Goal: Transaction & Acquisition: Purchase product/service

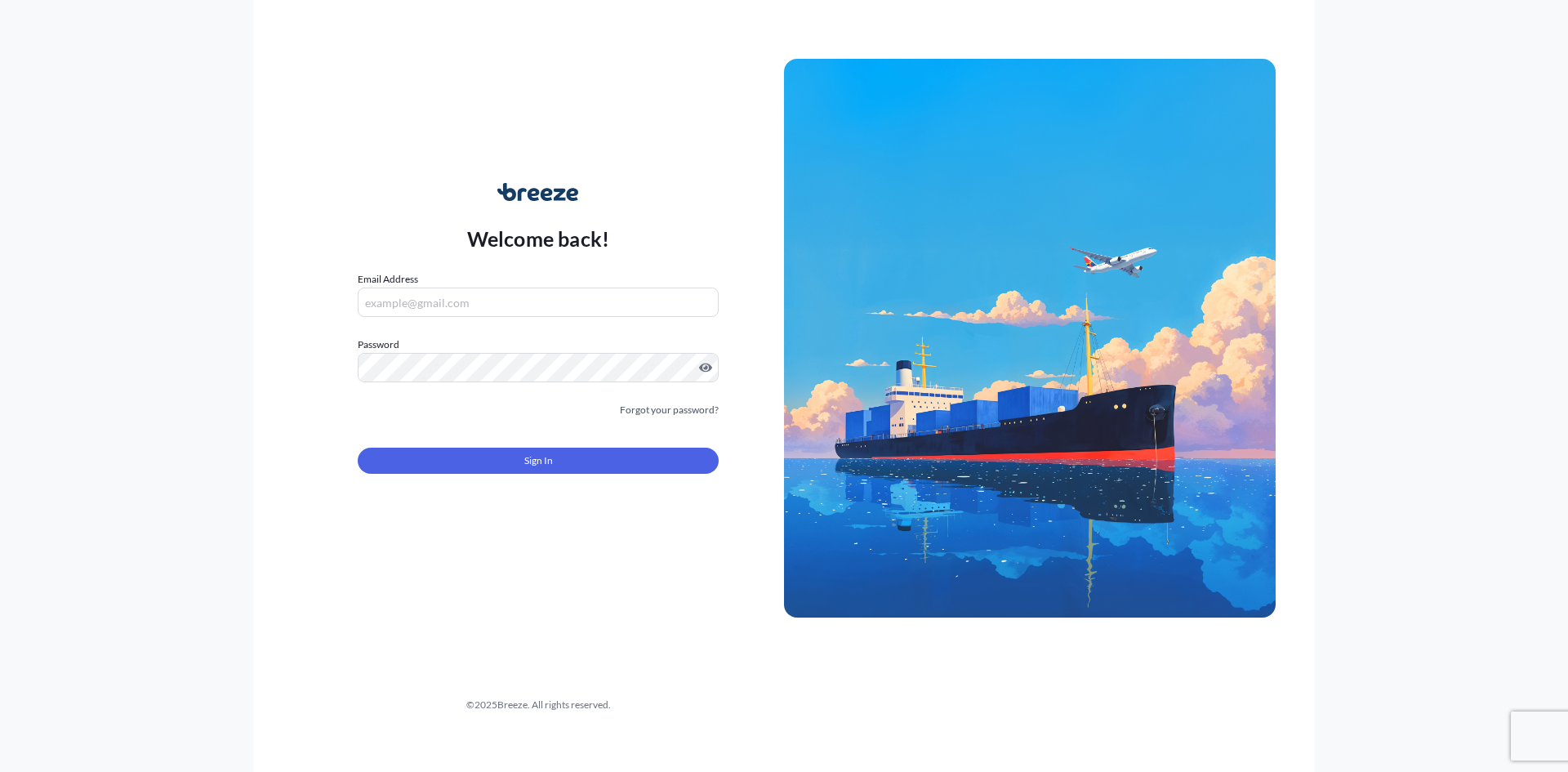
type input "[EMAIL_ADDRESS][DOMAIN_NAME]"
click at [540, 446] on div "Sign In" at bounding box center [538, 455] width 361 height 36
click at [540, 461] on span "Sign In" at bounding box center [539, 461] width 28 height 17
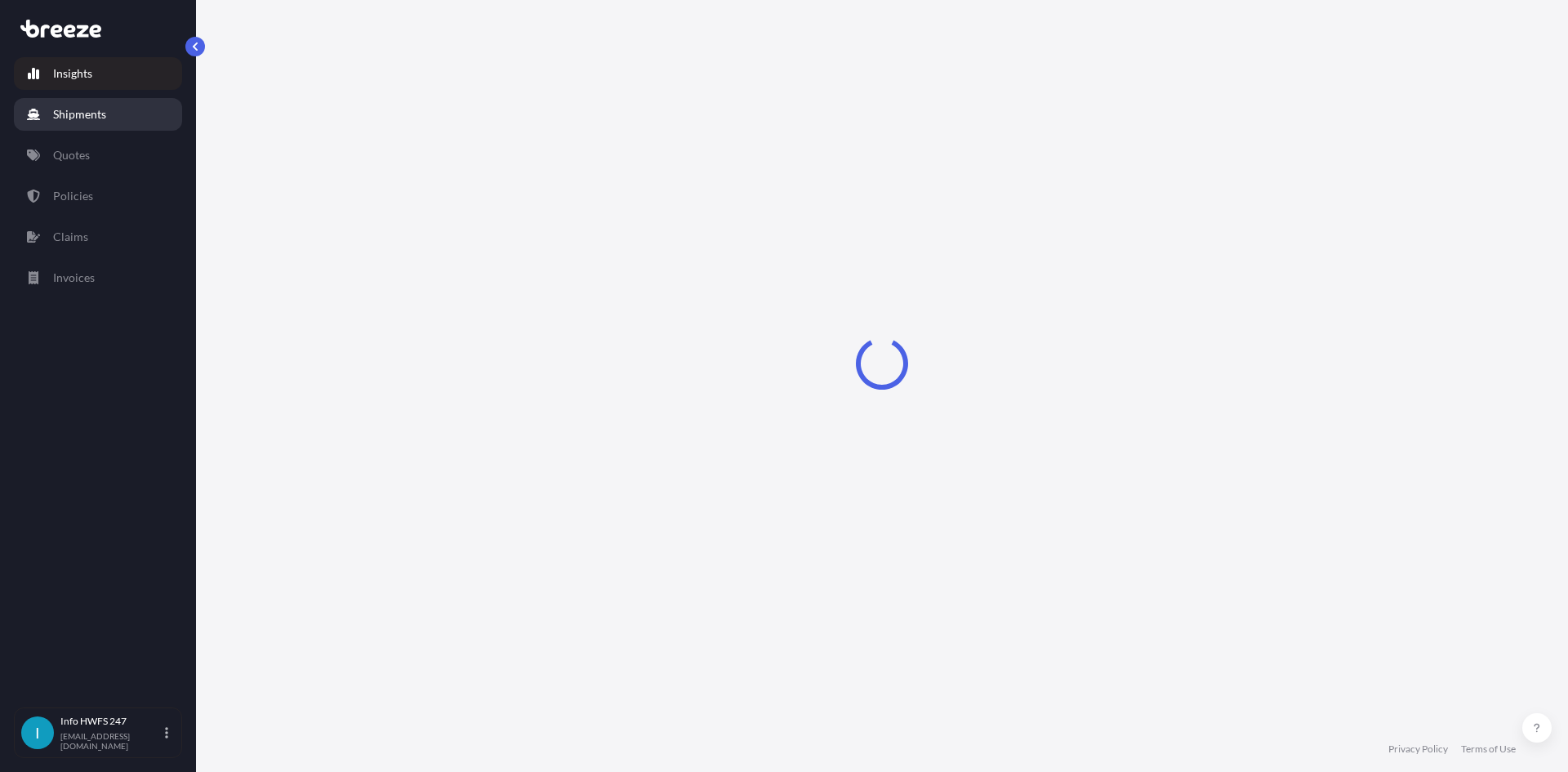
click at [110, 112] on link "Shipments" at bounding box center [98, 114] width 168 height 32
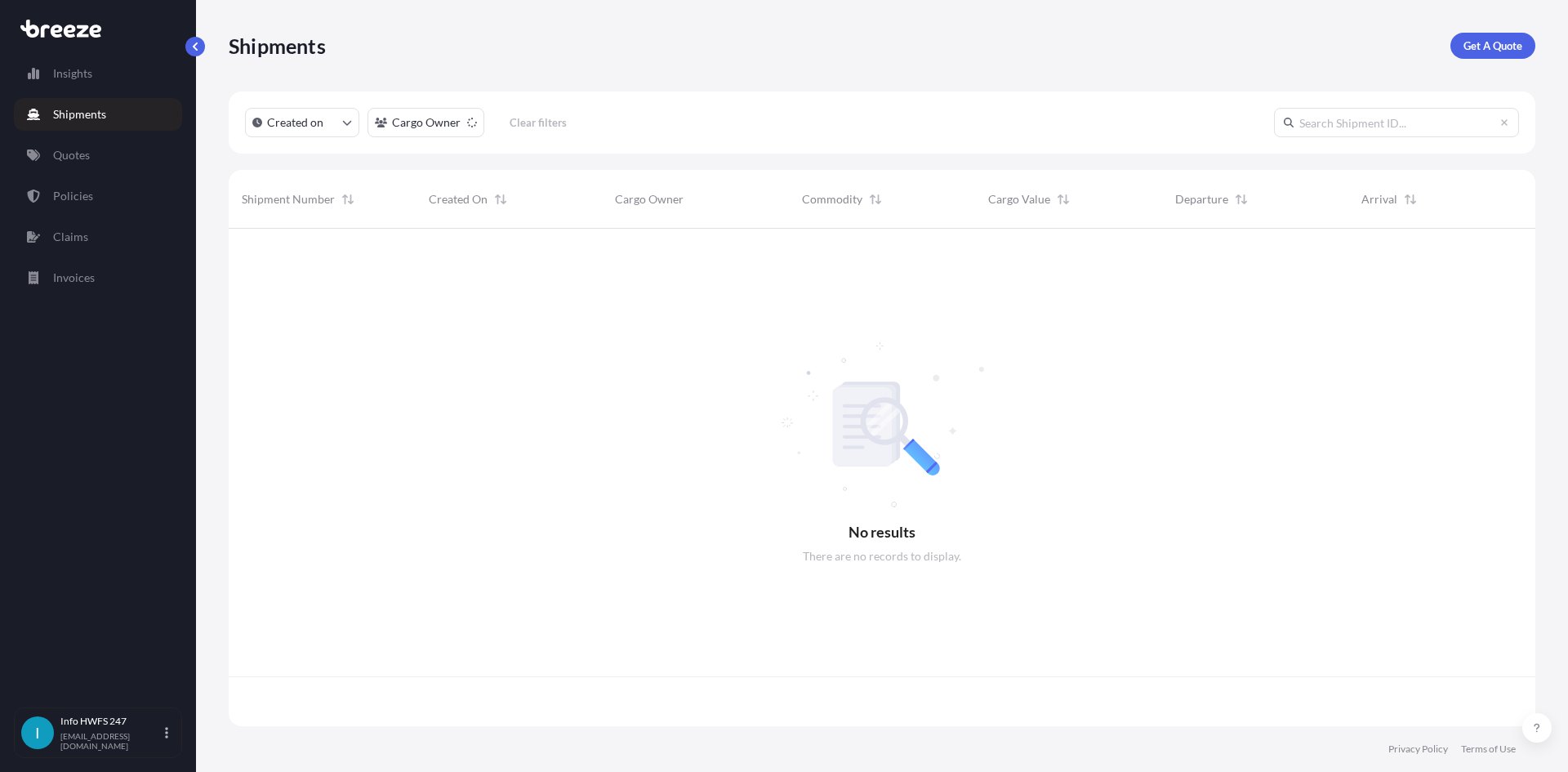
scroll to position [494, 1294]
click at [1499, 52] on p "Get A Quote" at bounding box center [1492, 46] width 59 height 17
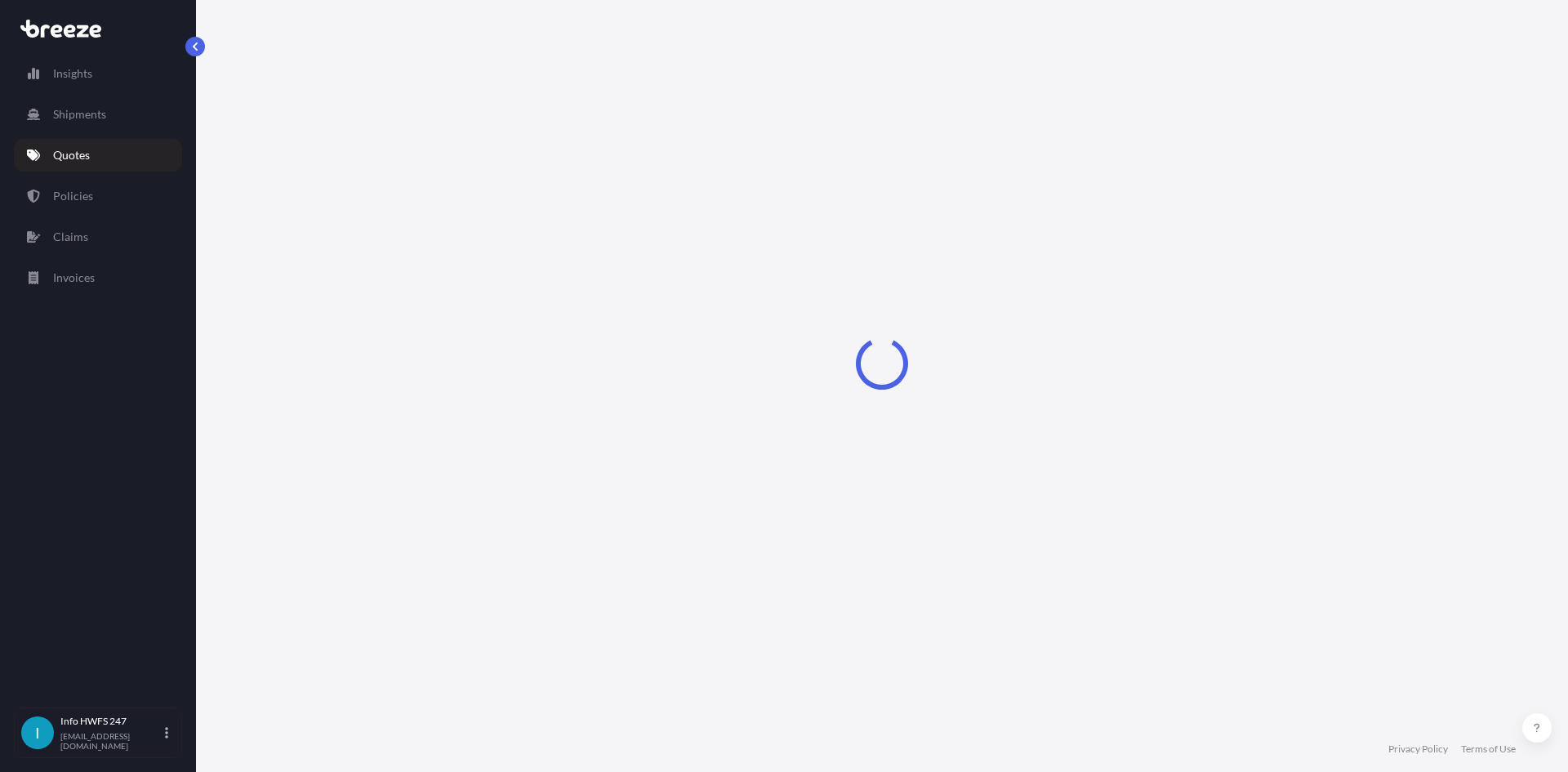
select select "Road"
select select "Air"
select select "1"
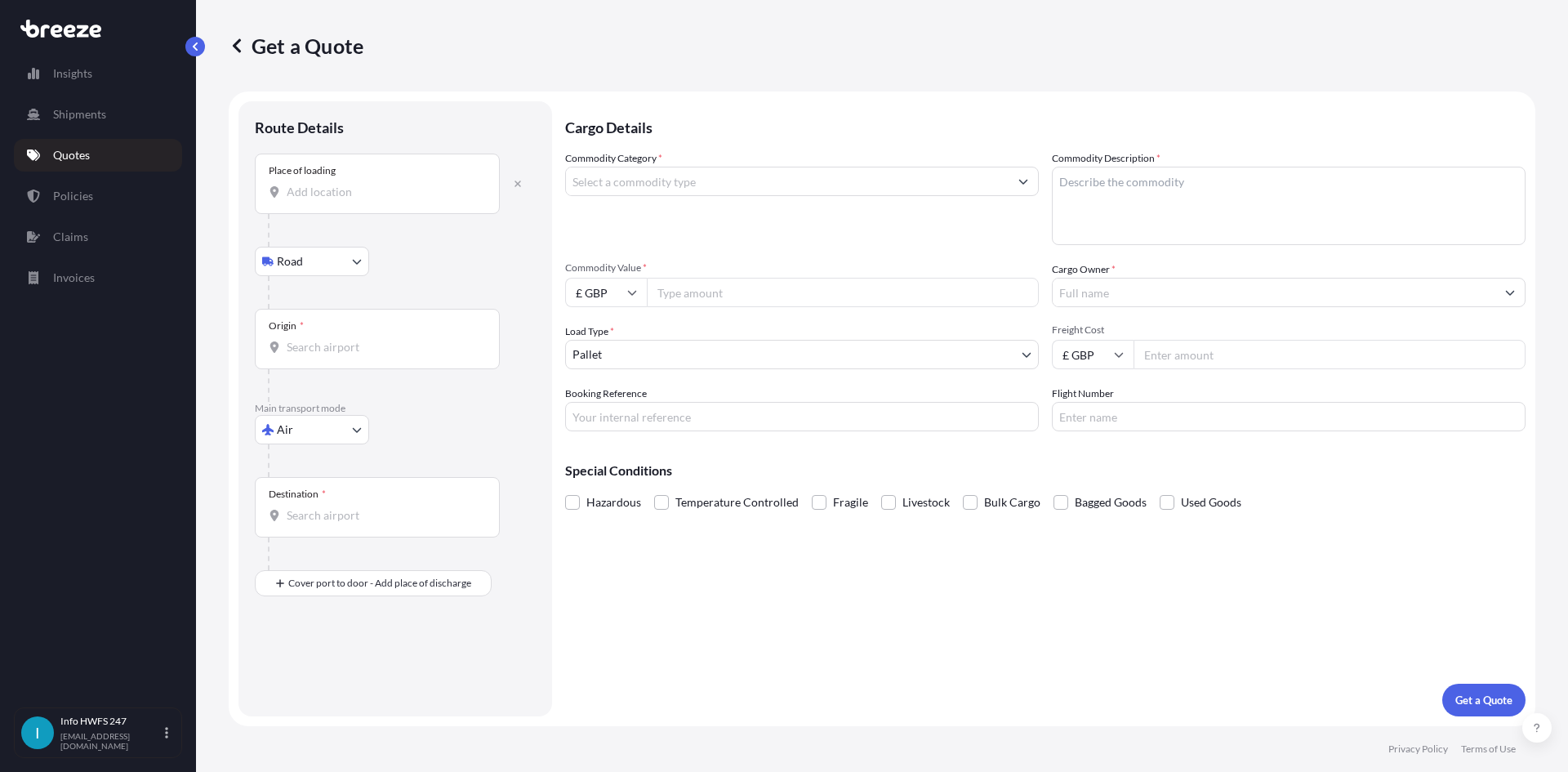
click at [348, 205] on div "Place of loading" at bounding box center [377, 184] width 245 height 61
click at [348, 200] on input "Place of loading" at bounding box center [383, 192] width 193 height 17
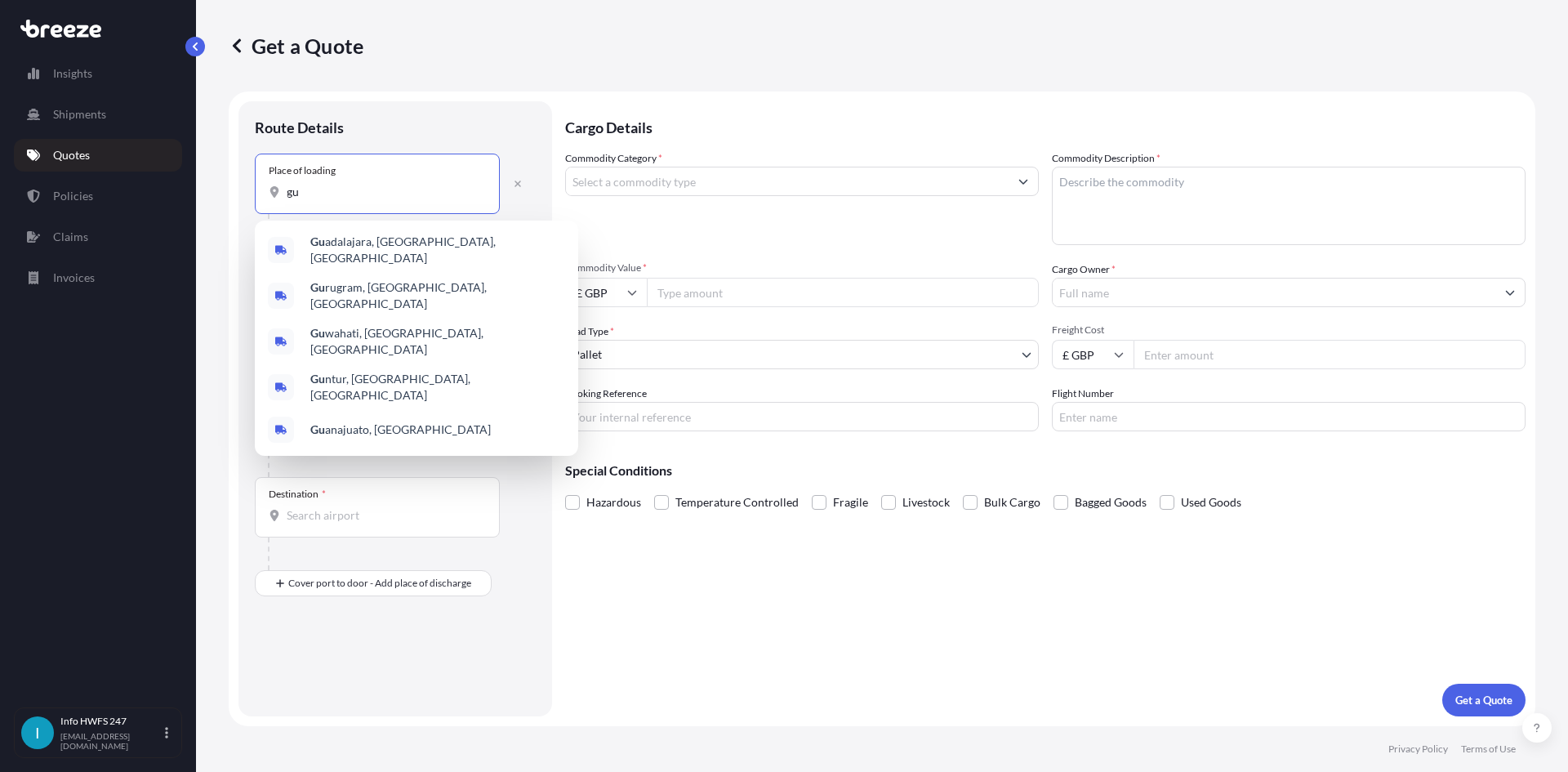
type input "g"
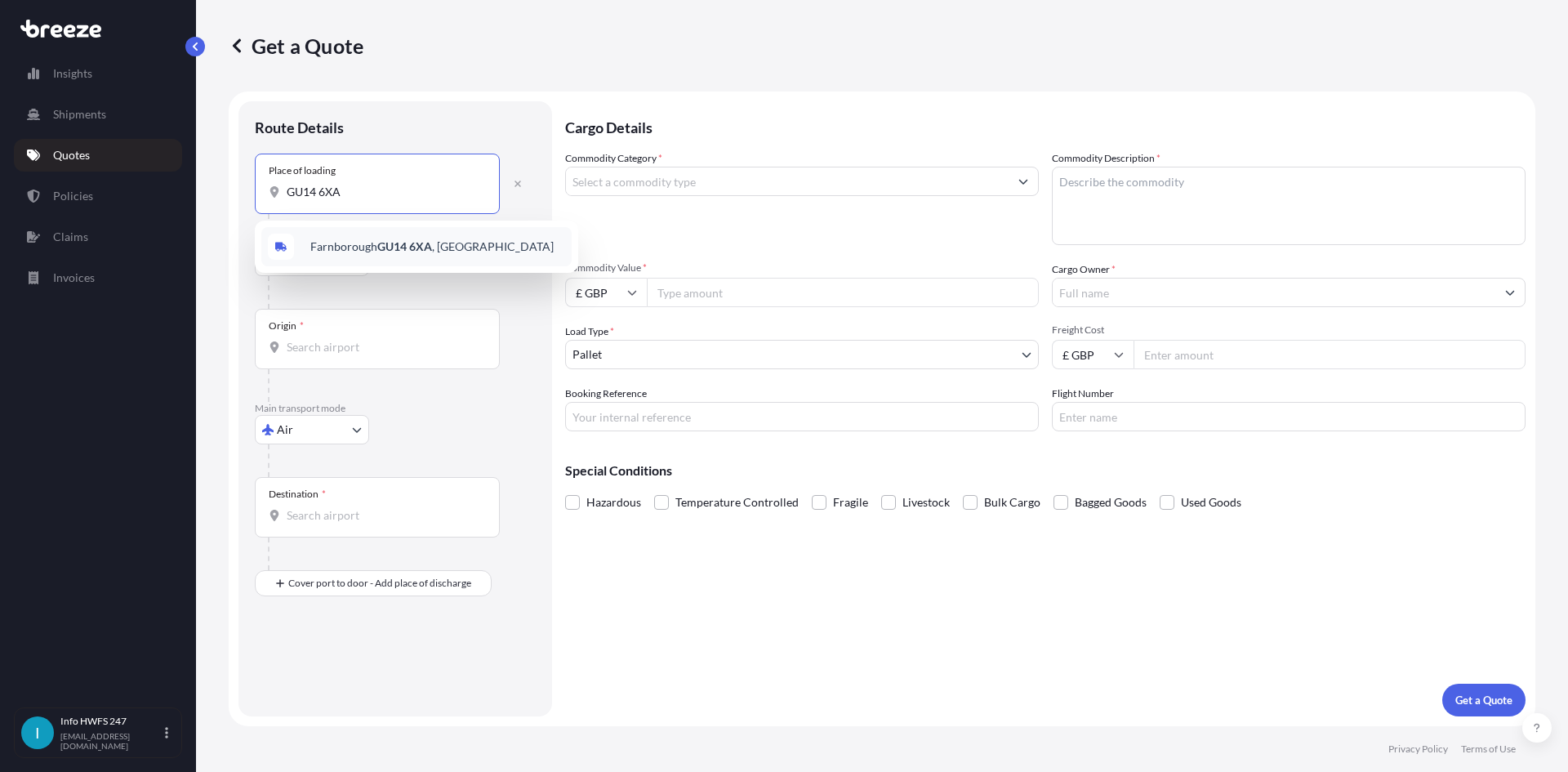
click at [382, 256] on div "Farnborough GU14 6XA , [GEOGRAPHIC_DATA]" at bounding box center [416, 246] width 310 height 39
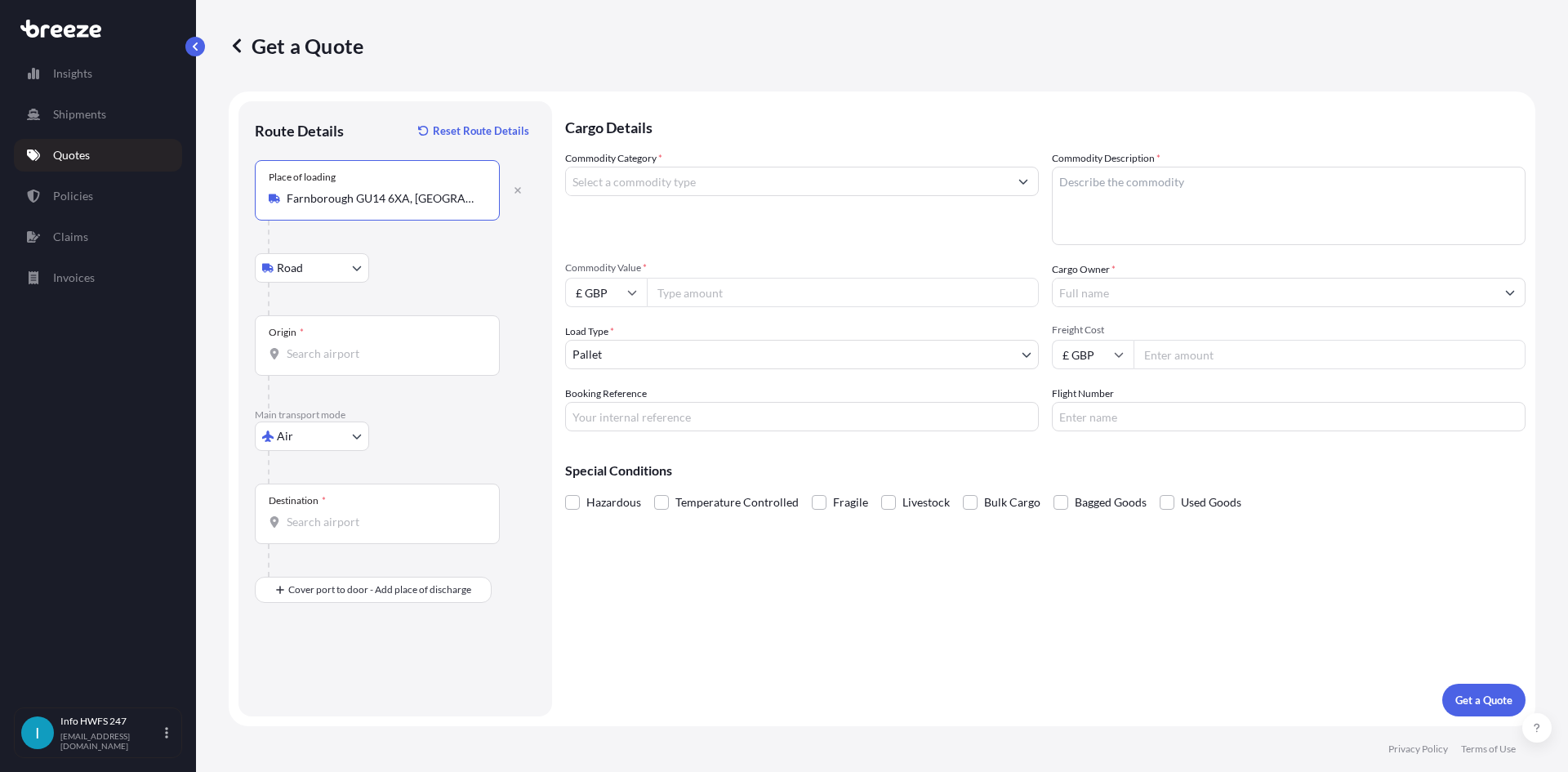
type input "Farnborough GU14 6XA, [GEOGRAPHIC_DATA]"
click at [329, 355] on input "Origin *" at bounding box center [383, 354] width 193 height 17
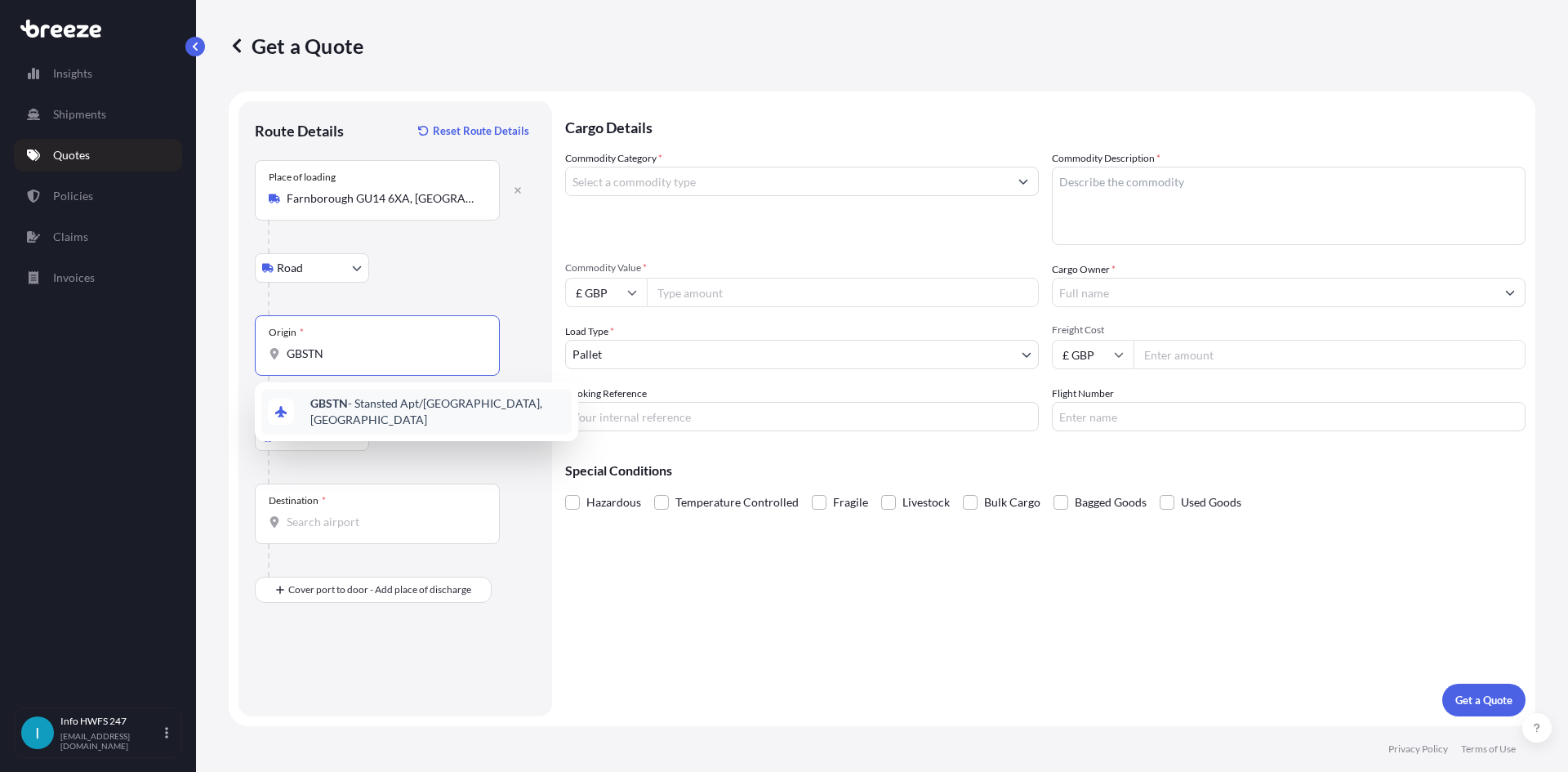
click at [356, 410] on span "GBSTN - Stansted Apt/[GEOGRAPHIC_DATA], [GEOGRAPHIC_DATA]" at bounding box center [437, 411] width 254 height 32
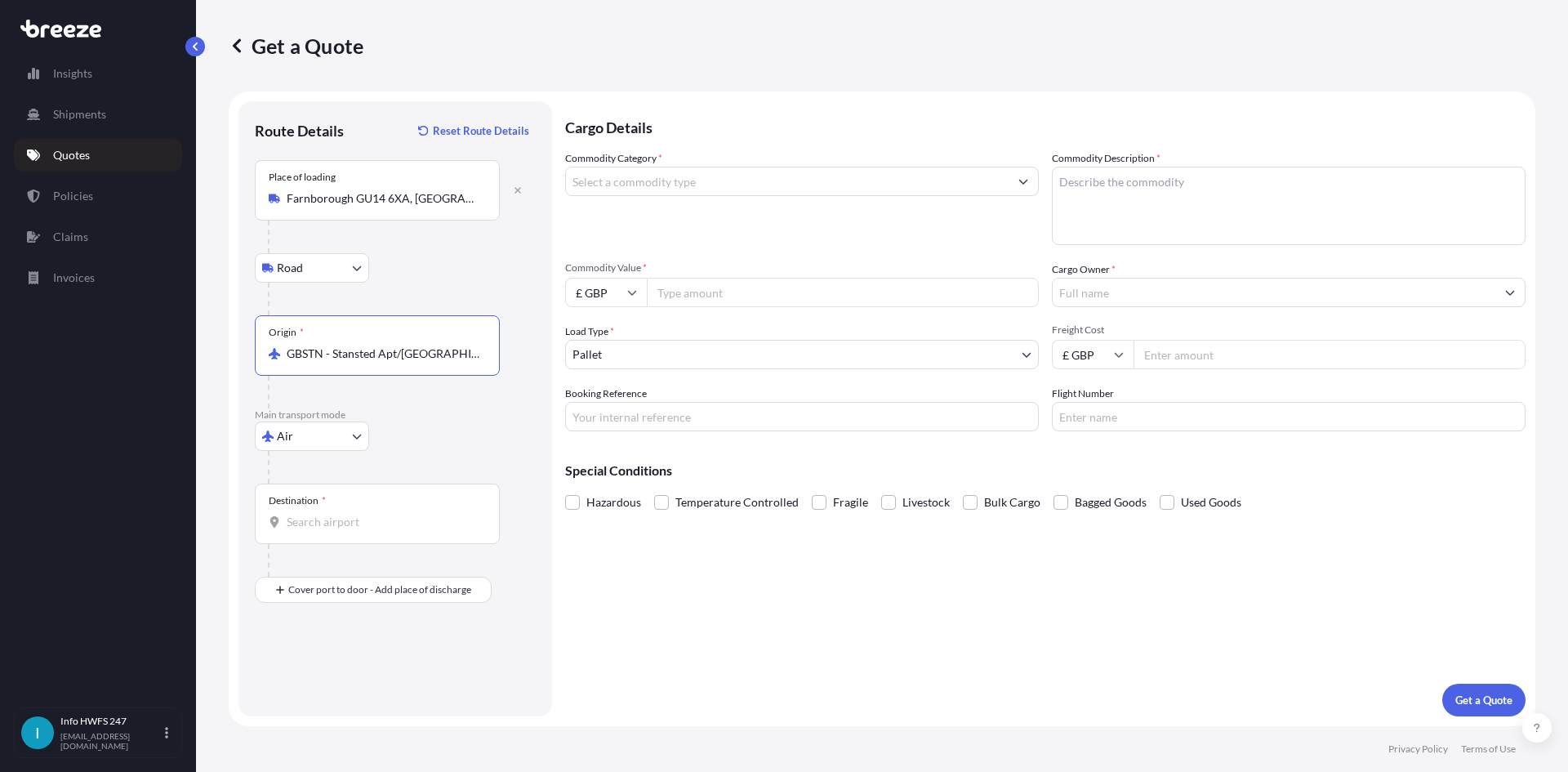
type input "GBSTN - Stansted Apt/[GEOGRAPHIC_DATA], [GEOGRAPHIC_DATA]"
click at [332, 517] on input "Destination *" at bounding box center [383, 522] width 193 height 17
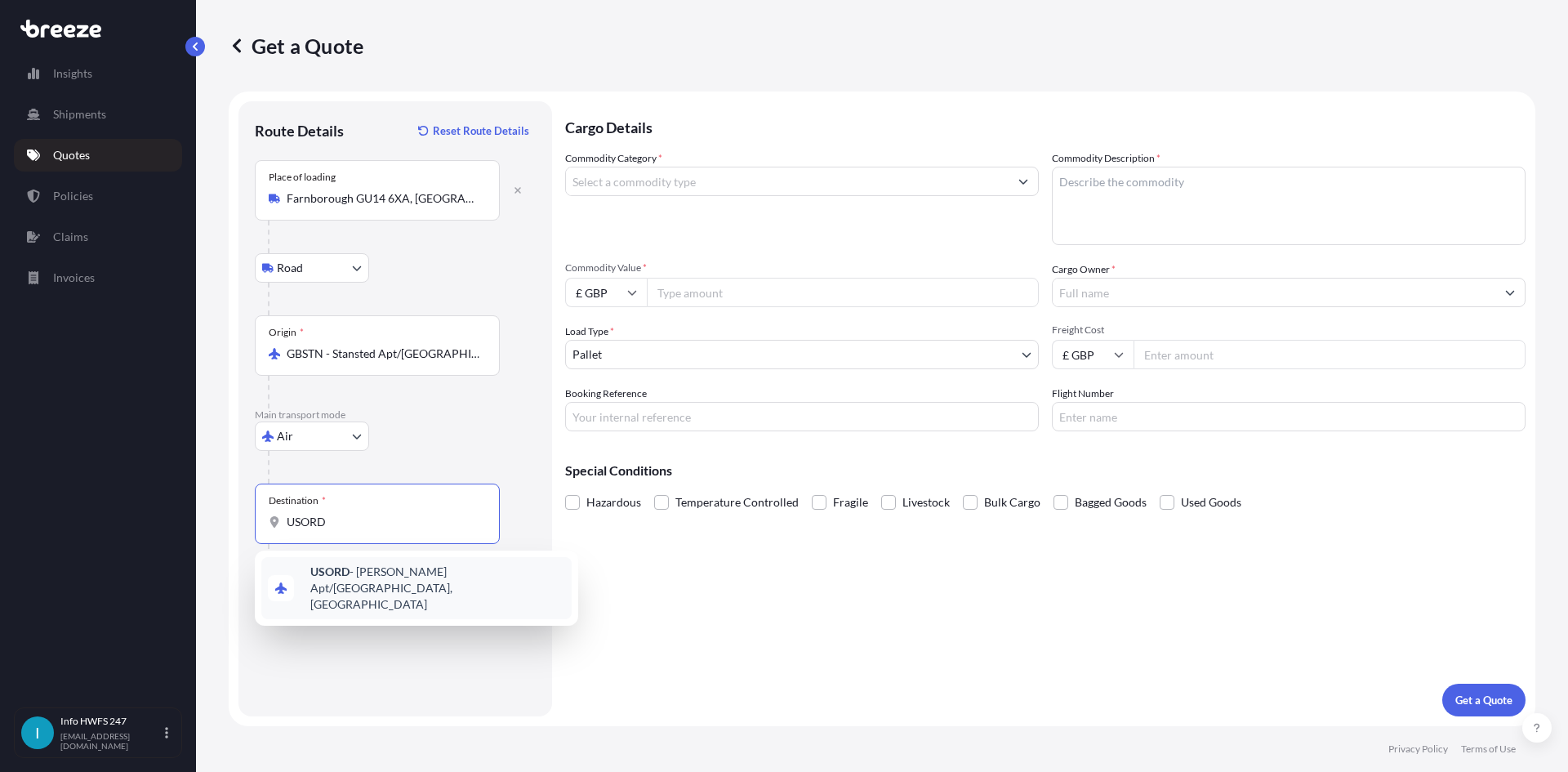
click at [348, 572] on b "USORD" at bounding box center [329, 572] width 39 height 14
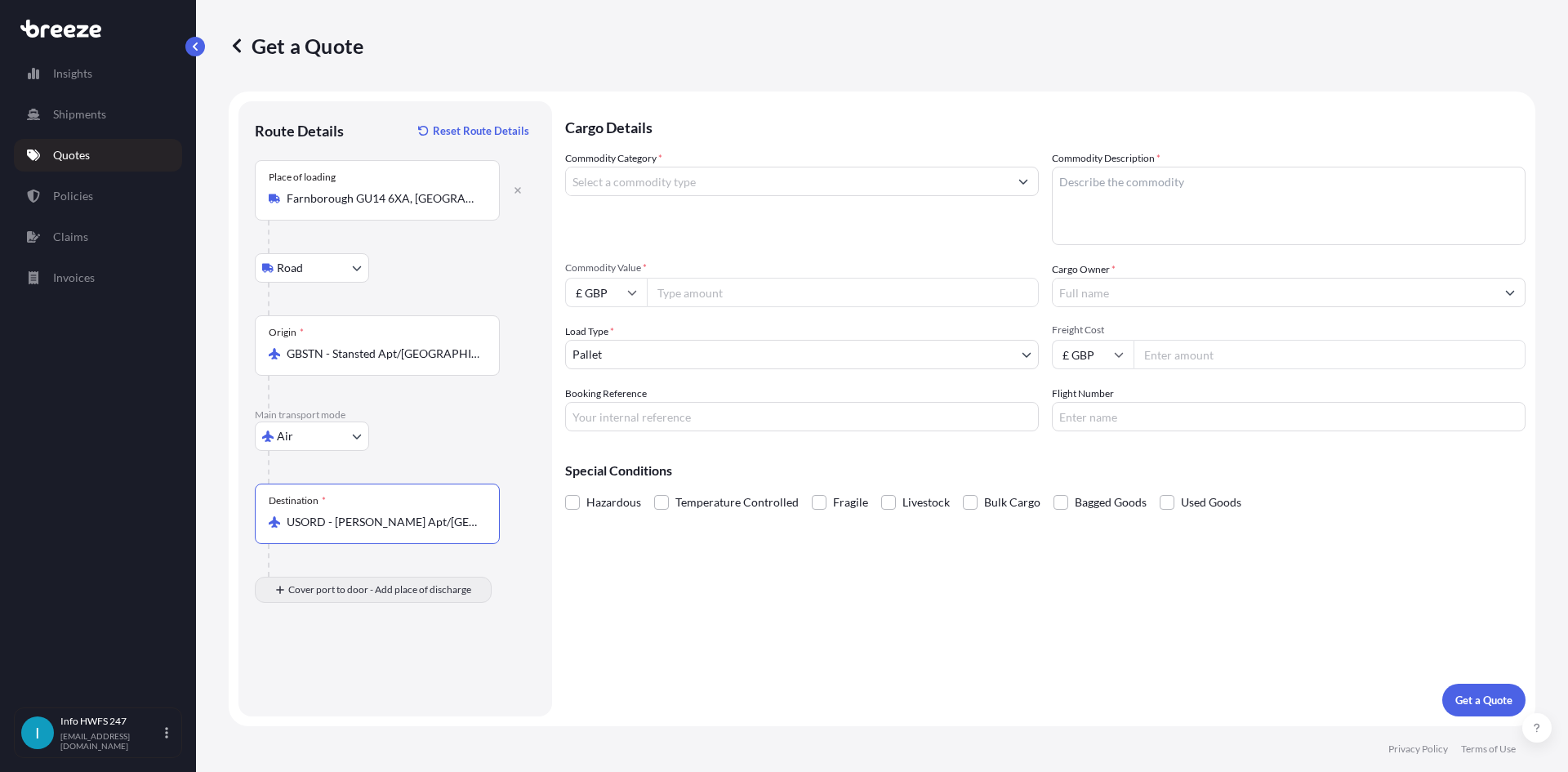
type input "USORD - [PERSON_NAME] Apt/[GEOGRAPHIC_DATA], [GEOGRAPHIC_DATA]"
click at [361, 664] on div "Place of Discharge" at bounding box center [377, 669] width 245 height 61
click at [361, 669] on input "Place of Discharge" at bounding box center [383, 677] width 193 height 17
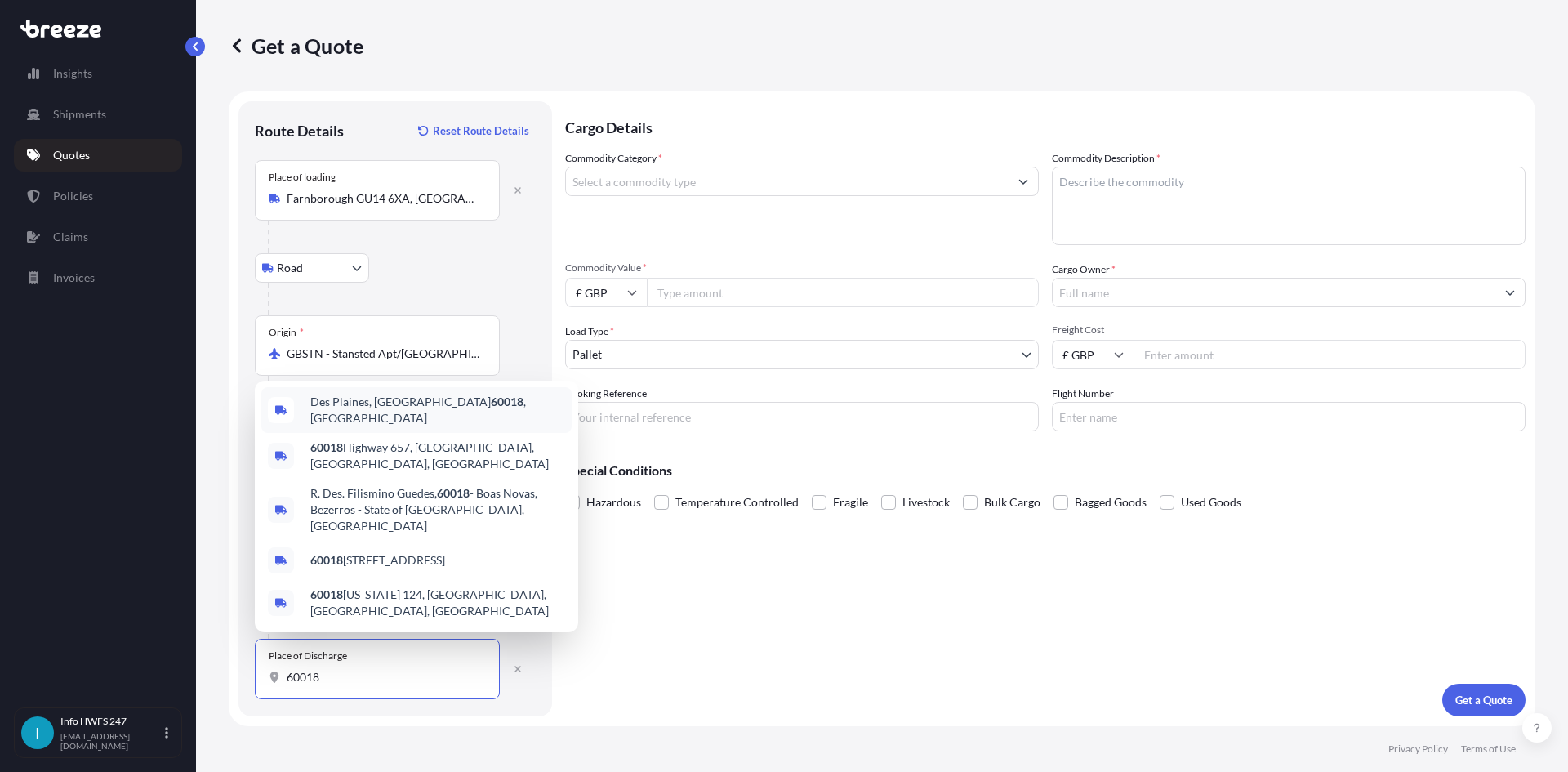
click at [381, 427] on span "Des Plaines, IL 60018 , [GEOGRAPHIC_DATA]" at bounding box center [437, 409] width 254 height 32
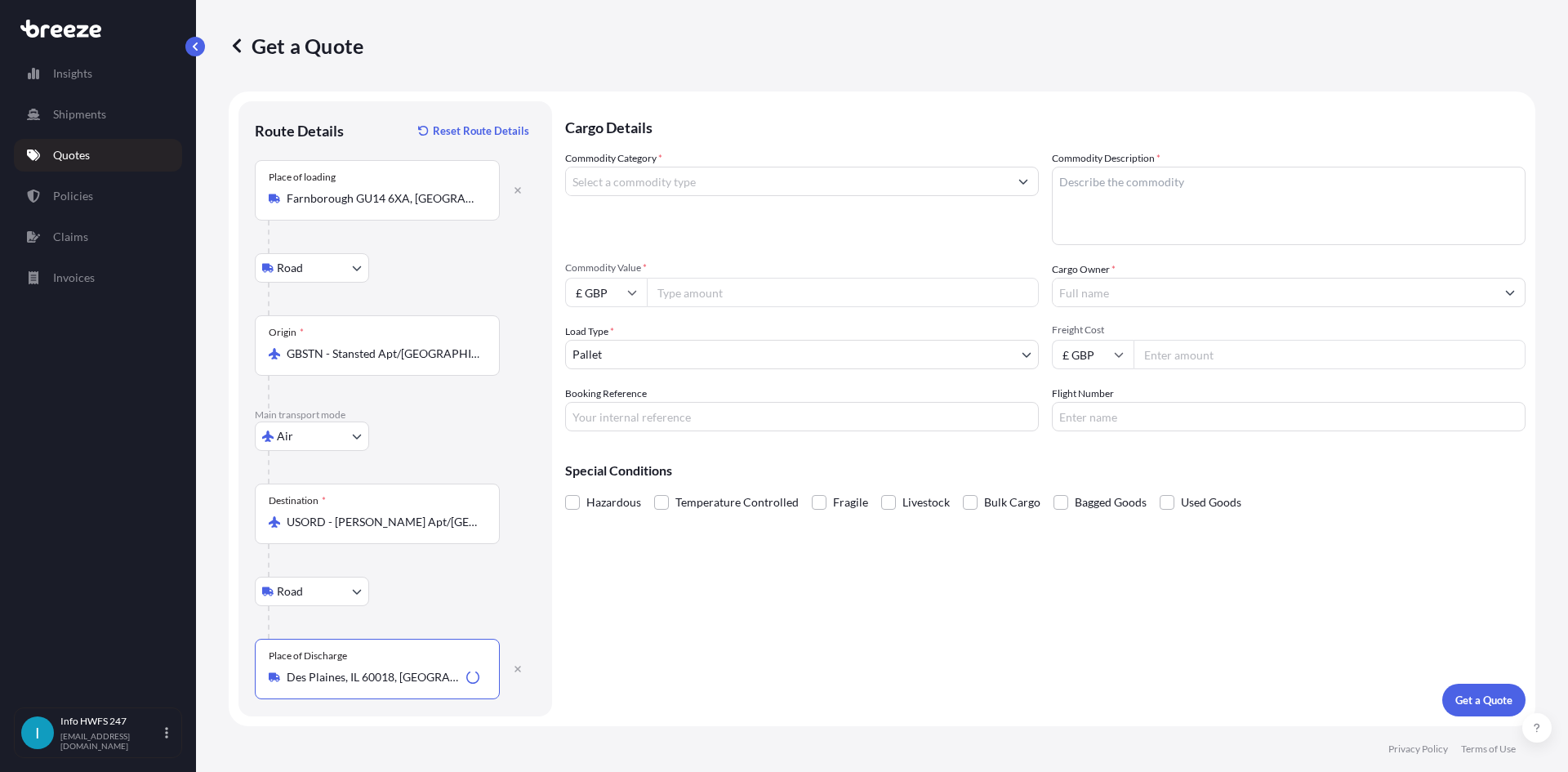
type input "Des Plaines, IL 60018, [GEOGRAPHIC_DATA]"
click at [648, 180] on input "Commodity Category *" at bounding box center [787, 181] width 442 height 29
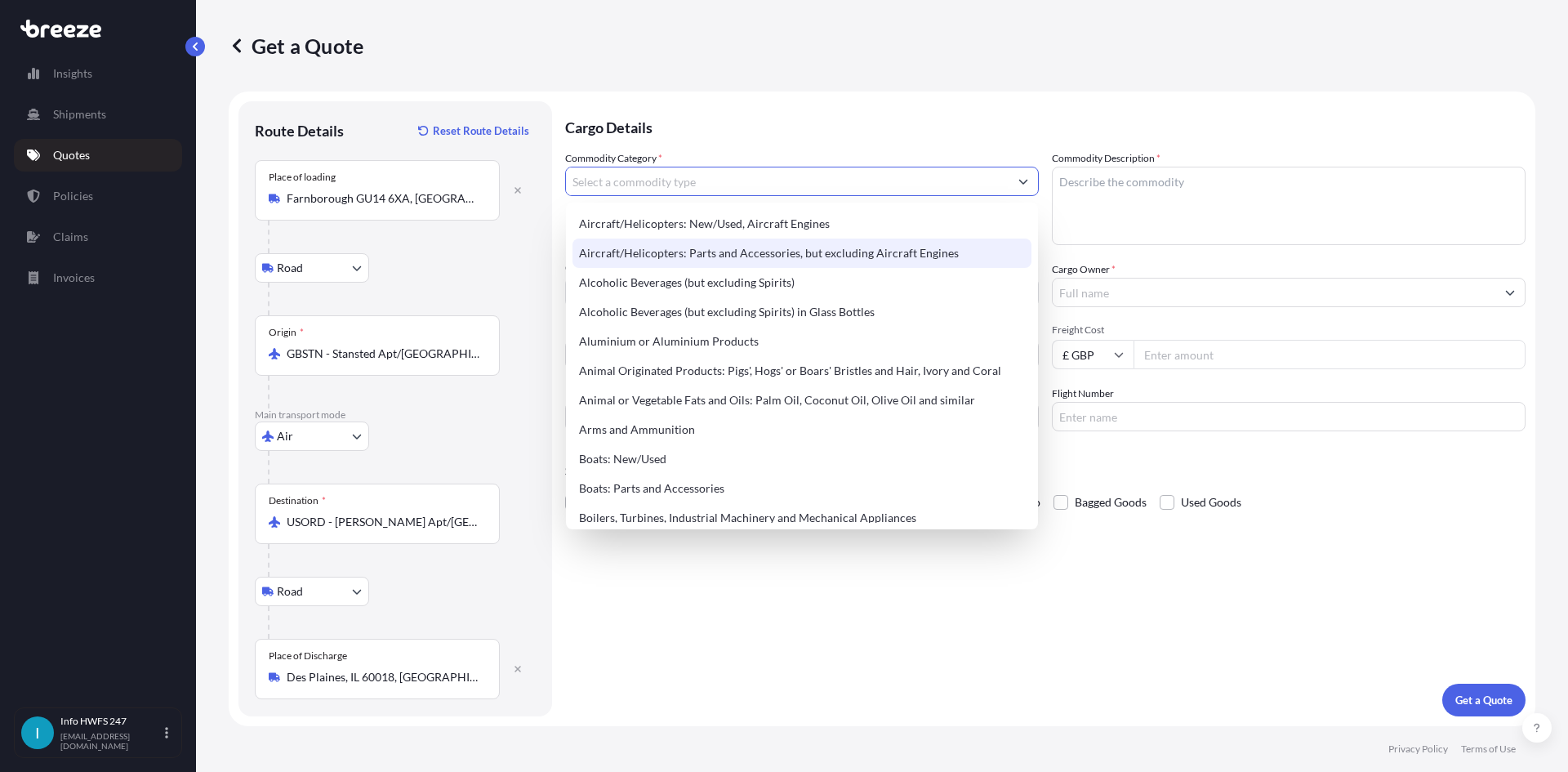
click at [673, 251] on div "Aircraft/Helicopters: Parts and Accessories, but excluding Aircraft Engines" at bounding box center [801, 253] width 459 height 29
type input "Aircraft/Helicopters: Parts and Accessories, but excluding Aircraft Engines"
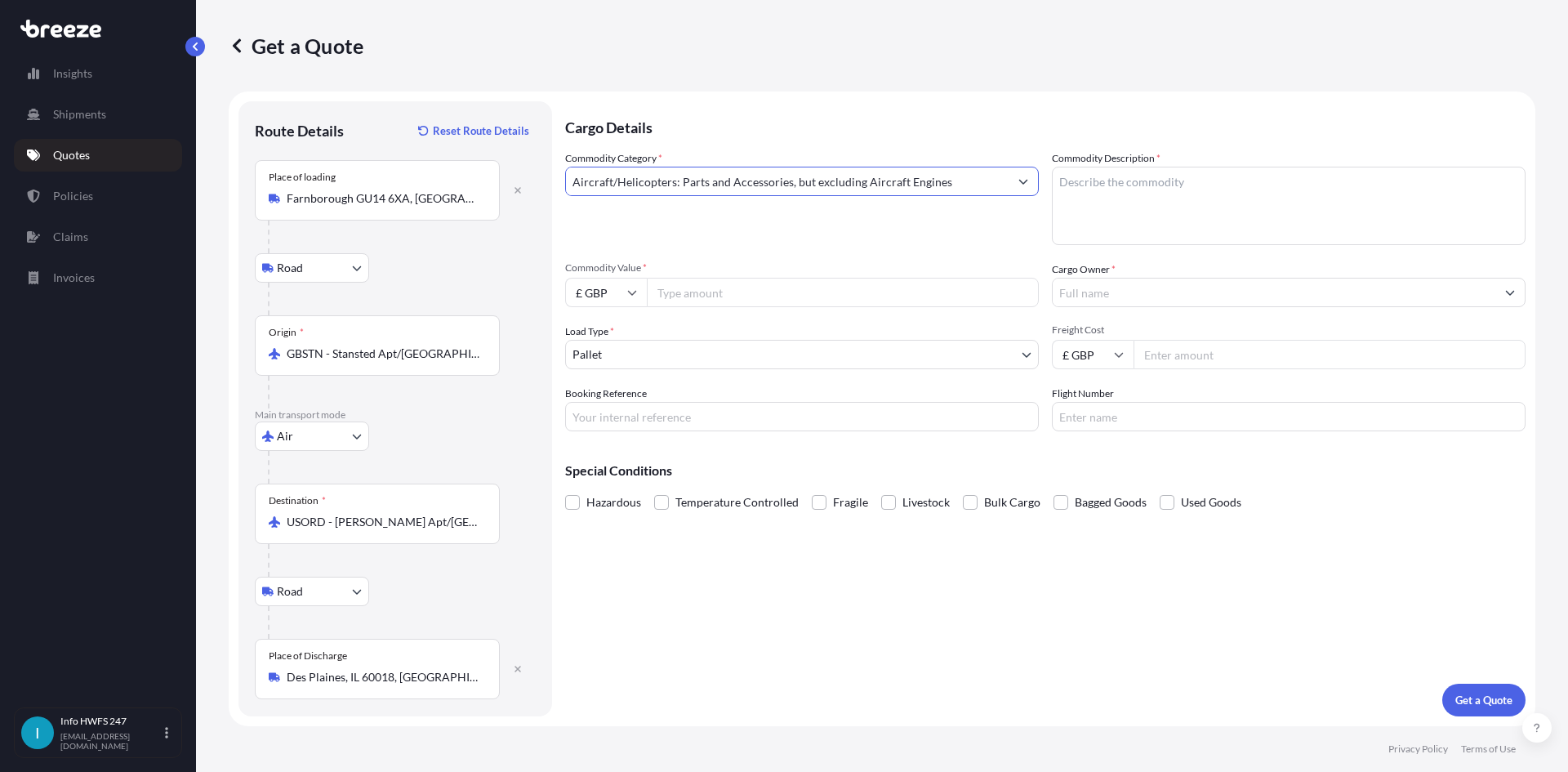
click at [1146, 229] on textarea "Commodity Description *" at bounding box center [1289, 205] width 474 height 78
type textarea "CIVIL AIRCRAFT PART - DISPLAY UNIT"
click at [605, 284] on input "£ GBP" at bounding box center [606, 292] width 81 height 29
click at [602, 408] on div "$ USD" at bounding box center [606, 405] width 69 height 31
type input "$ USD"
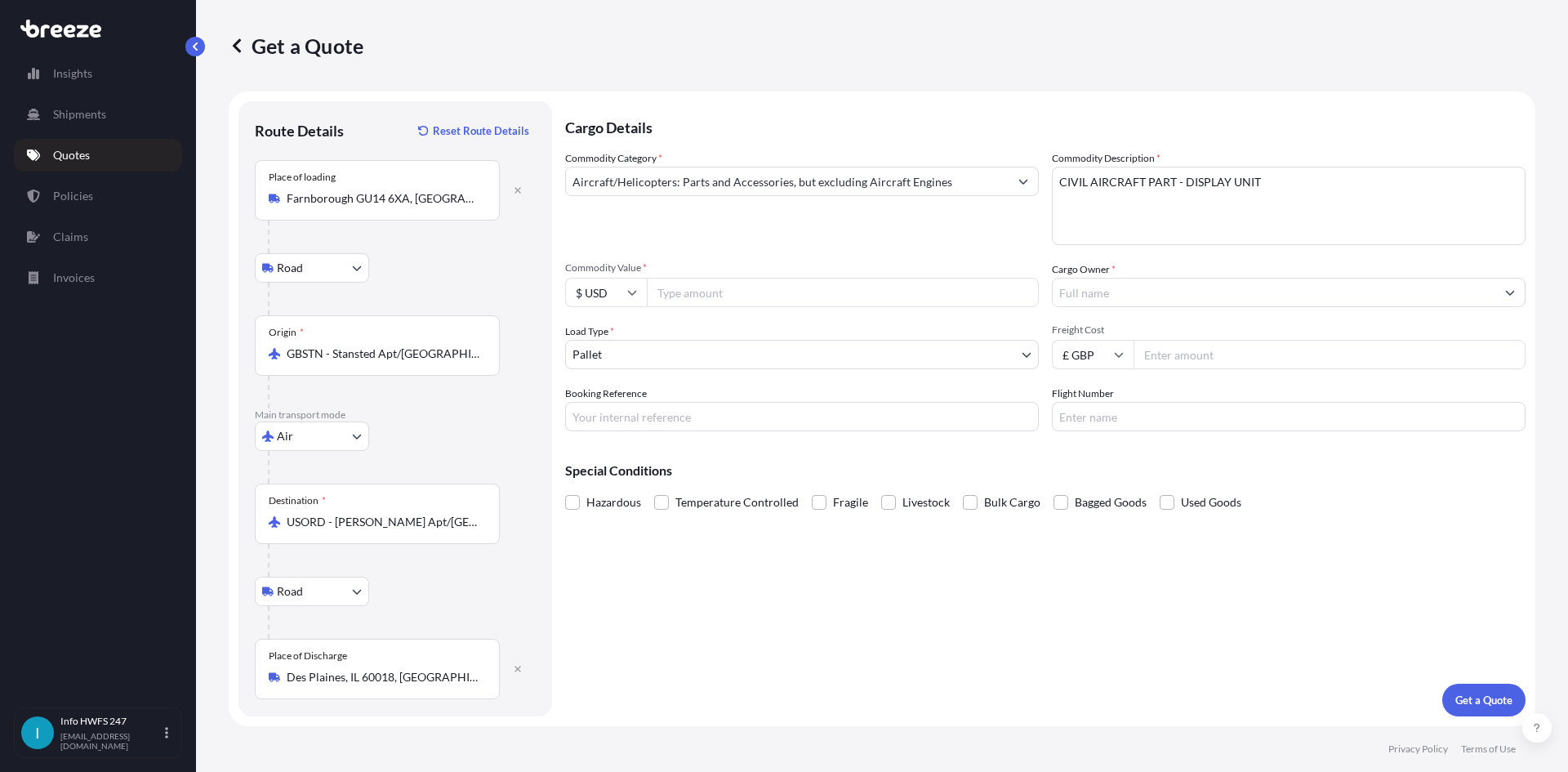
click at [685, 298] on input "Commodity Value *" at bounding box center [842, 292] width 392 height 29
type input "40850"
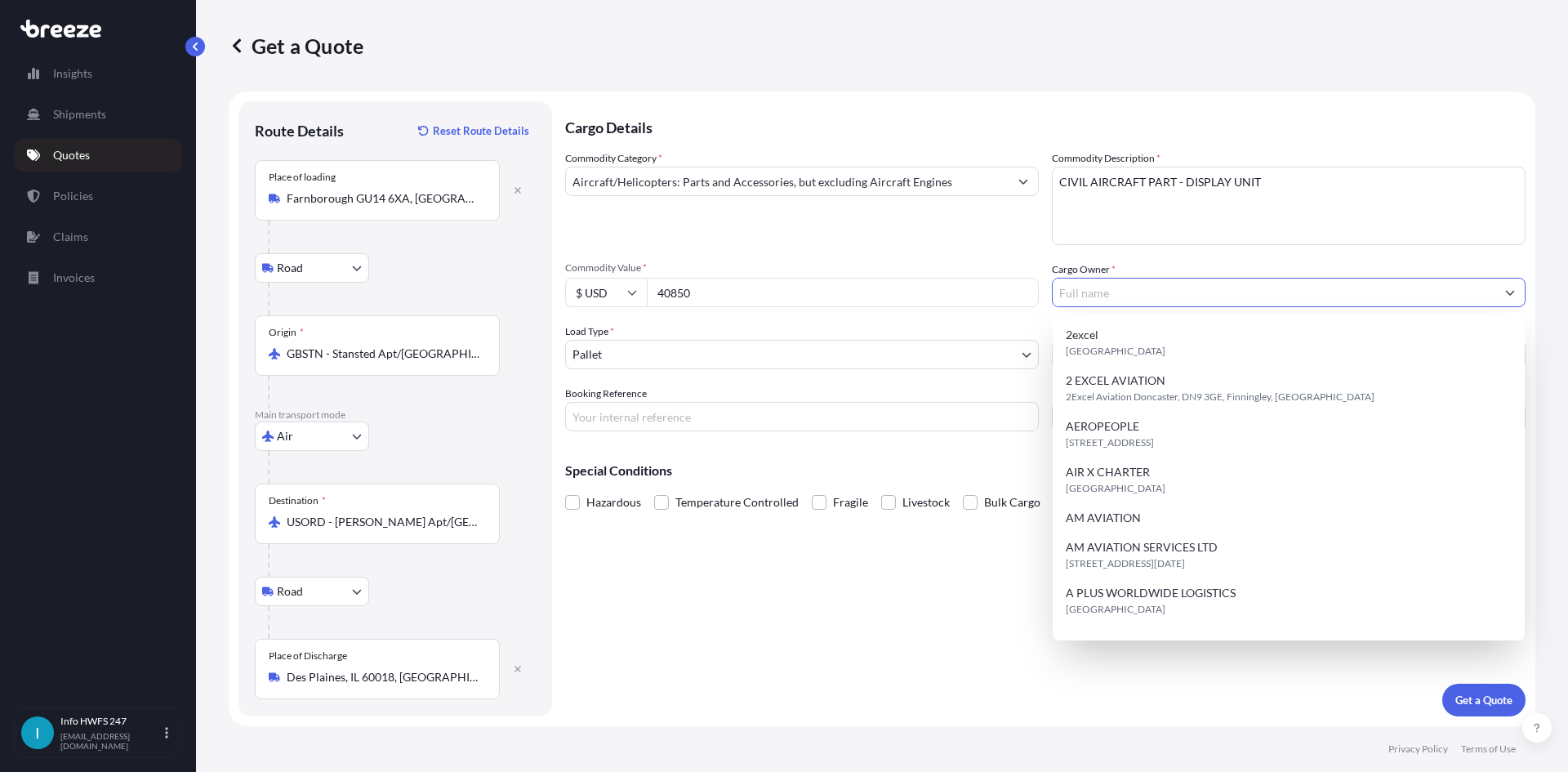
click at [1133, 285] on input "Cargo Owner *" at bounding box center [1274, 292] width 442 height 29
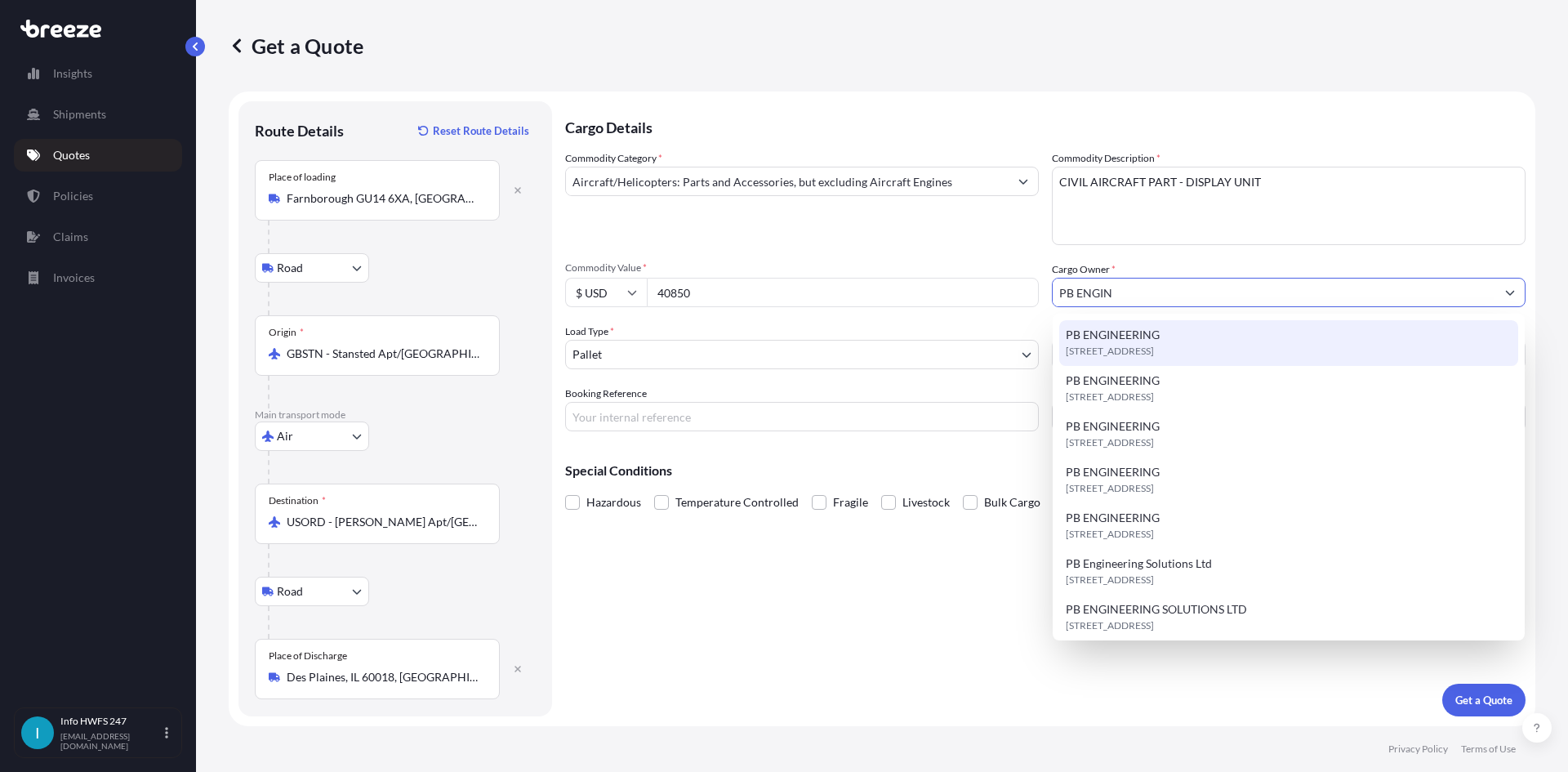
click at [1151, 340] on span "PB ENGINEERING" at bounding box center [1112, 335] width 94 height 17
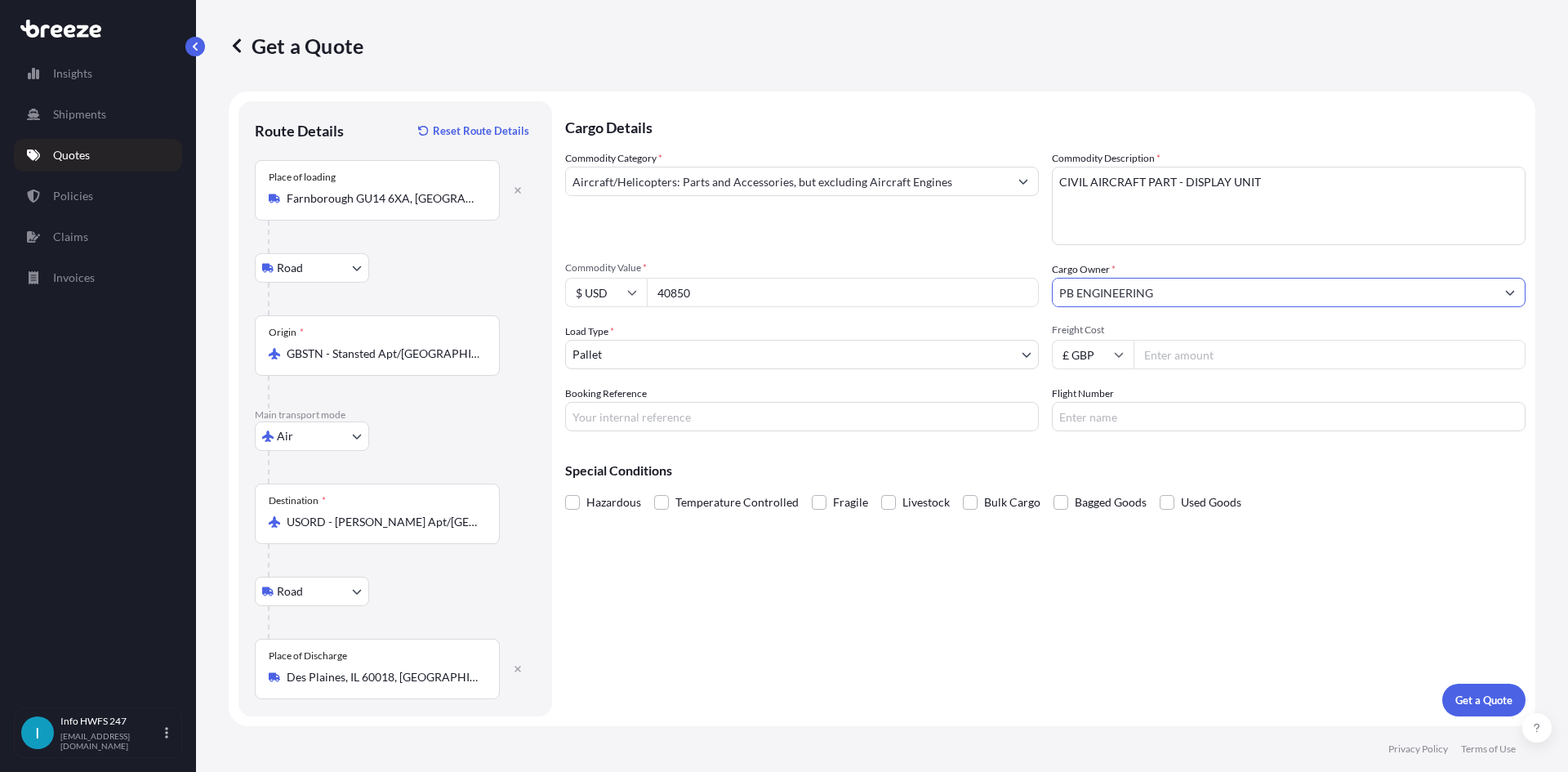
type input "PB ENGINEERING"
click at [752, 357] on body "15 options available. 3 options available. 0 options available. 7 options avail…" at bounding box center [784, 386] width 1568 height 772
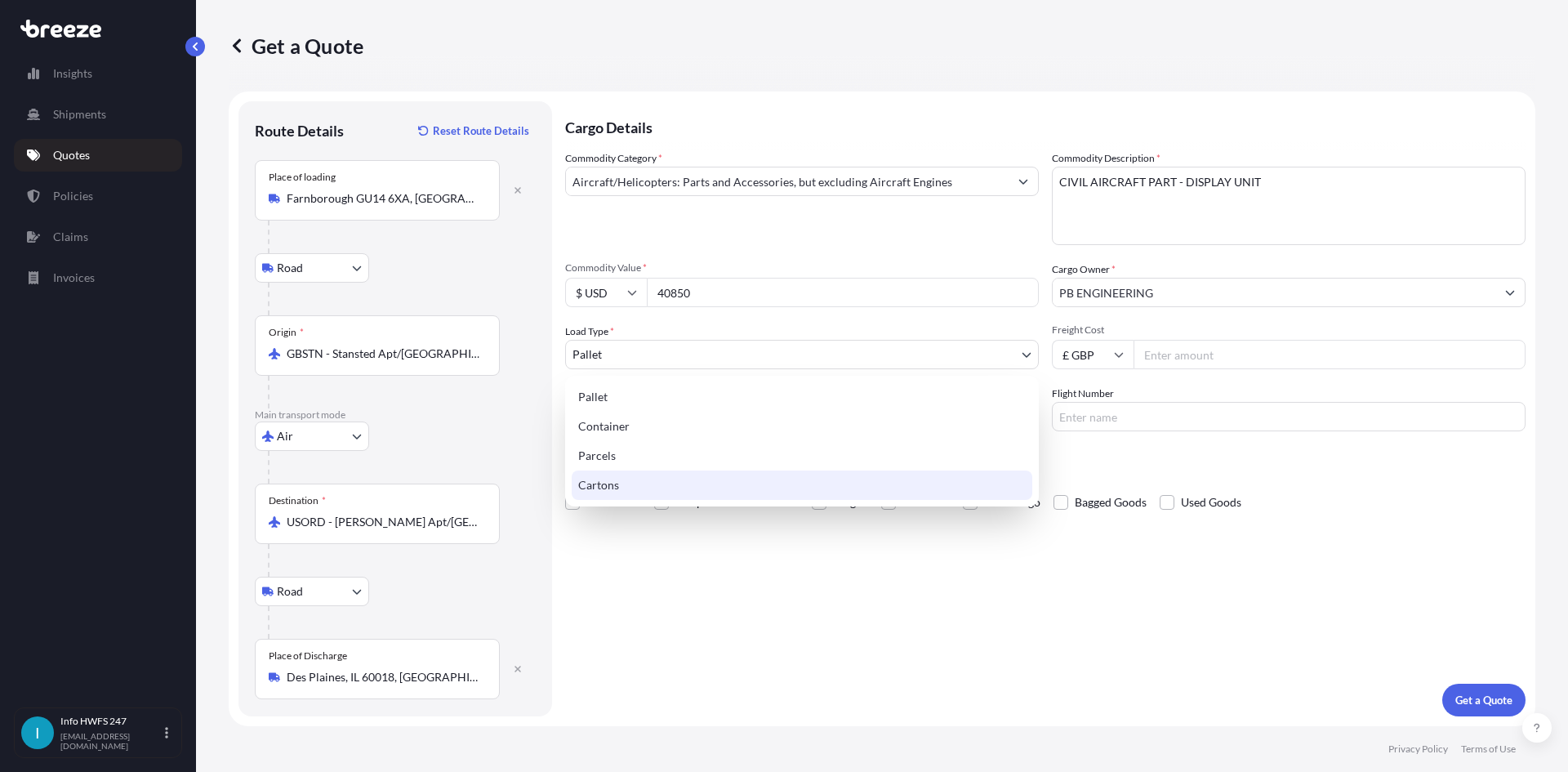
click at [674, 497] on div "Cartons" at bounding box center [802, 485] width 461 height 29
select select "4"
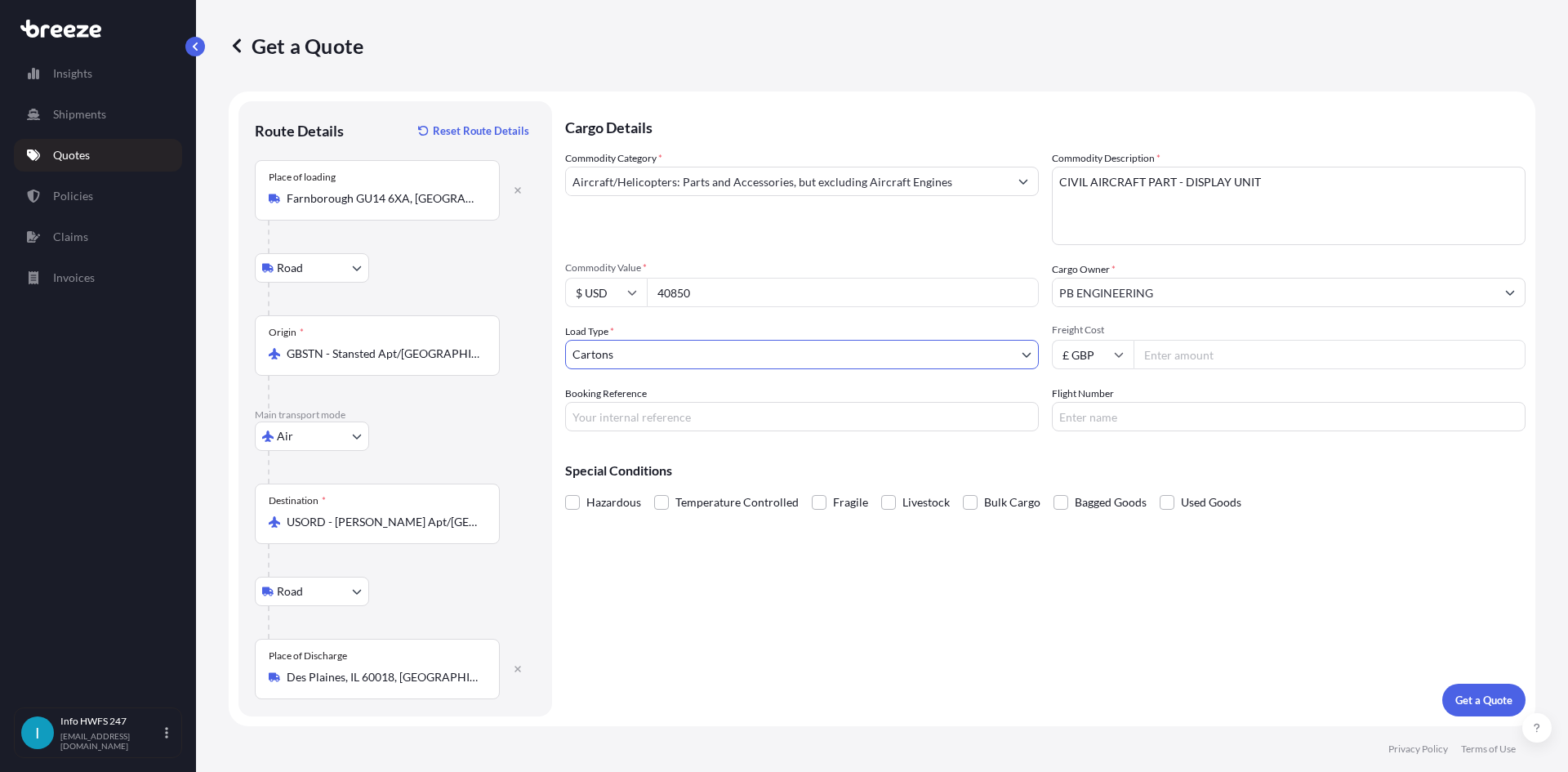
drag, startPoint x: 836, startPoint y: 431, endPoint x: 819, endPoint y: 435, distance: 17.5
click at [836, 430] on input "Booking Reference" at bounding box center [802, 416] width 474 height 29
type input "HE168199"
click at [1472, 700] on p "Get a Quote" at bounding box center [1483, 700] width 57 height 17
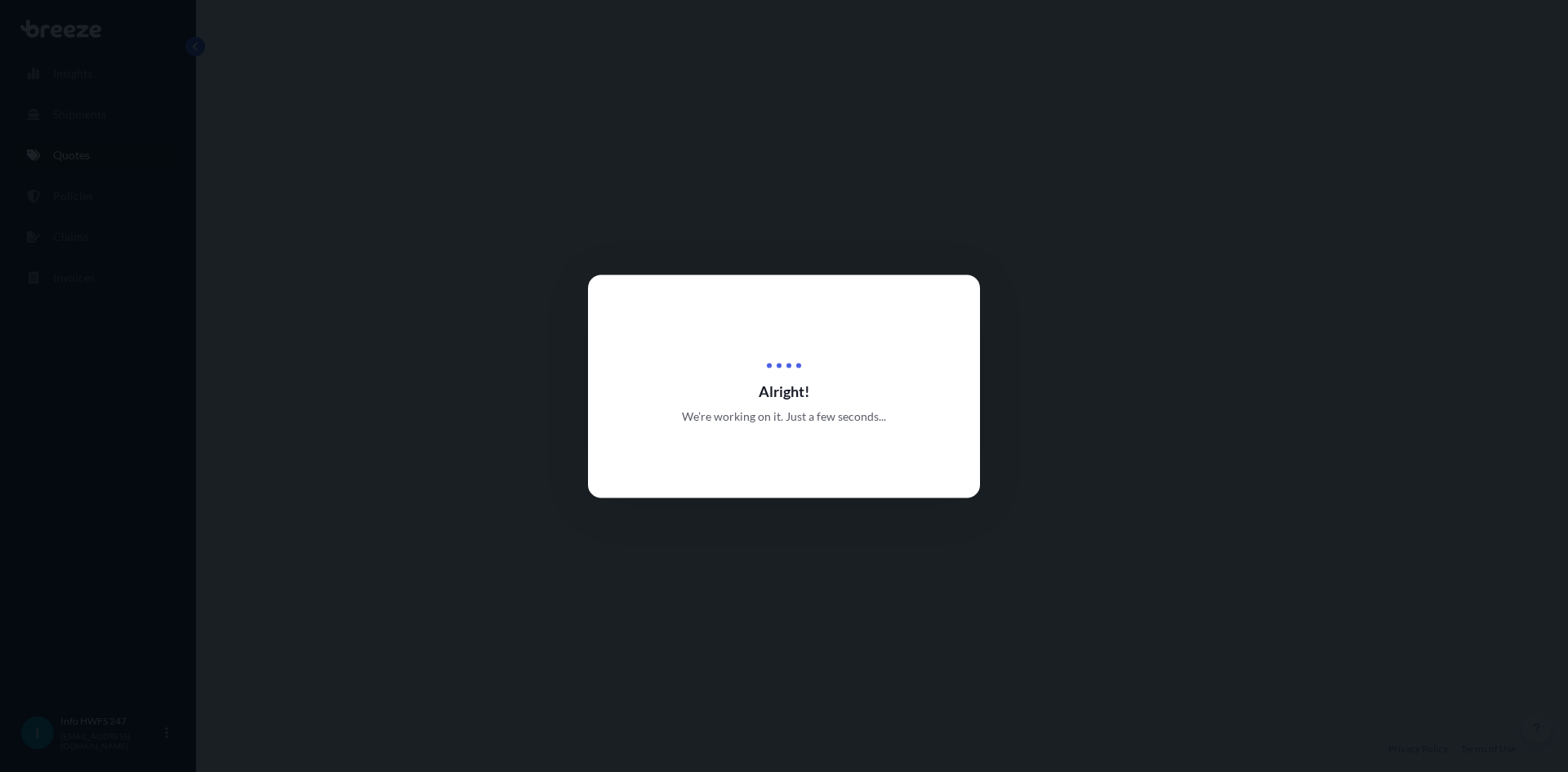
select select "Road"
select select "Air"
select select "Road"
select select "4"
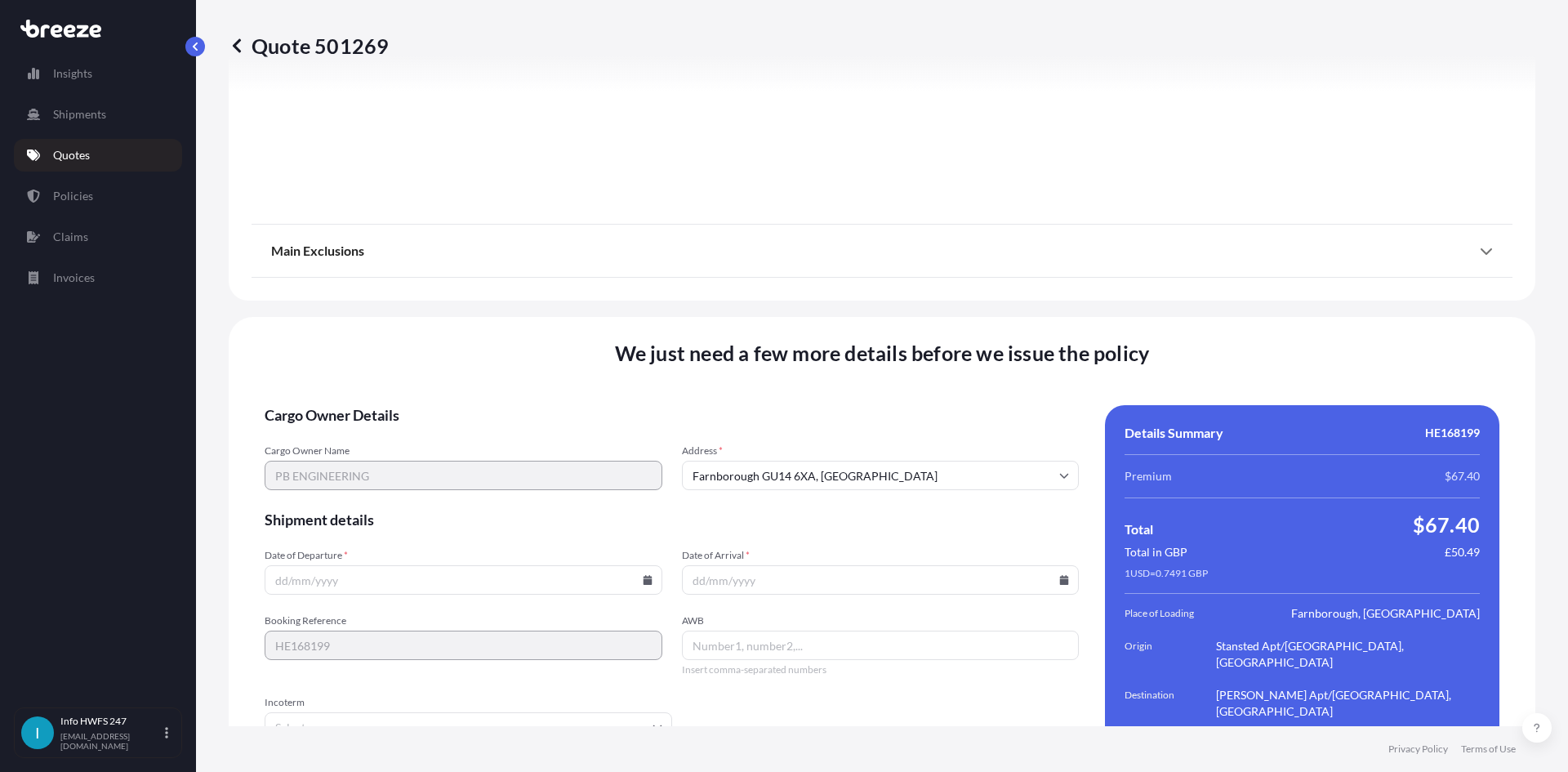
scroll to position [2130, 0]
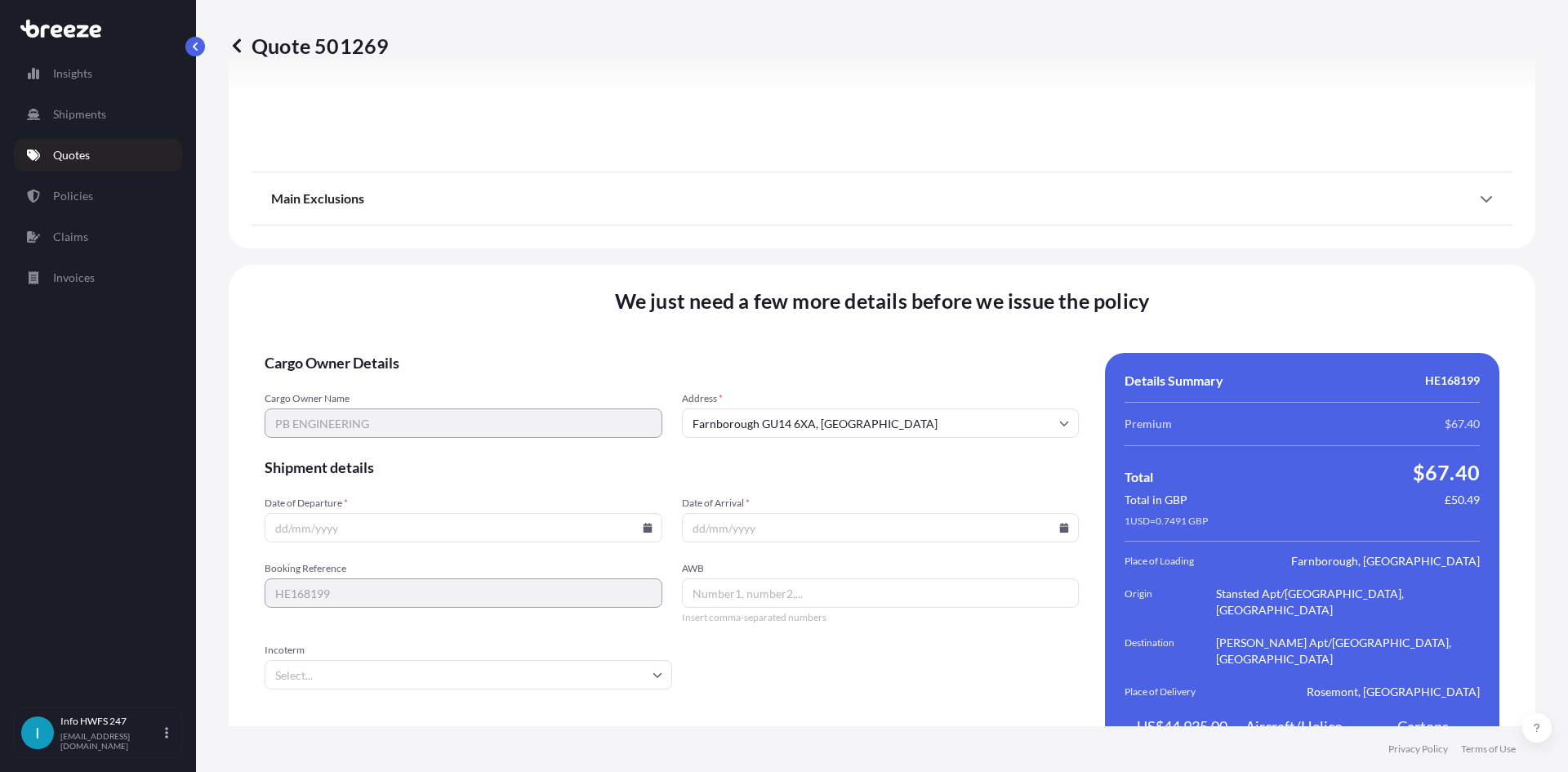
click at [467, 513] on input "Date of Departure *" at bounding box center [463, 527] width 397 height 29
click at [644, 523] on icon at bounding box center [647, 528] width 9 height 10
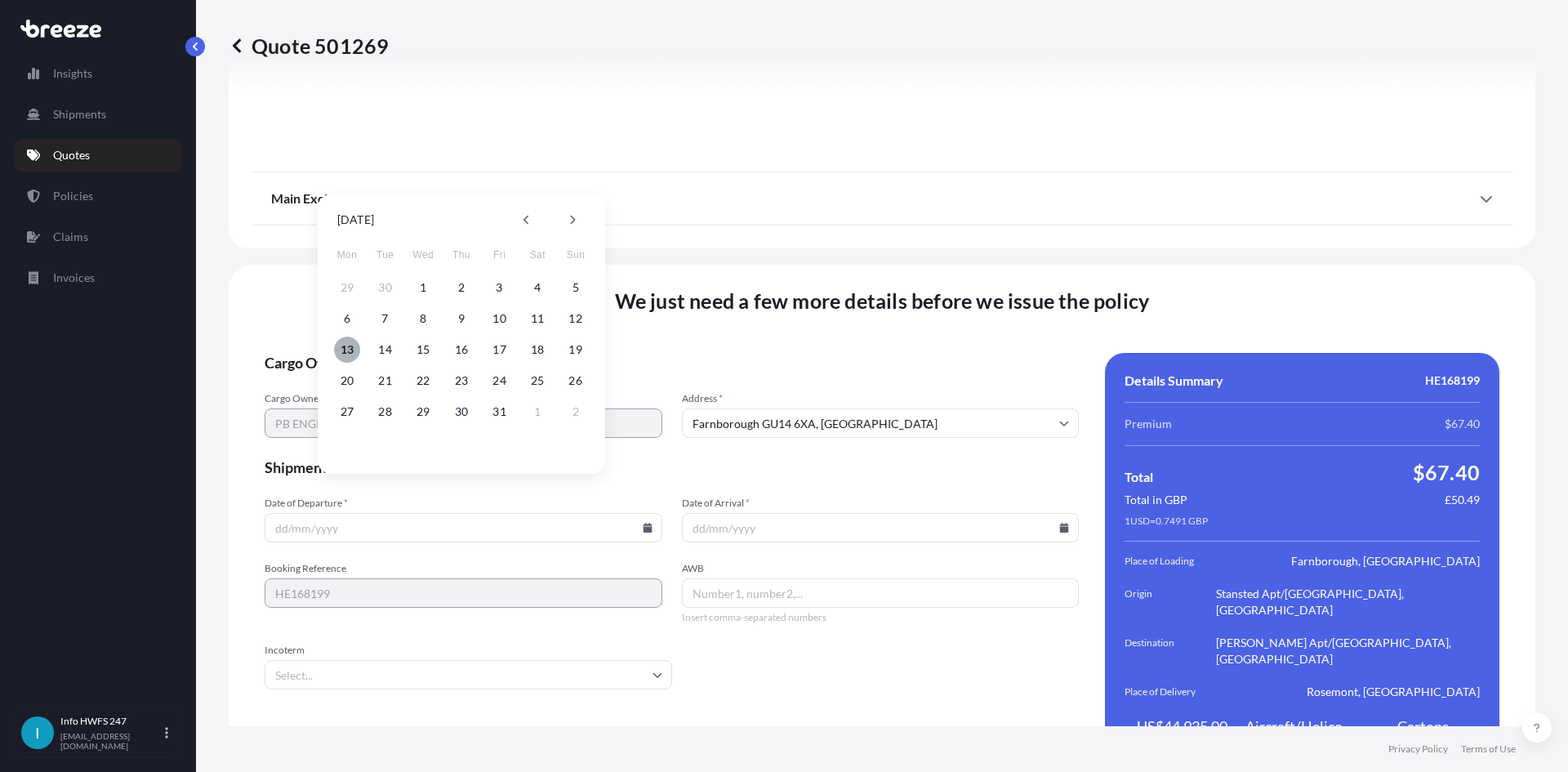
click at [349, 343] on button "13" at bounding box center [347, 349] width 26 height 26
type input "[DATE]"
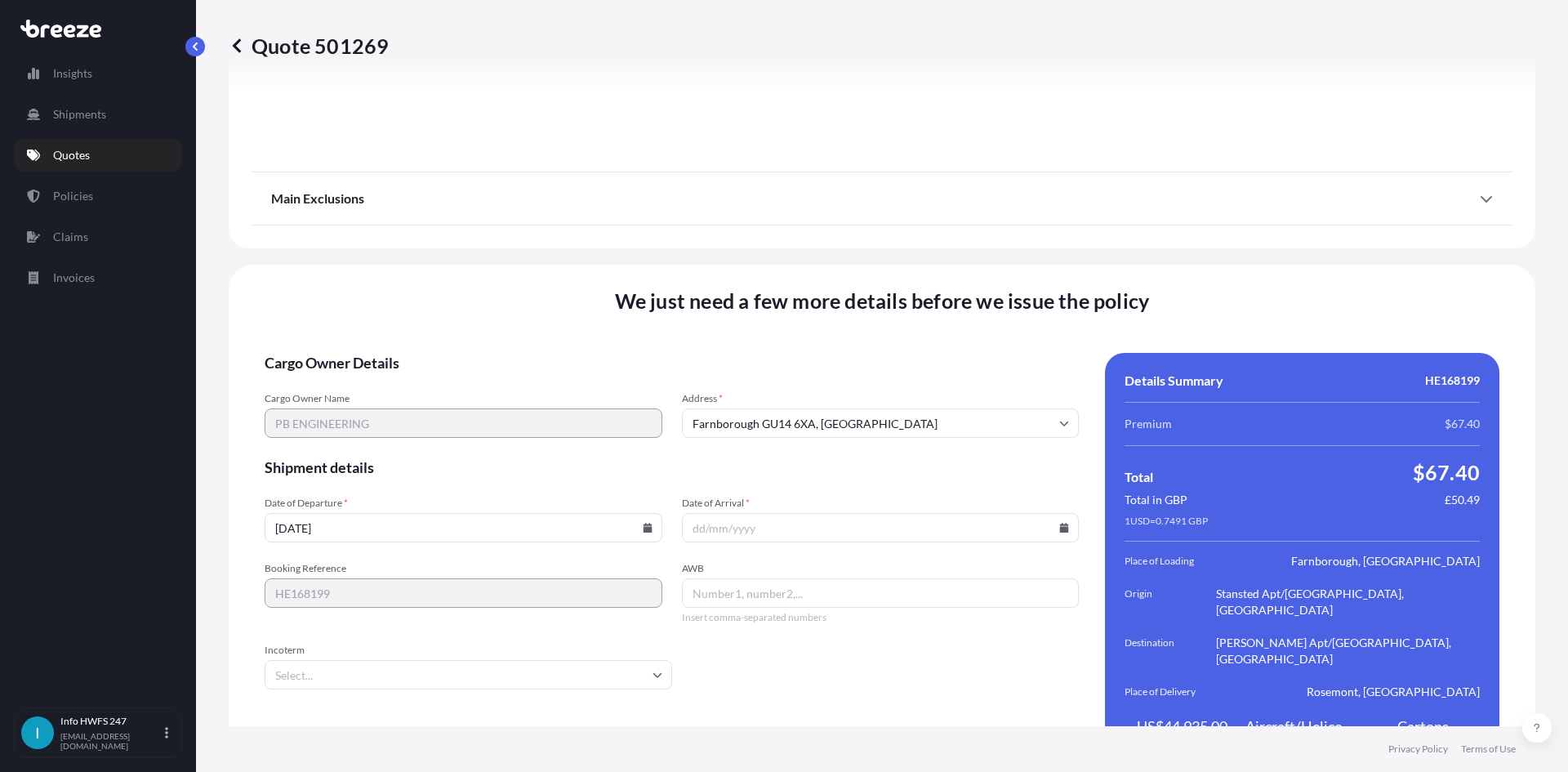
click at [1060, 523] on icon at bounding box center [1064, 528] width 9 height 10
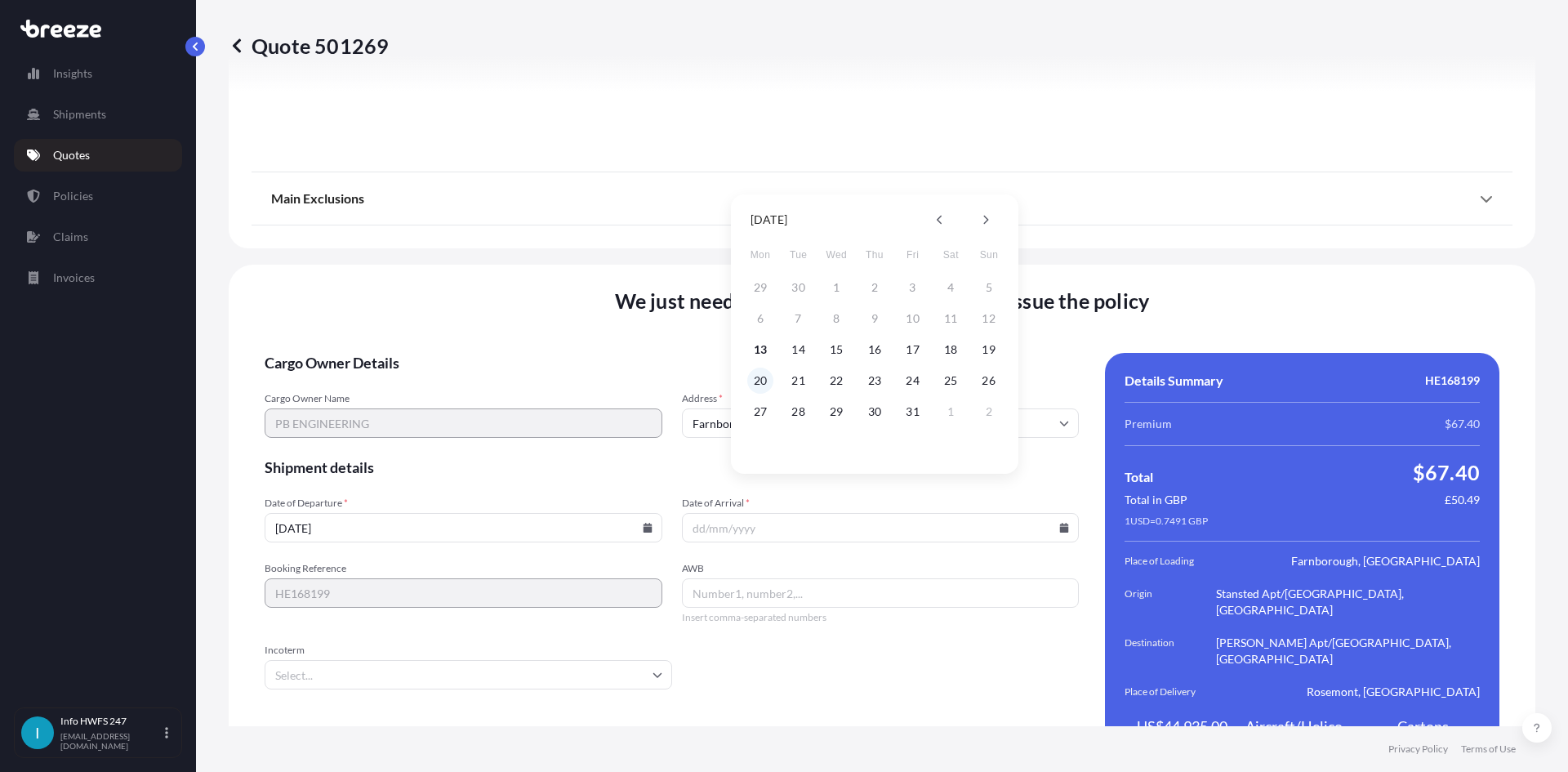
click at [760, 379] on button "20" at bounding box center [760, 380] width 26 height 26
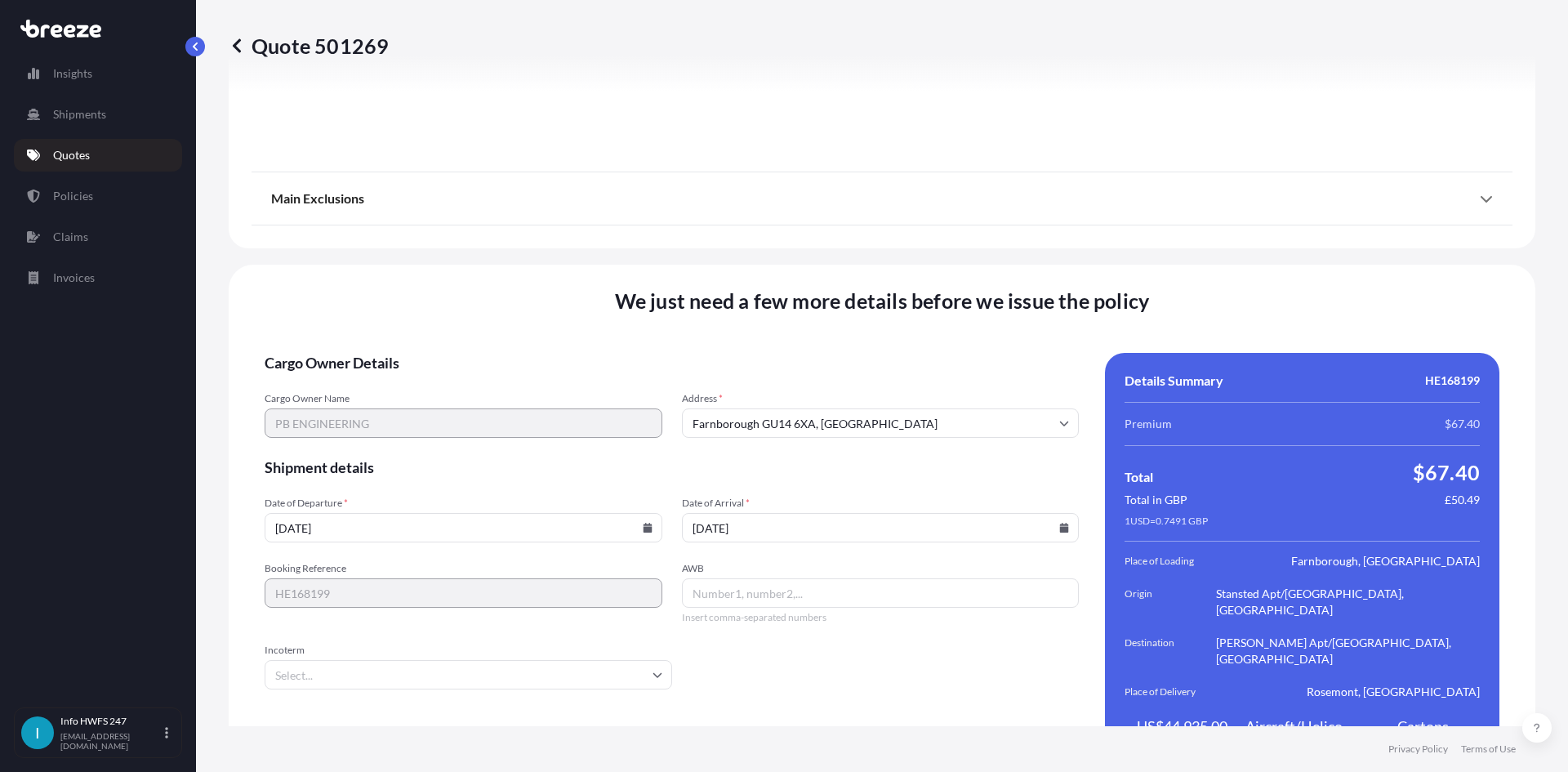
type input "[DATE]"
click at [726, 578] on input "AWB" at bounding box center [880, 592] width 397 height 29
paste input "885117490580"
type input "885117490580"
click at [404, 661] on input "Incoterm" at bounding box center [468, 675] width 407 height 29
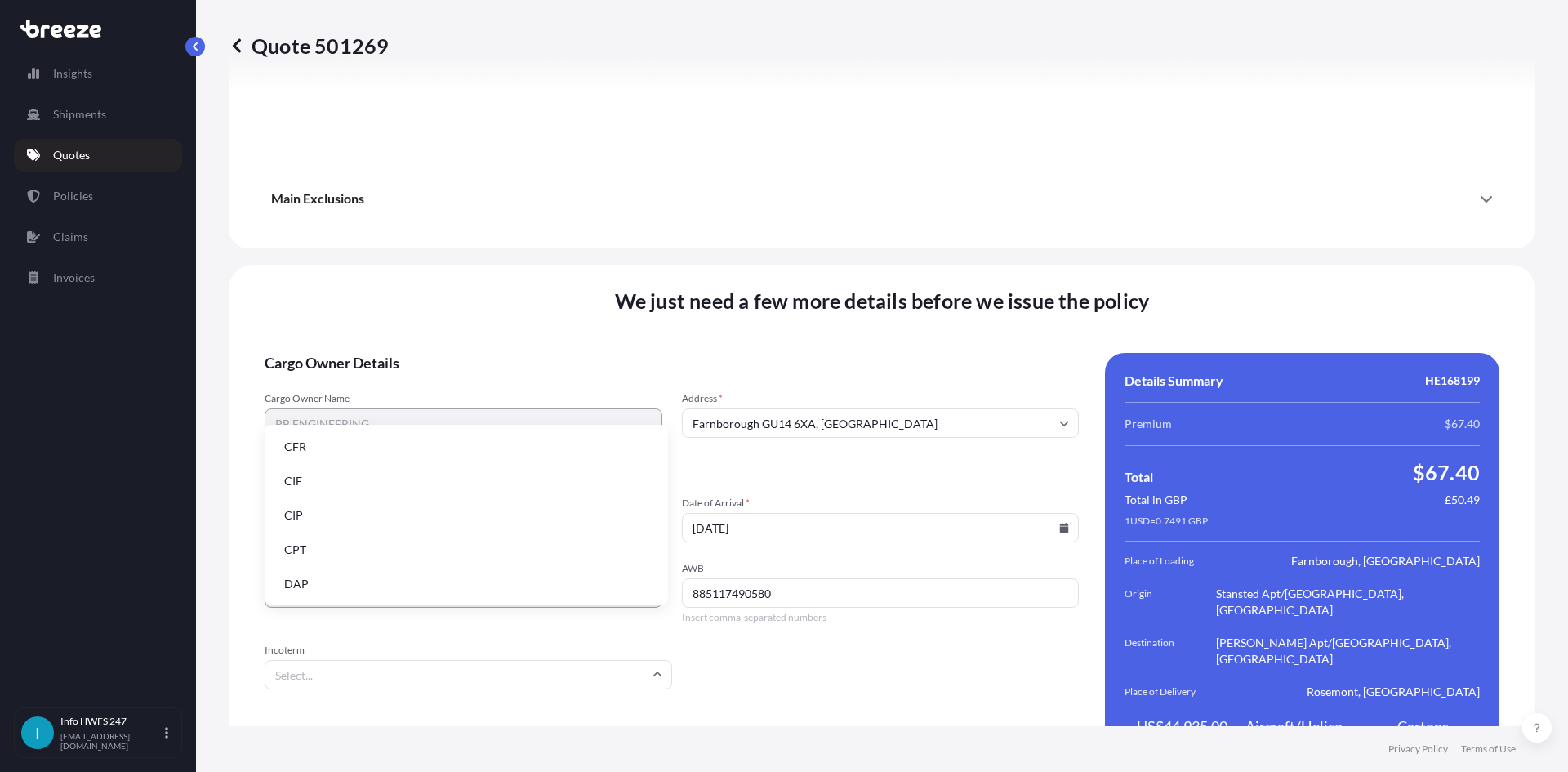
click at [317, 575] on li "DAP" at bounding box center [466, 584] width 390 height 31
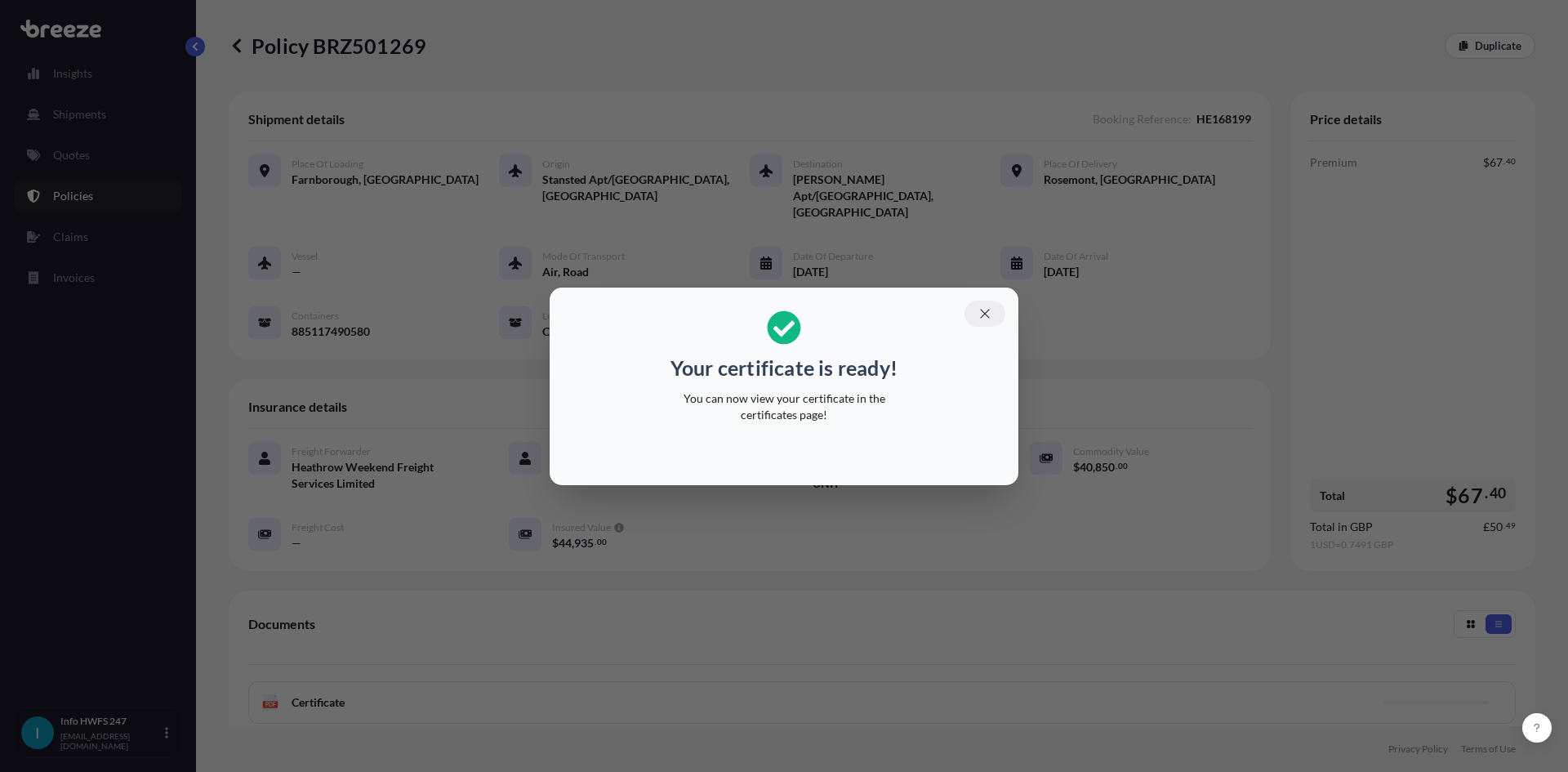
click at [987, 311] on icon "button" at bounding box center [984, 313] width 9 height 9
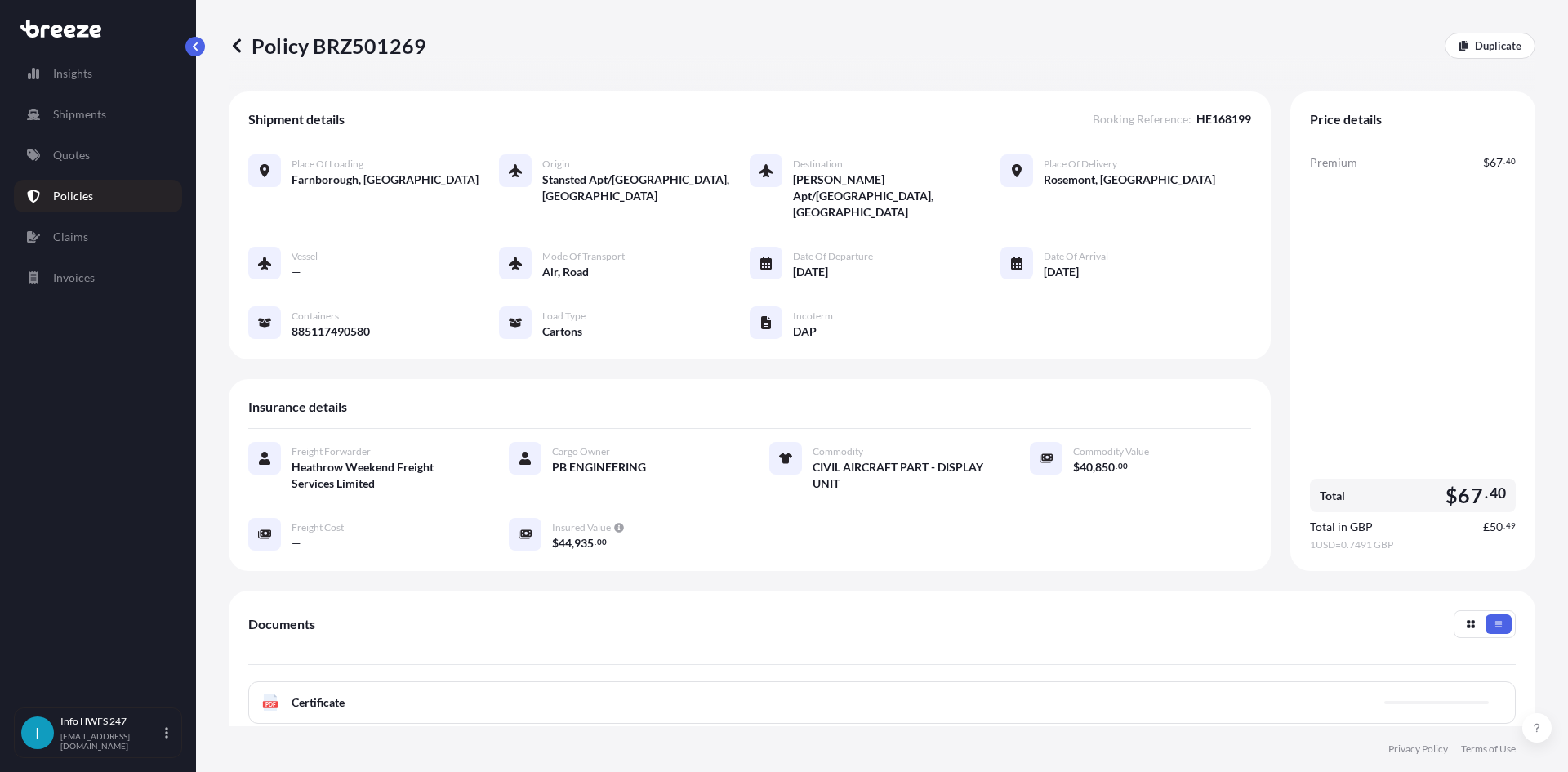
click at [939, 681] on div "PDF Certificate" at bounding box center [882, 702] width 1267 height 42
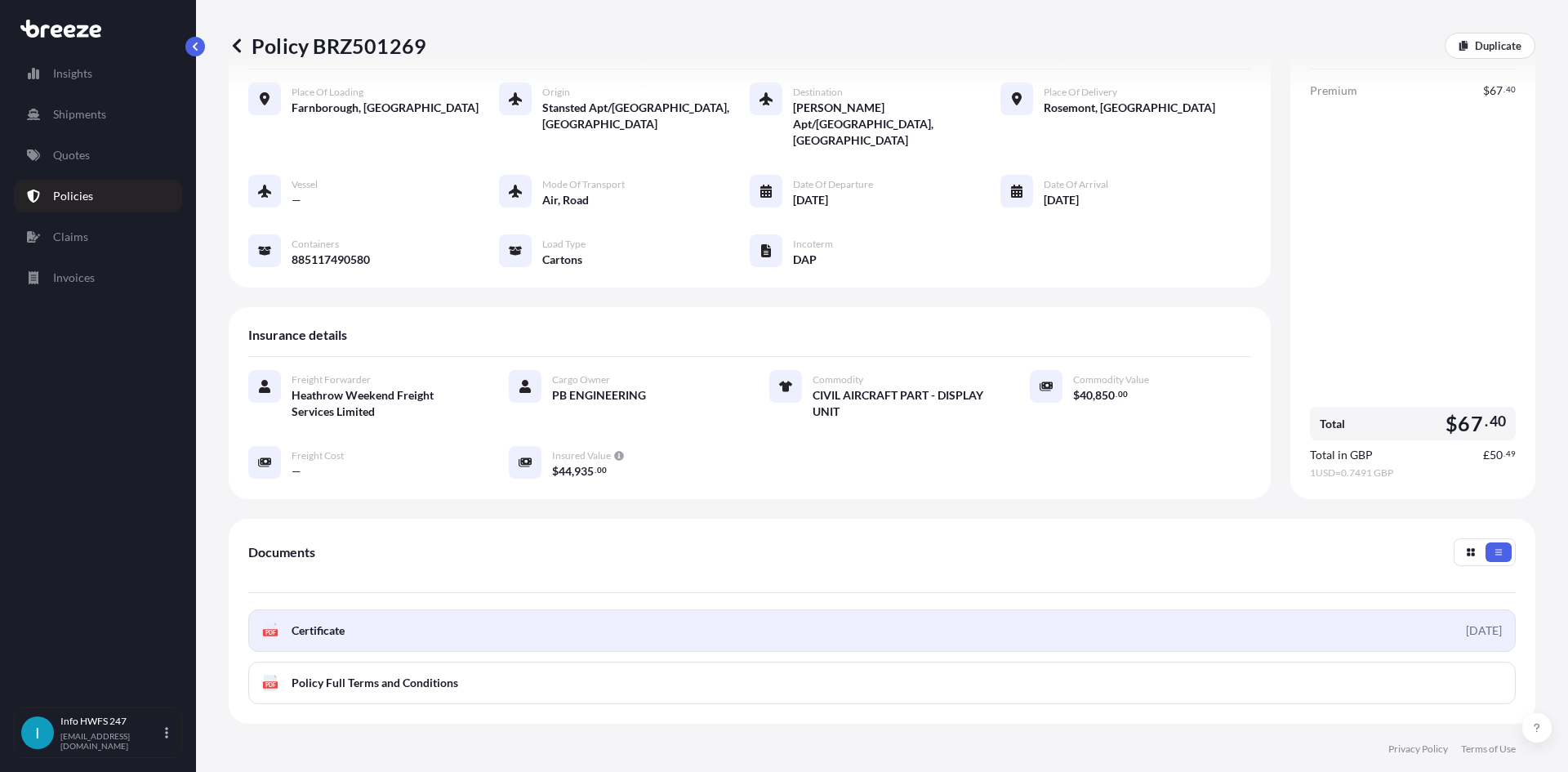
scroll to position [82, 0]
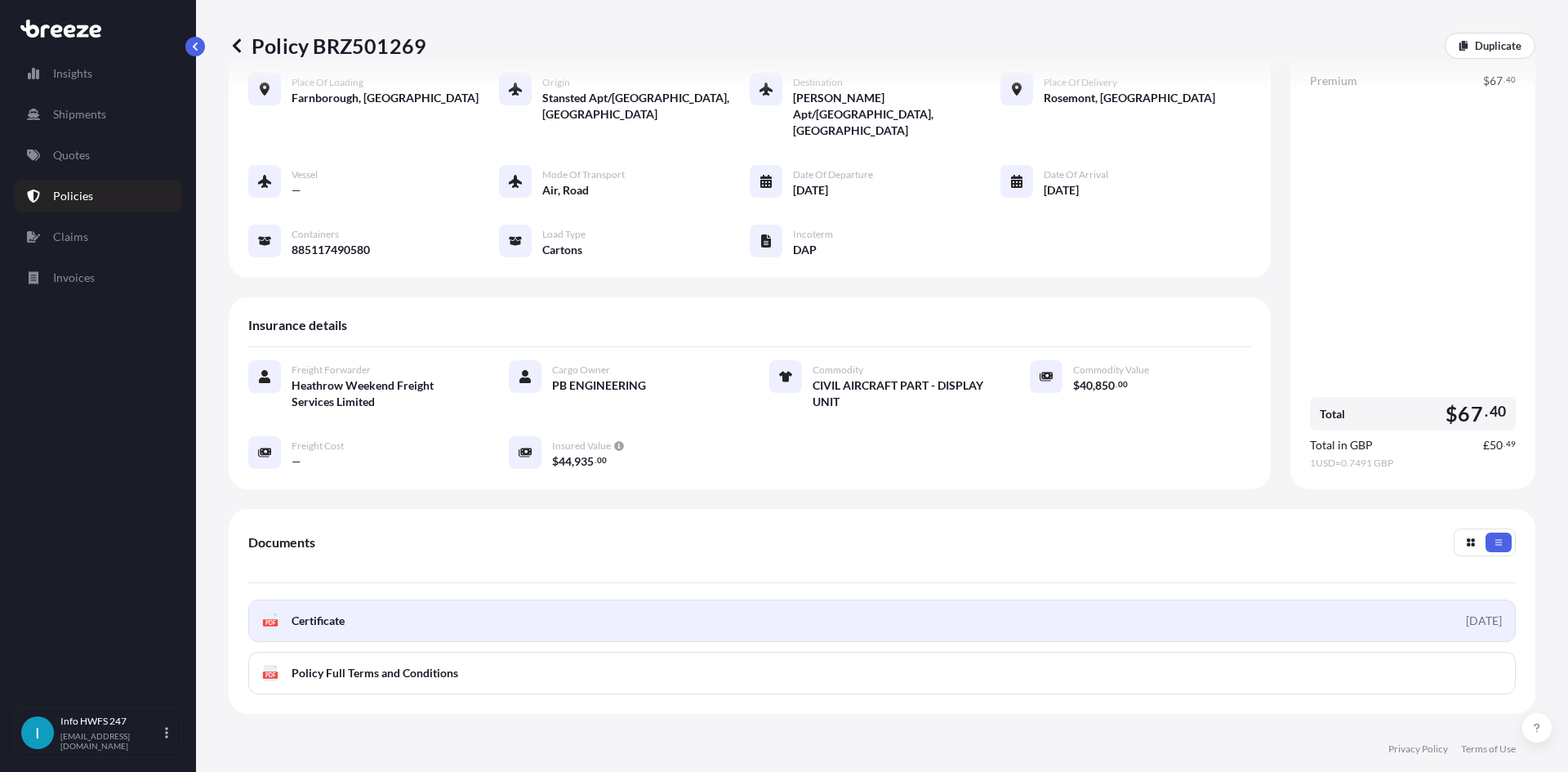
click at [521, 600] on link "PDF Certificate [DATE]" at bounding box center [882, 621] width 1267 height 42
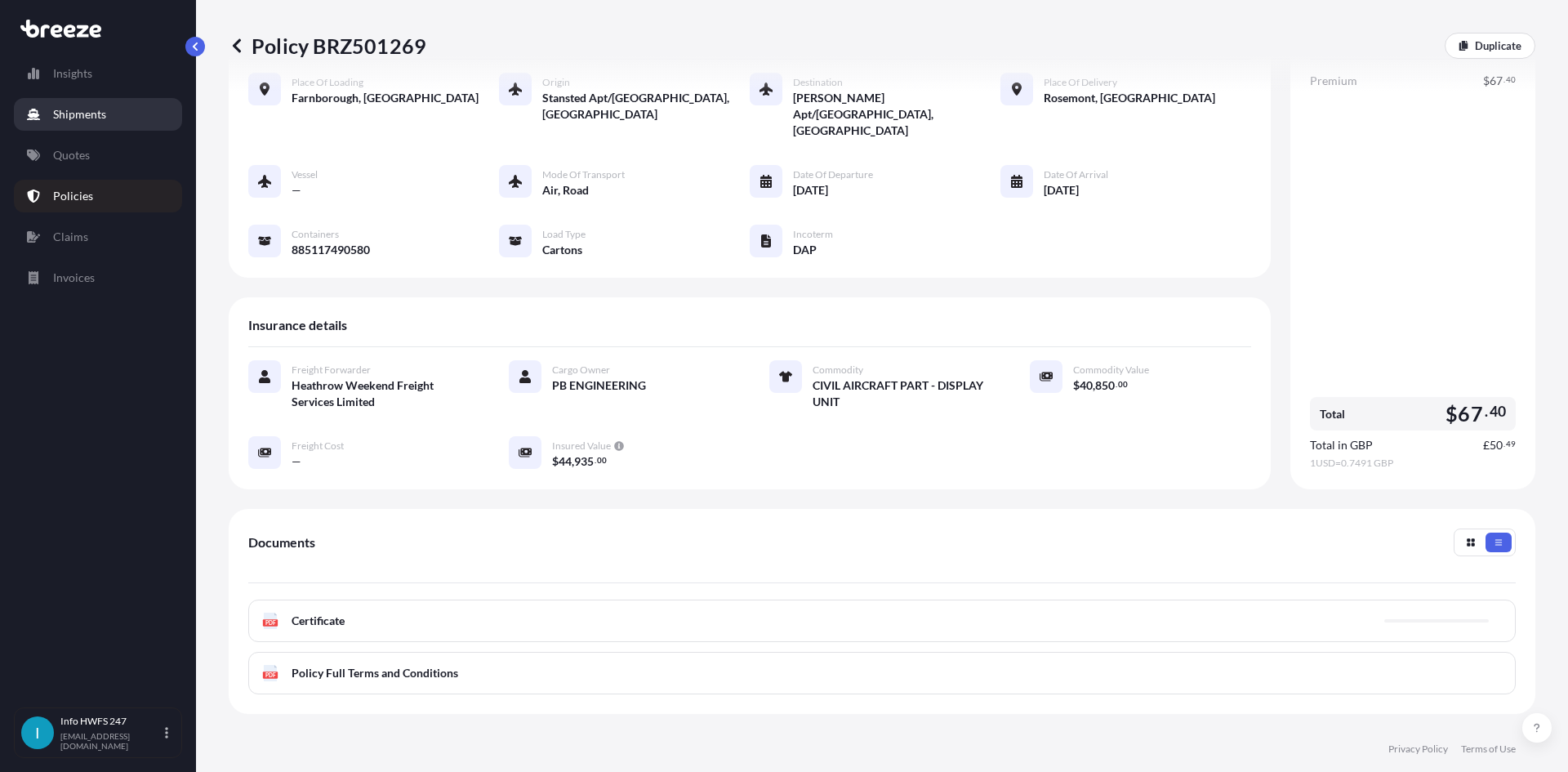
click at [74, 122] on link "Shipments" at bounding box center [98, 114] width 168 height 32
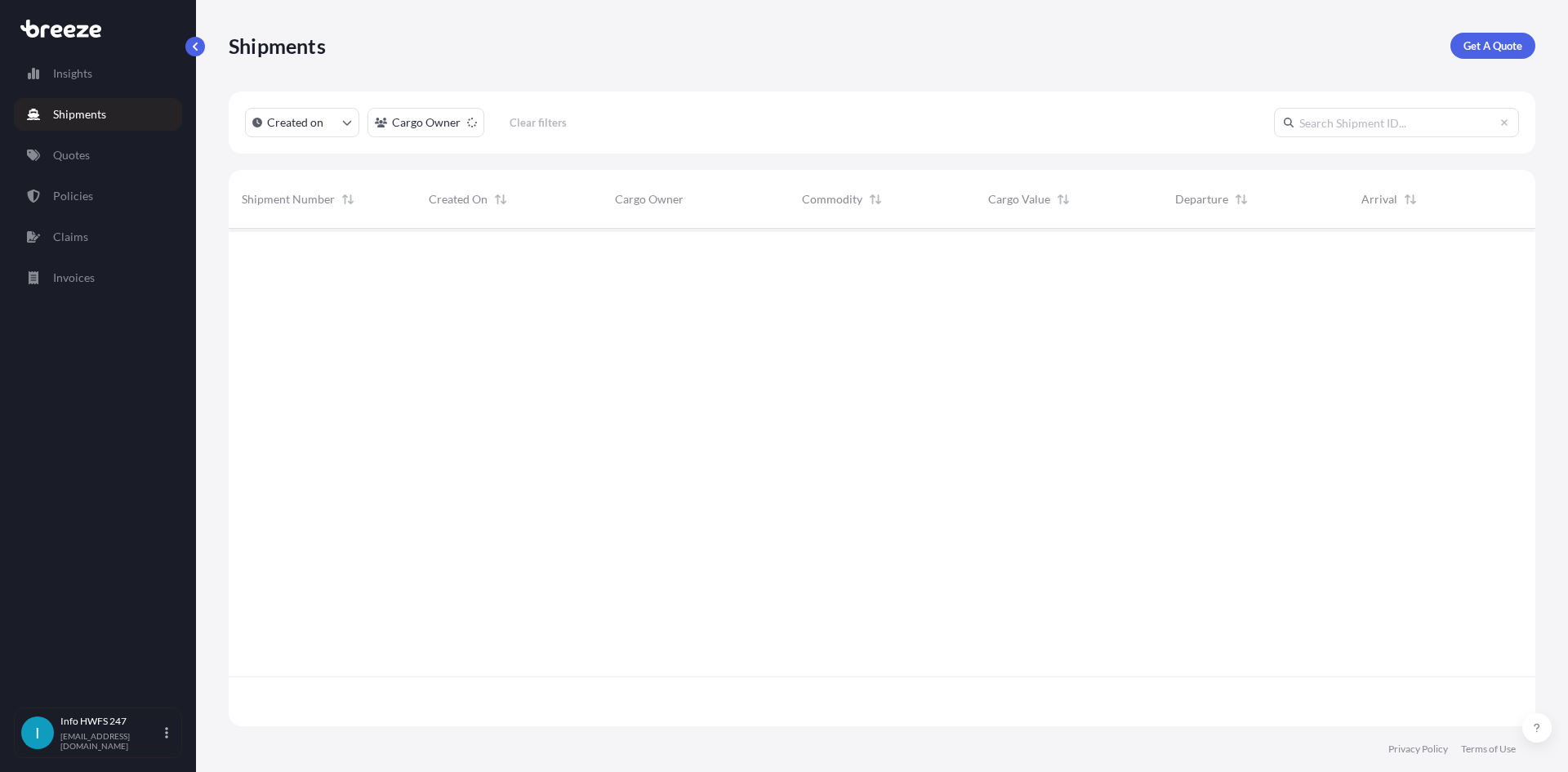
scroll to position [544, 1294]
click at [1511, 46] on p "Get A Quote" at bounding box center [1492, 46] width 59 height 17
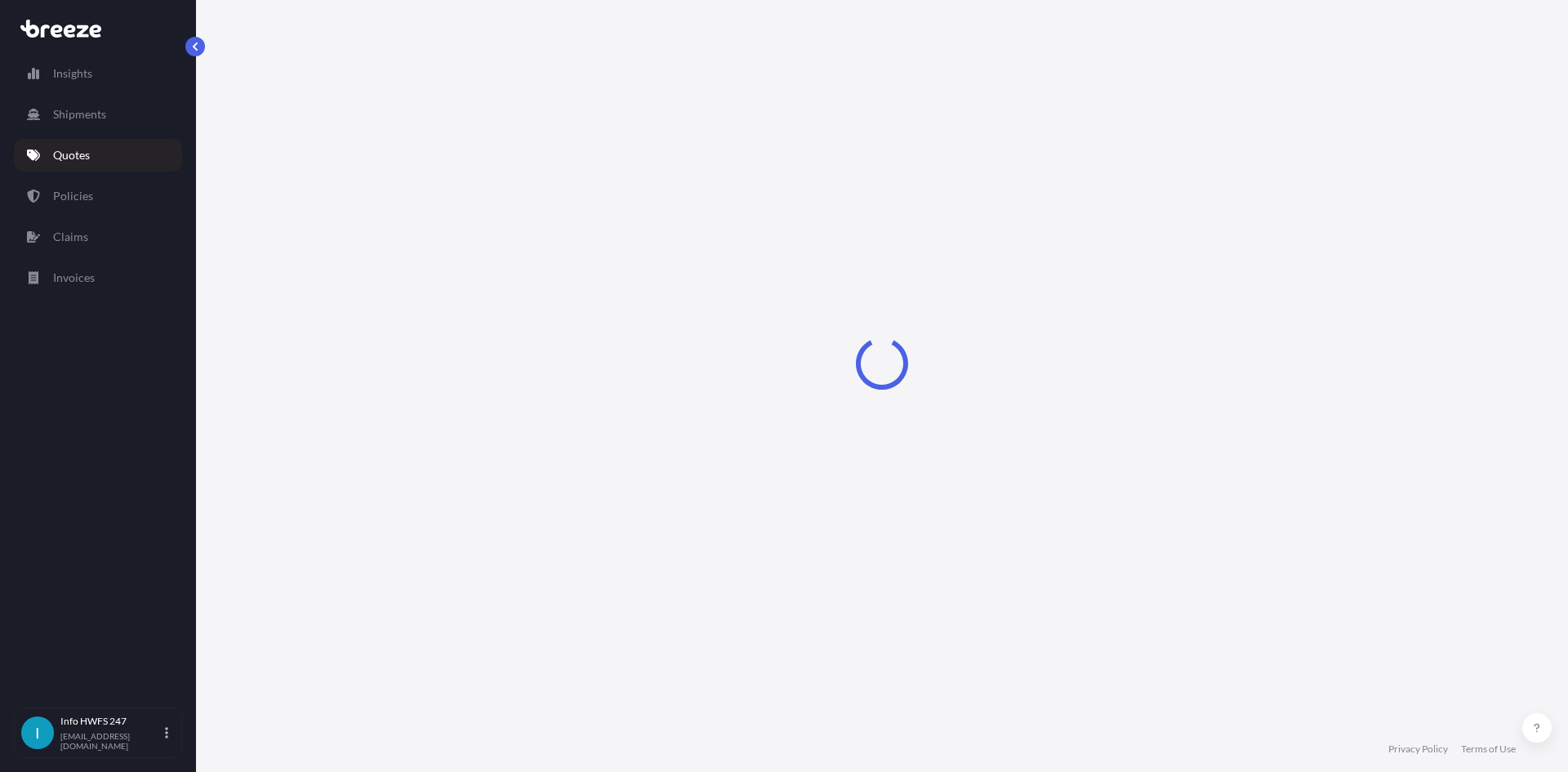
select select "Road"
select select "Air"
select select "1"
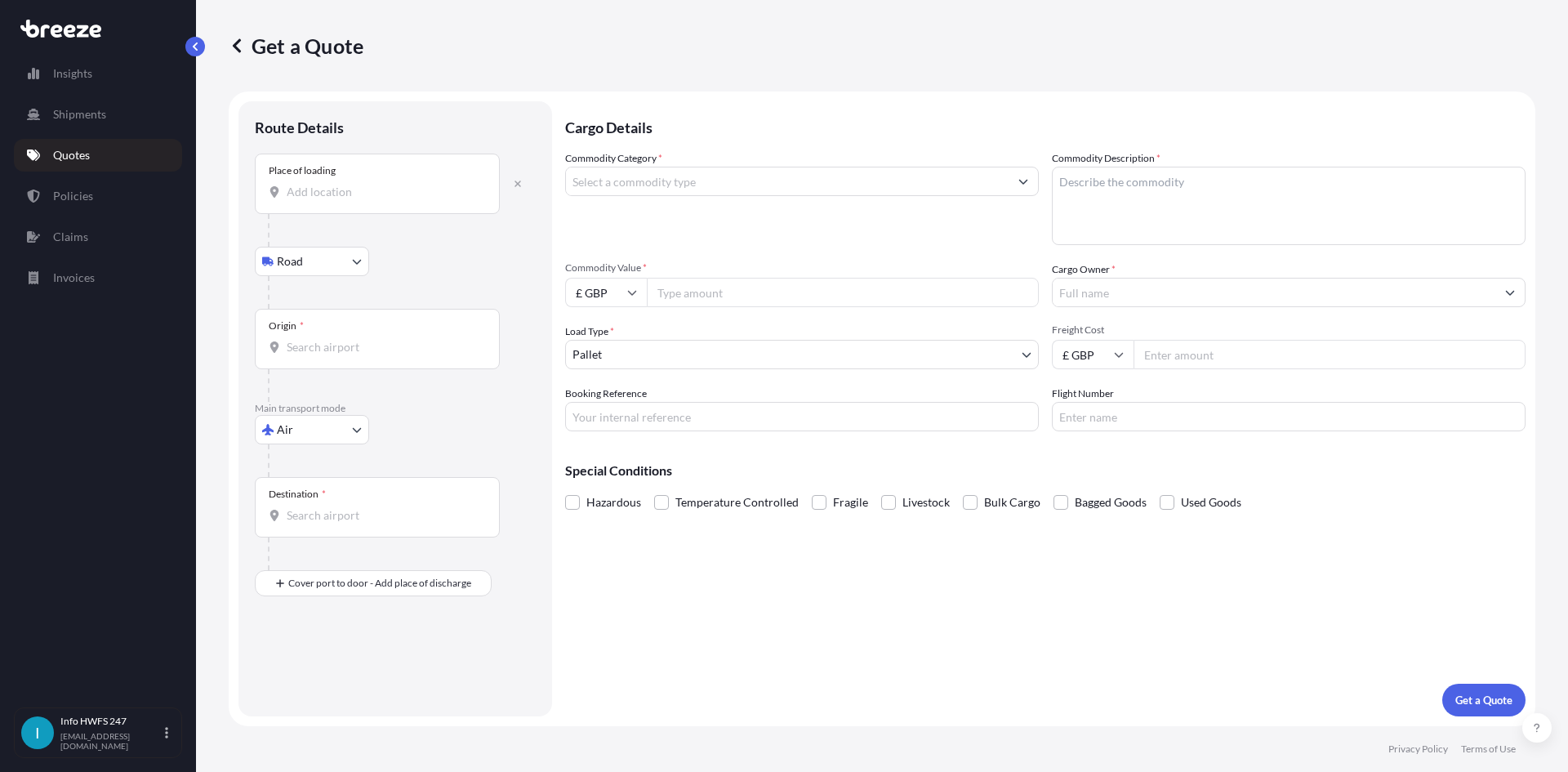
click at [382, 209] on div "Place of loading" at bounding box center [377, 184] width 245 height 61
click at [382, 200] on input "Place of loading" at bounding box center [383, 192] width 193 height 17
click at [389, 198] on input "Place of loading" at bounding box center [383, 192] width 193 height 17
type input "Farnborough GU14 6XA, [GEOGRAPHIC_DATA]"
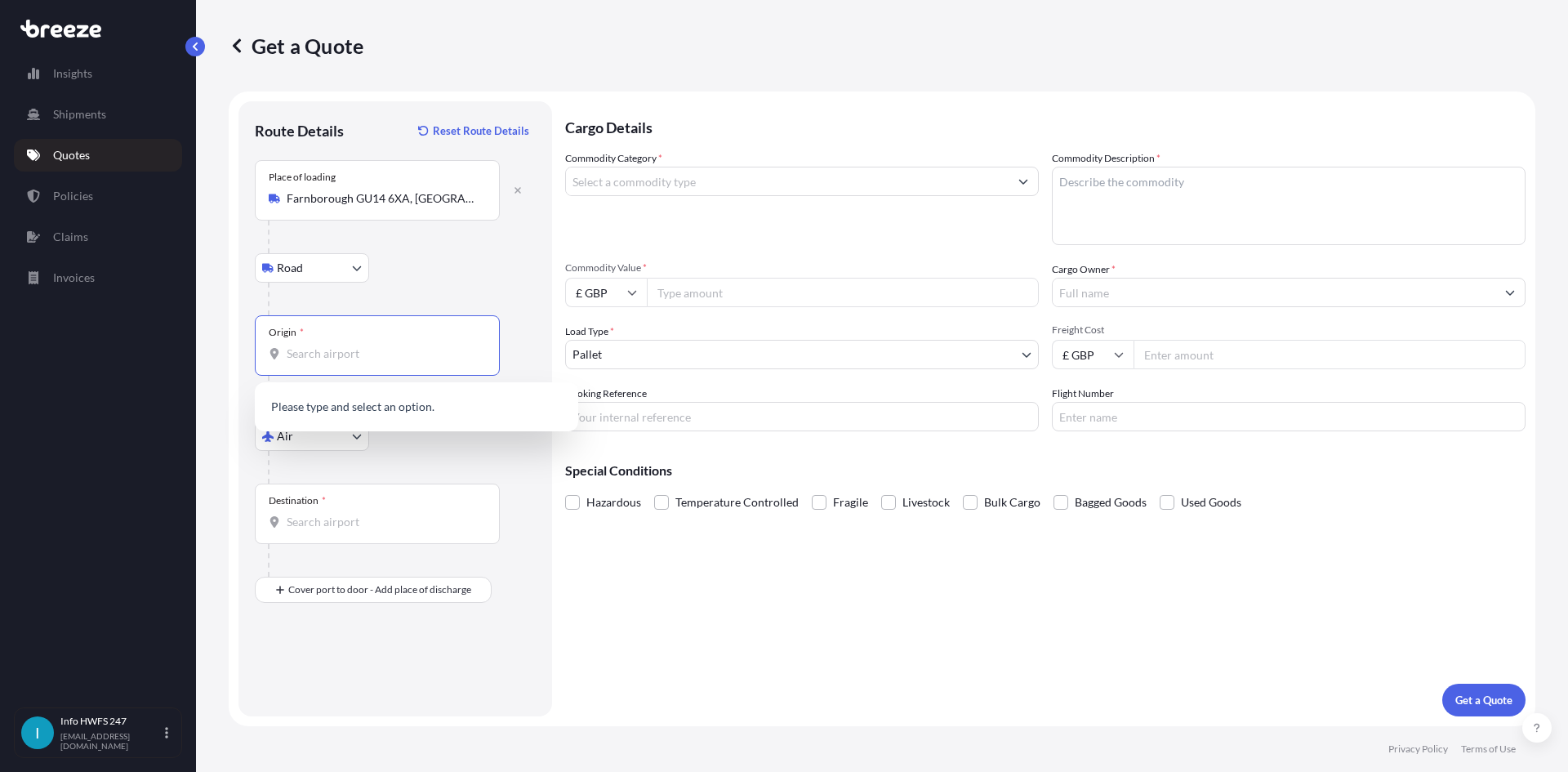
click at [312, 349] on input "Origin *" at bounding box center [383, 354] width 193 height 17
click at [347, 410] on b "GBSTN" at bounding box center [328, 403] width 37 height 14
type input "GBSTN - Stansted Apt/[GEOGRAPHIC_DATA], [GEOGRAPHIC_DATA]"
click at [310, 507] on div "Destination *" at bounding box center [297, 501] width 57 height 13
click at [310, 514] on input "Destination *" at bounding box center [383, 522] width 193 height 17
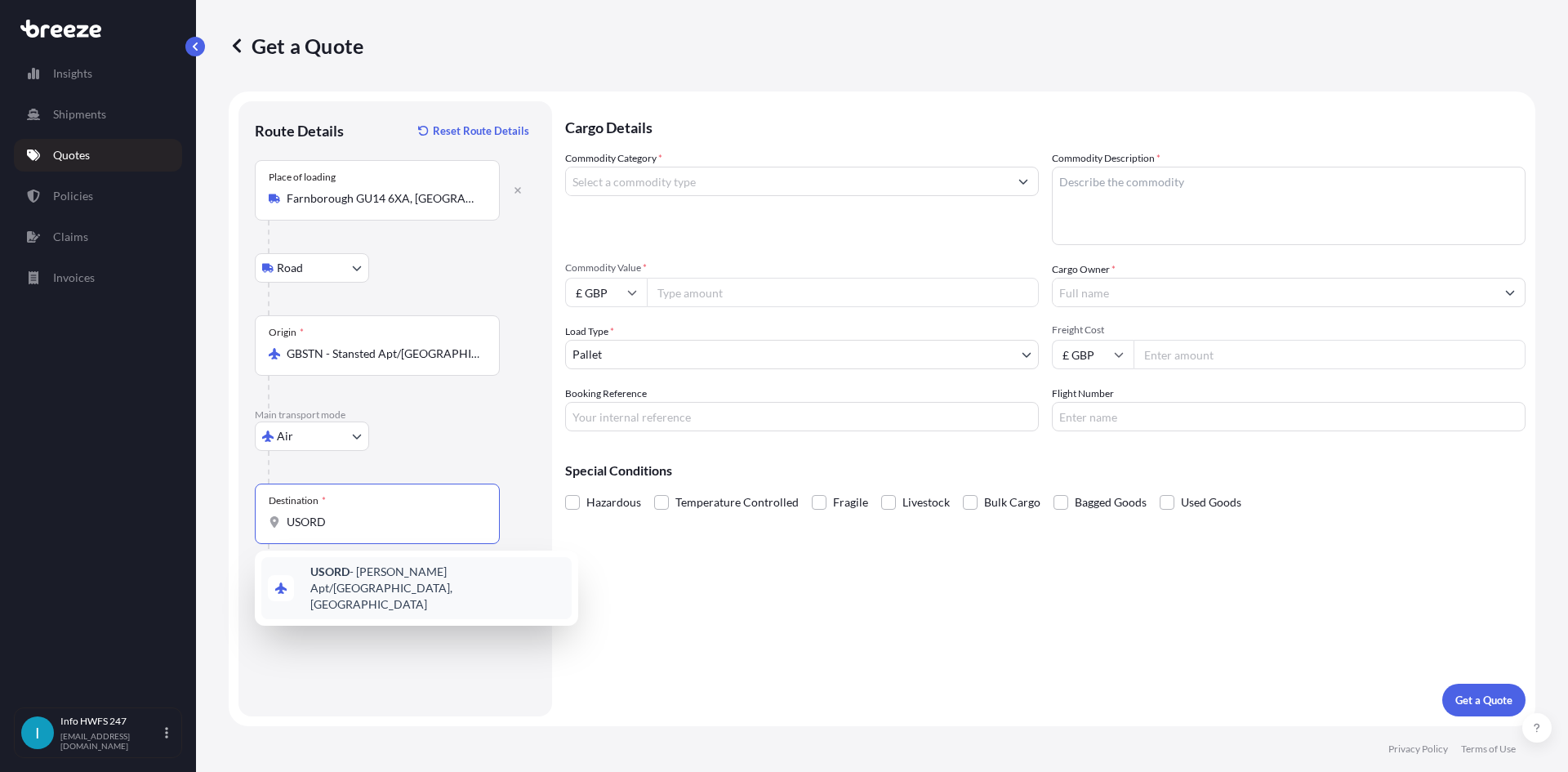
click at [362, 584] on span "USORD - [PERSON_NAME] Apt/[GEOGRAPHIC_DATA], [GEOGRAPHIC_DATA]" at bounding box center [437, 588] width 254 height 49
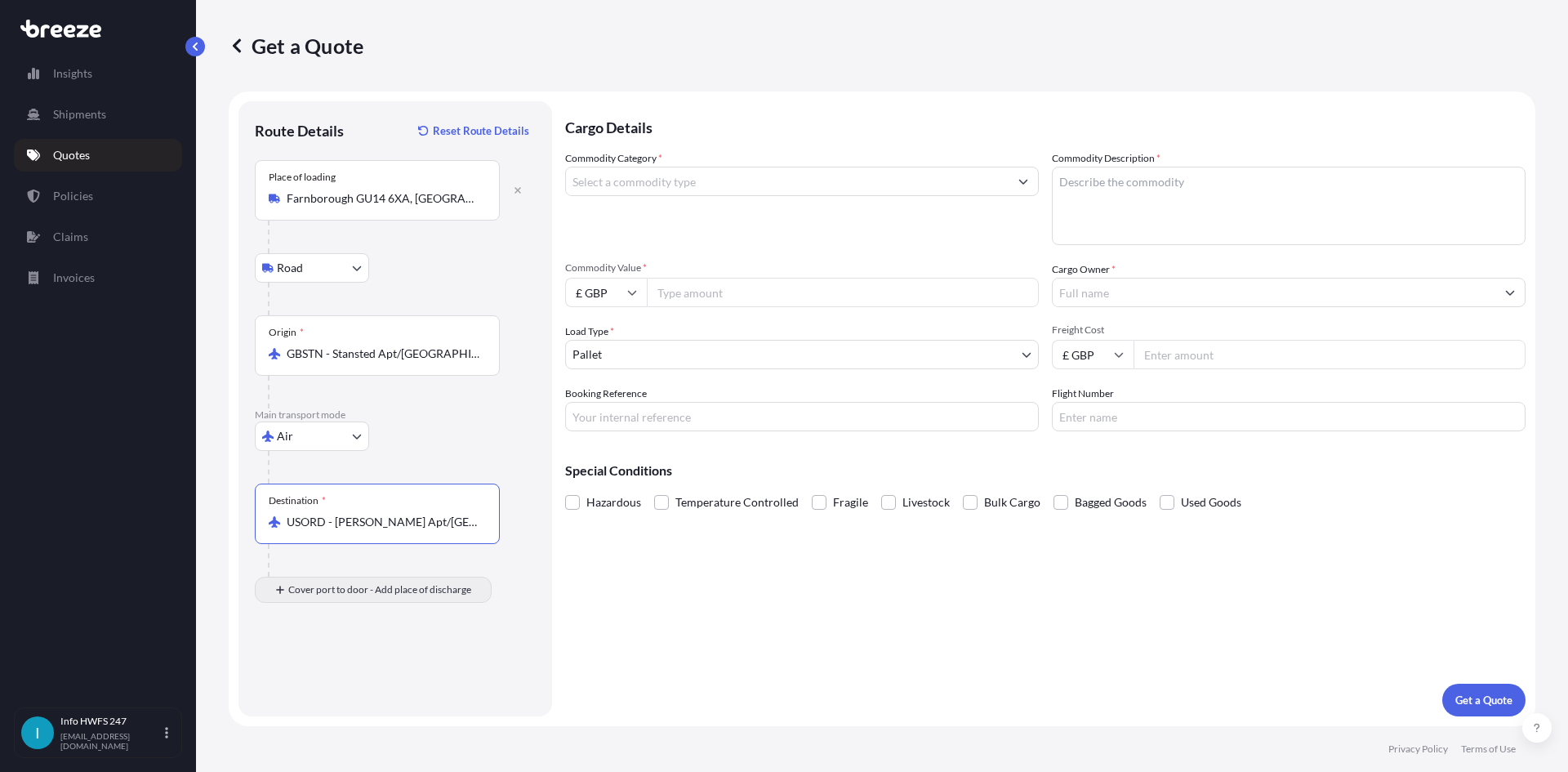
type input "USORD - [PERSON_NAME] Apt/[GEOGRAPHIC_DATA], [GEOGRAPHIC_DATA]"
click at [391, 678] on input "Place of Discharge" at bounding box center [383, 677] width 193 height 17
type input "Des Plaines, IL 60018, [GEOGRAPHIC_DATA]"
click at [742, 181] on input "Commodity Category *" at bounding box center [787, 181] width 442 height 29
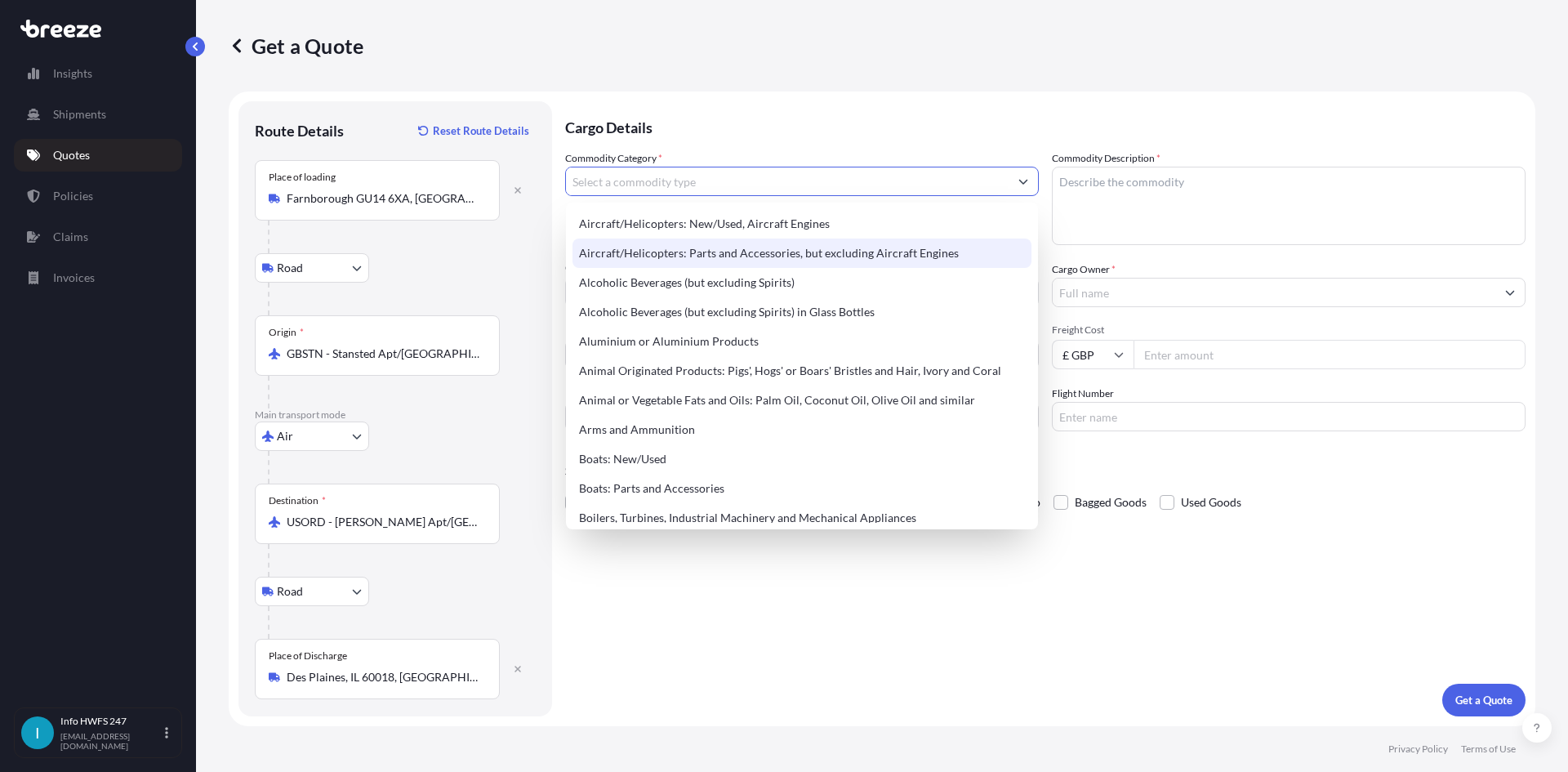
click at [737, 250] on div "Aircraft/Helicopters: Parts and Accessories, but excluding Aircraft Engines" at bounding box center [801, 253] width 459 height 29
type input "Aircraft/Helicopters: Parts and Accessories, but excluding Aircraft Engines"
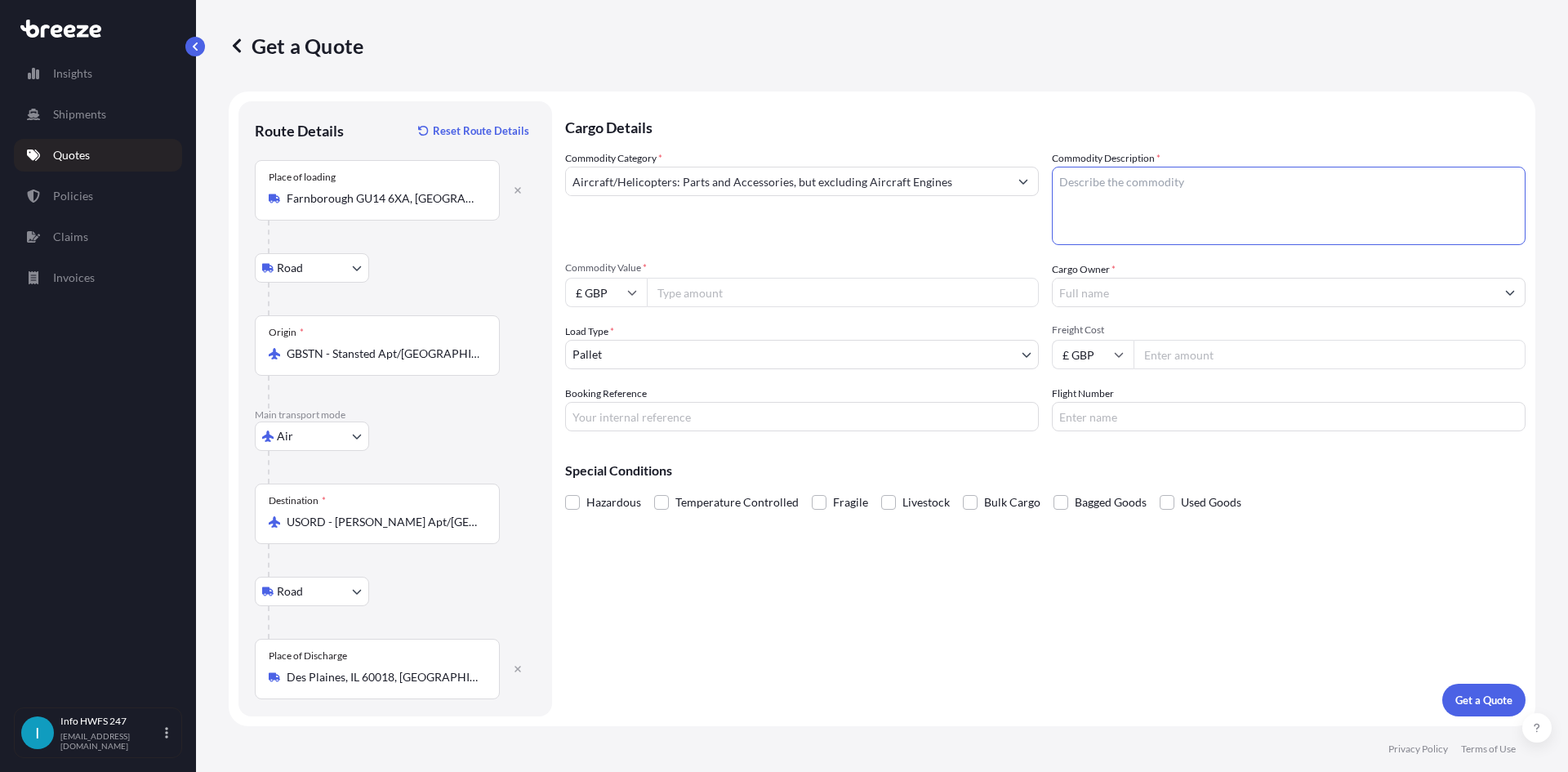
click at [1124, 205] on textarea "Commodity Description *" at bounding box center [1289, 205] width 474 height 78
type textarea "CIVIL AIRCRAFT PART - DISPLAY UNIT"
click at [611, 290] on input "£ GBP" at bounding box center [606, 292] width 81 height 29
click at [618, 408] on div "$ USD" at bounding box center [606, 405] width 69 height 31
type input "$ USD"
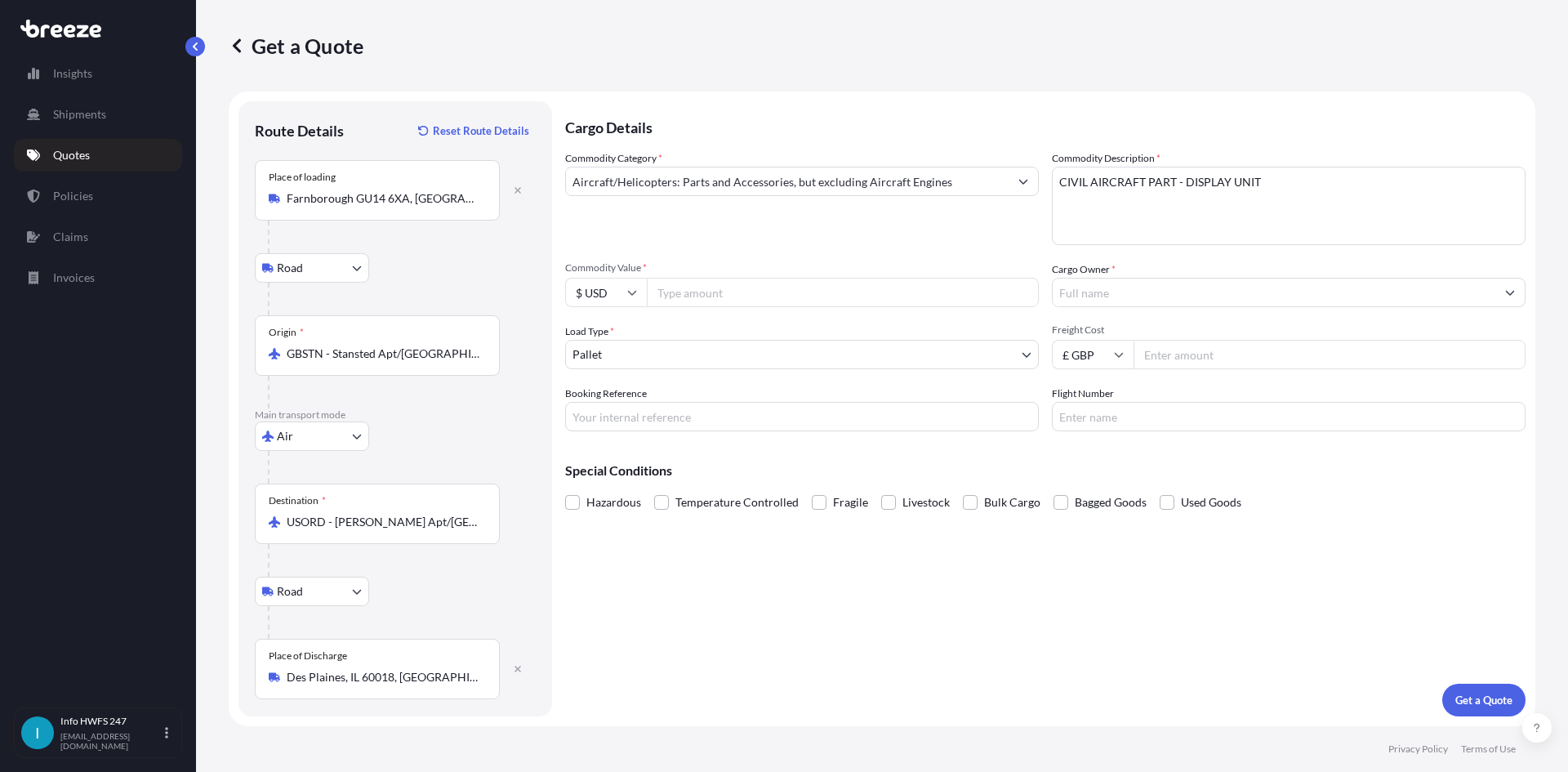
click at [692, 297] on input "Commodity Value *" at bounding box center [842, 292] width 392 height 29
type input "40850"
click at [1214, 298] on input "Cargo Owner *" at bounding box center [1274, 292] width 442 height 29
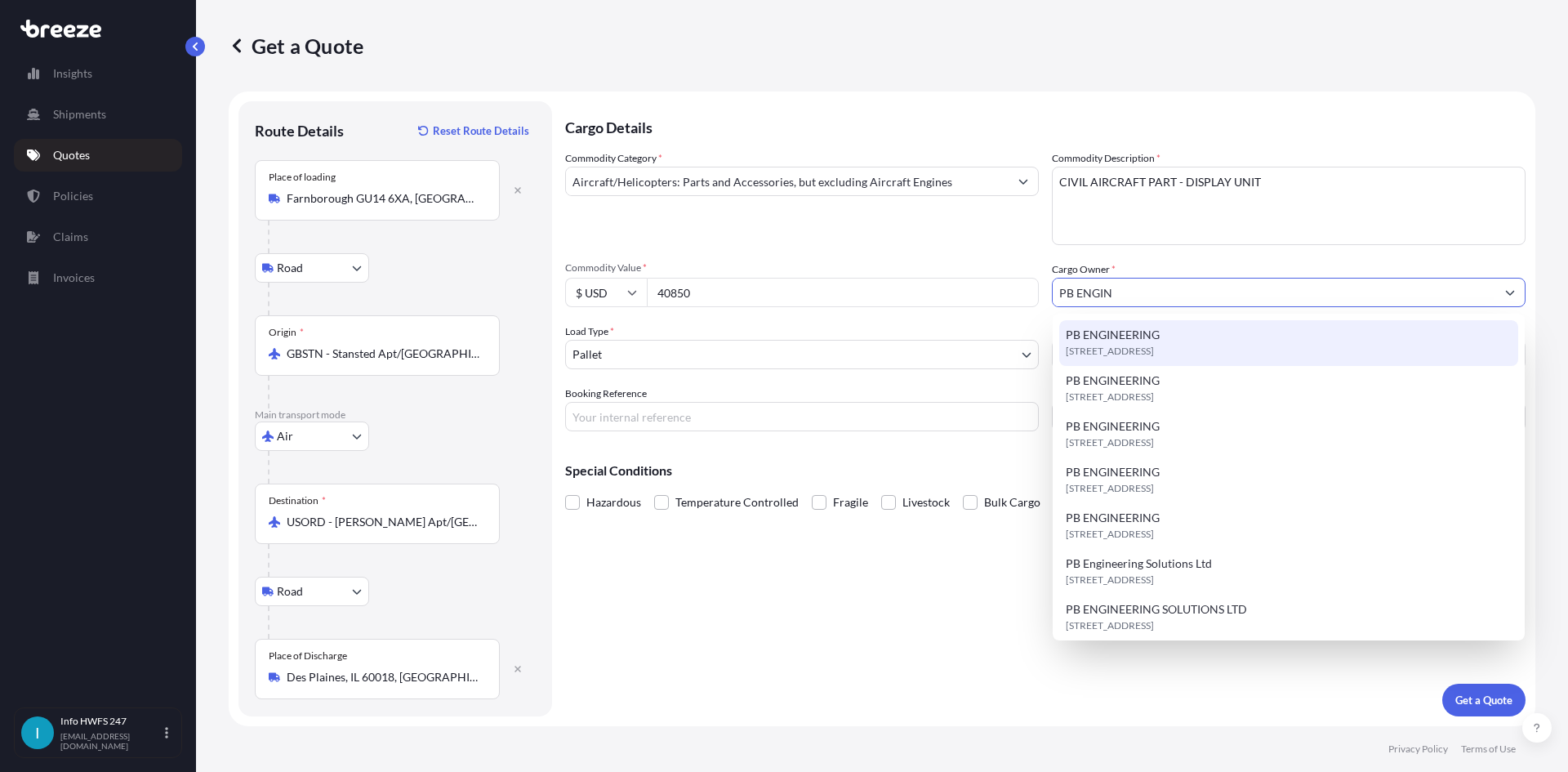
click at [1121, 342] on span "PB ENGINEERING" at bounding box center [1112, 335] width 94 height 17
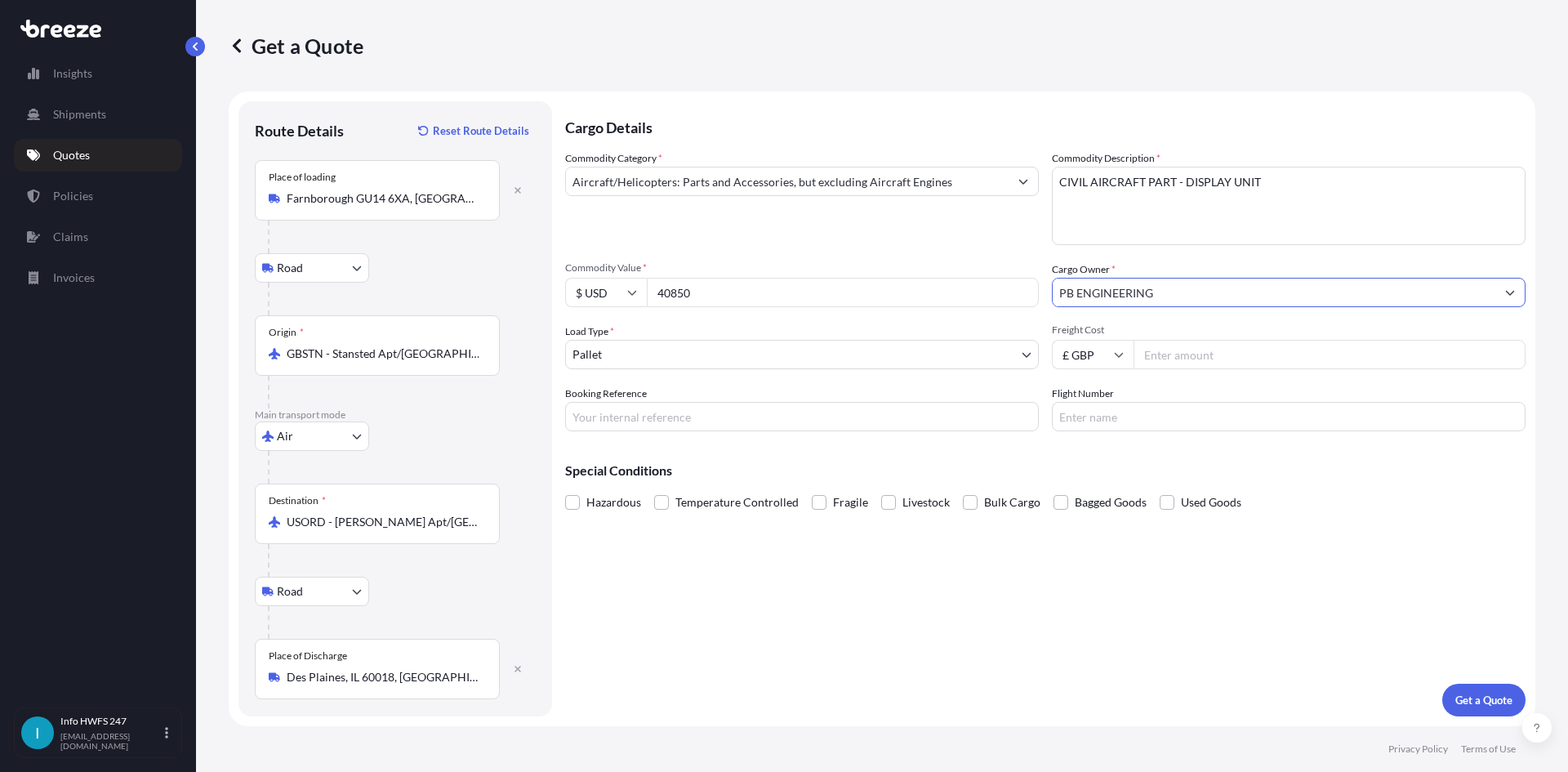
type input "PB ENGINEERING"
click at [870, 366] on body "15 options available. 3 options available. 0 options available. 7 options avail…" at bounding box center [784, 386] width 1568 height 772
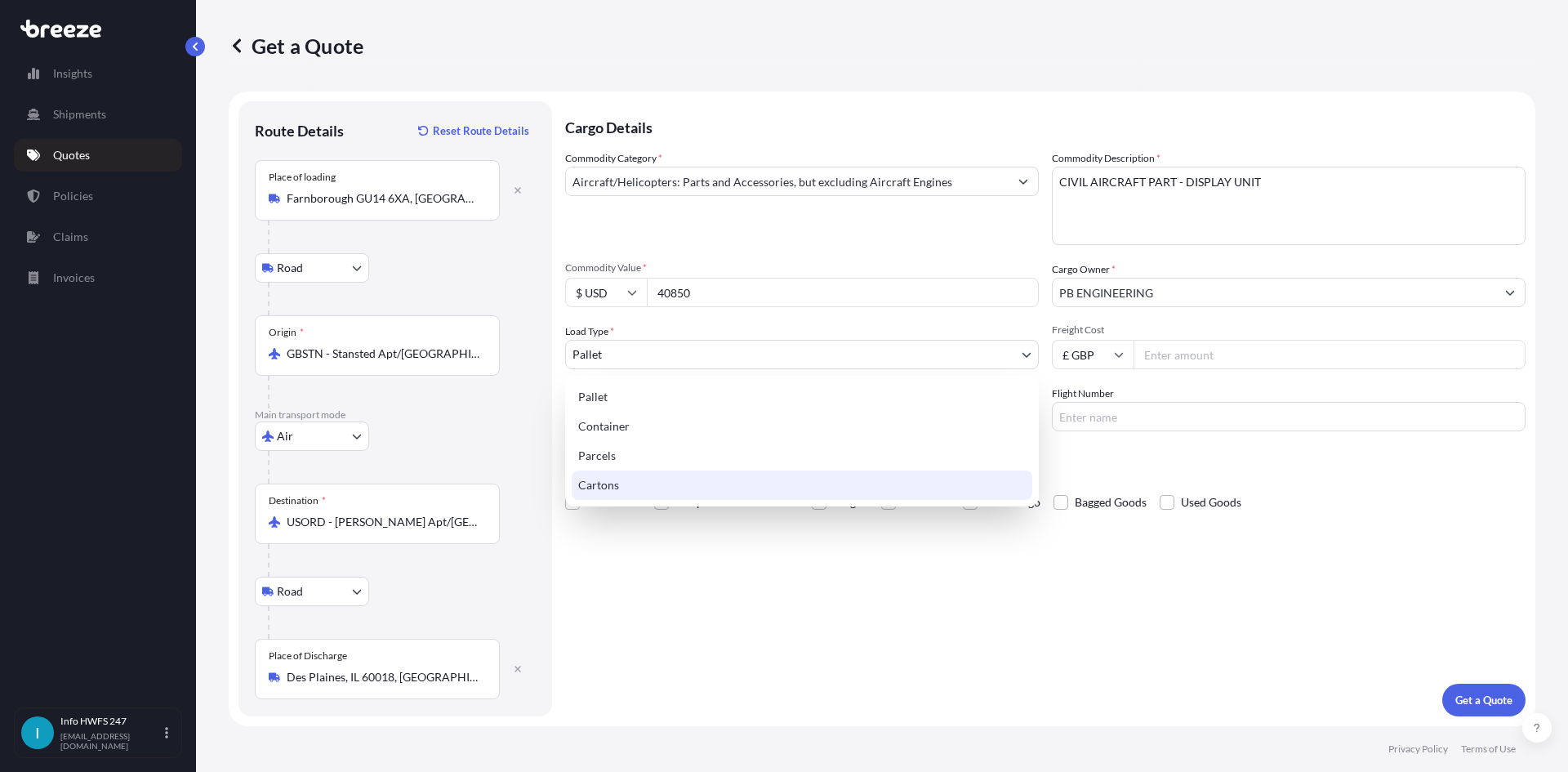
click at [762, 490] on div "Cartons" at bounding box center [802, 485] width 461 height 29
select select "4"
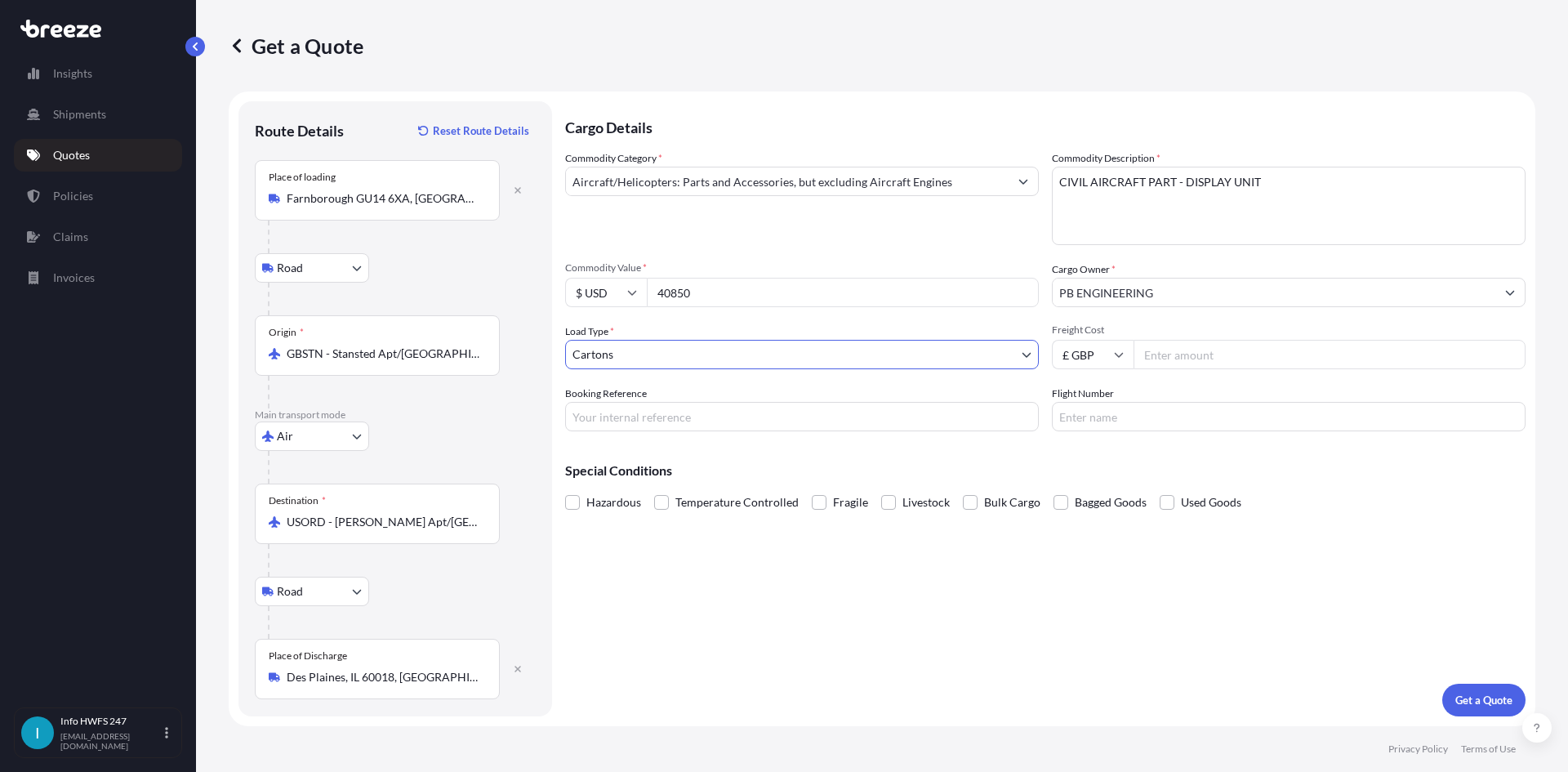
drag, startPoint x: 670, startPoint y: 423, endPoint x: 712, endPoint y: 401, distance: 47.4
click at [676, 424] on input "Booking Reference" at bounding box center [802, 416] width 474 height 29
type input "HE168203"
click at [1487, 698] on p "Get a Quote" at bounding box center [1483, 700] width 57 height 17
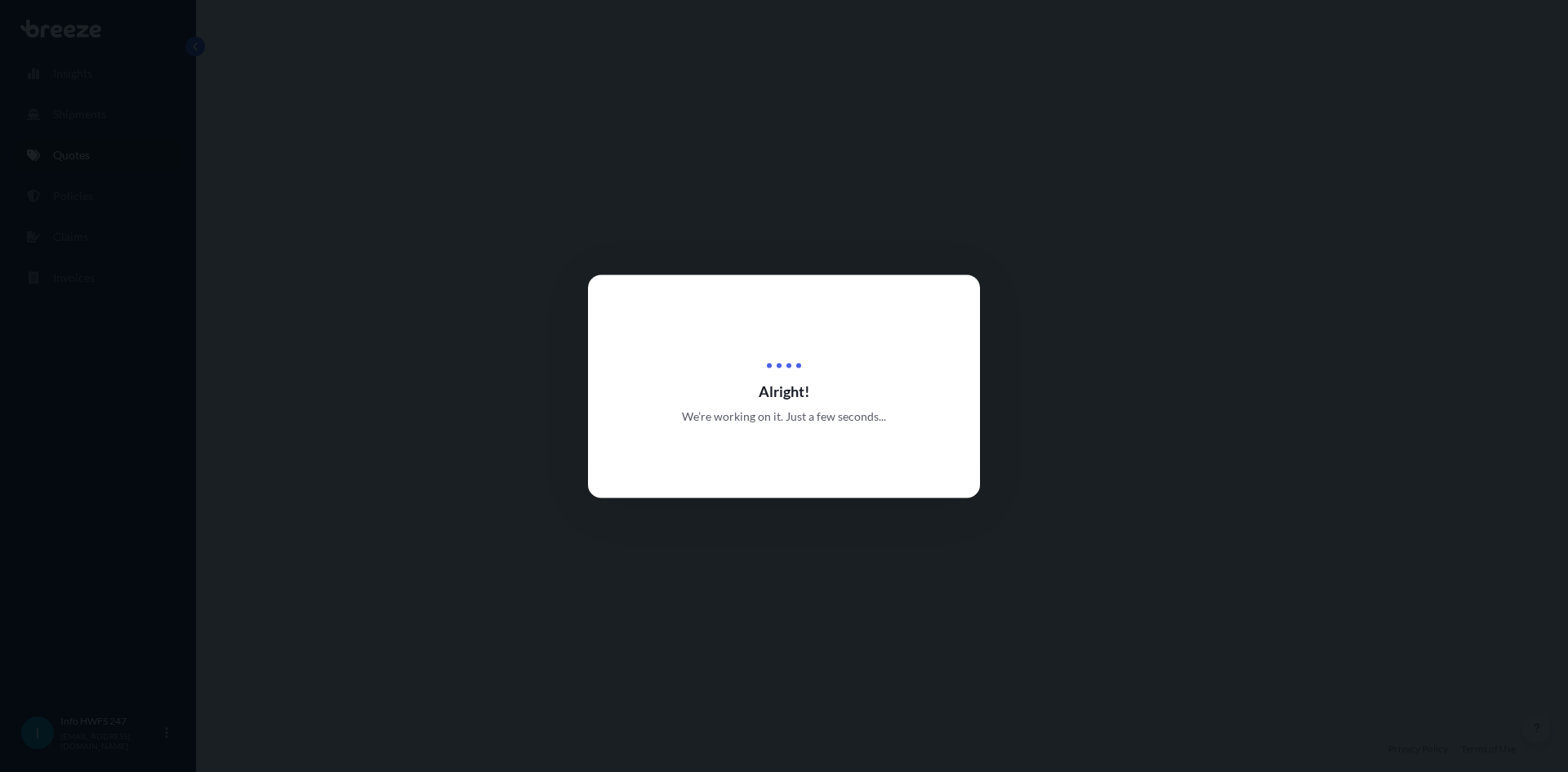
select select "Road"
select select "Air"
select select "Road"
select select "4"
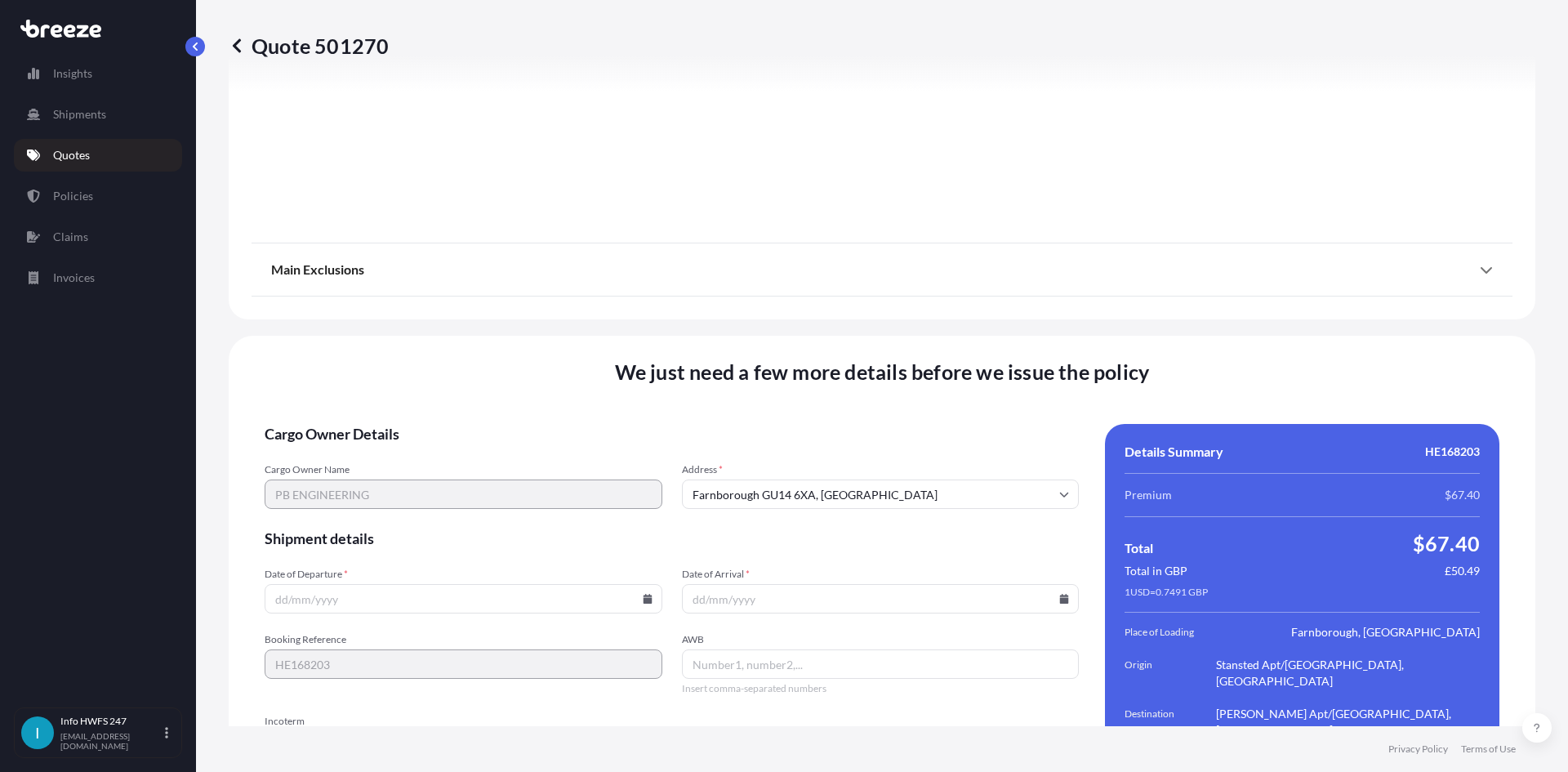
scroll to position [2078, 0]
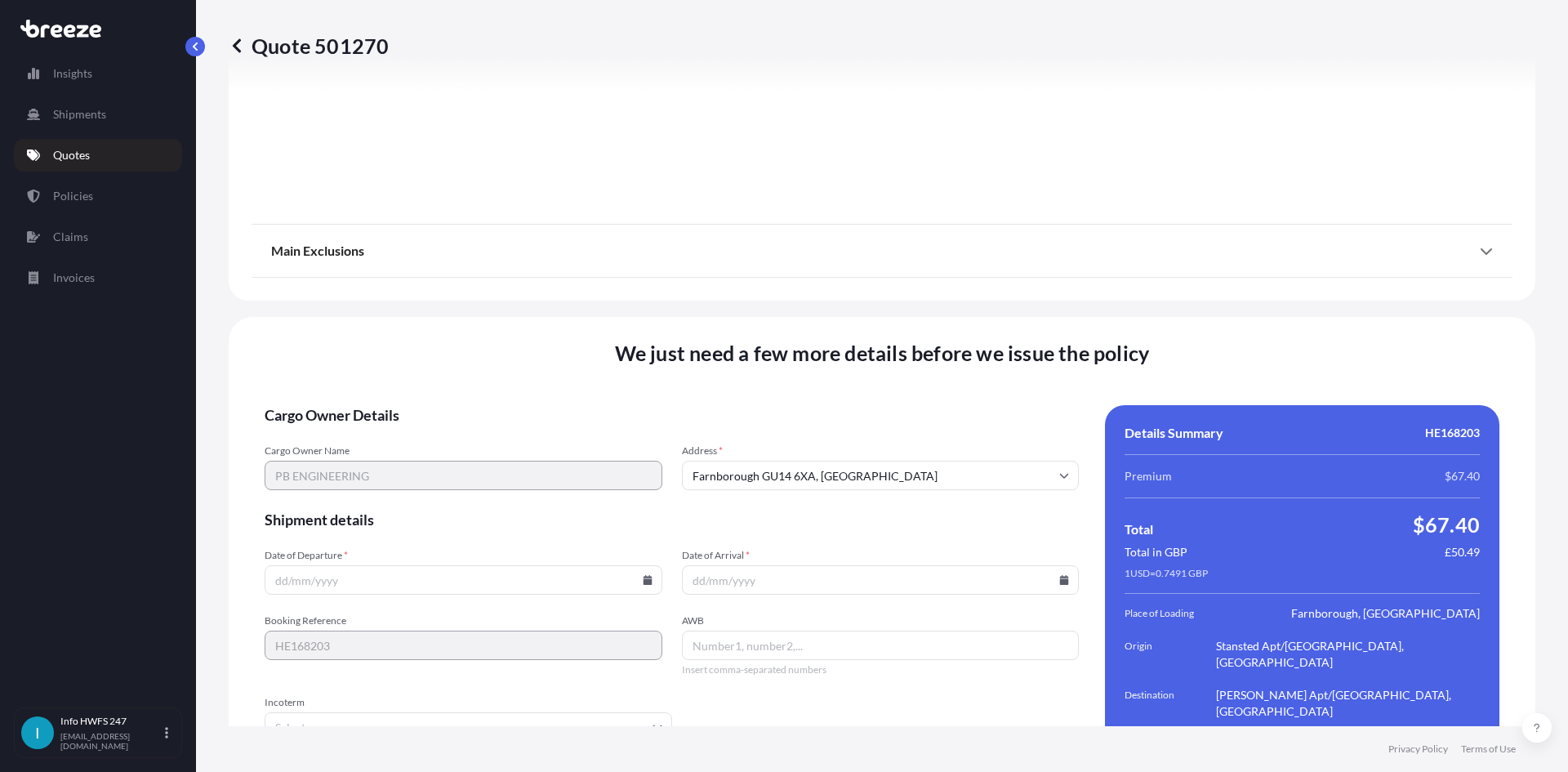
click at [417, 566] on input "Date of Departure *" at bounding box center [463, 580] width 397 height 29
click at [643, 566] on input "Date of Departure *" at bounding box center [463, 580] width 397 height 29
click at [643, 575] on icon at bounding box center [648, 580] width 10 height 10
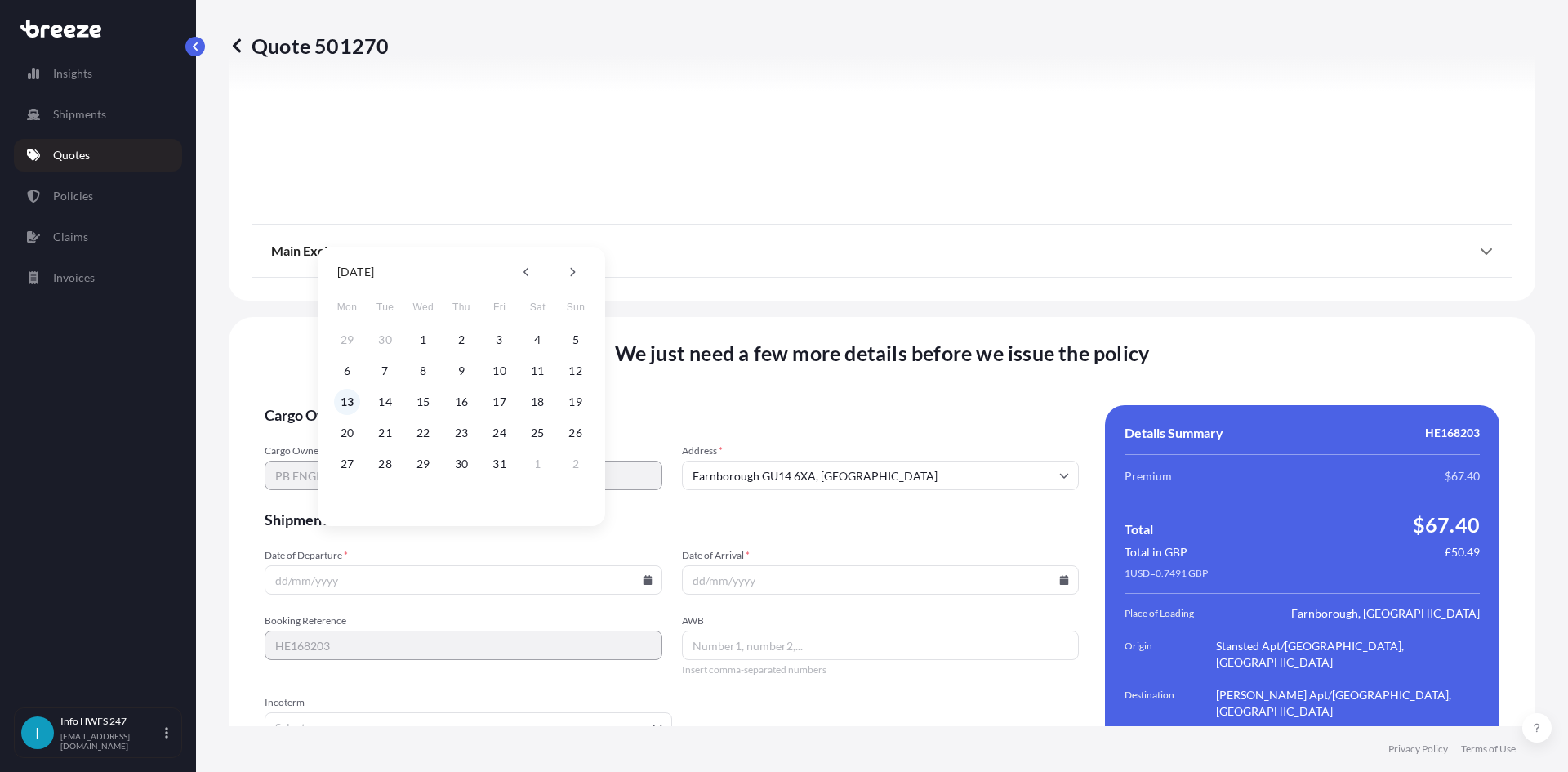
click at [350, 398] on button "13" at bounding box center [347, 402] width 26 height 26
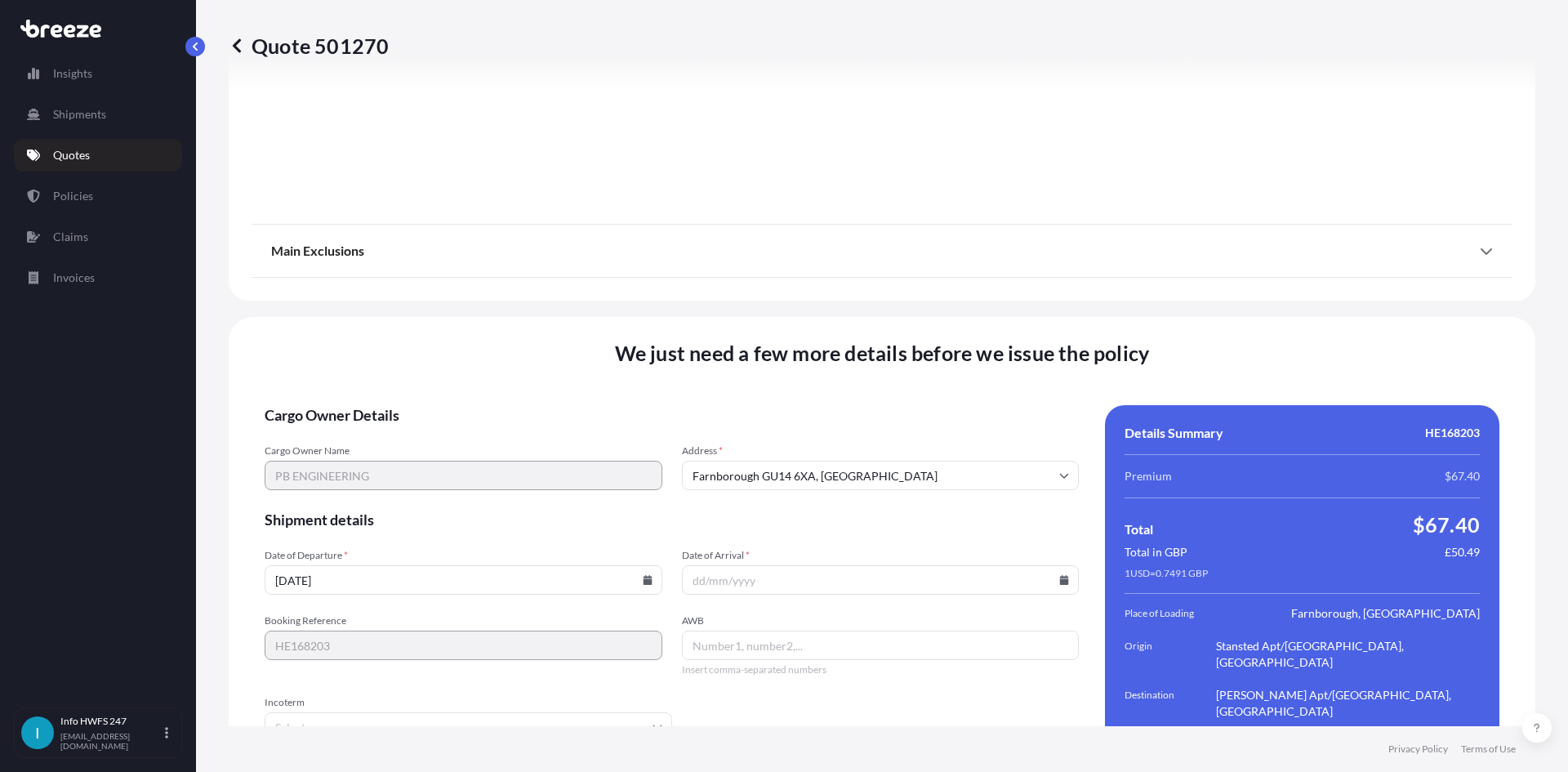
type input "[DATE]"
click at [1050, 566] on input "Date of Arrival *" at bounding box center [880, 580] width 397 height 29
click at [1060, 575] on icon at bounding box center [1064, 580] width 9 height 10
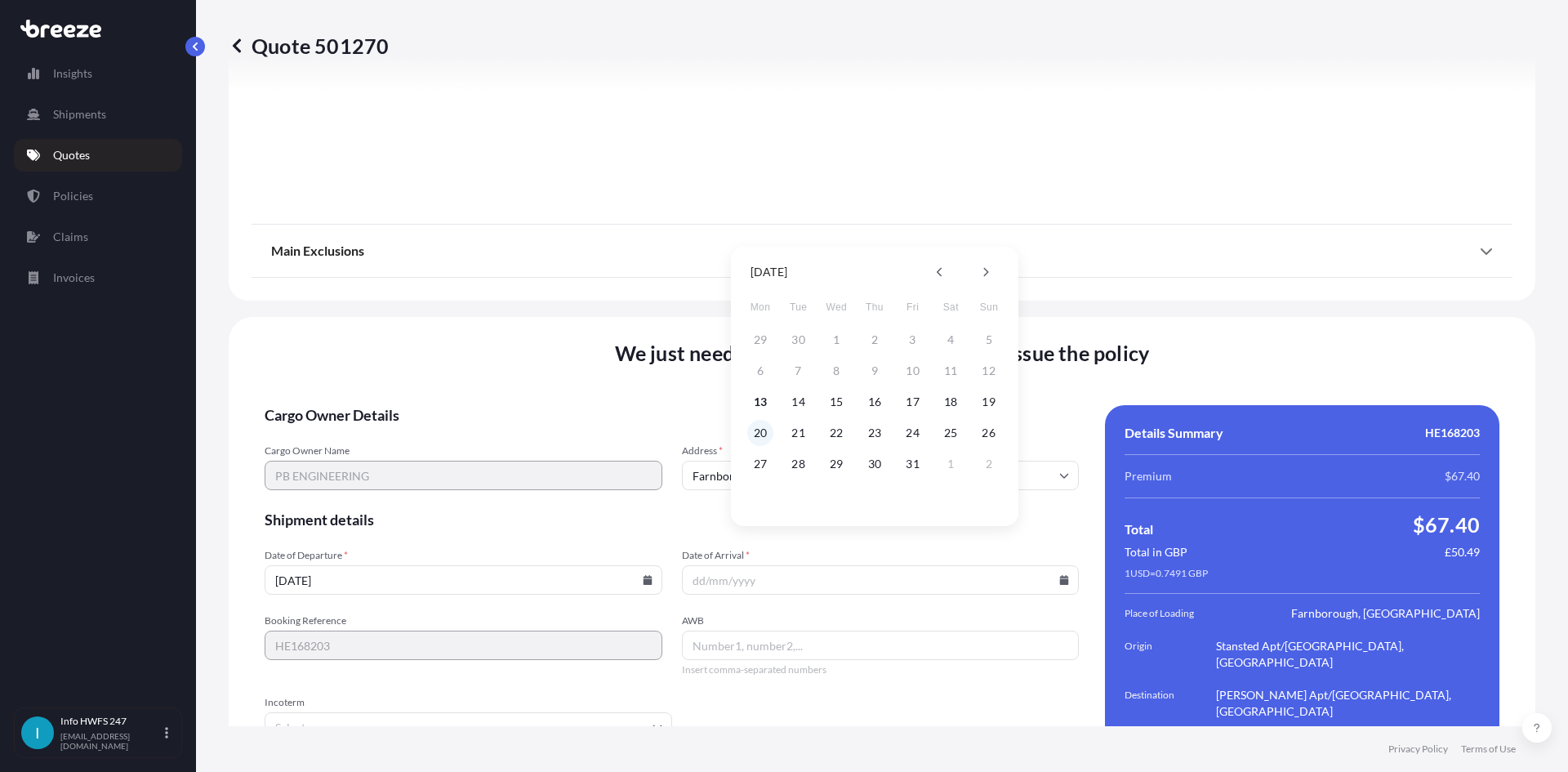
click at [762, 427] on button "20" at bounding box center [760, 433] width 26 height 26
type input "[DATE]"
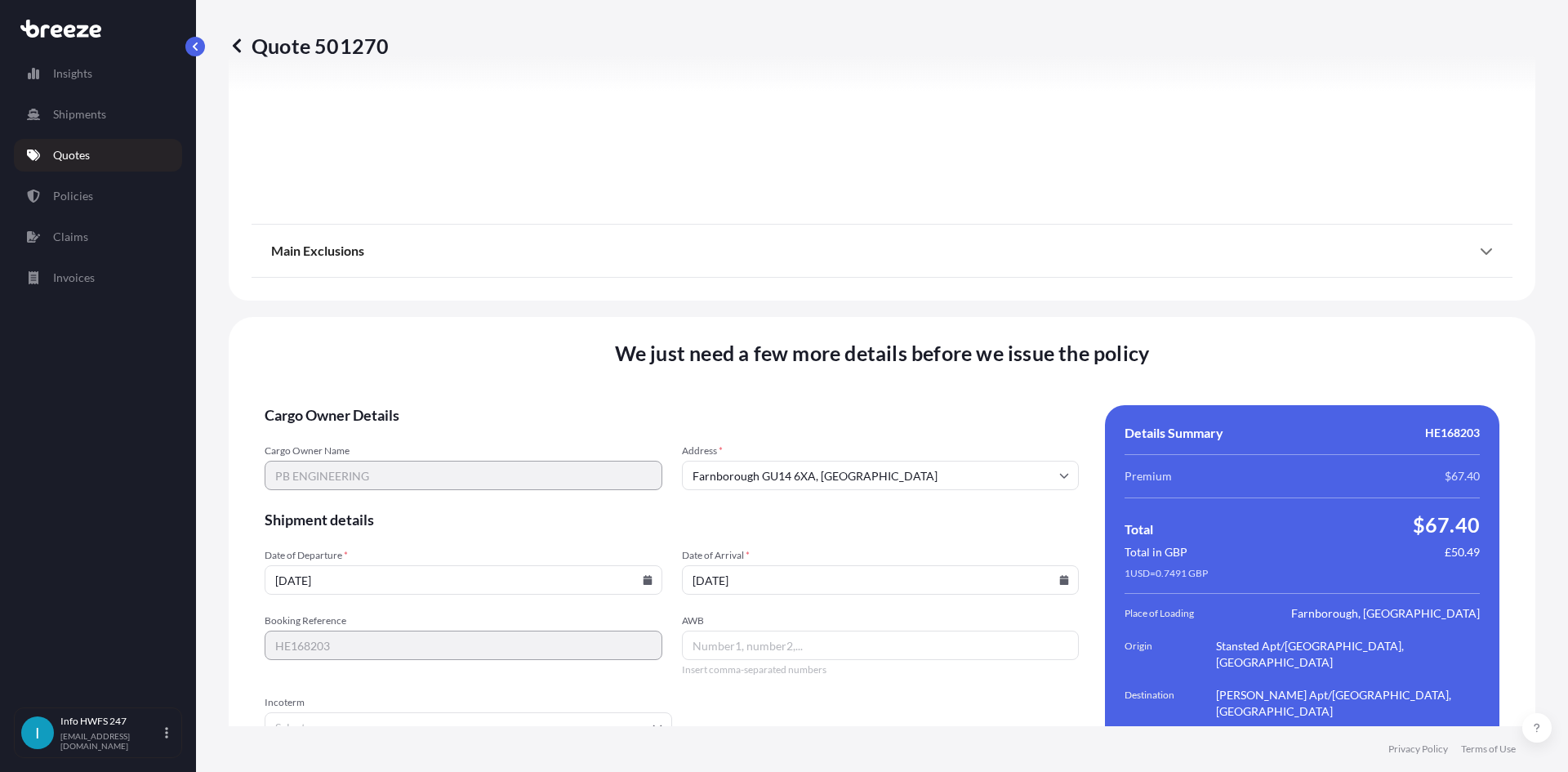
click at [720, 631] on input "AWB" at bounding box center [880, 645] width 397 height 29
paste input "885117919105"
type input "885117919105"
click at [656, 712] on input "Incoterm" at bounding box center [468, 726] width 407 height 29
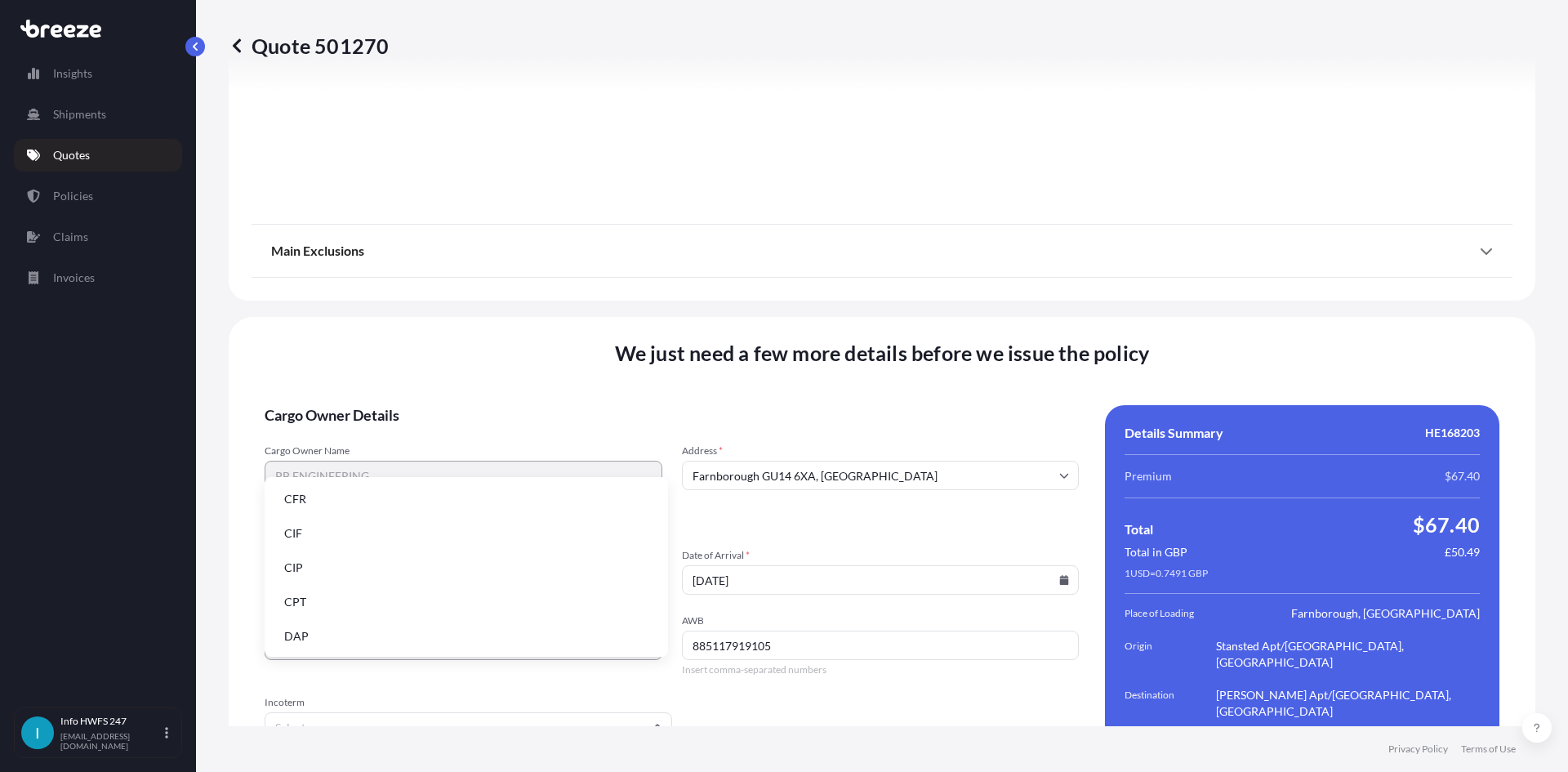
click at [408, 631] on li "DAP" at bounding box center [466, 636] width 390 height 31
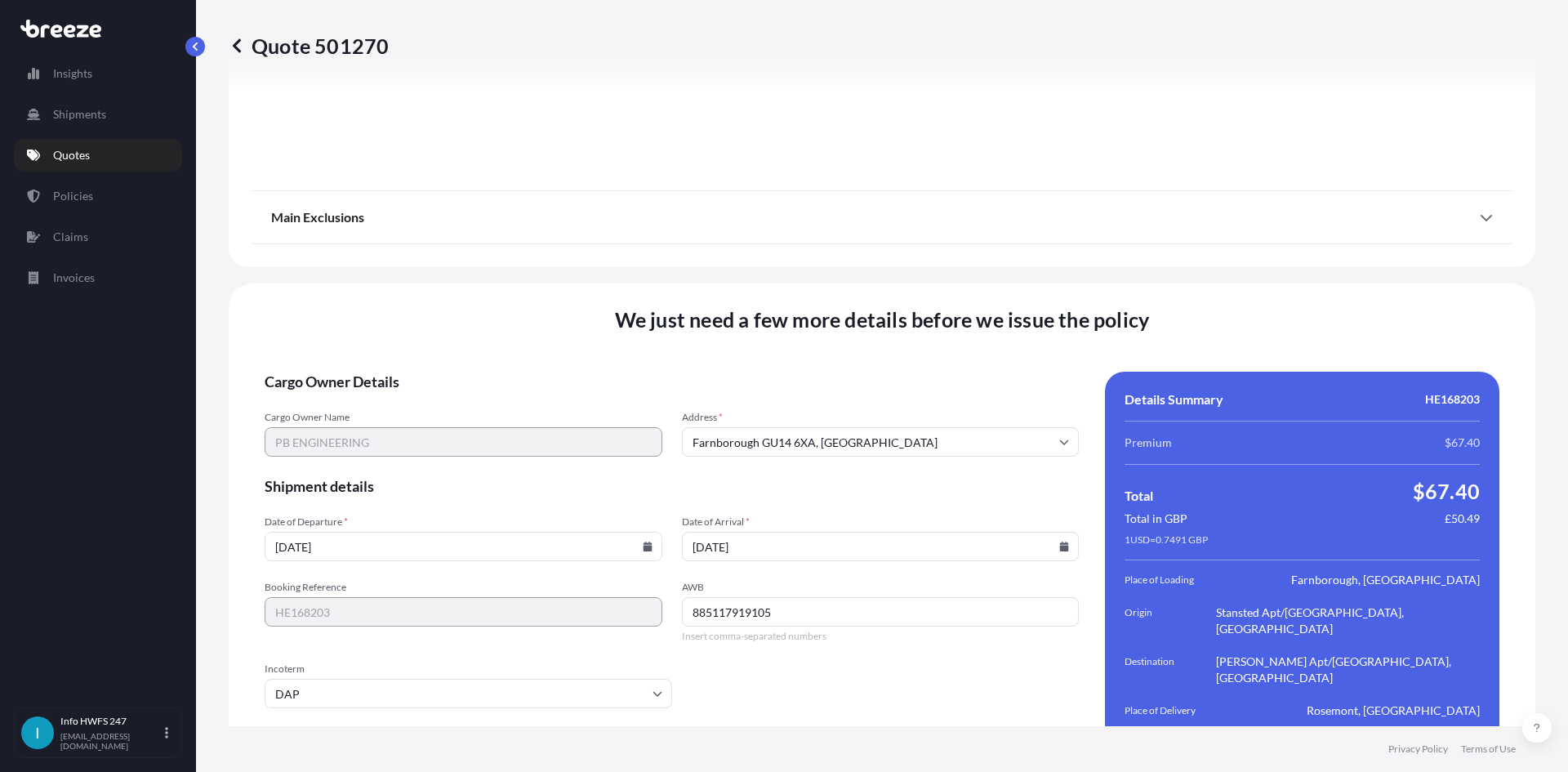
scroll to position [2130, 0]
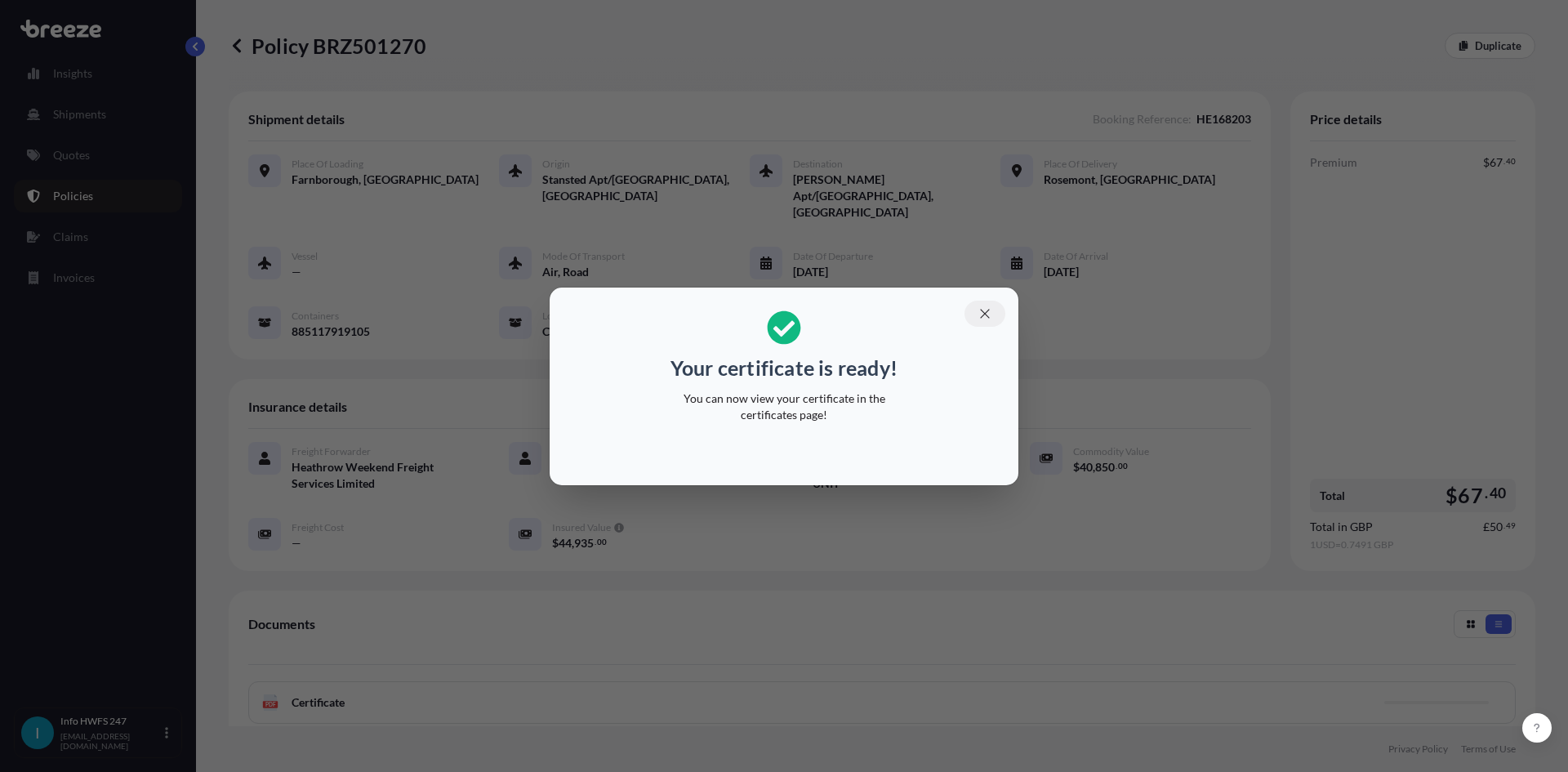
click at [990, 309] on icon "button" at bounding box center [985, 314] width 15 height 15
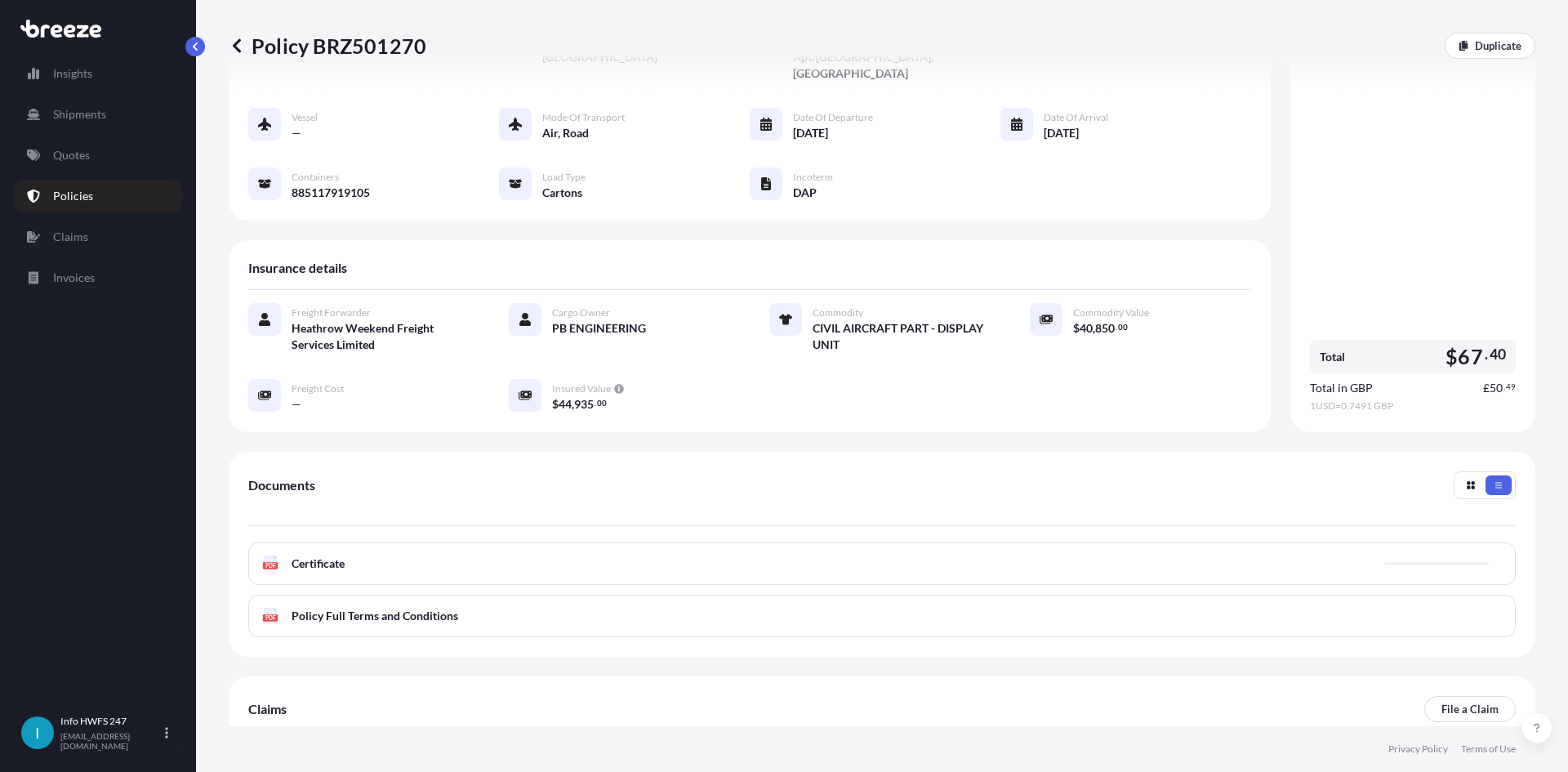
scroll to position [163, 0]
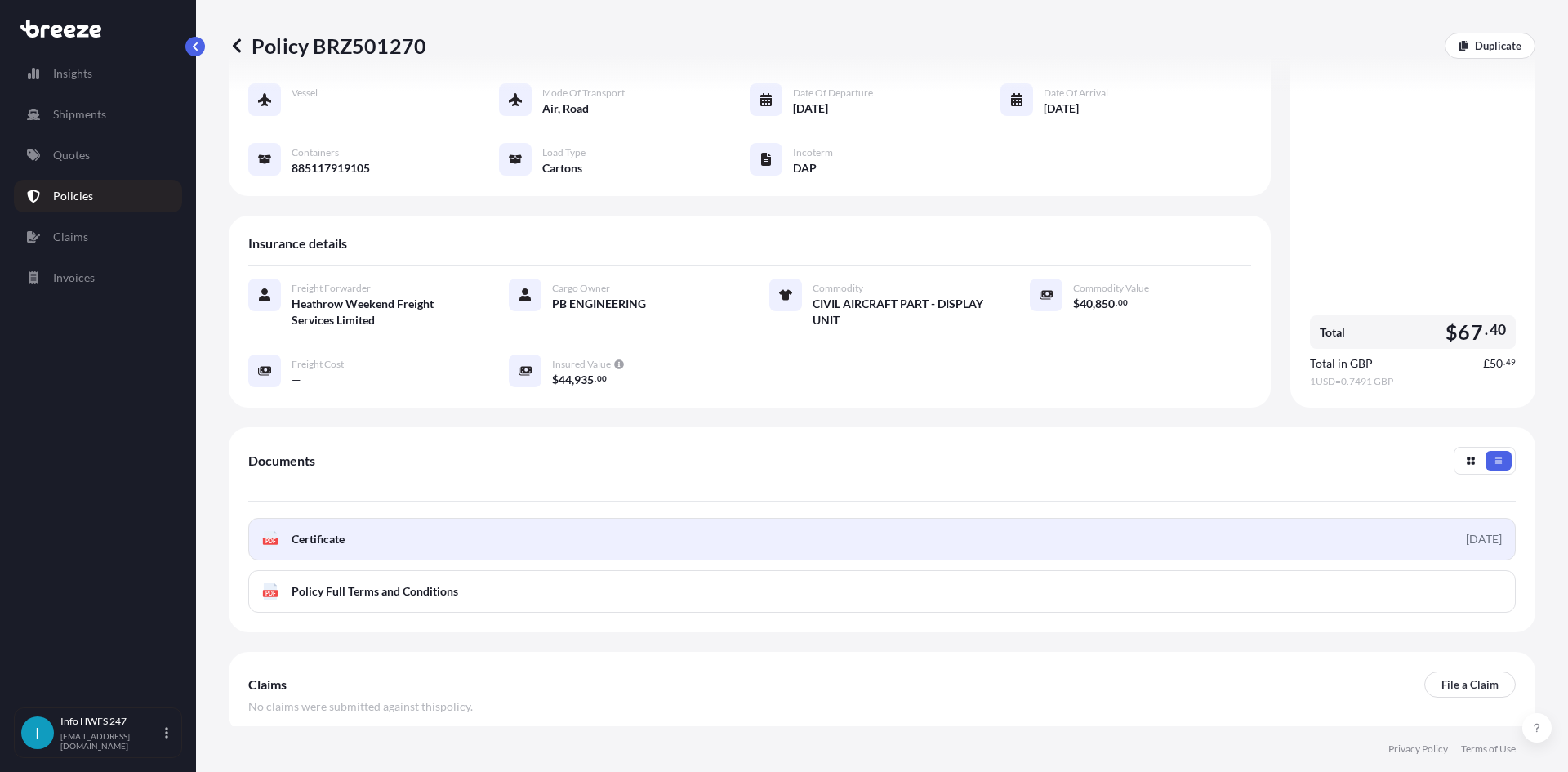
click at [915, 518] on link "PDF Certificate [DATE]" at bounding box center [882, 539] width 1267 height 42
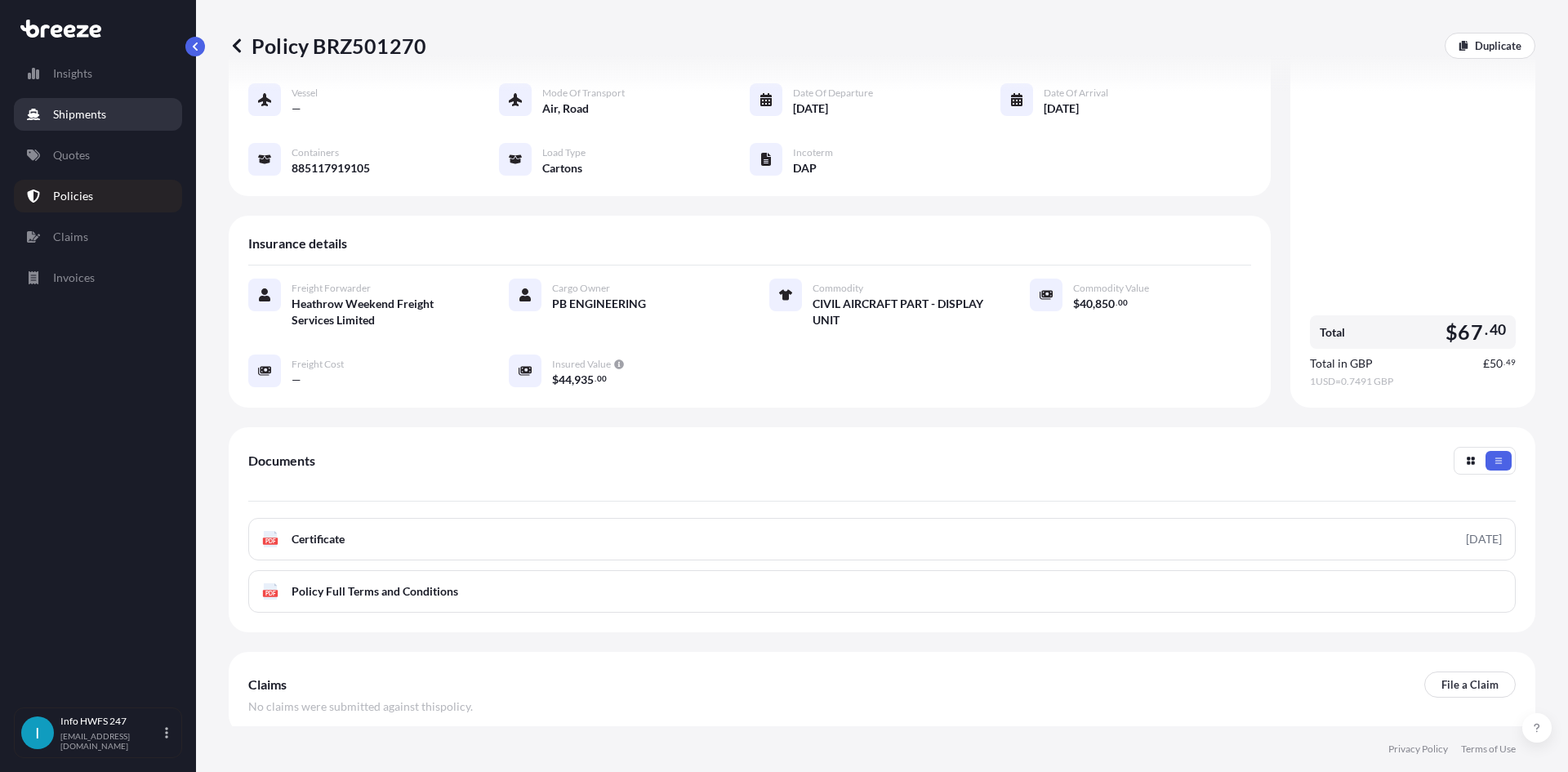
click at [91, 109] on p "Shipments" at bounding box center [80, 115] width 53 height 17
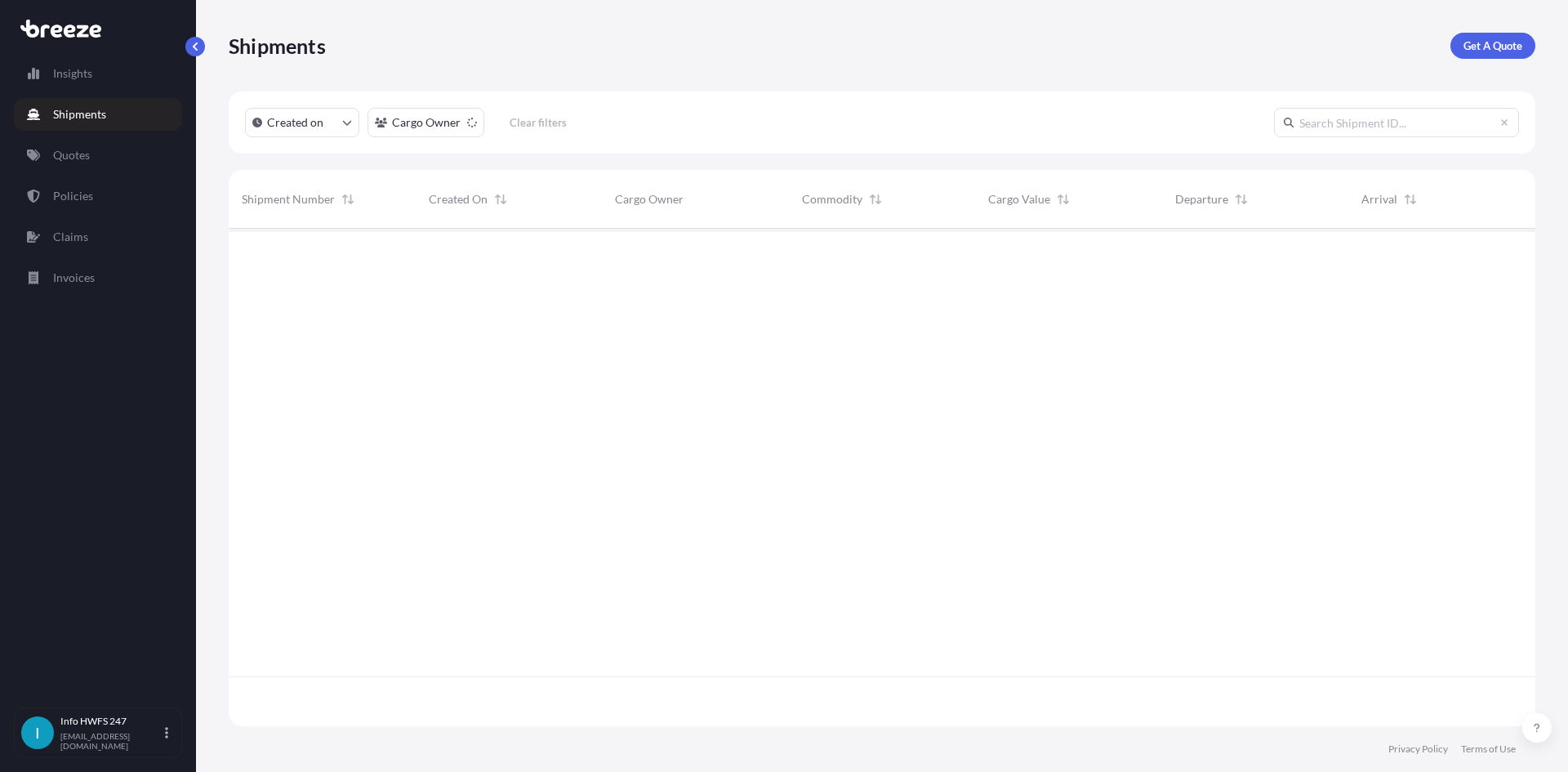
scroll to position [544, 1294]
click at [1494, 38] on p "Get A Quote" at bounding box center [1492, 46] width 59 height 17
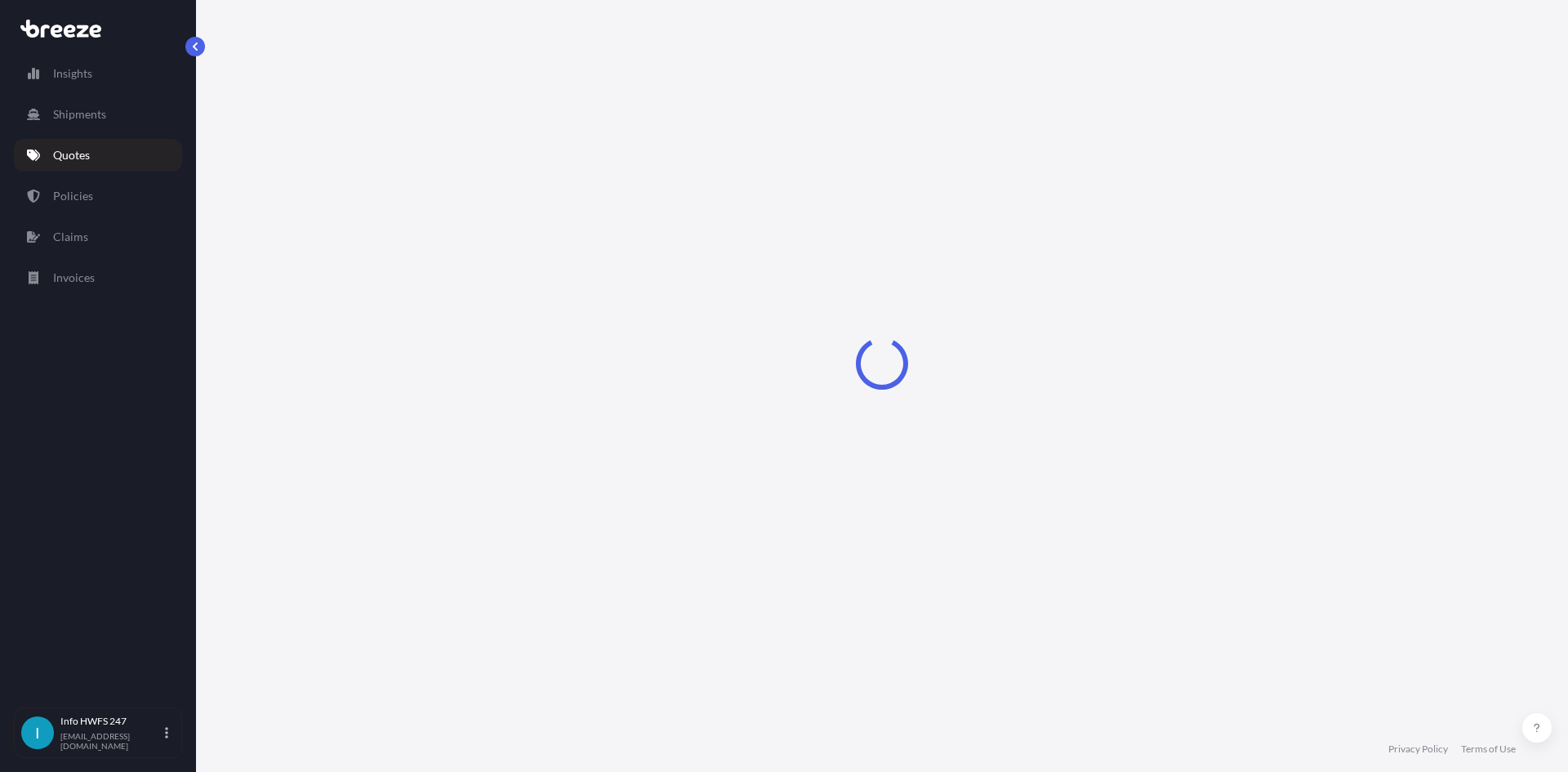
select select "Road"
select select "Air"
select select "1"
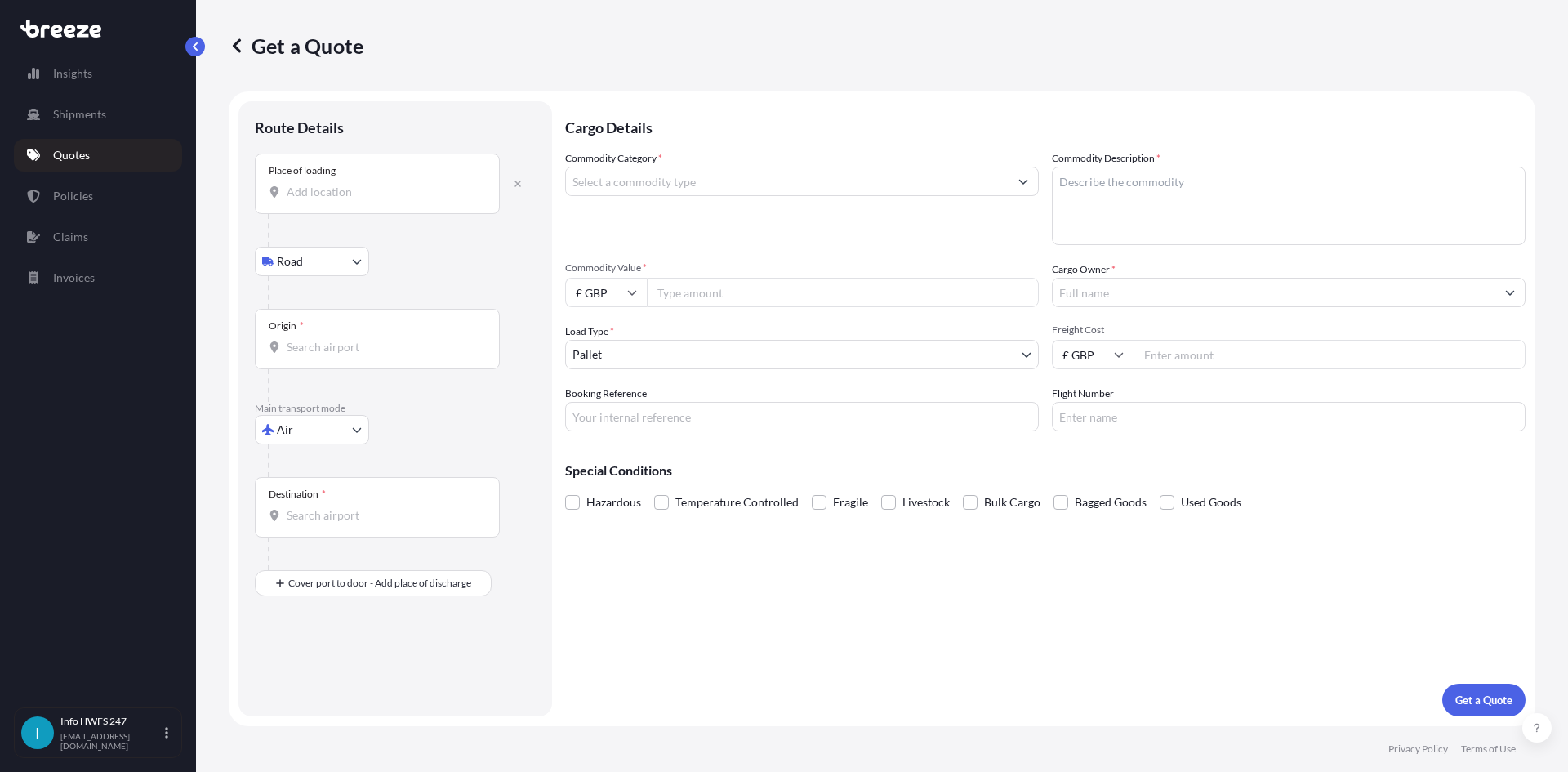
click at [353, 195] on input "Place of loading" at bounding box center [383, 192] width 193 height 17
type input "Farnborough GU14 6XA, [GEOGRAPHIC_DATA]"
click at [333, 344] on div "Origin *" at bounding box center [377, 345] width 245 height 61
click at [333, 345] on input "Origin *" at bounding box center [383, 354] width 193 height 17
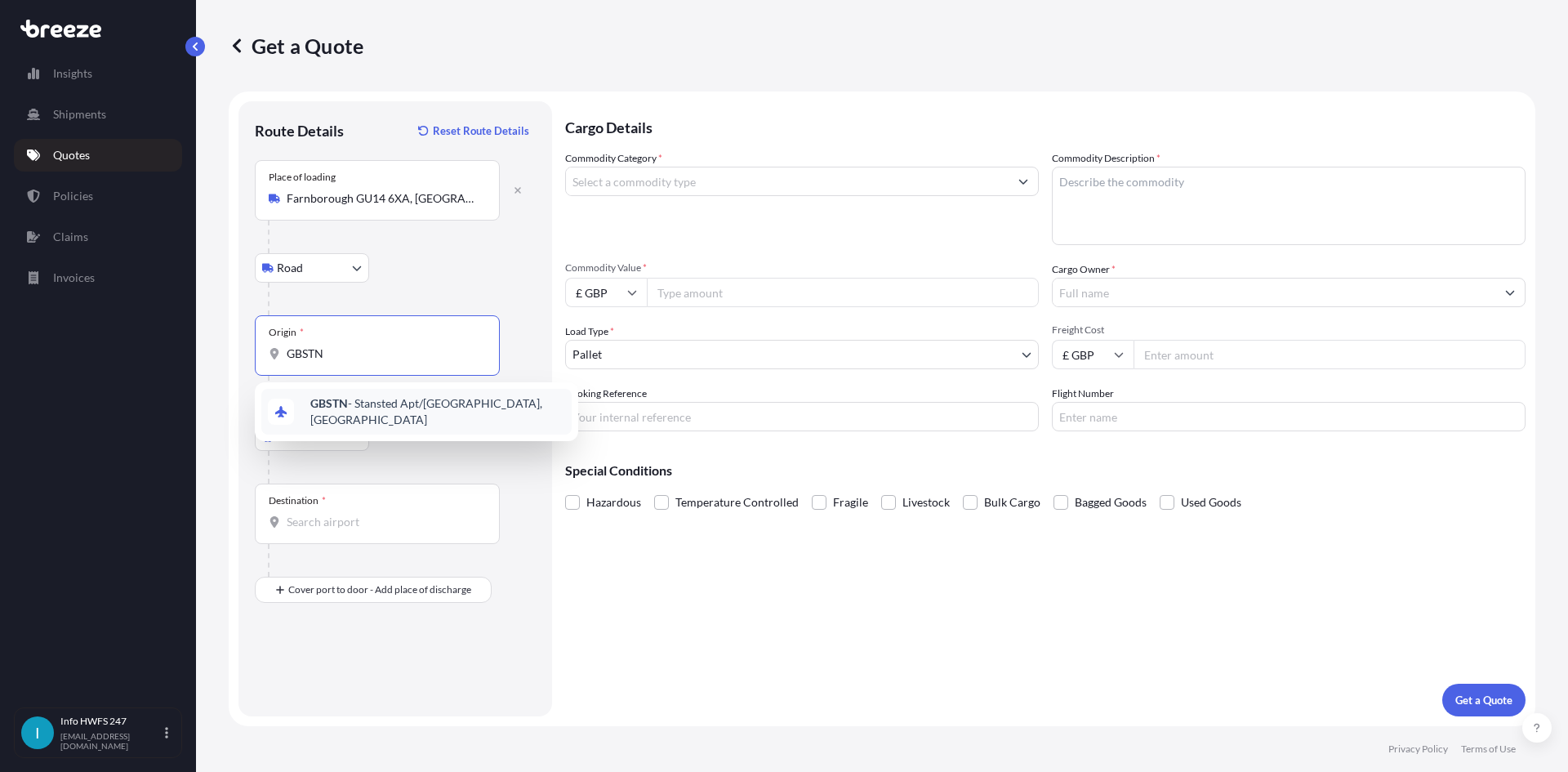
click at [353, 403] on span "GBSTN - Stansted Apt/[GEOGRAPHIC_DATA], [GEOGRAPHIC_DATA]" at bounding box center [437, 411] width 254 height 32
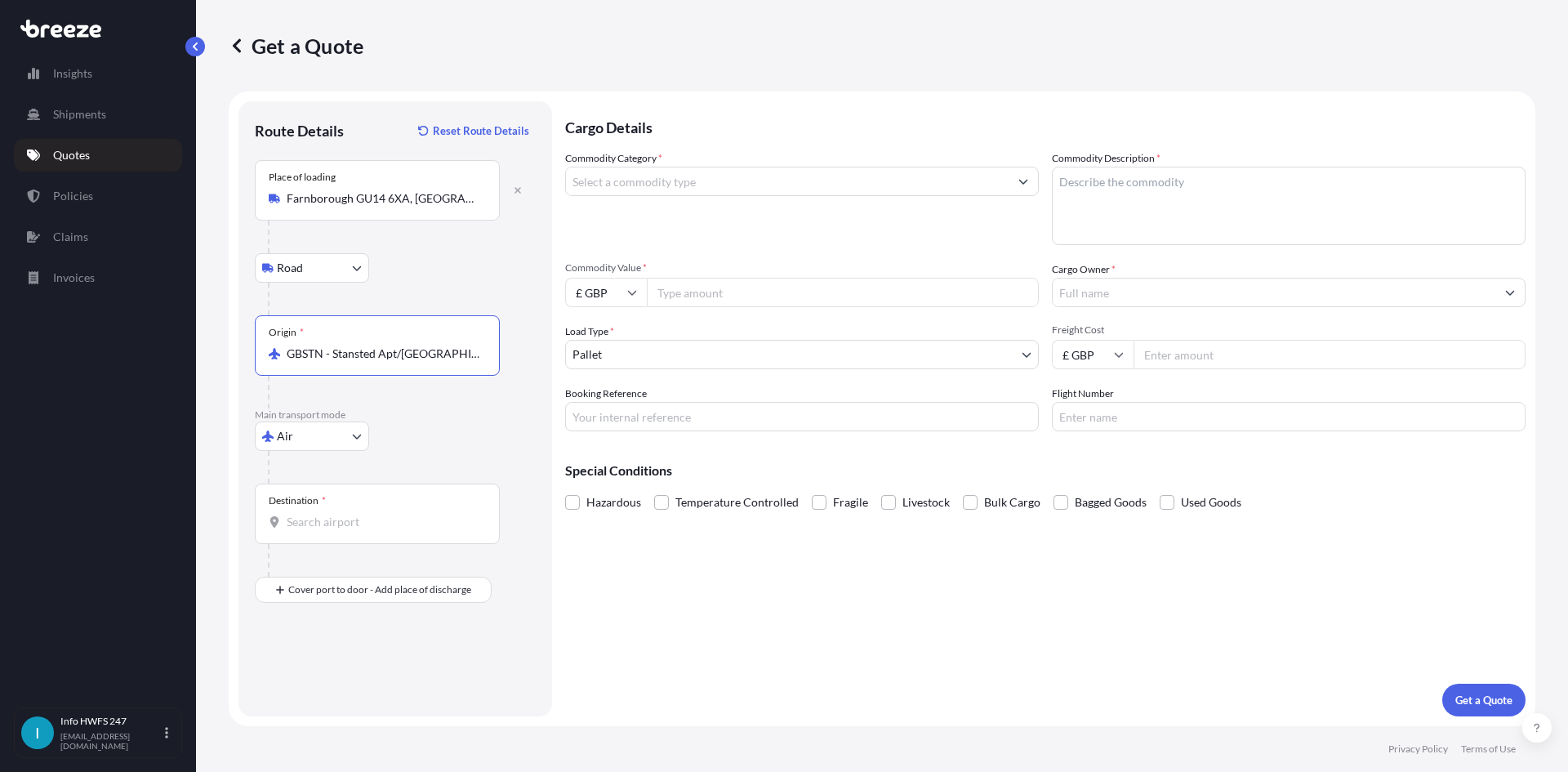
type input "GBSTN - Stansted Apt/[GEOGRAPHIC_DATA], [GEOGRAPHIC_DATA]"
click at [351, 515] on input "Destination *" at bounding box center [383, 522] width 193 height 17
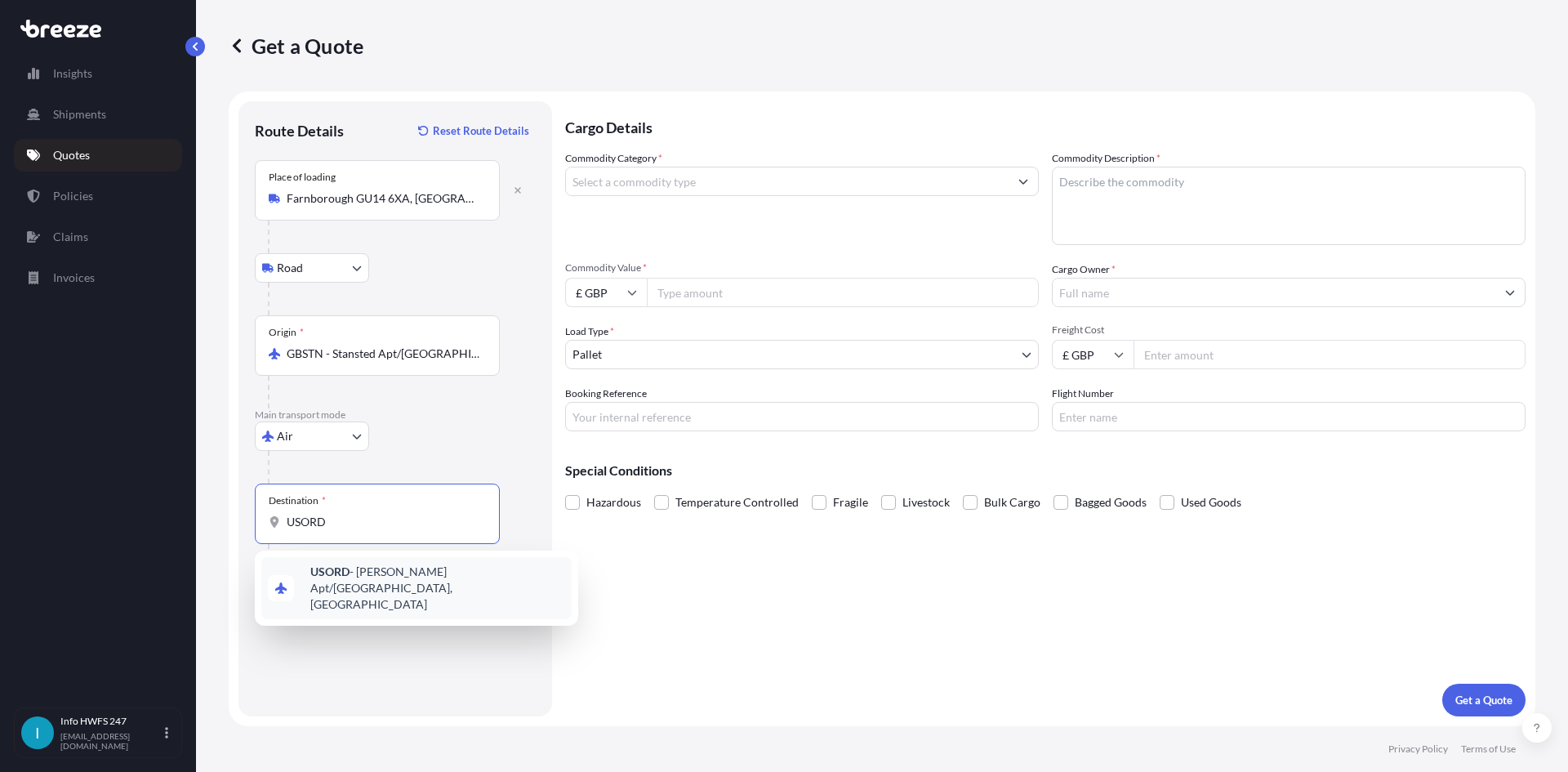
click at [388, 566] on div "USORD - [PERSON_NAME] Apt/[GEOGRAPHIC_DATA], [GEOGRAPHIC_DATA]" at bounding box center [416, 588] width 310 height 62
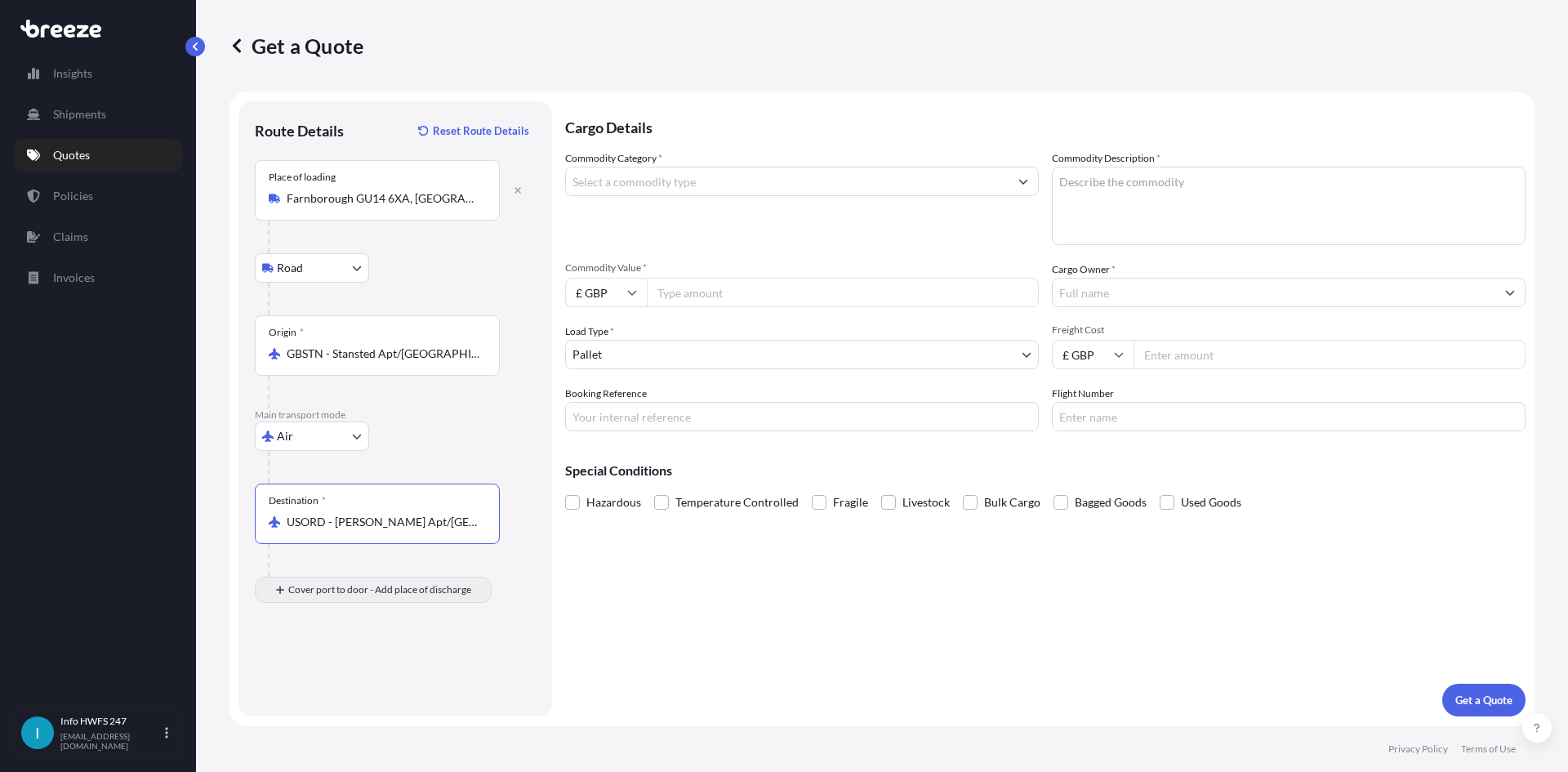
type input "USORD - [PERSON_NAME] Apt/[GEOGRAPHIC_DATA], [GEOGRAPHIC_DATA]"
click at [349, 690] on div "Place of Discharge" at bounding box center [377, 669] width 245 height 61
click at [349, 685] on input "Place of Discharge" at bounding box center [383, 677] width 193 height 17
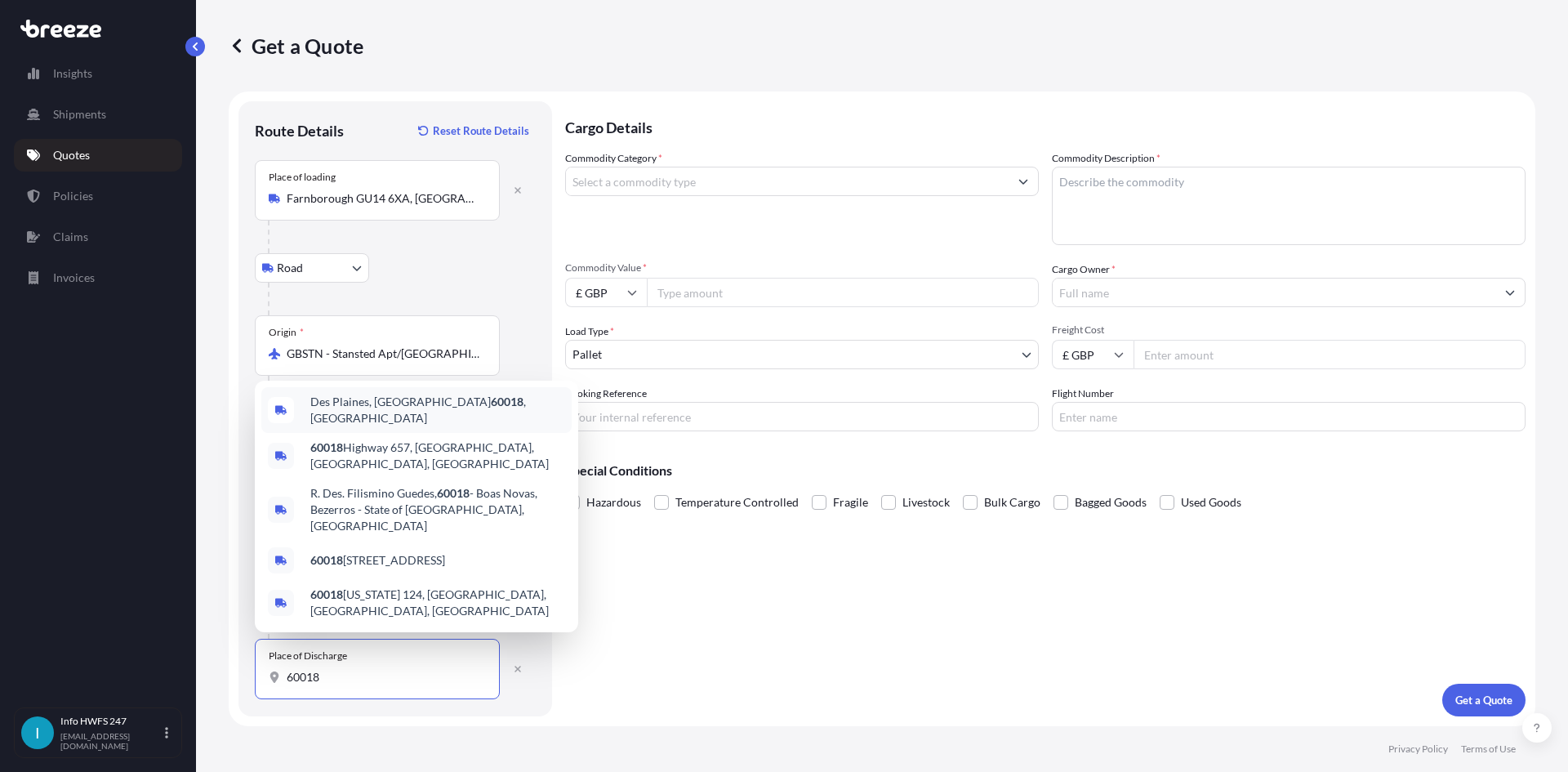
click at [371, 427] on span "Des Plaines, IL 60018 , [GEOGRAPHIC_DATA]" at bounding box center [437, 409] width 254 height 32
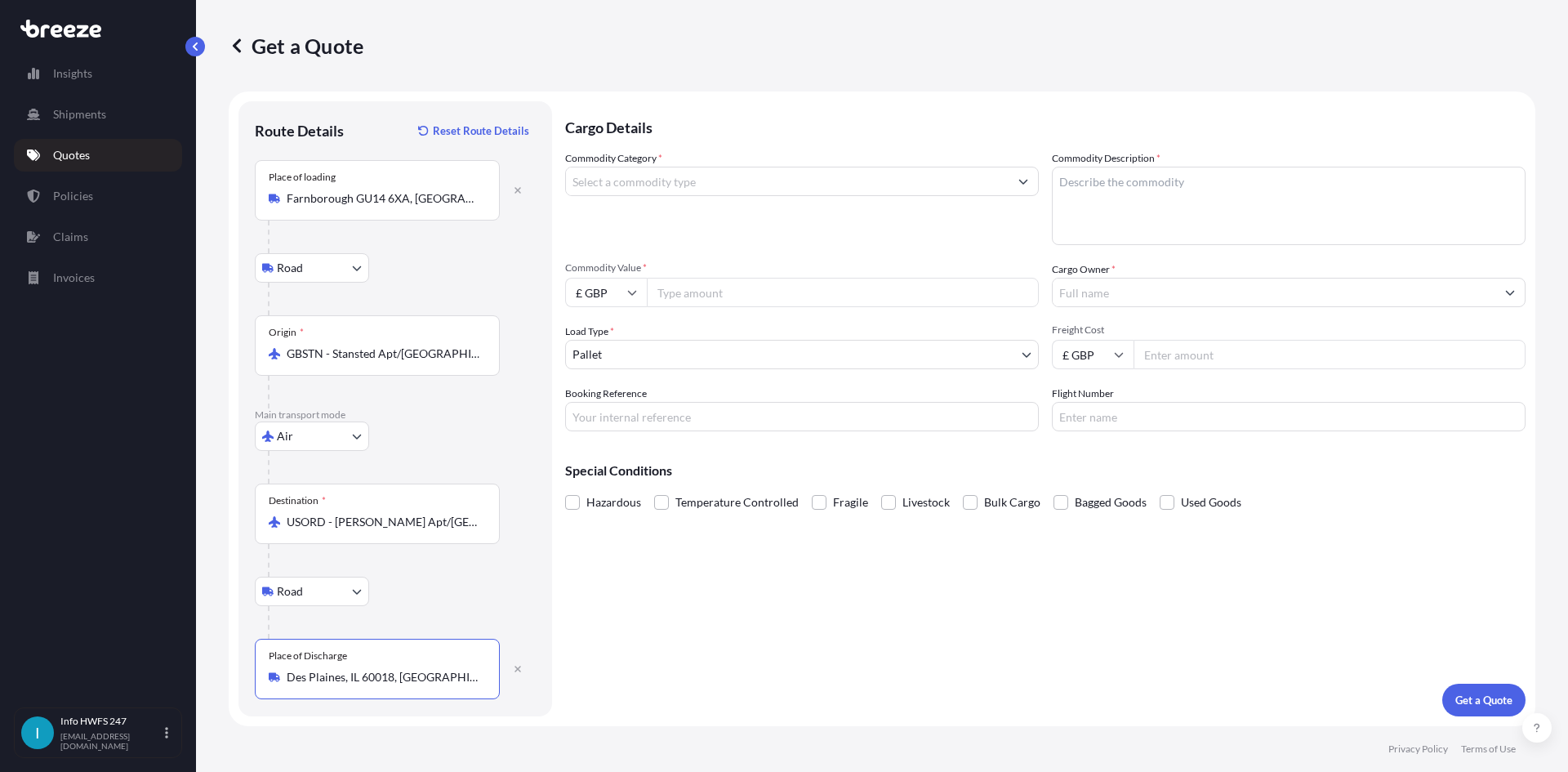
type input "Des Plaines, IL 60018, [GEOGRAPHIC_DATA]"
click at [668, 179] on input "Commodity Category *" at bounding box center [787, 181] width 442 height 29
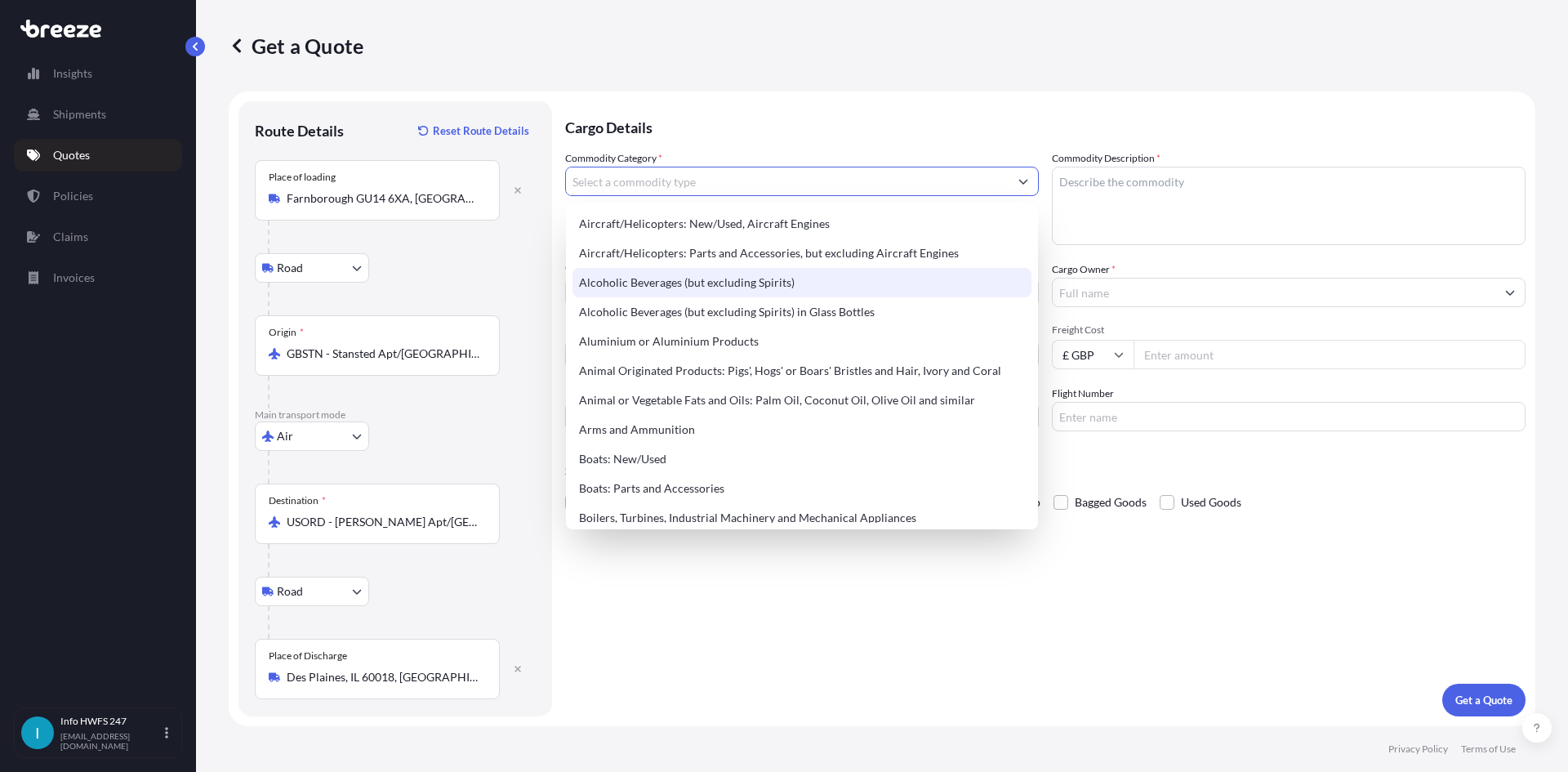
click at [747, 266] on div "Aircraft/Helicopters: Parts and Accessories, but excluding Aircraft Engines" at bounding box center [801, 253] width 459 height 29
type input "Aircraft/Helicopters: Parts and Accessories, but excluding Aircraft Engines"
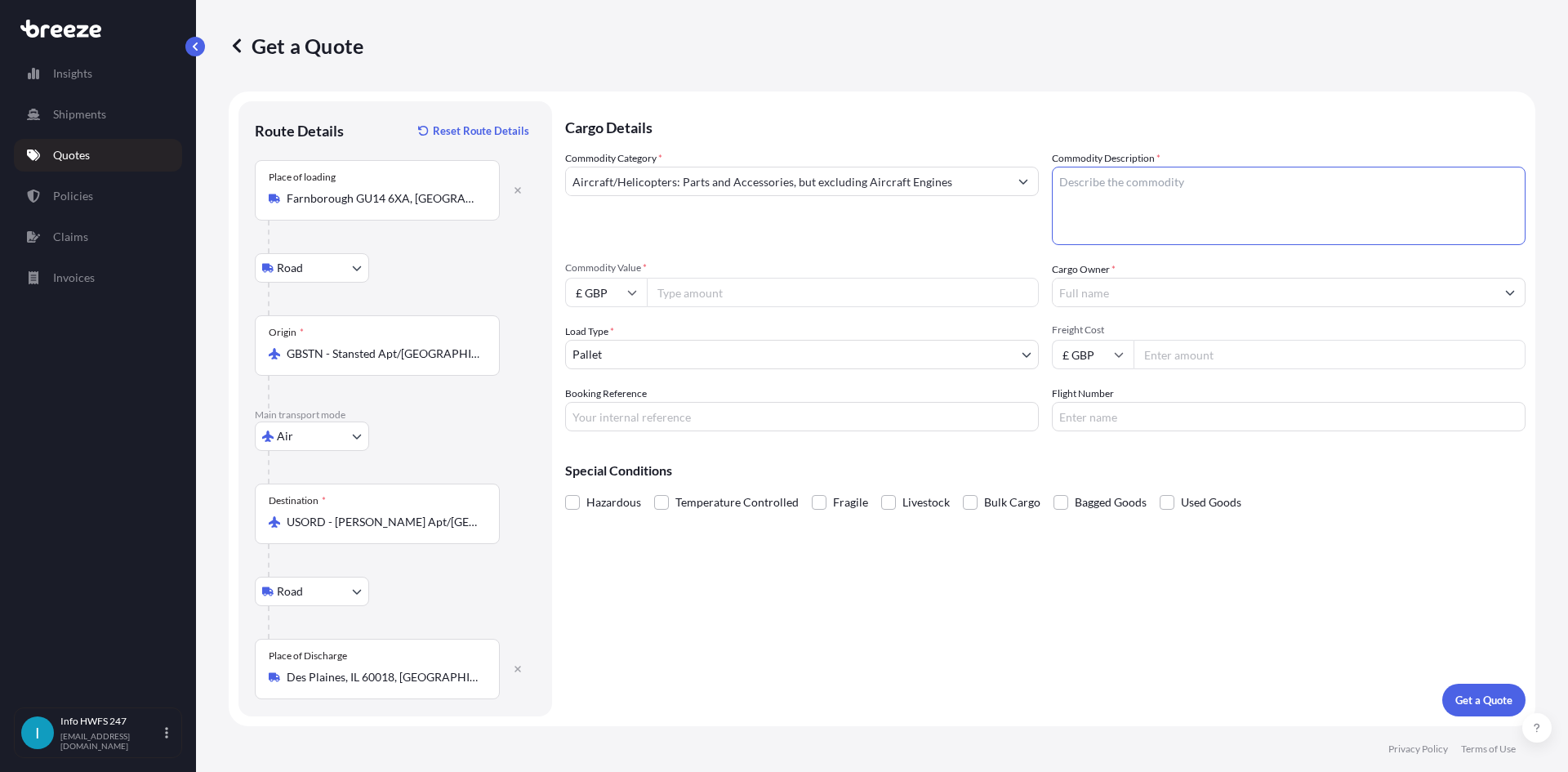
click at [1127, 194] on textarea "Commodity Description *" at bounding box center [1289, 205] width 474 height 78
type textarea "CIVIL AIRCRAFT PART - PASSENGER DIAL UNIT"
click at [620, 296] on input "£ GBP" at bounding box center [606, 292] width 81 height 29
click at [607, 396] on div "$ USD" at bounding box center [606, 405] width 69 height 31
type input "$ USD"
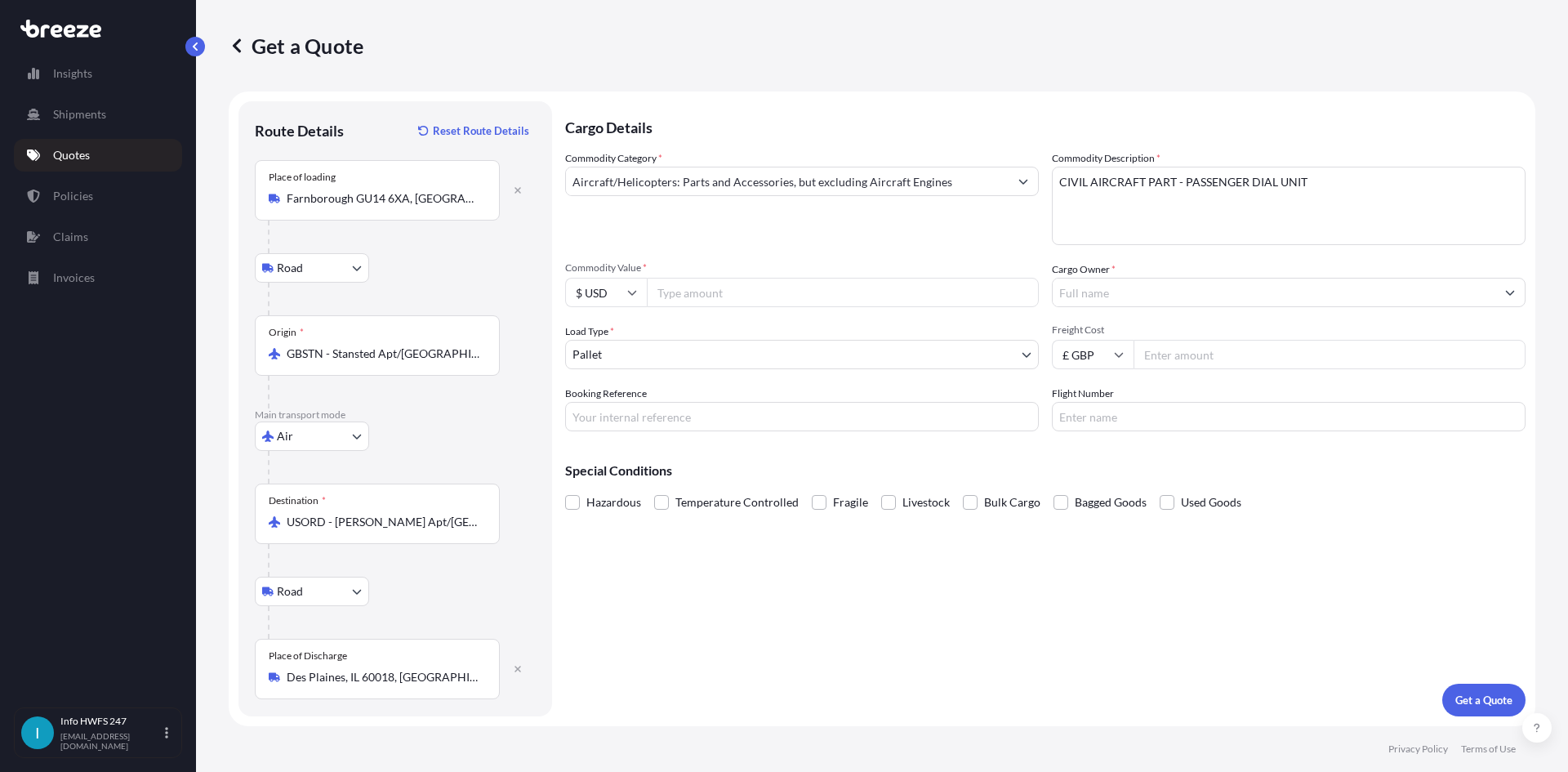
click at [703, 296] on input "Commodity Value *" at bounding box center [842, 292] width 392 height 29
type input "10207"
click at [1299, 306] on div at bounding box center [1289, 292] width 474 height 29
click at [1294, 301] on input "Cargo Owner *" at bounding box center [1274, 292] width 442 height 29
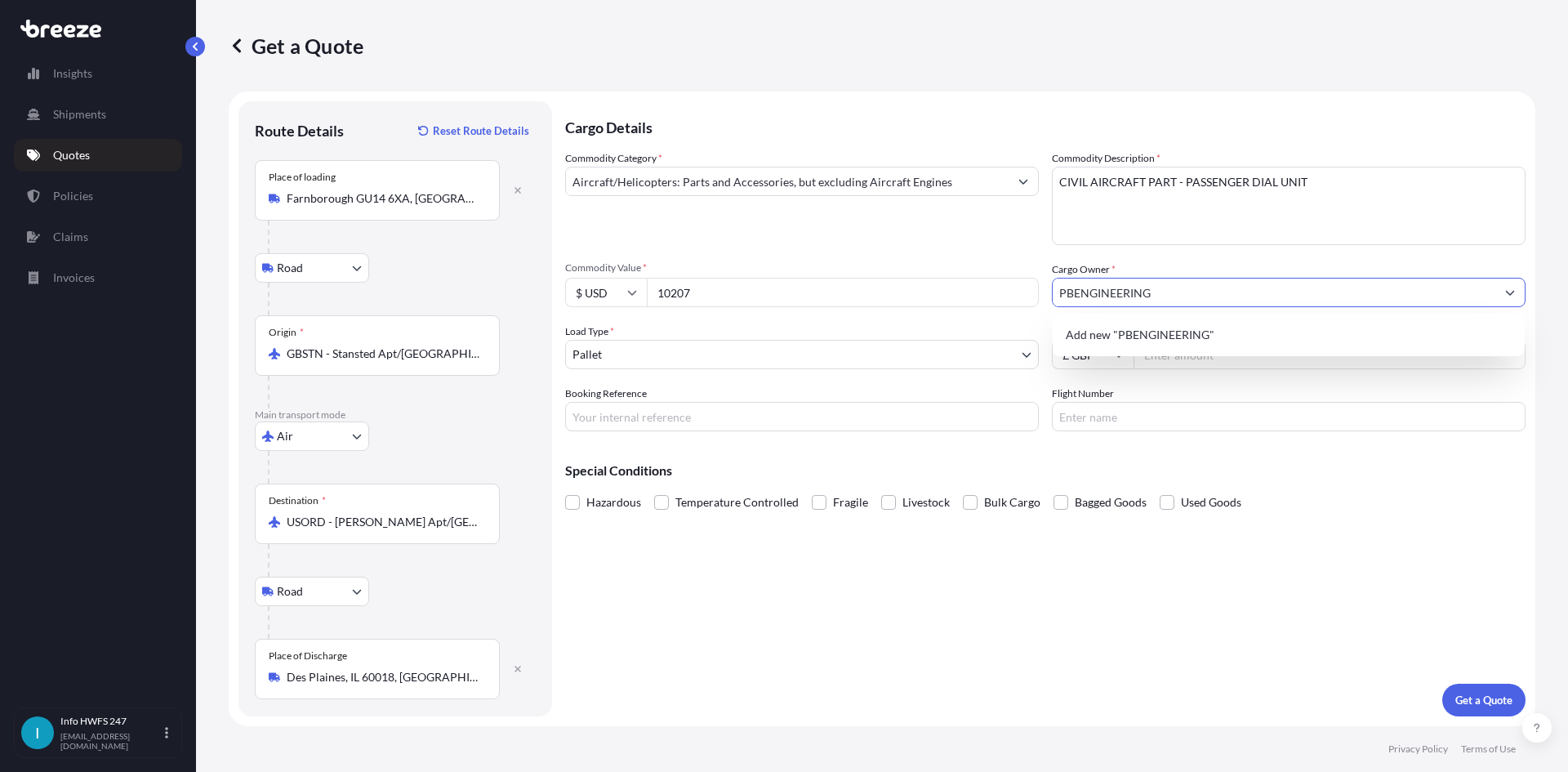
drag, startPoint x: 1074, startPoint y: 295, endPoint x: 1144, endPoint y: 309, distance: 71.4
click at [1078, 296] on input "PBENGINEERING" at bounding box center [1274, 292] width 442 height 29
click at [1186, 299] on input "PB ENGINEERING" at bounding box center [1274, 292] width 442 height 29
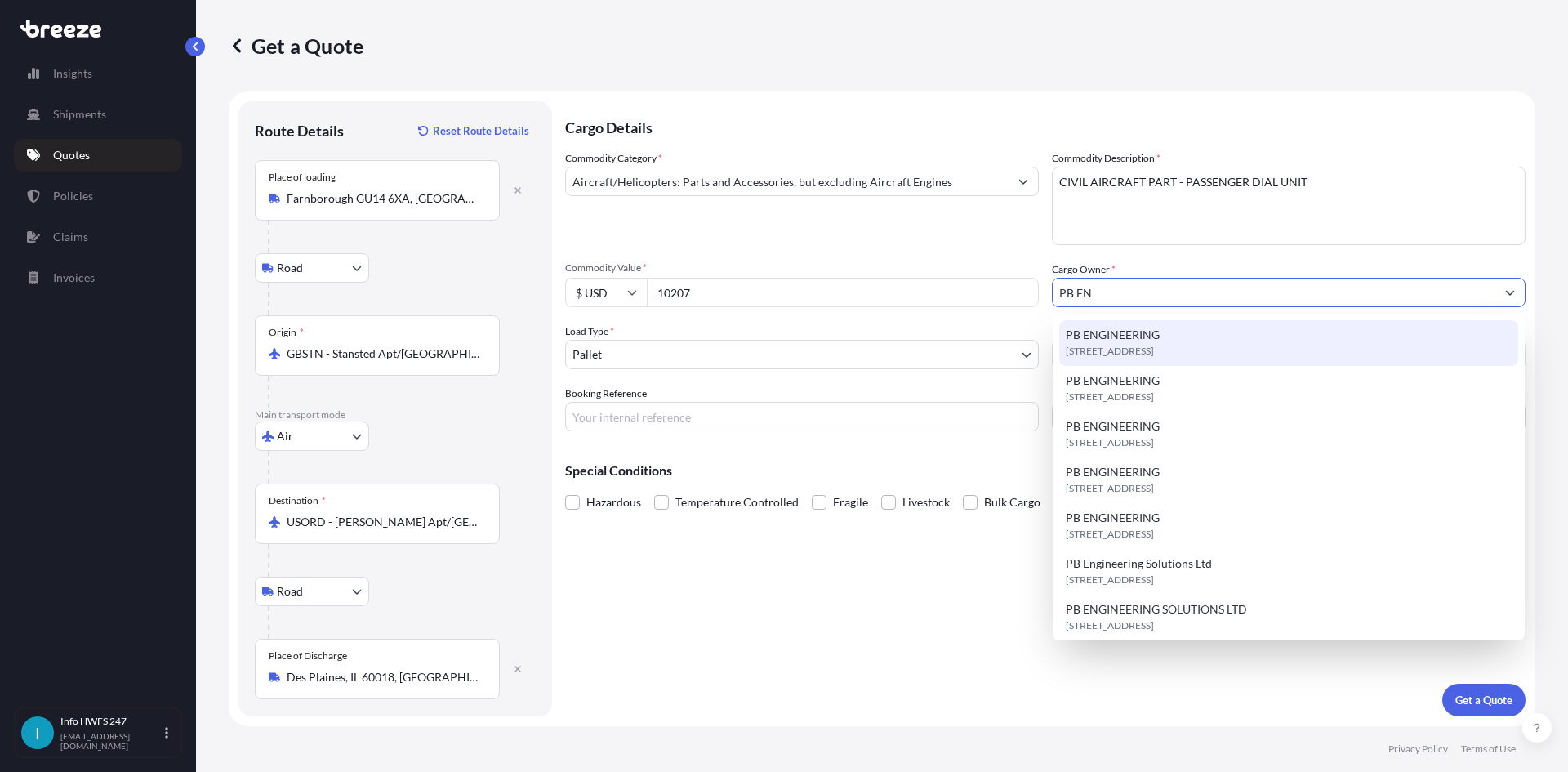
click at [1179, 342] on div "[STREET_ADDRESS]" at bounding box center [1289, 343] width 459 height 46
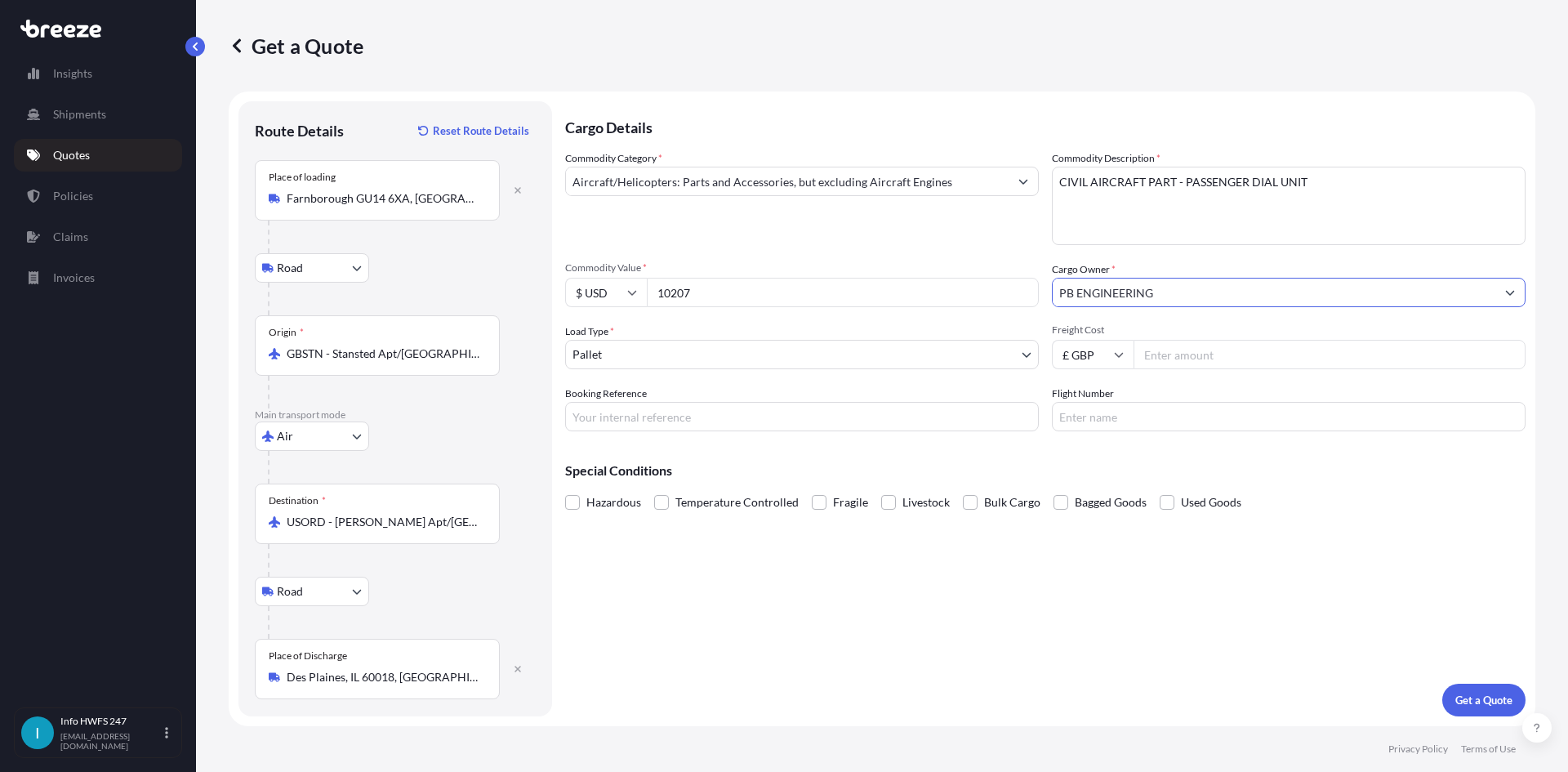
type input "PB ENGINEERING"
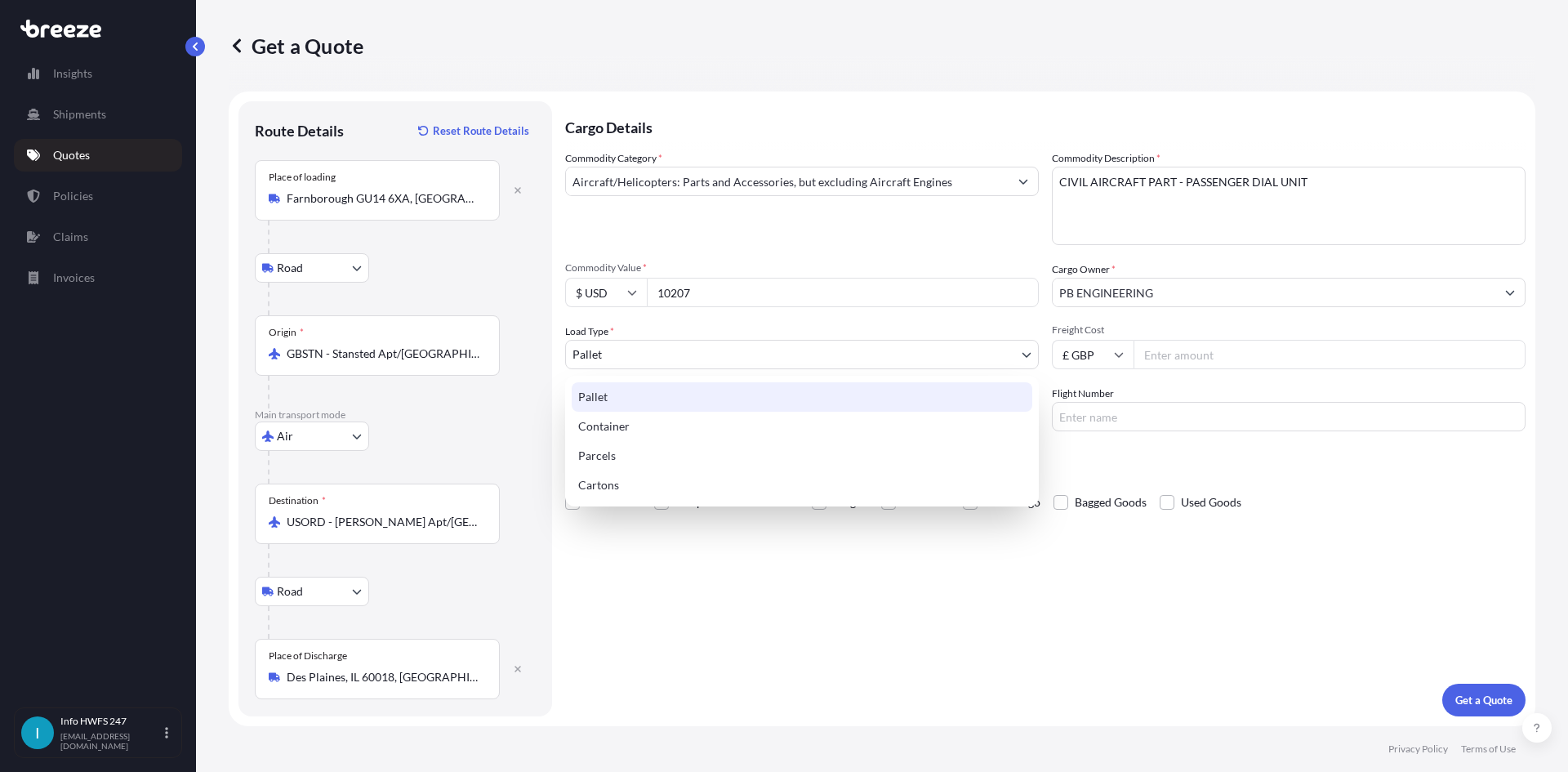
click at [846, 361] on body "0 options available. 1 option available. 0 options available. 1 option availabl…" at bounding box center [784, 386] width 1568 height 772
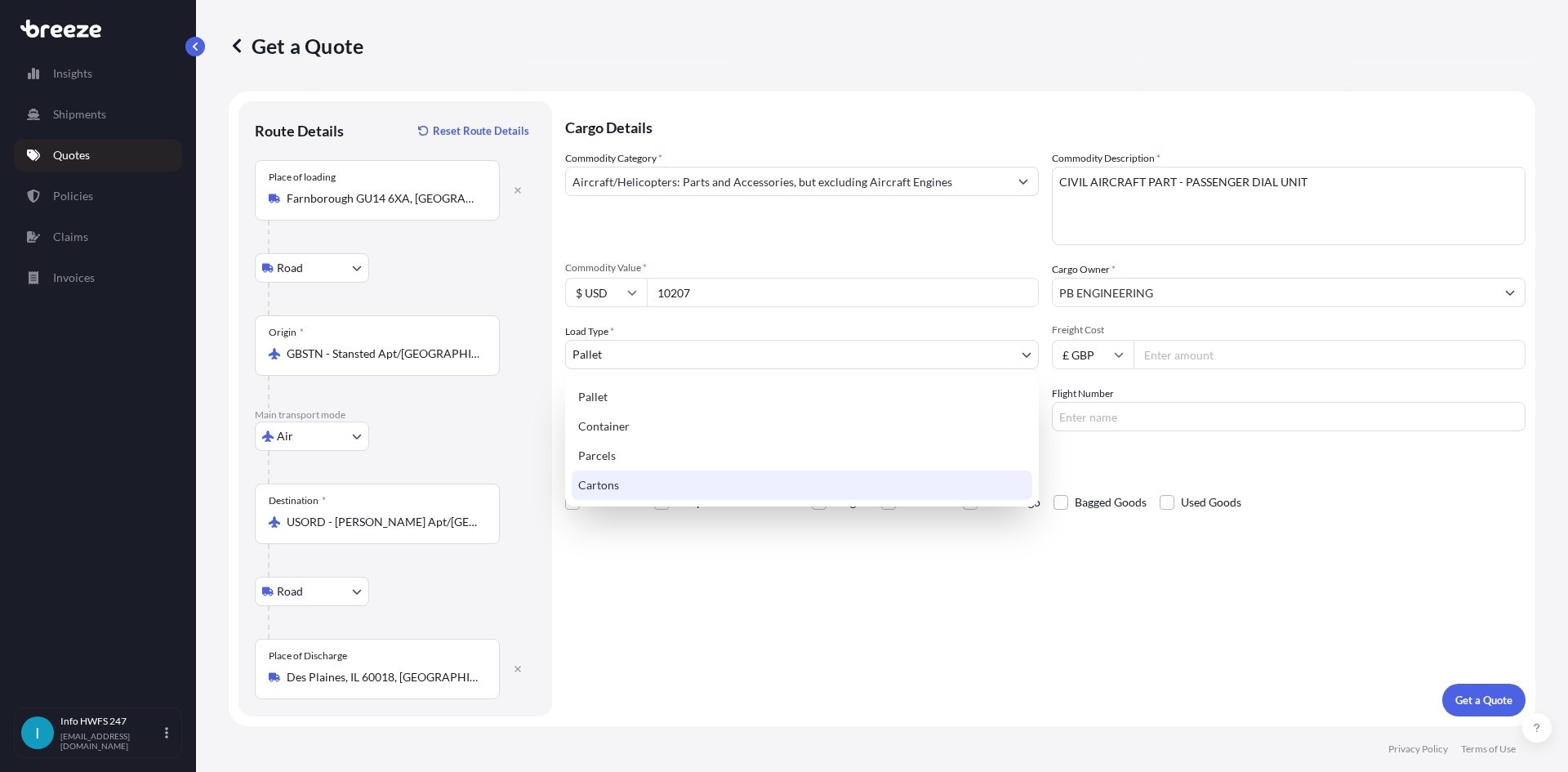
click at [694, 490] on div "Cartons" at bounding box center [802, 485] width 461 height 29
select select "4"
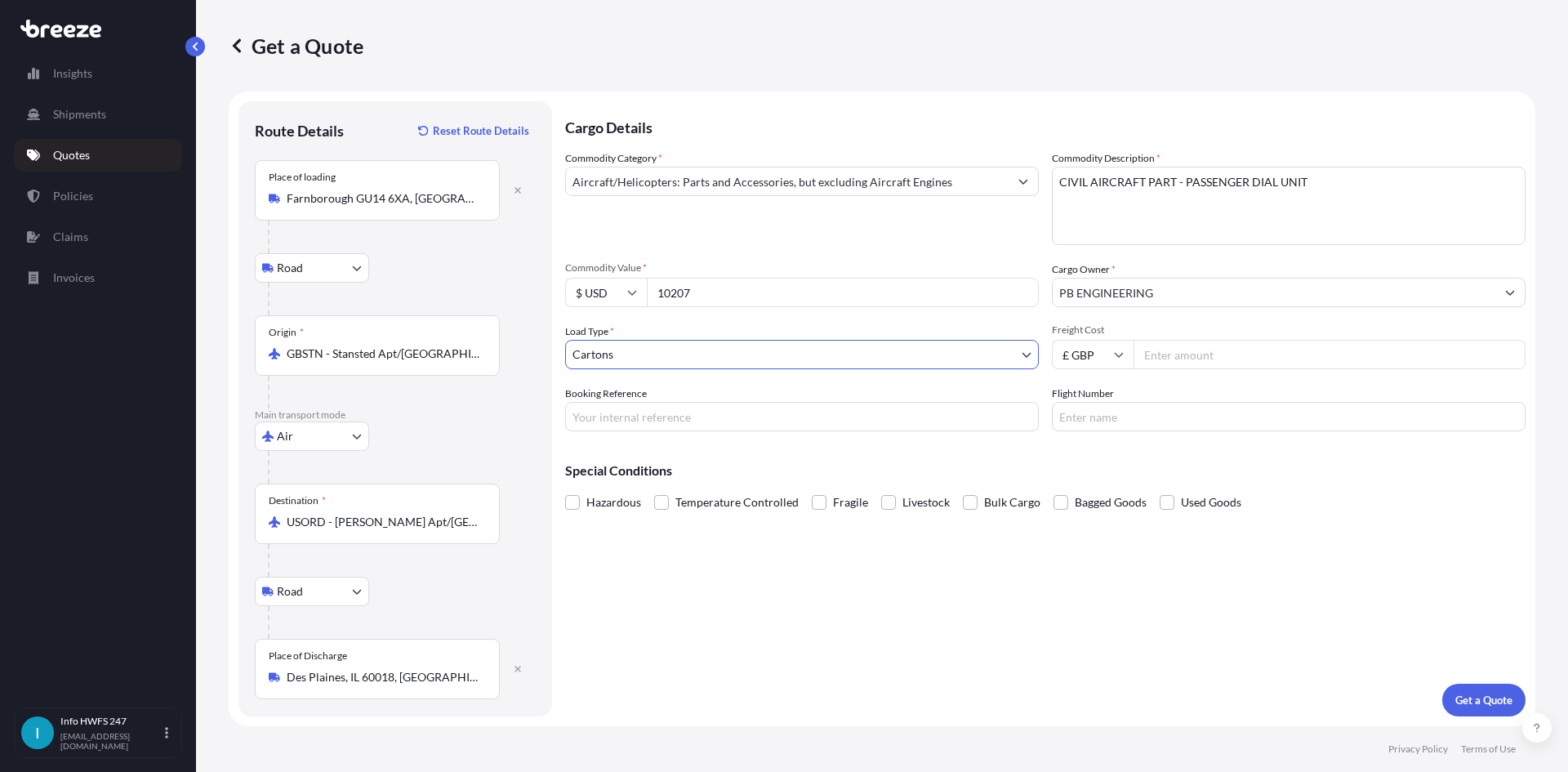
click at [654, 418] on input "Booking Reference" at bounding box center [802, 416] width 474 height 29
type input "HE168205"
click at [1476, 704] on p "Get a Quote" at bounding box center [1483, 700] width 57 height 17
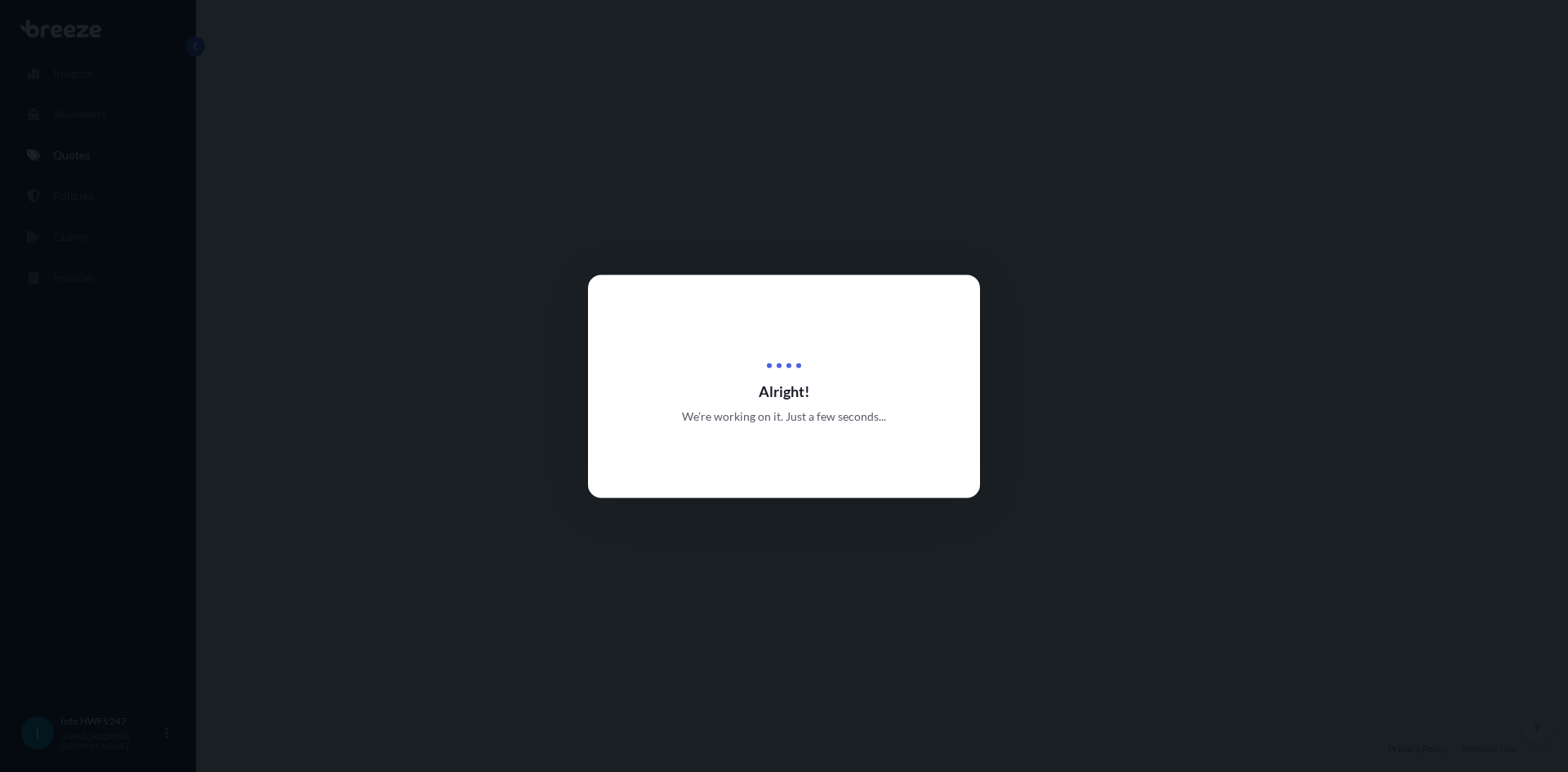
select select "Road"
select select "Air"
select select "Road"
select select "4"
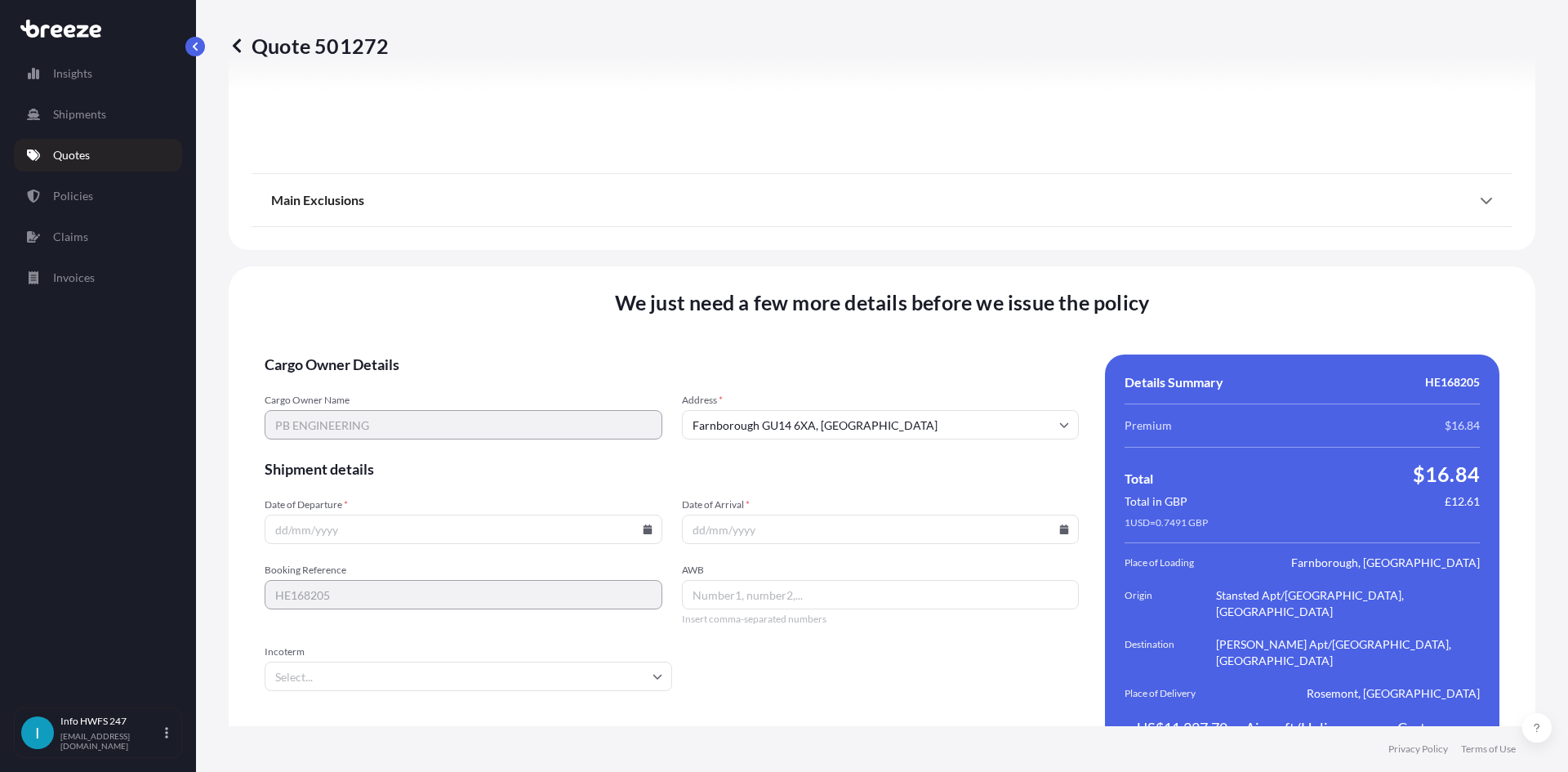
scroll to position [2130, 0]
click at [378, 513] on input "Date of Departure *" at bounding box center [463, 527] width 397 height 29
click at [645, 513] on input "Date of Departure *" at bounding box center [463, 527] width 397 height 29
click at [643, 523] on icon at bounding box center [648, 528] width 10 height 10
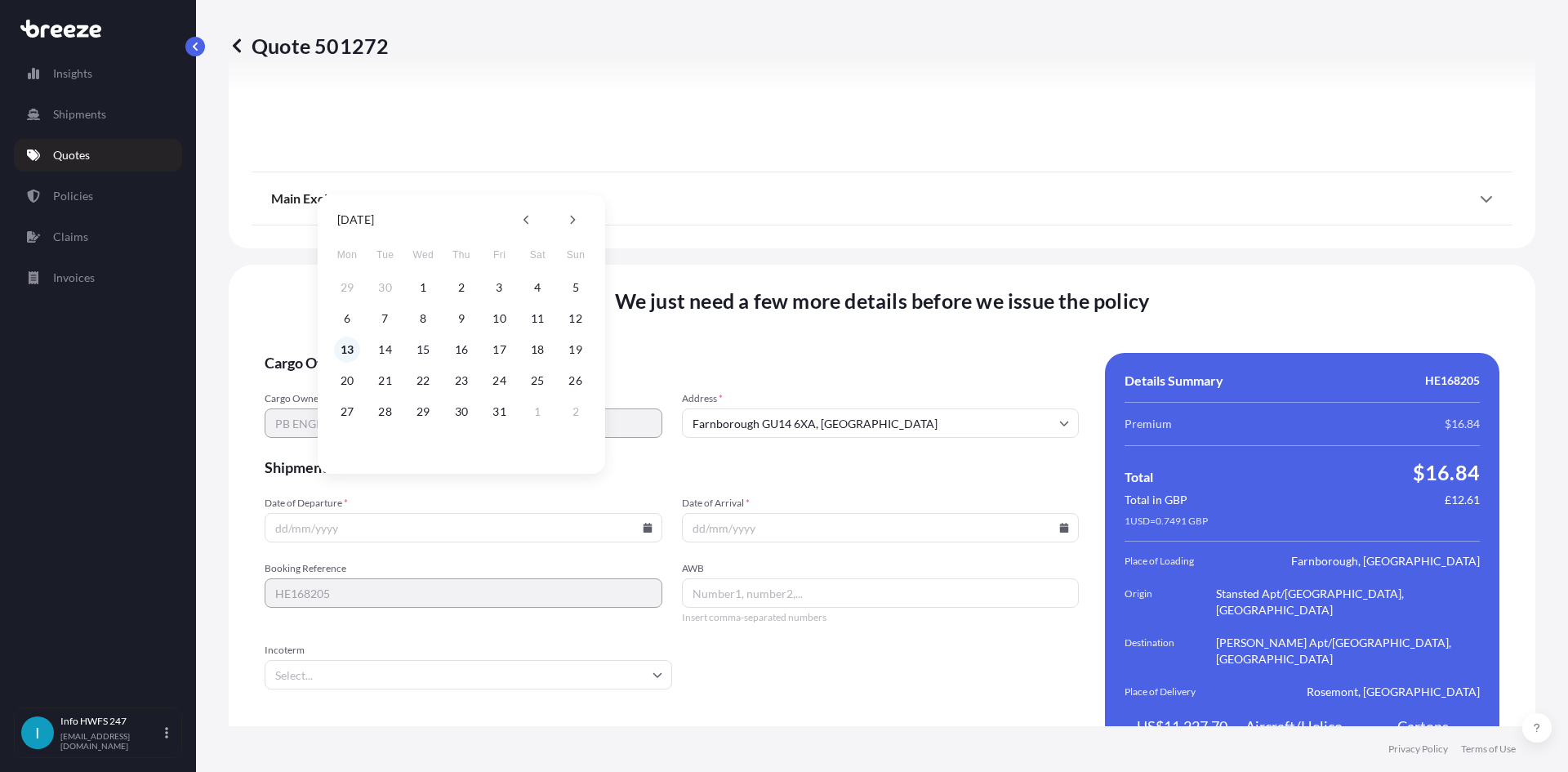
click at [348, 348] on button "13" at bounding box center [347, 349] width 26 height 26
type input "[DATE]"
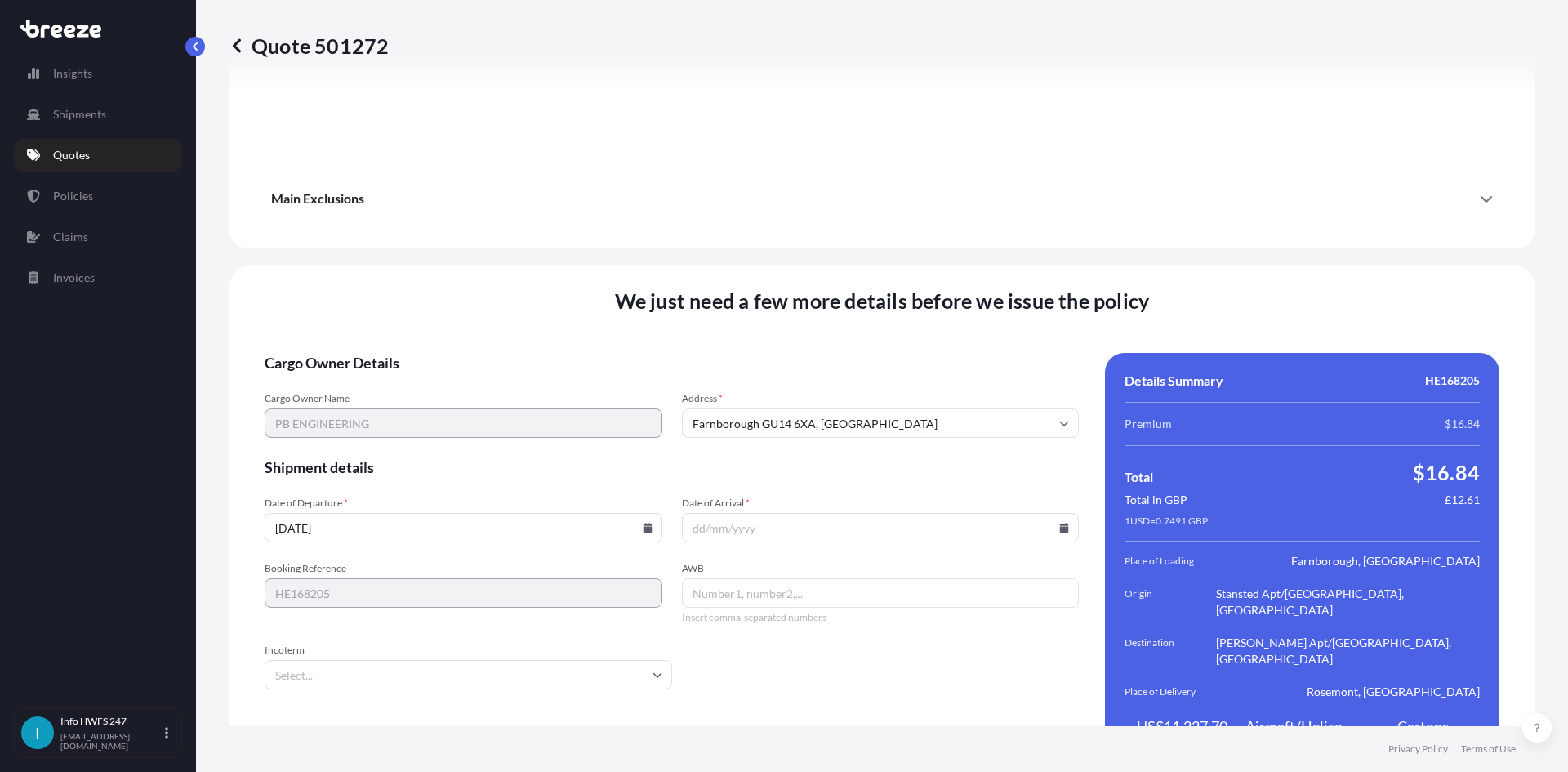
click at [1050, 513] on input "Date of Arrival *" at bounding box center [880, 527] width 397 height 29
click at [1056, 513] on input "Date of Arrival *" at bounding box center [880, 527] width 397 height 29
click at [1060, 523] on icon at bounding box center [1064, 528] width 9 height 10
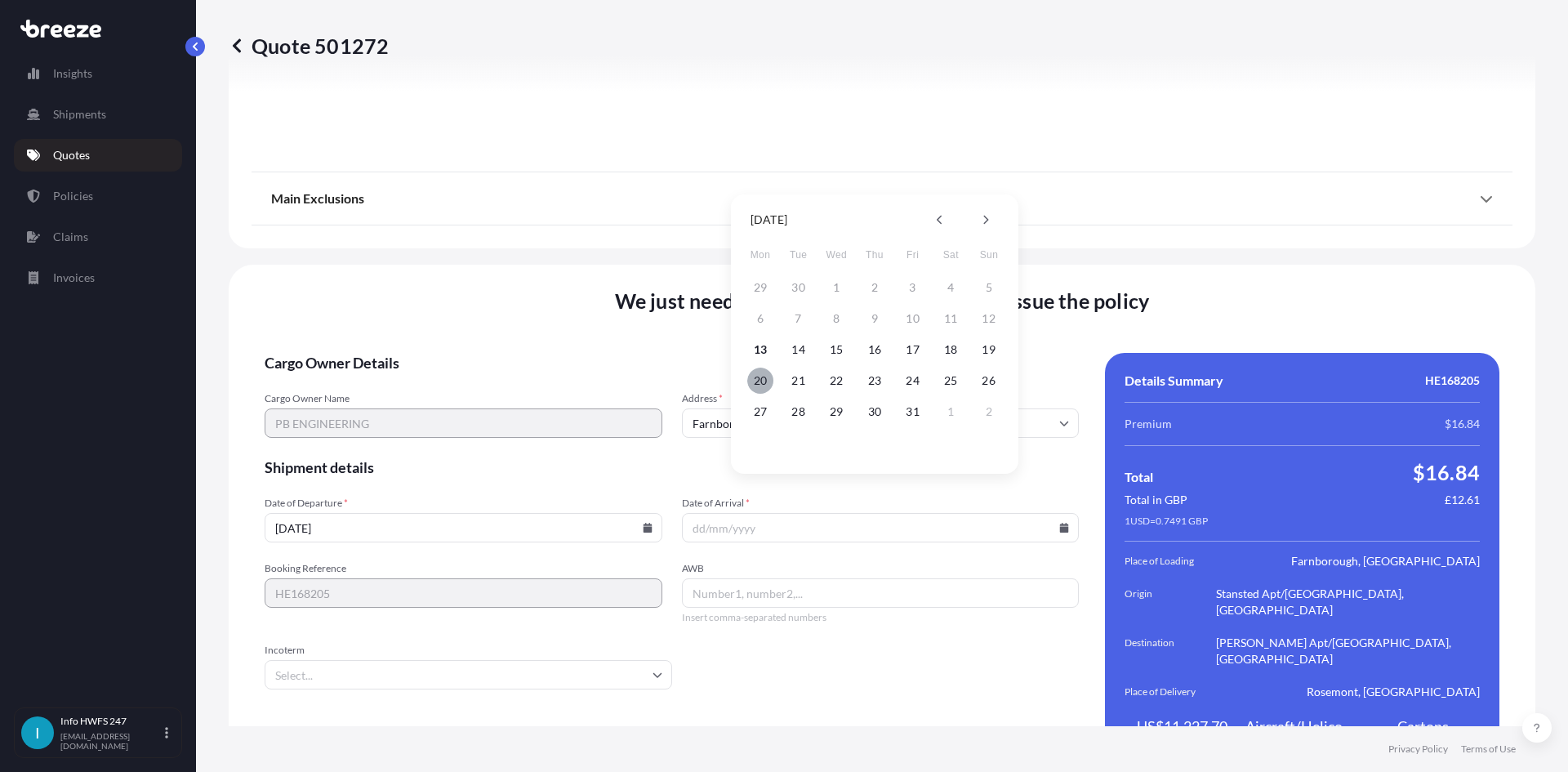
click at [769, 382] on button "20" at bounding box center [760, 380] width 26 height 26
type input "[DATE]"
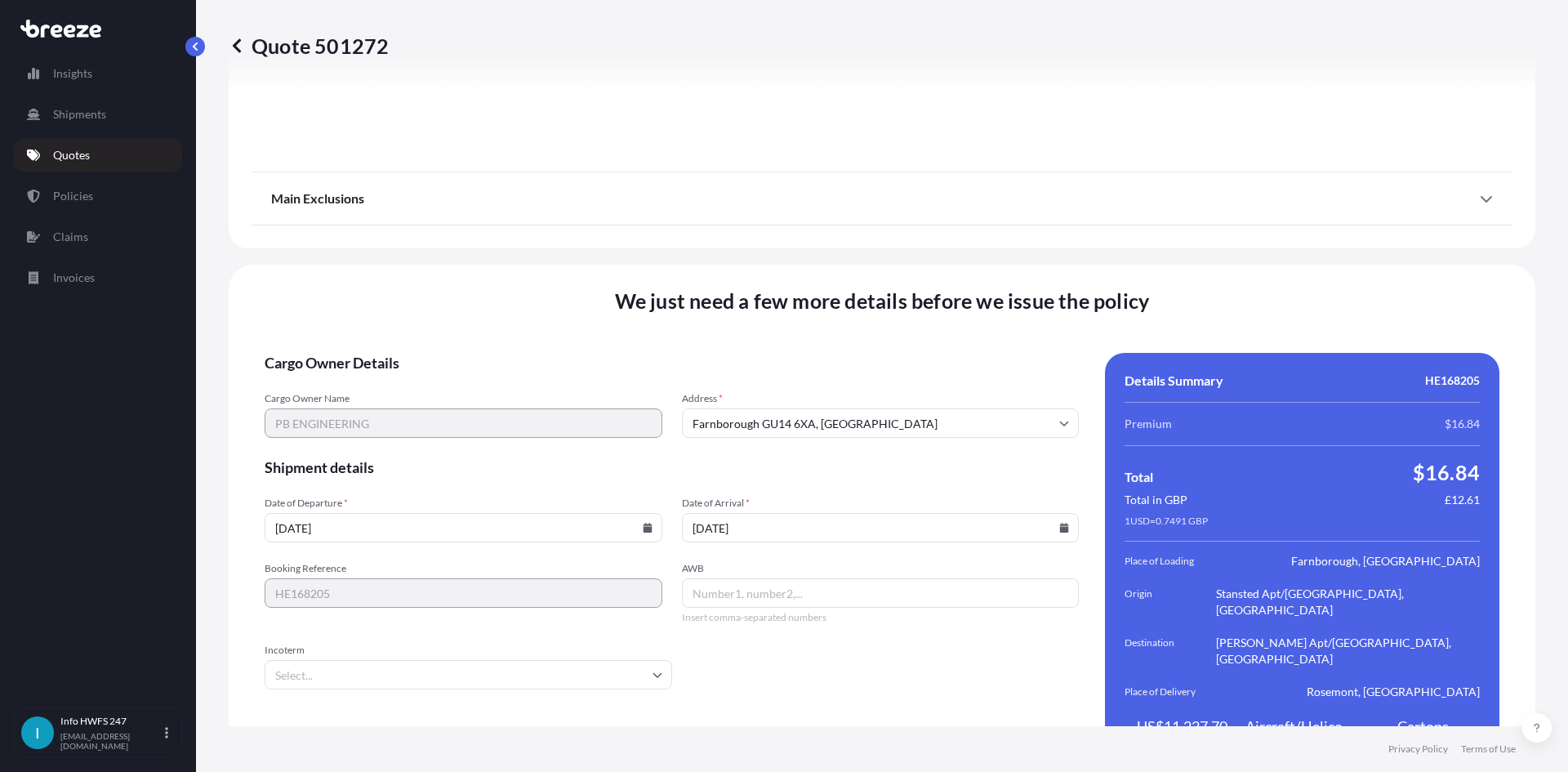
click at [762, 578] on input "AWB" at bounding box center [880, 592] width 397 height 29
paste input "885118263120"
type input "885118263120"
click at [529, 661] on input "Incoterm" at bounding box center [468, 675] width 407 height 29
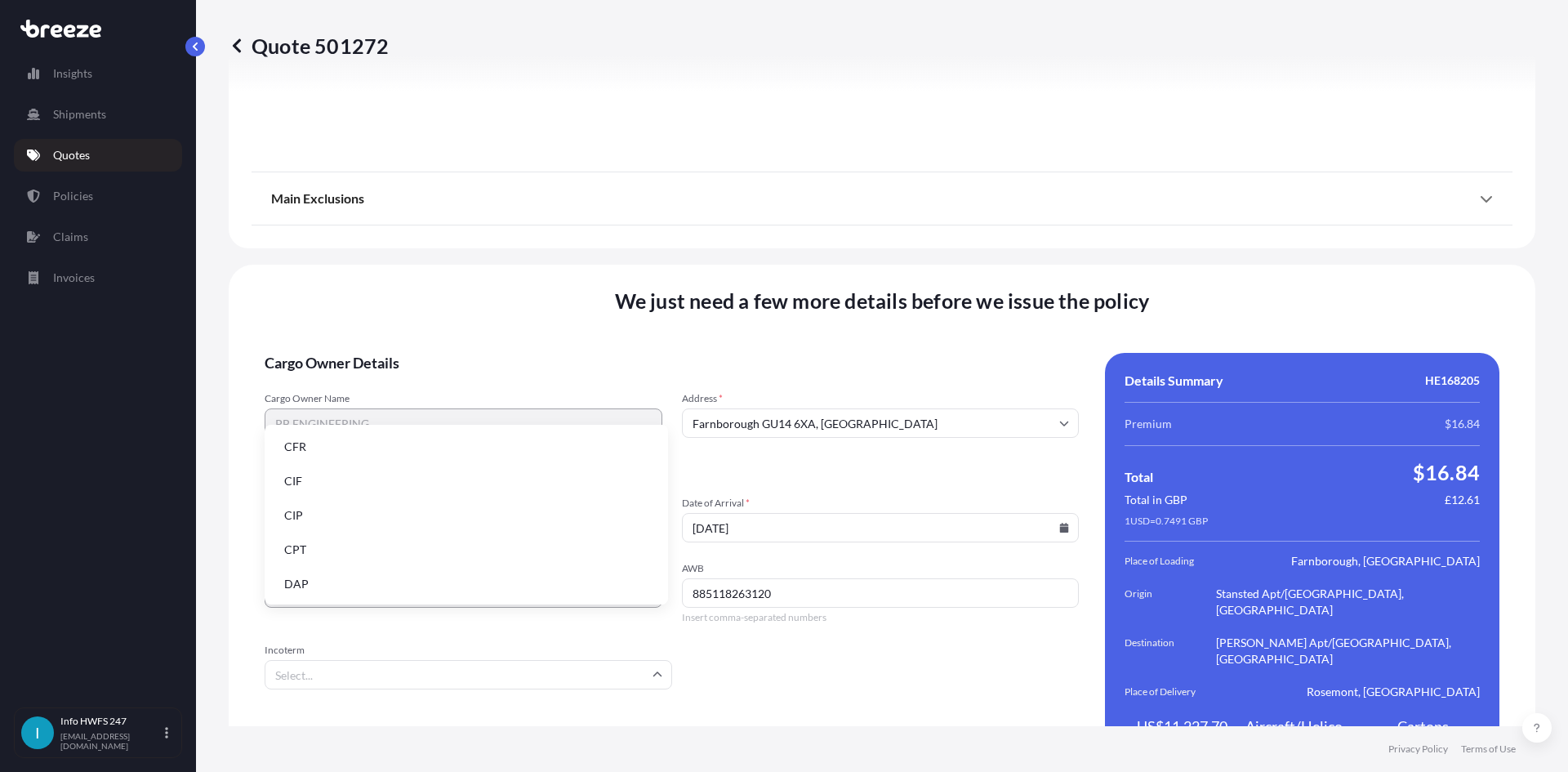
click at [364, 576] on li "DAP" at bounding box center [466, 584] width 390 height 31
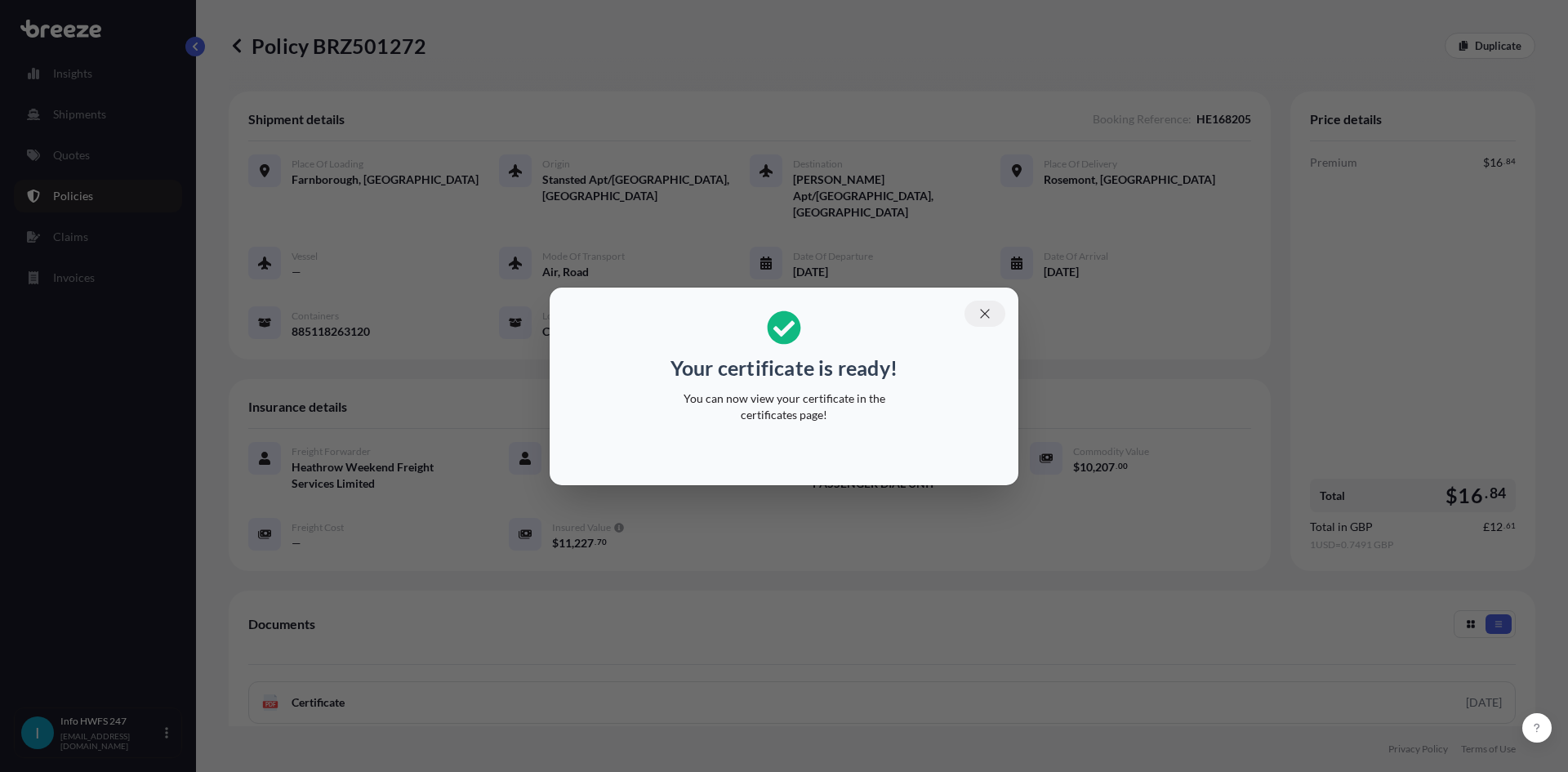
click at [983, 312] on icon "button" at bounding box center [985, 314] width 15 height 15
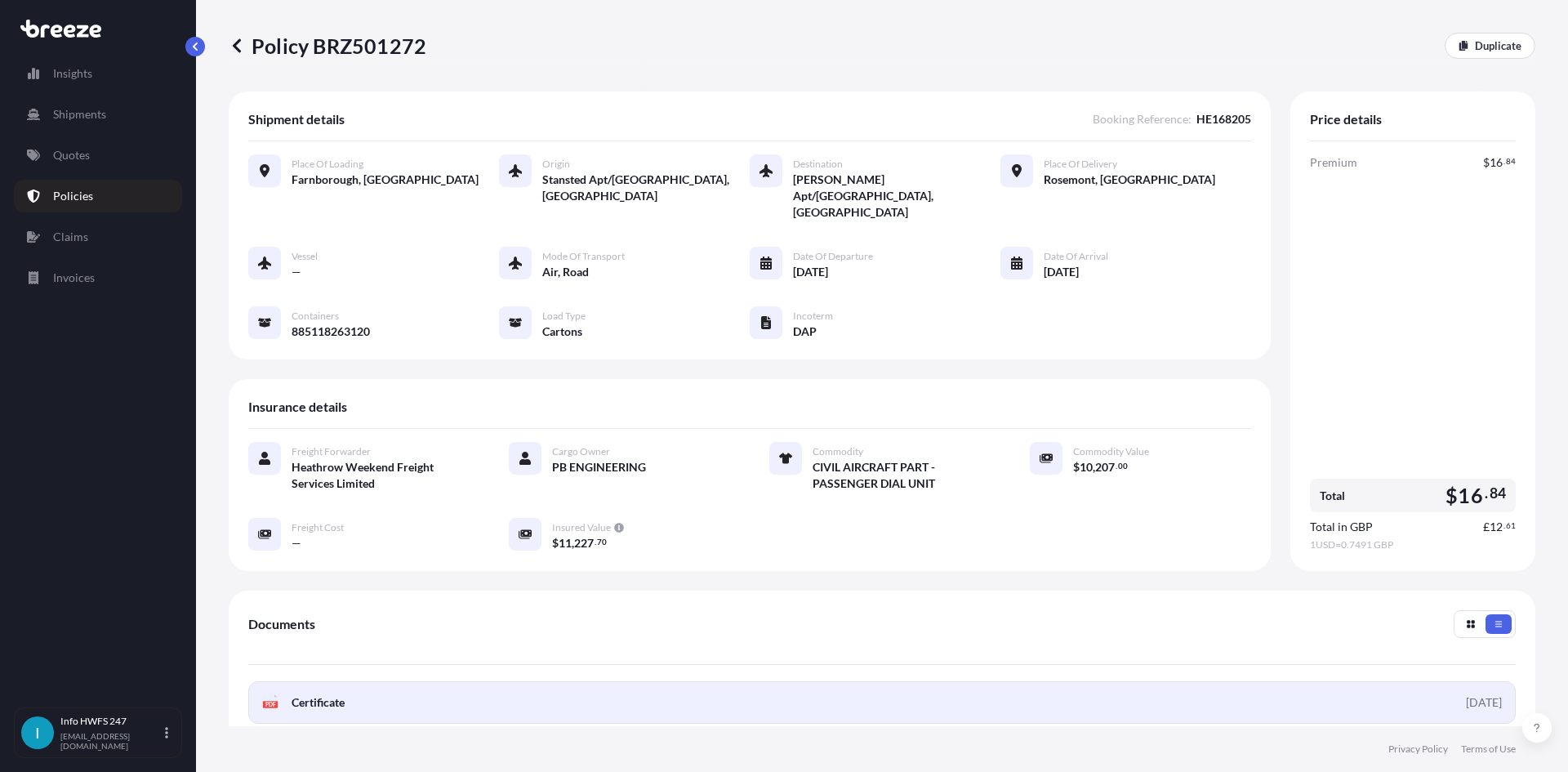
click at [1098, 681] on link "PDF Certificate [DATE]" at bounding box center [882, 702] width 1267 height 42
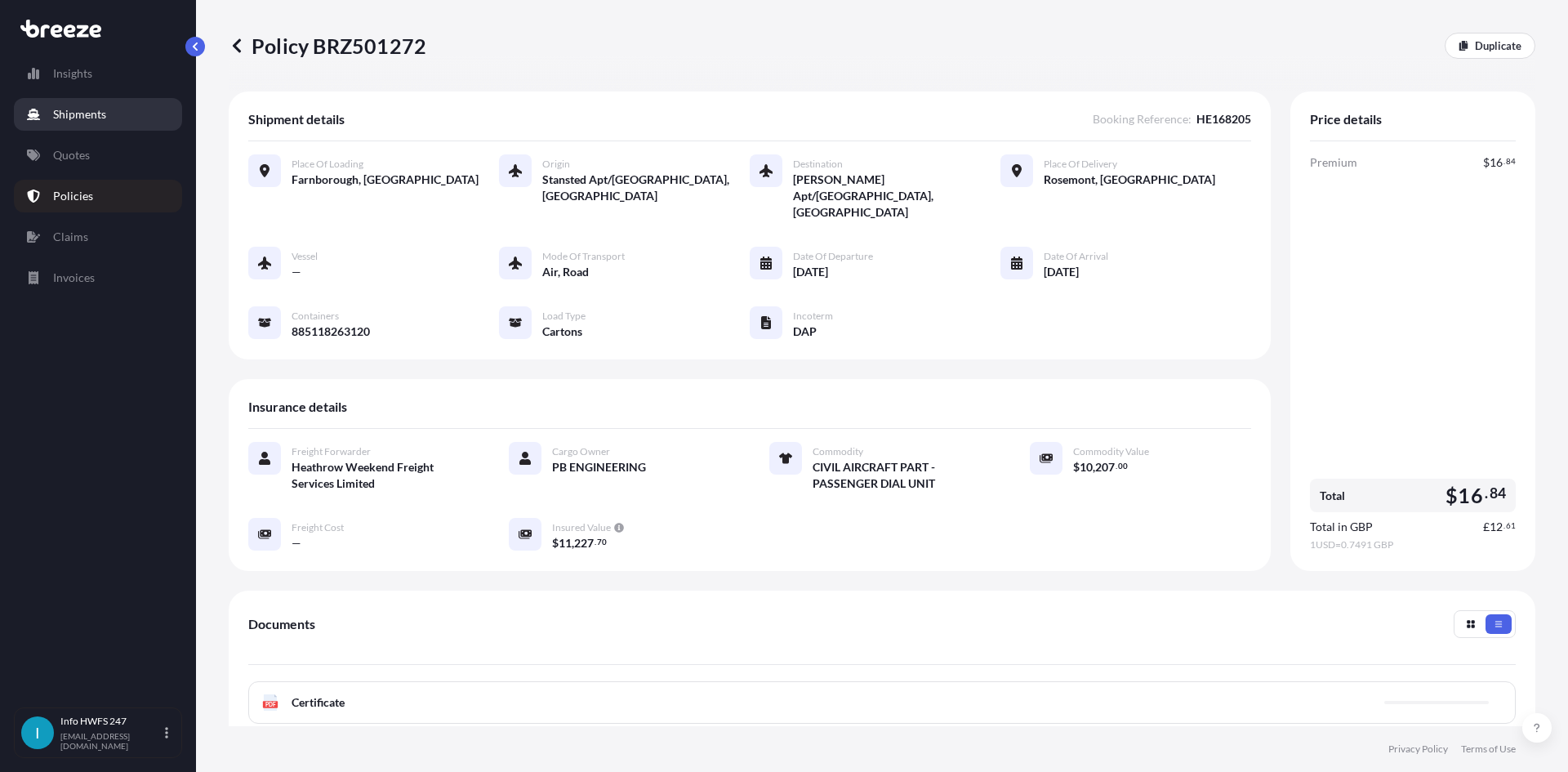
click at [65, 119] on p "Shipments" at bounding box center [80, 115] width 53 height 17
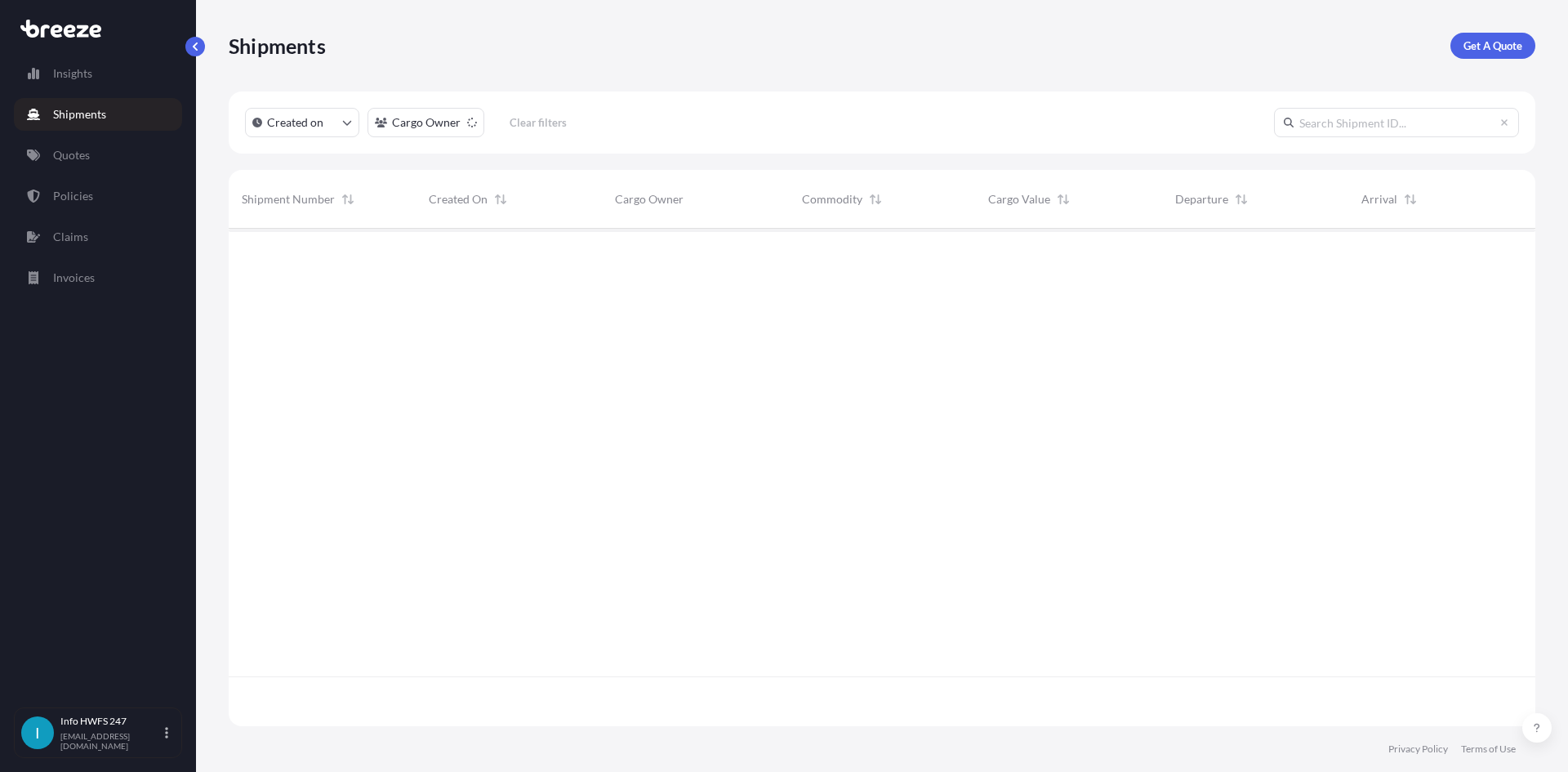
scroll to position [544, 1294]
click at [1491, 44] on p "Get A Quote" at bounding box center [1492, 46] width 59 height 17
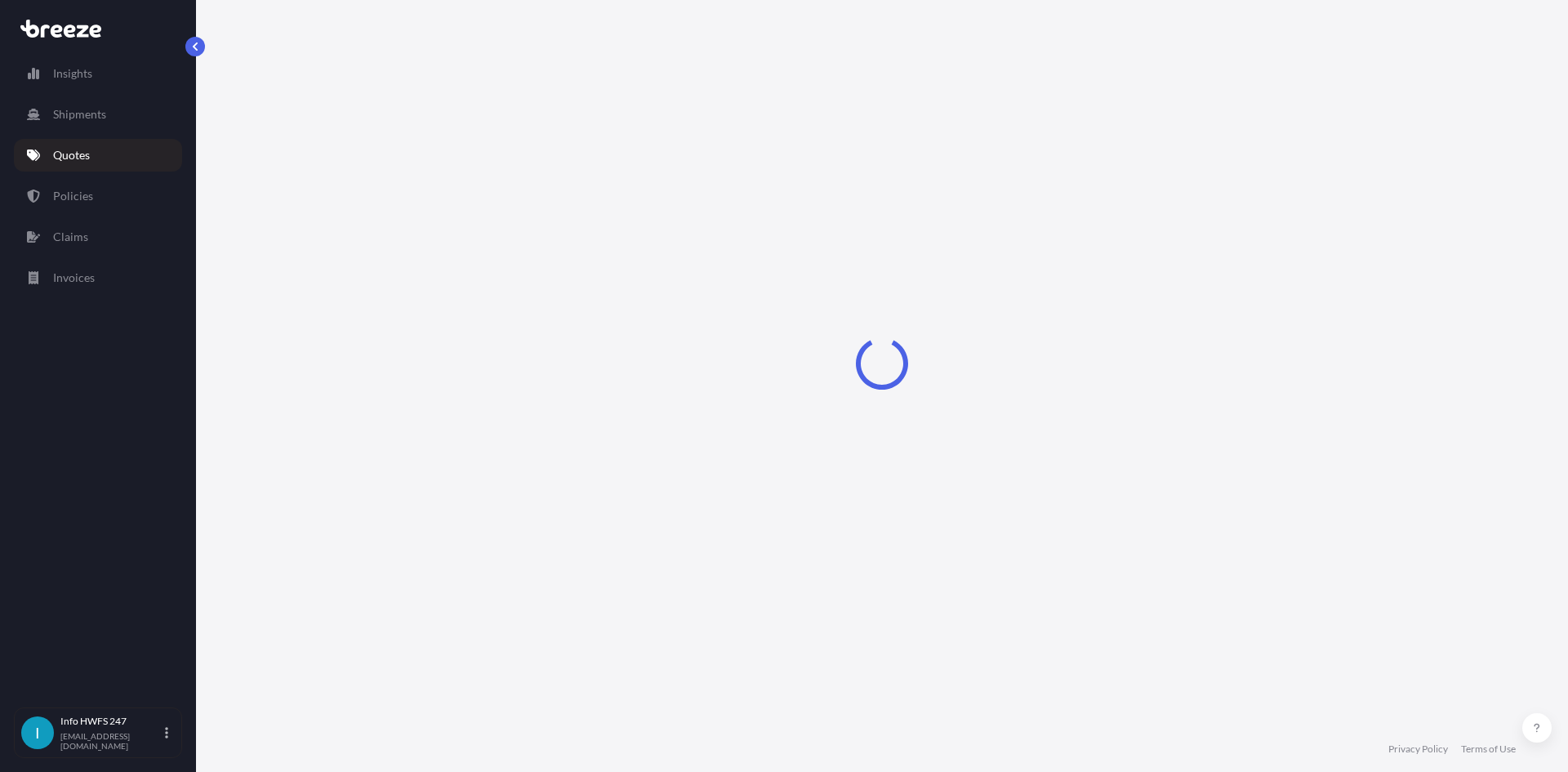
select select "Road"
select select "Air"
select select "1"
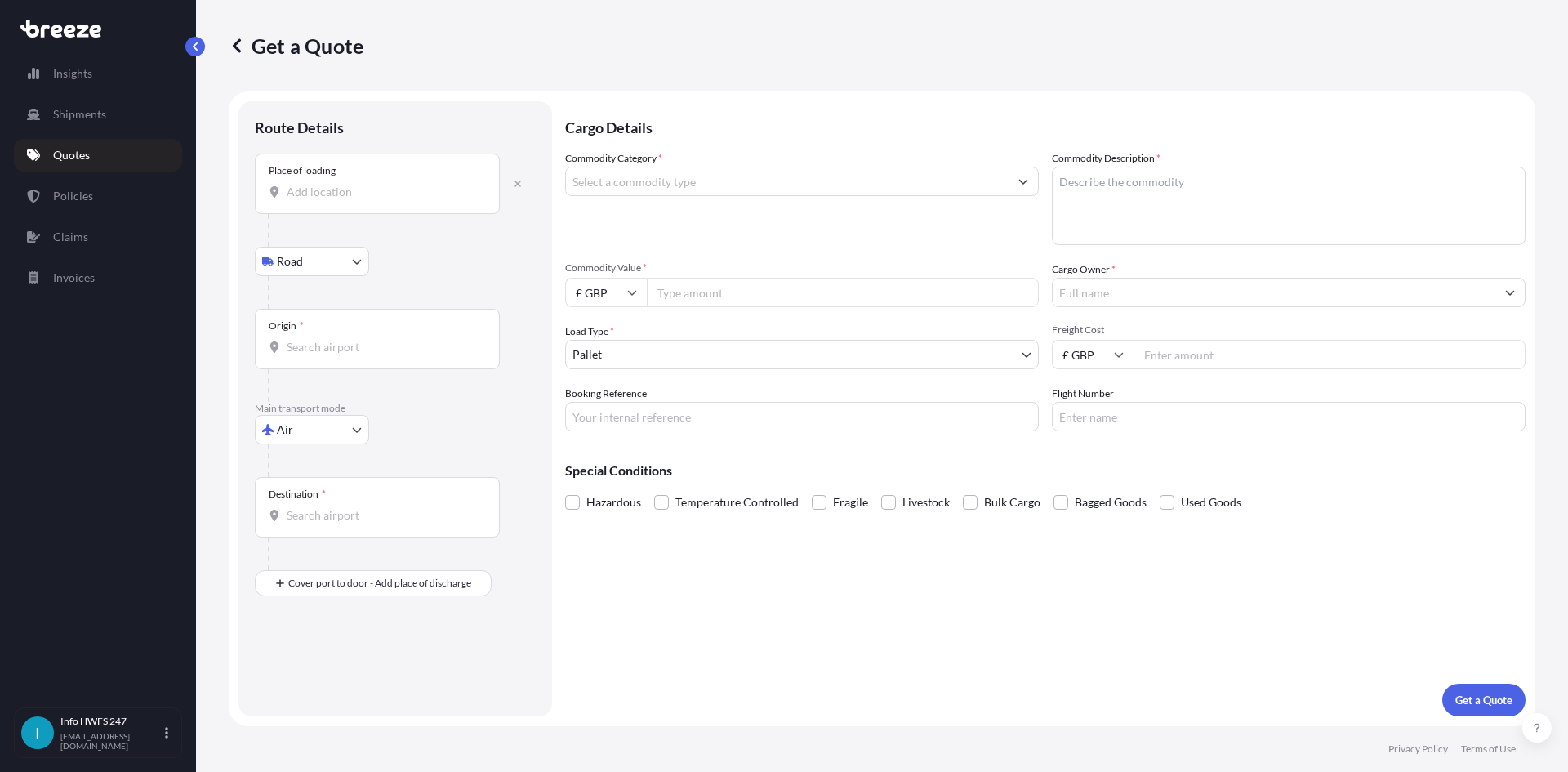
click at [418, 178] on div "Place of loading" at bounding box center [377, 184] width 245 height 61
click at [418, 184] on input "Place of loading" at bounding box center [383, 192] width 193 height 17
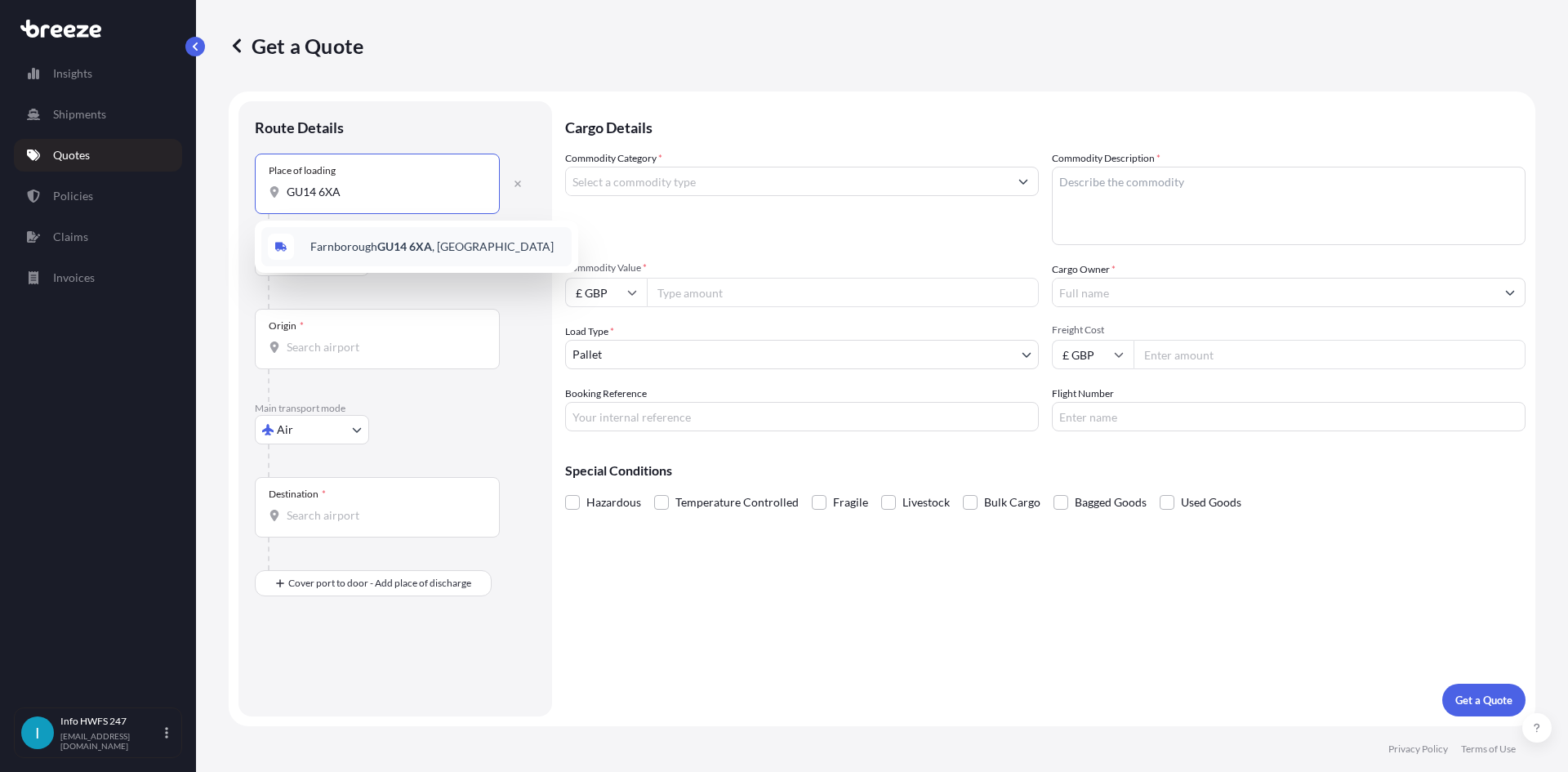
click at [382, 235] on div "Farnborough GU14 6XA , [GEOGRAPHIC_DATA]" at bounding box center [416, 246] width 310 height 39
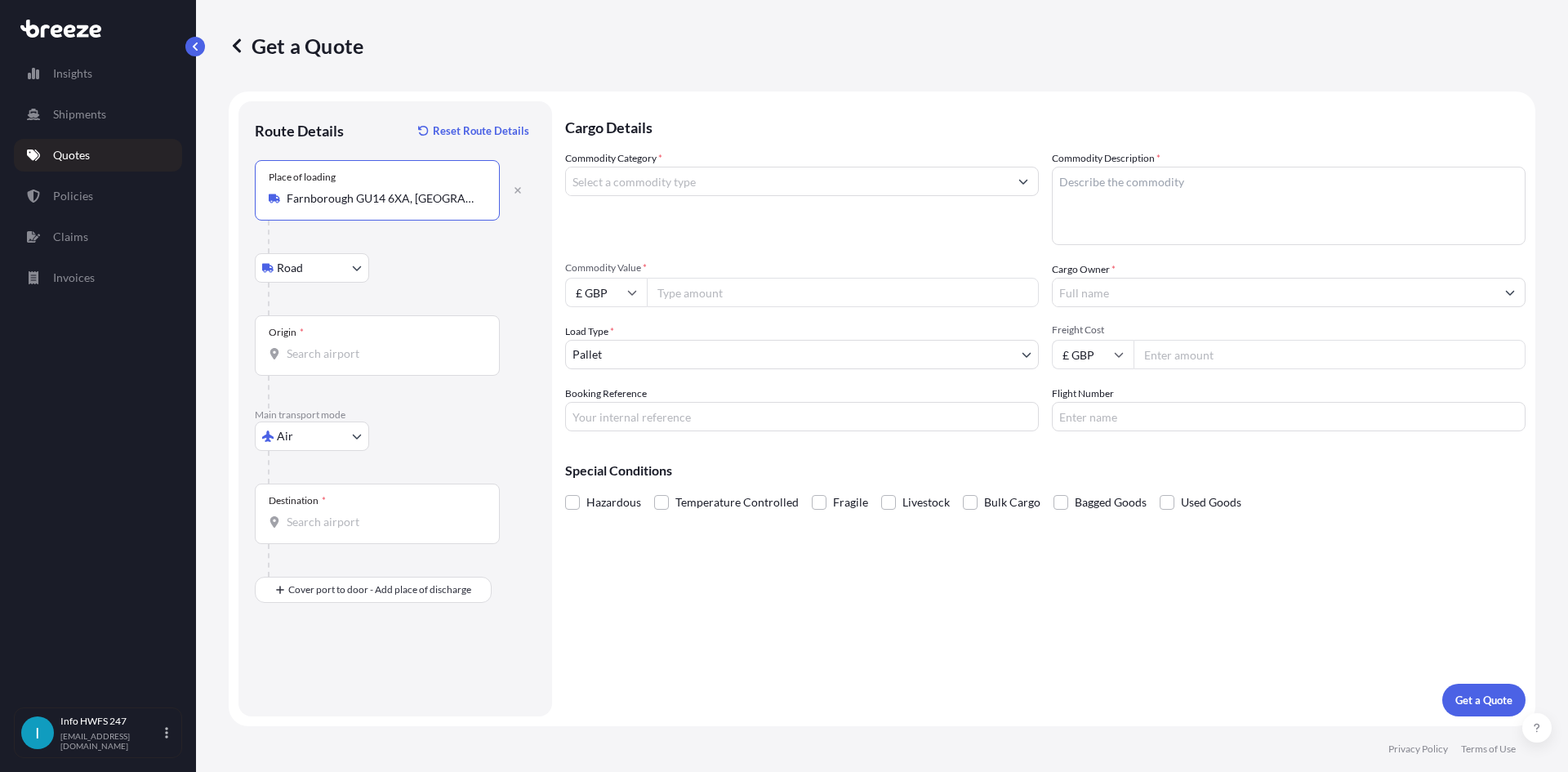
type input "Farnborough GU14 6XA, [GEOGRAPHIC_DATA]"
click at [332, 359] on input "Origin *" at bounding box center [383, 354] width 193 height 17
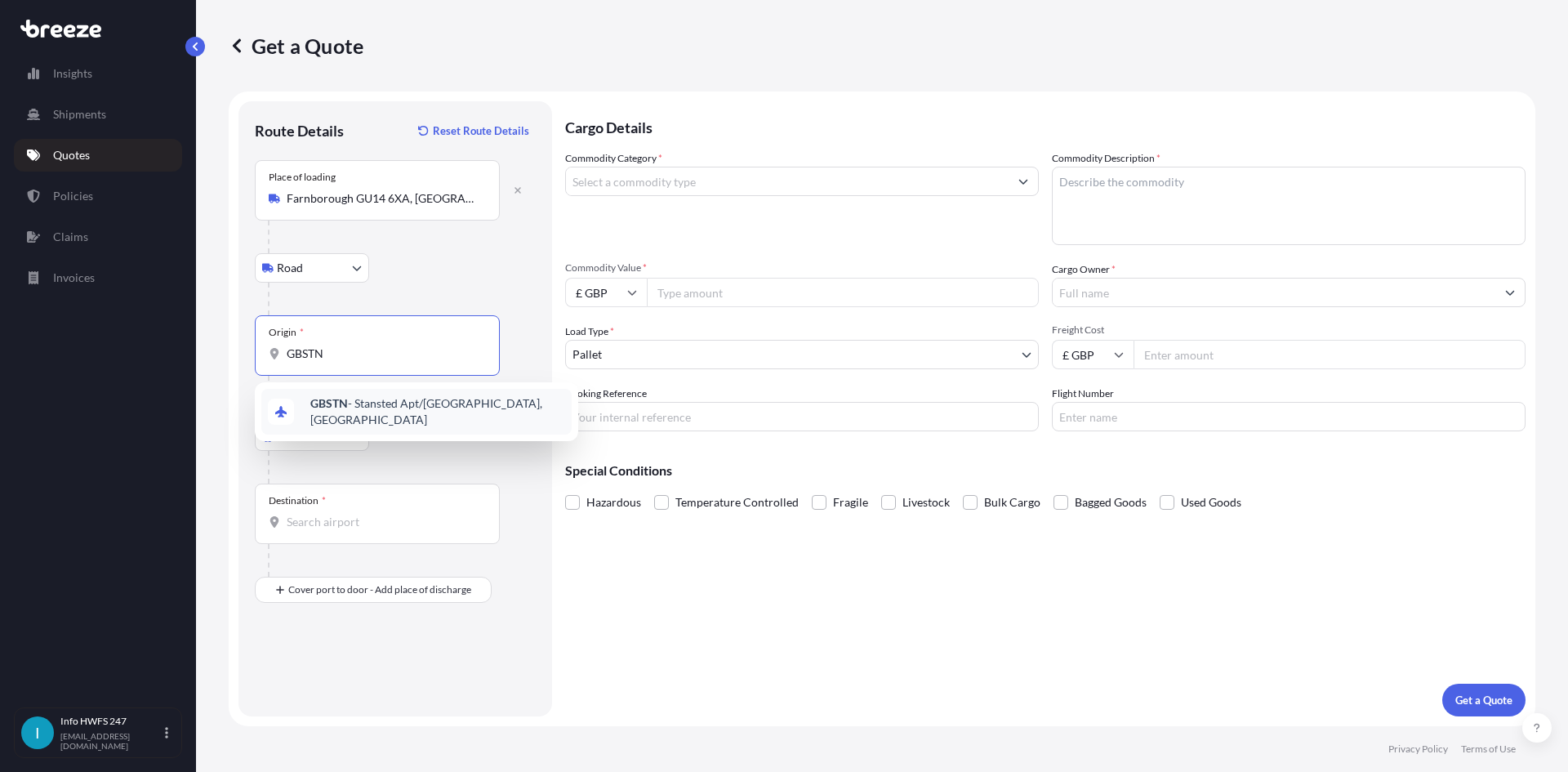
click at [318, 410] on b "GBSTN" at bounding box center [328, 403] width 37 height 14
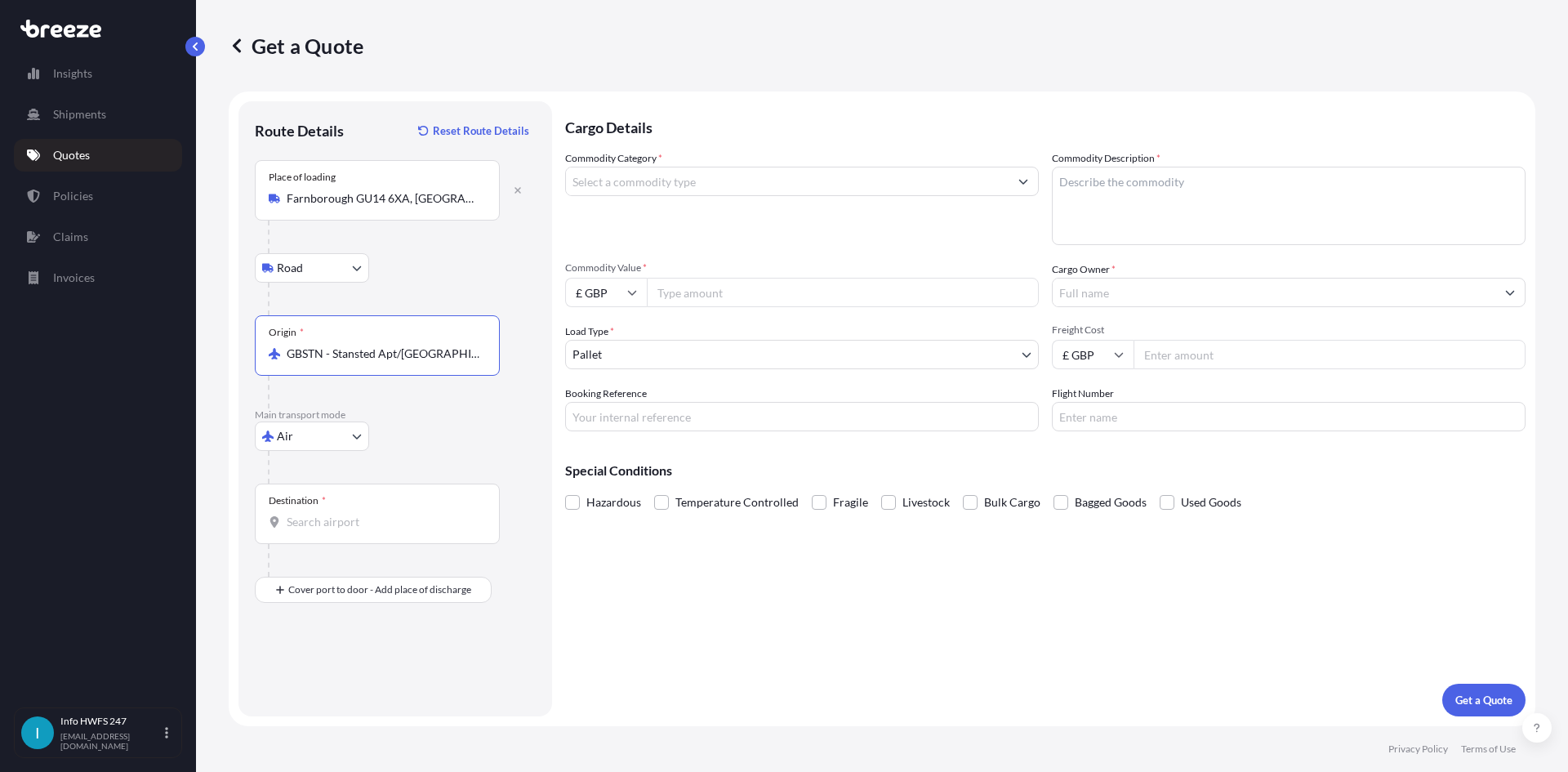
type input "GBSTN - Stansted Apt/[GEOGRAPHIC_DATA], [GEOGRAPHIC_DATA]"
click at [332, 528] on input "Destination *" at bounding box center [383, 522] width 193 height 17
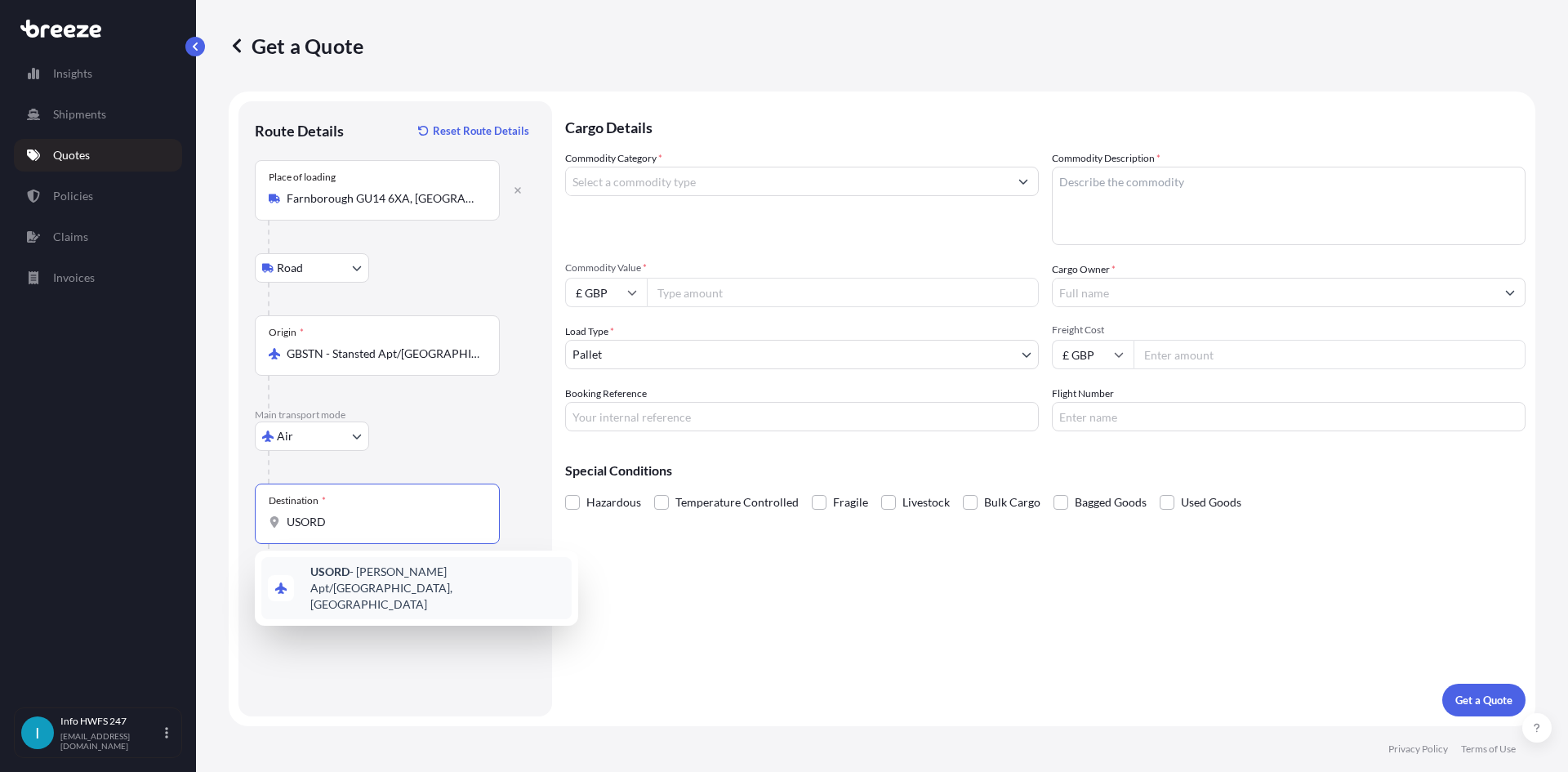
click at [397, 573] on span "USORD - [PERSON_NAME] Apt/[GEOGRAPHIC_DATA], [GEOGRAPHIC_DATA]" at bounding box center [437, 588] width 254 height 49
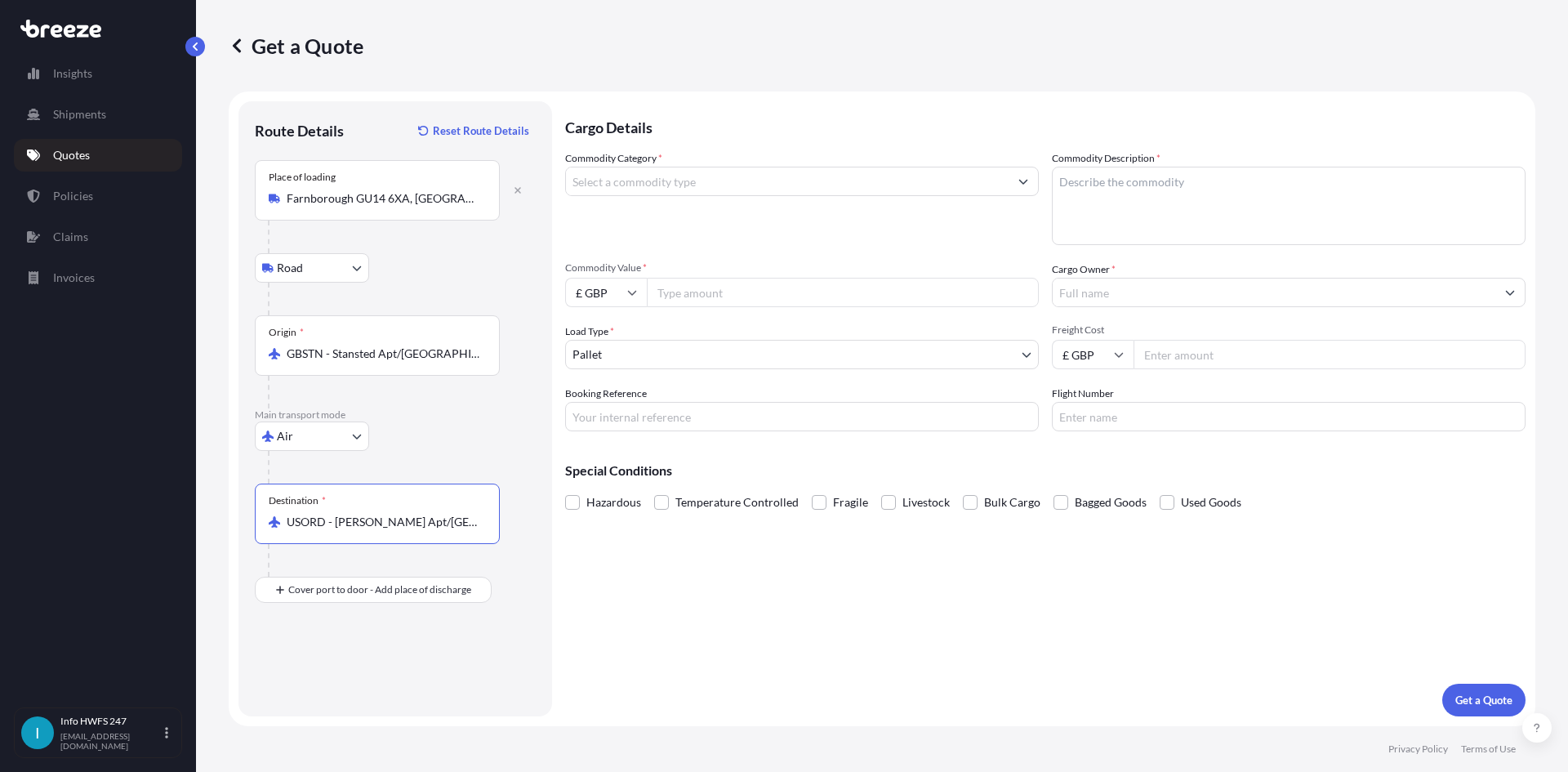
type input "USORD - [PERSON_NAME] Apt/[GEOGRAPHIC_DATA], [GEOGRAPHIC_DATA]"
click at [351, 672] on input "Place of Discharge" at bounding box center [383, 677] width 193 height 17
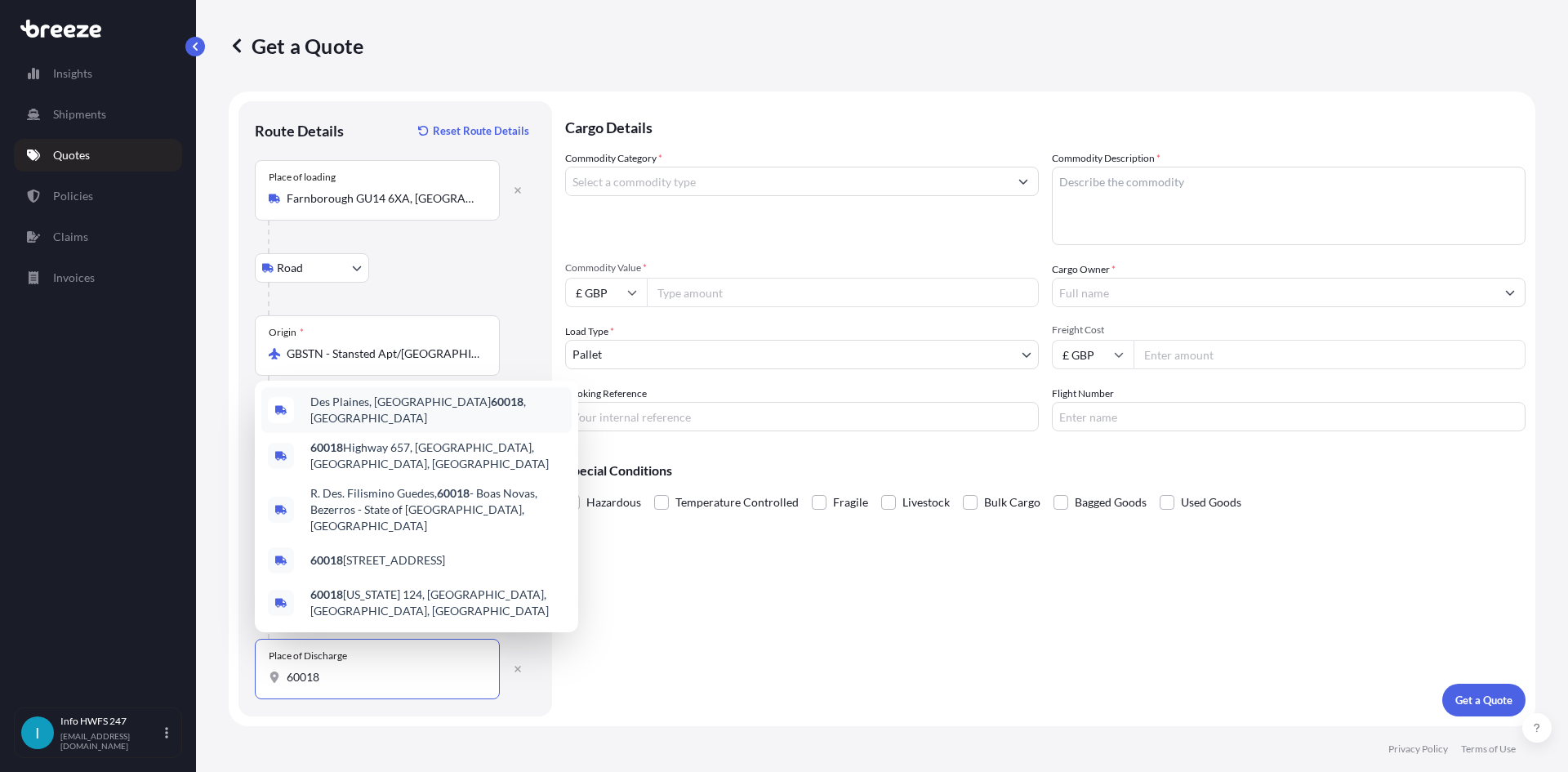
click at [431, 433] on div "Des Plaines, IL 60018 , [GEOGRAPHIC_DATA]" at bounding box center [416, 410] width 310 height 46
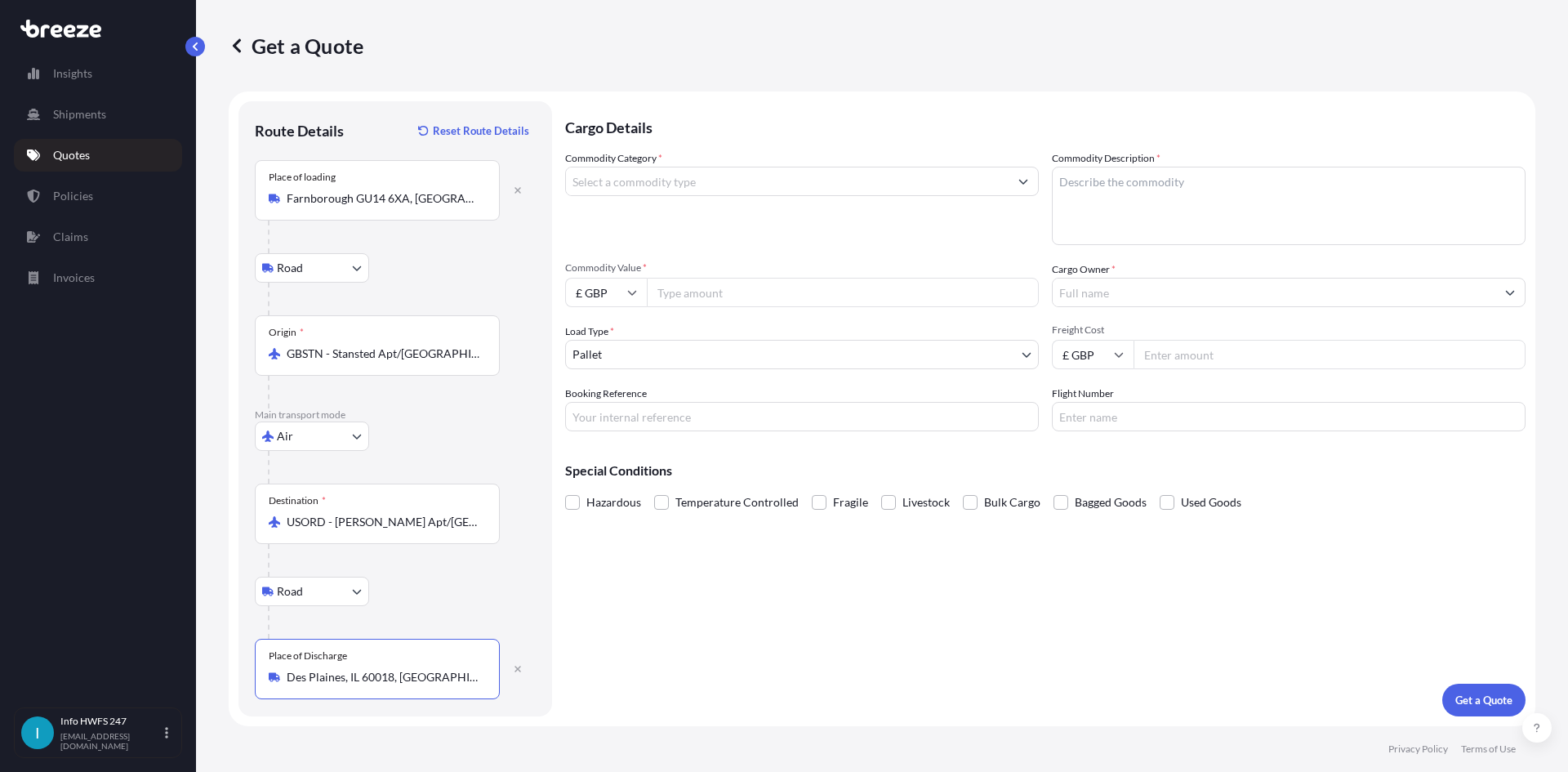
type input "Des Plaines, IL 60018, [GEOGRAPHIC_DATA]"
click at [693, 176] on input "Commodity Category *" at bounding box center [787, 181] width 442 height 29
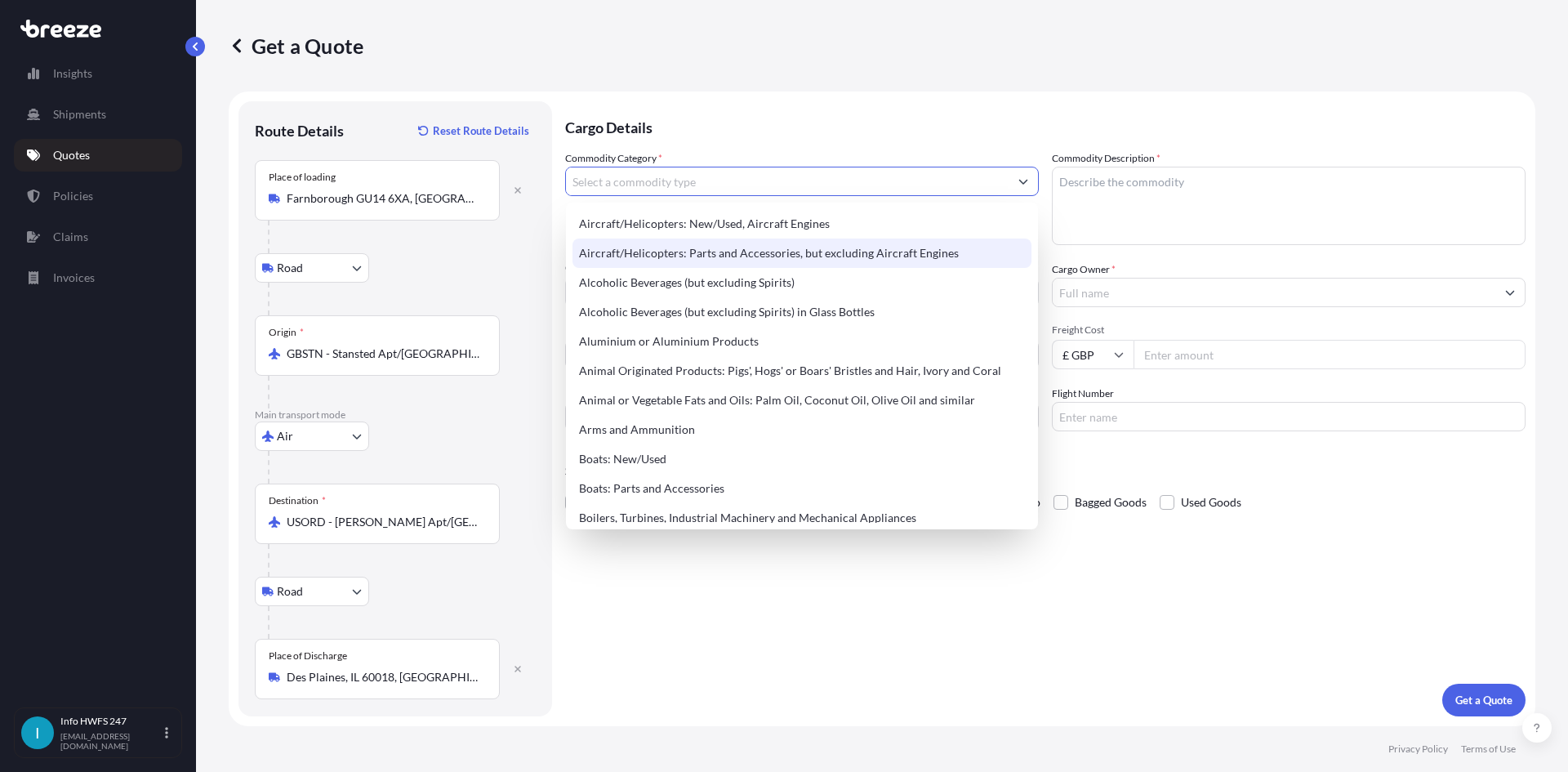
click at [709, 249] on div "Aircraft/Helicopters: Parts and Accessories, but excluding Aircraft Engines" at bounding box center [801, 253] width 459 height 29
type input "Aircraft/Helicopters: Parts and Accessories, but excluding Aircraft Engines"
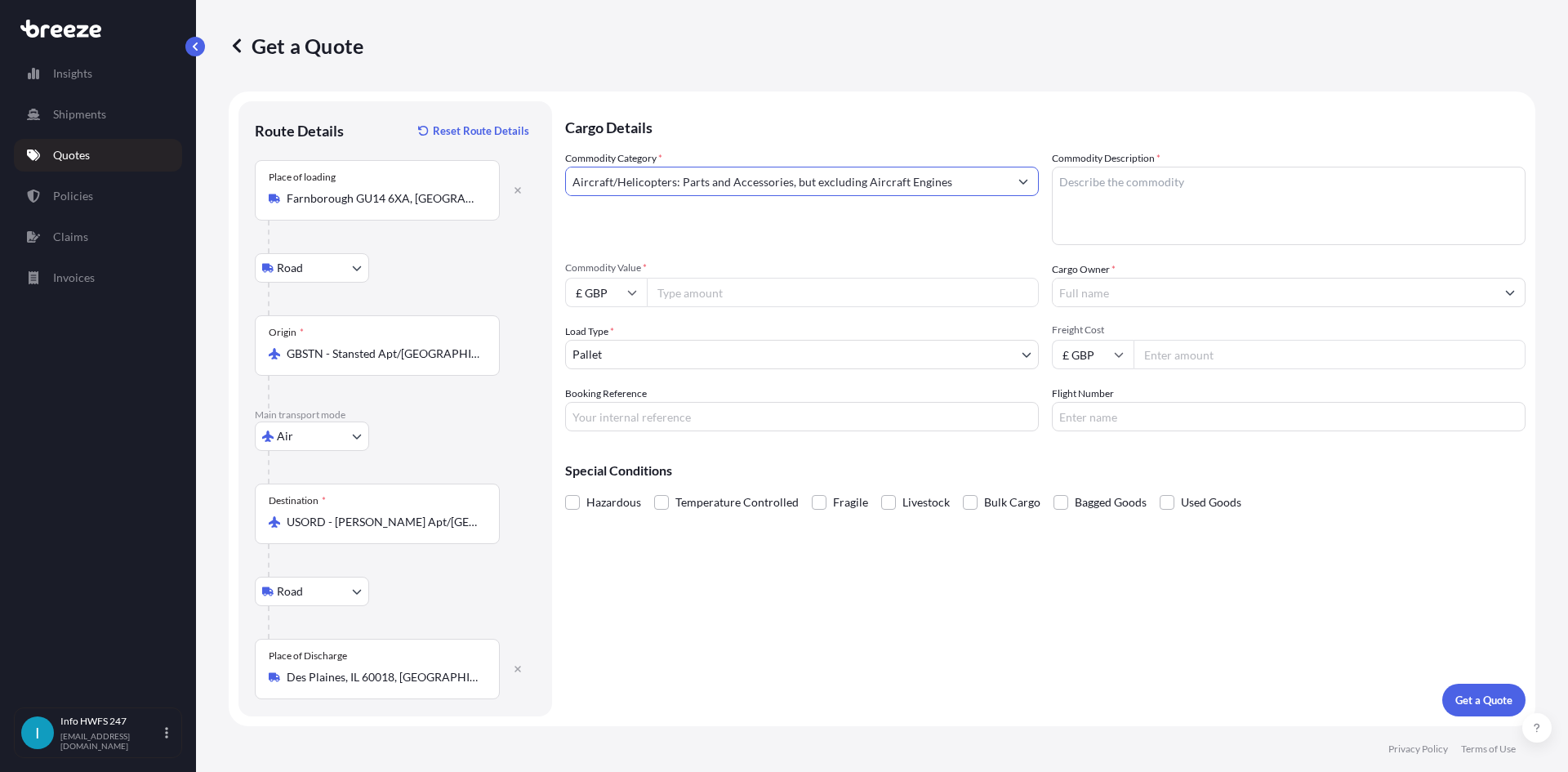
click at [1096, 197] on textarea "Commodity Description *" at bounding box center [1289, 205] width 474 height 78
drag, startPoint x: 1260, startPoint y: 212, endPoint x: 1251, endPoint y: 224, distance: 15.0
click at [1258, 217] on textarea "CIVIL AIRCRAFT PART - REMOTE ELECTRONICS UNIT" at bounding box center [1289, 205] width 474 height 78
type textarea "CIVIL AIRCRAFT PART - REMOTE ELECTRONICS UNIT"
drag, startPoint x: 621, startPoint y: 298, endPoint x: 628, endPoint y: 308, distance: 12.2
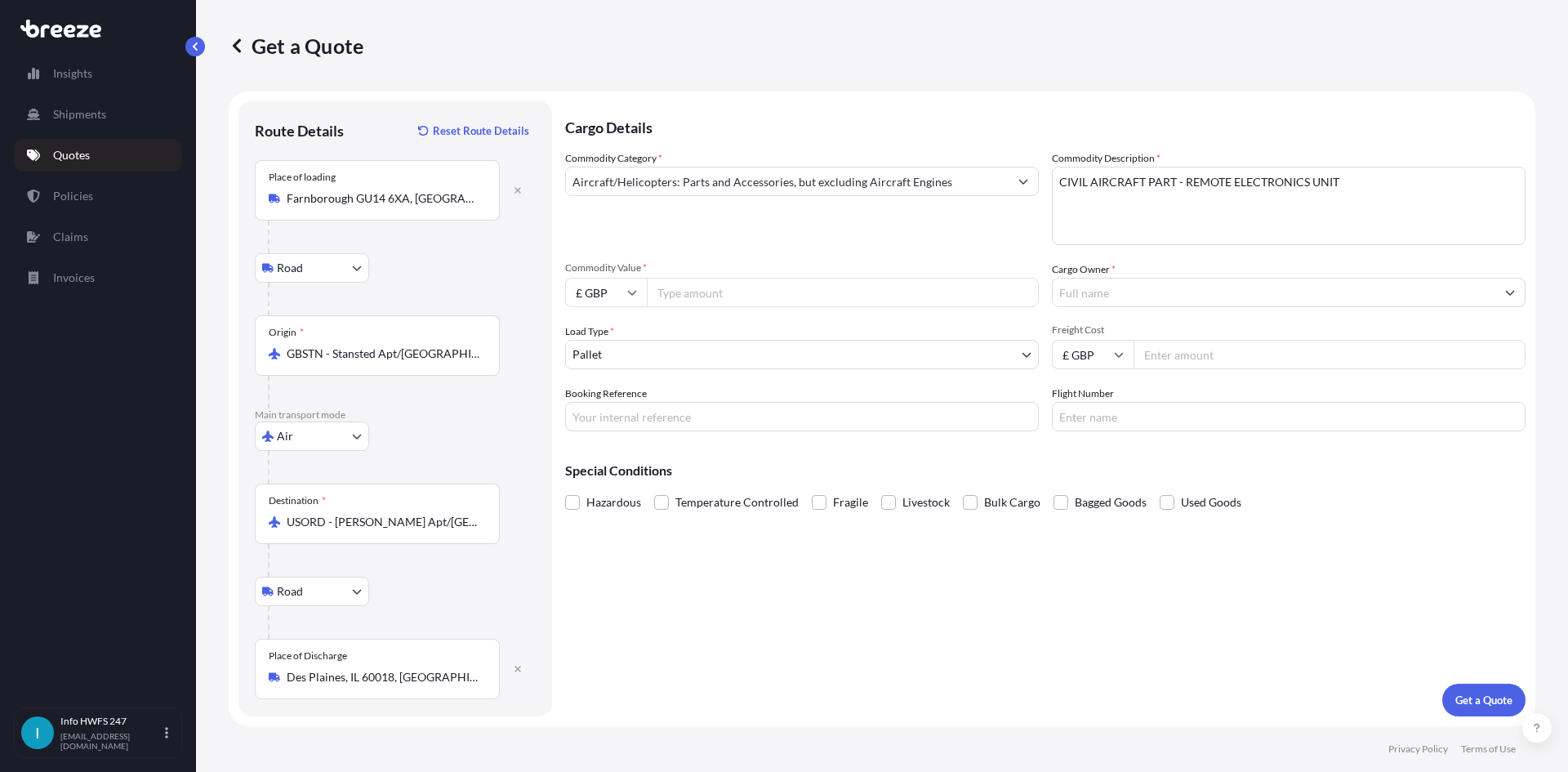
click at [621, 298] on input "£ GBP" at bounding box center [606, 292] width 81 height 29
drag, startPoint x: 603, startPoint y: 409, endPoint x: 632, endPoint y: 376, distance: 43.9
click at [602, 407] on div "$ USD" at bounding box center [606, 405] width 69 height 31
type input "$ USD"
click at [688, 300] on input "Commodity Value *" at bounding box center [842, 292] width 392 height 29
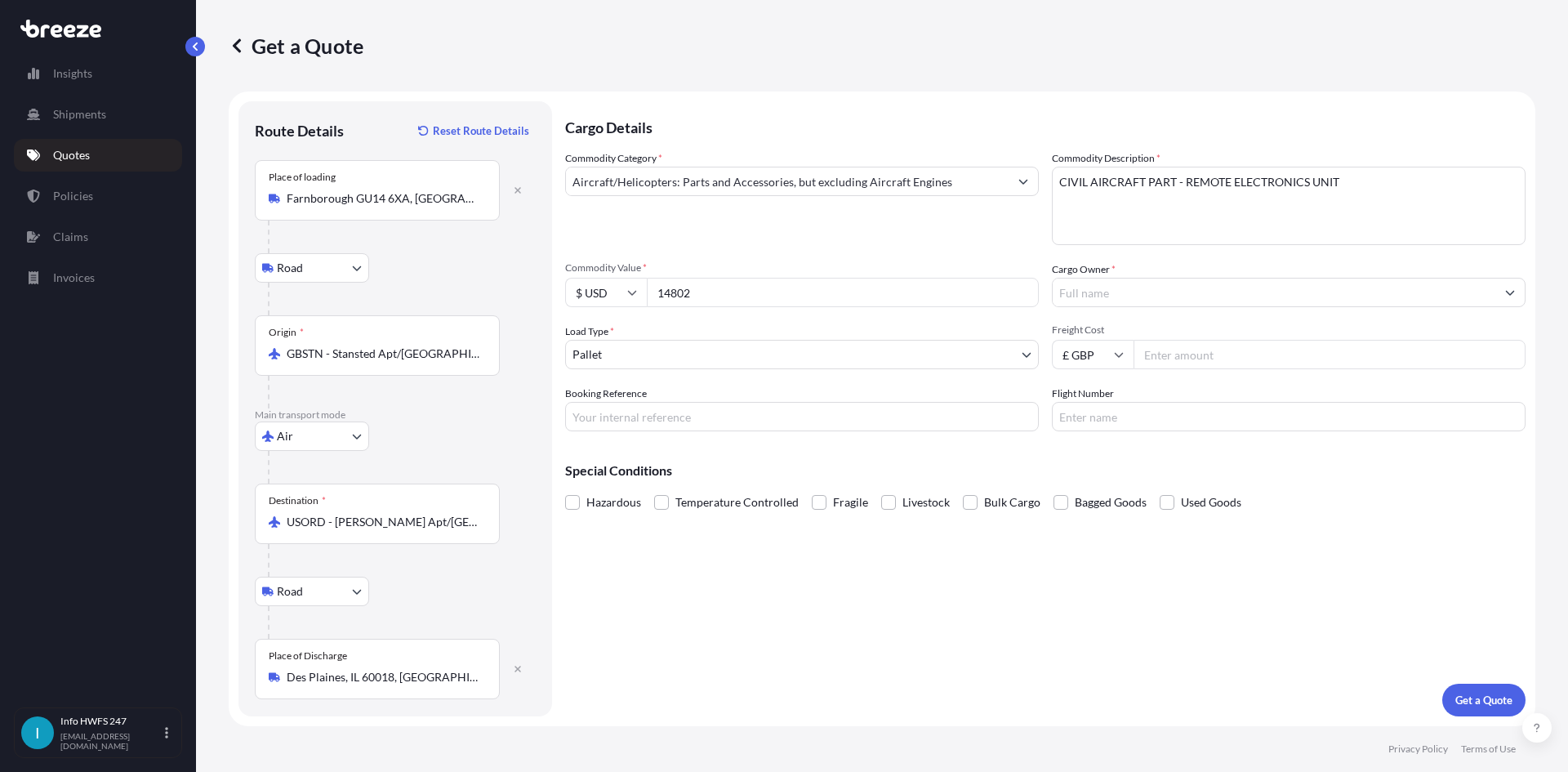
type input "14802"
click at [1095, 288] on input "Cargo Owner *" at bounding box center [1274, 292] width 442 height 29
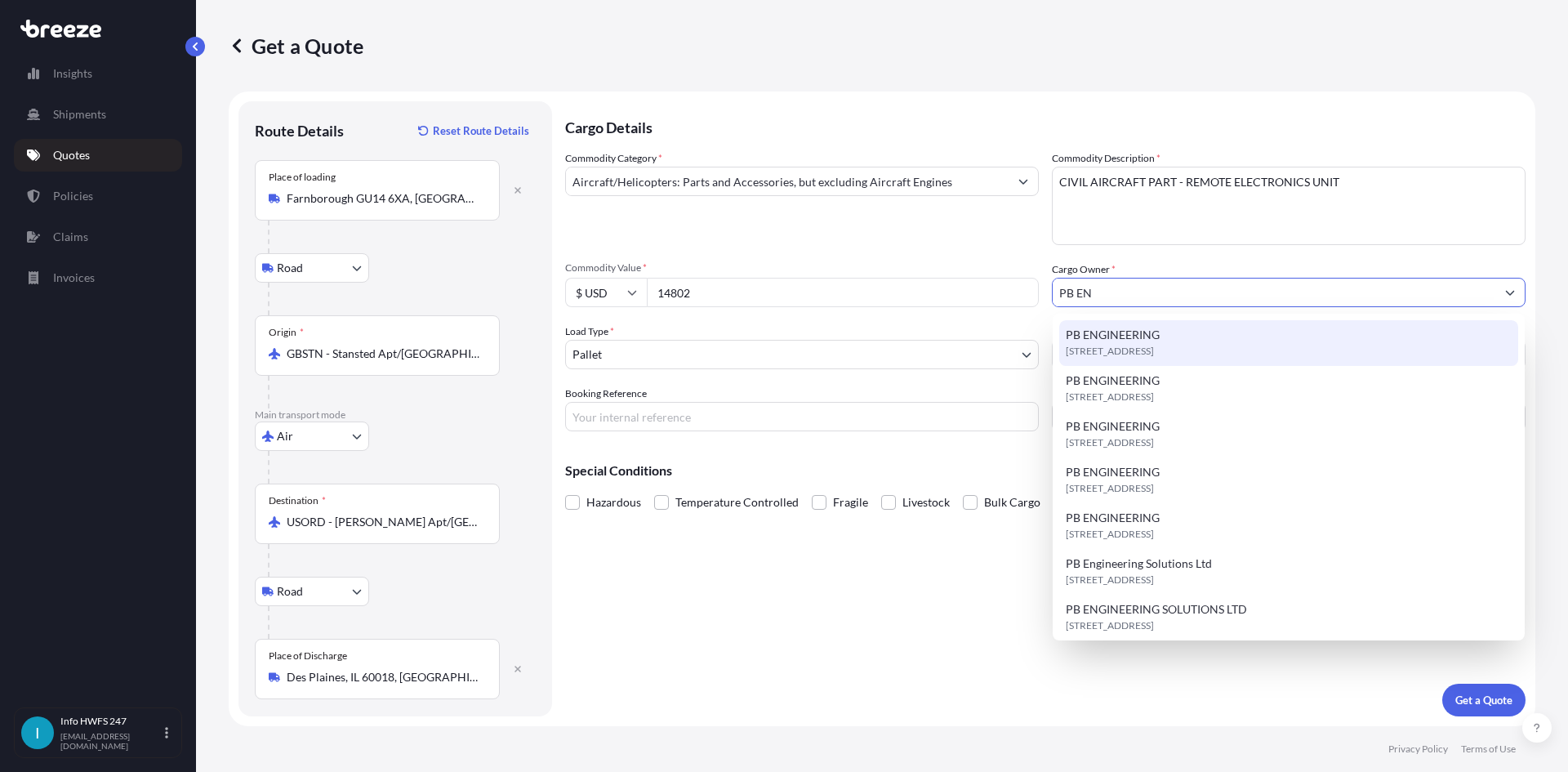
click at [1167, 339] on div "[STREET_ADDRESS]" at bounding box center [1289, 343] width 459 height 46
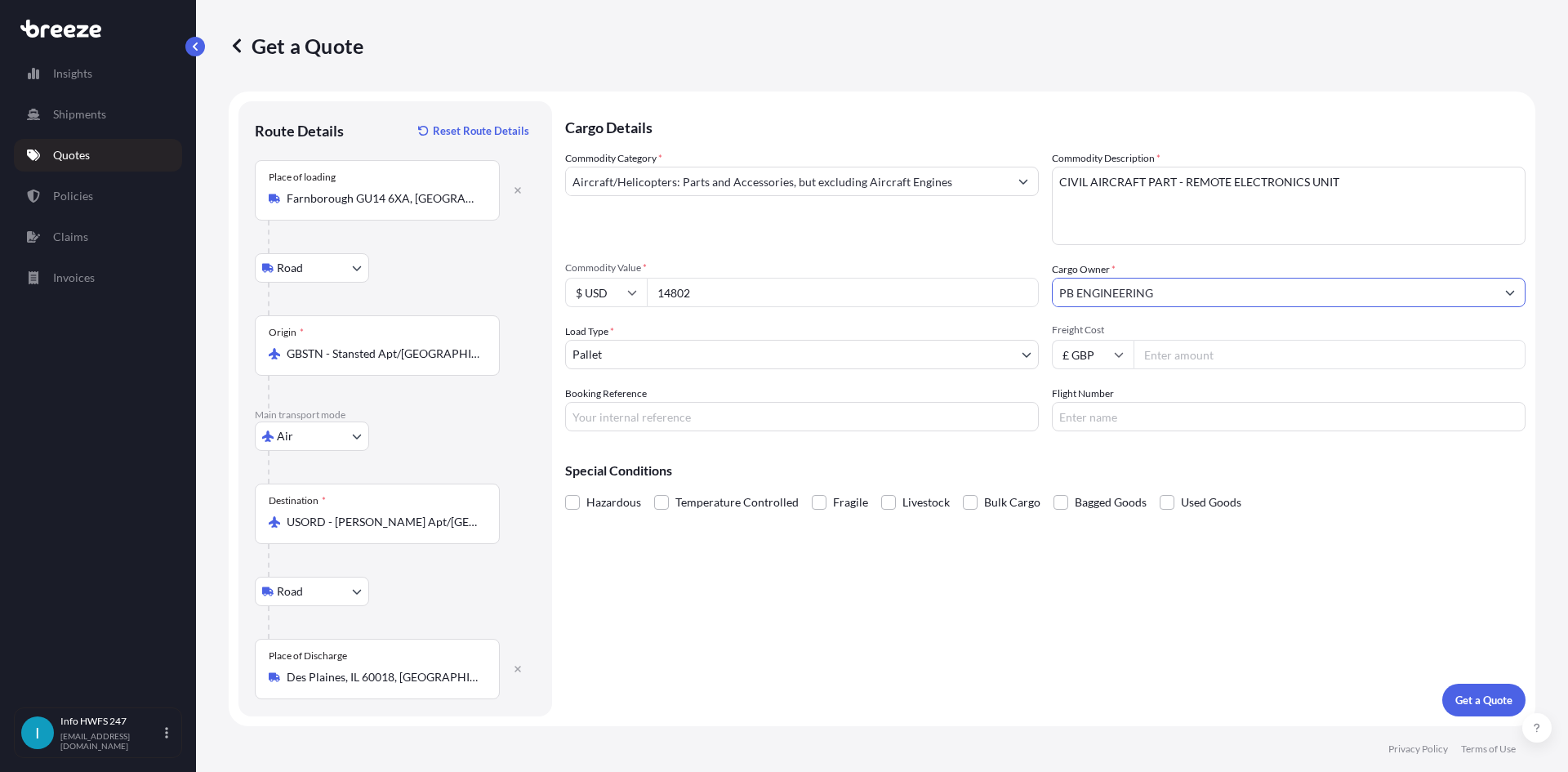
type input "PB ENGINEERING"
click at [624, 362] on body "15 options available. 3 options available. 0 options available. 7 options avail…" at bounding box center [784, 386] width 1568 height 772
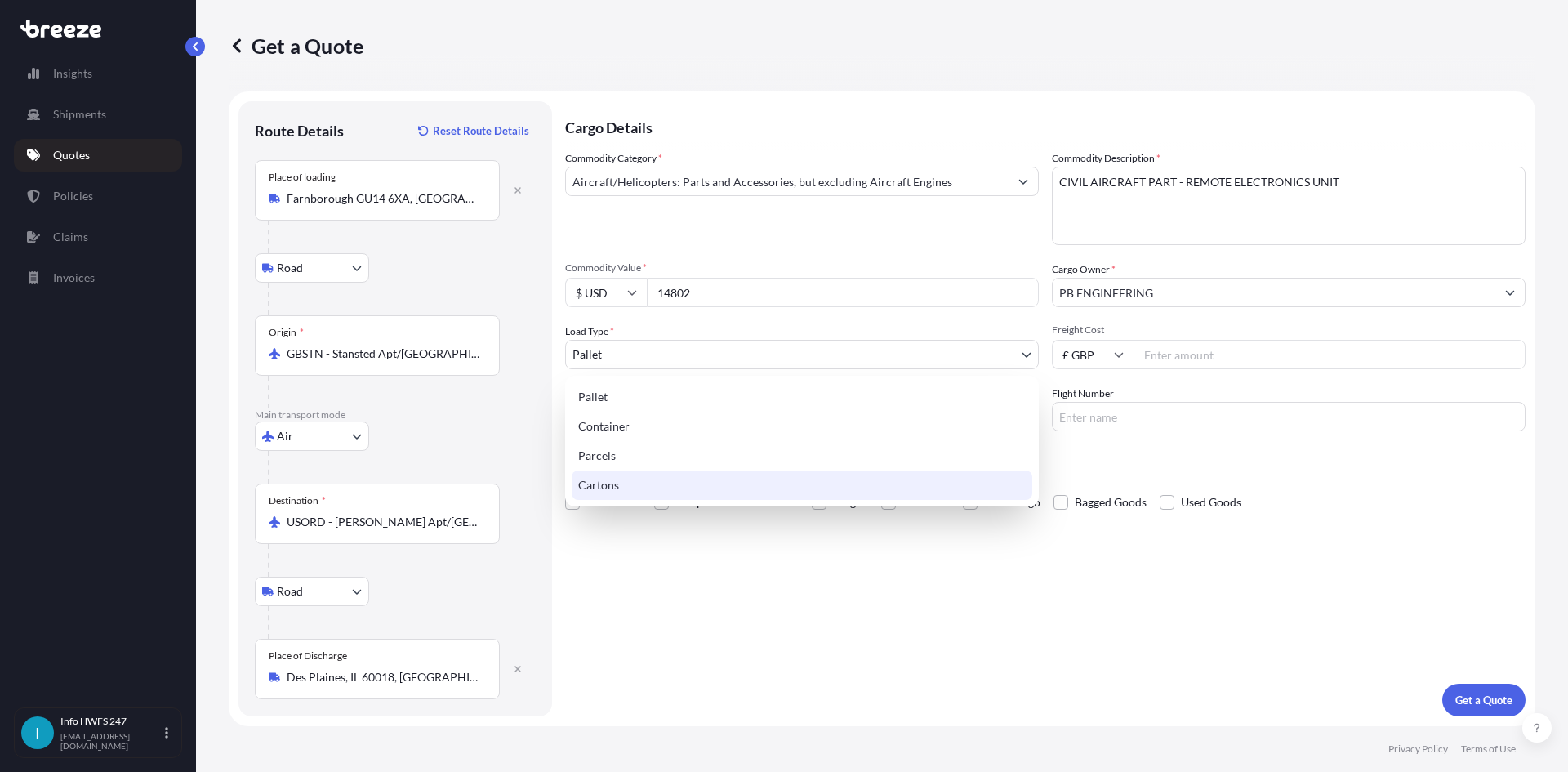
click at [634, 481] on div "Cartons" at bounding box center [802, 485] width 461 height 29
select select "4"
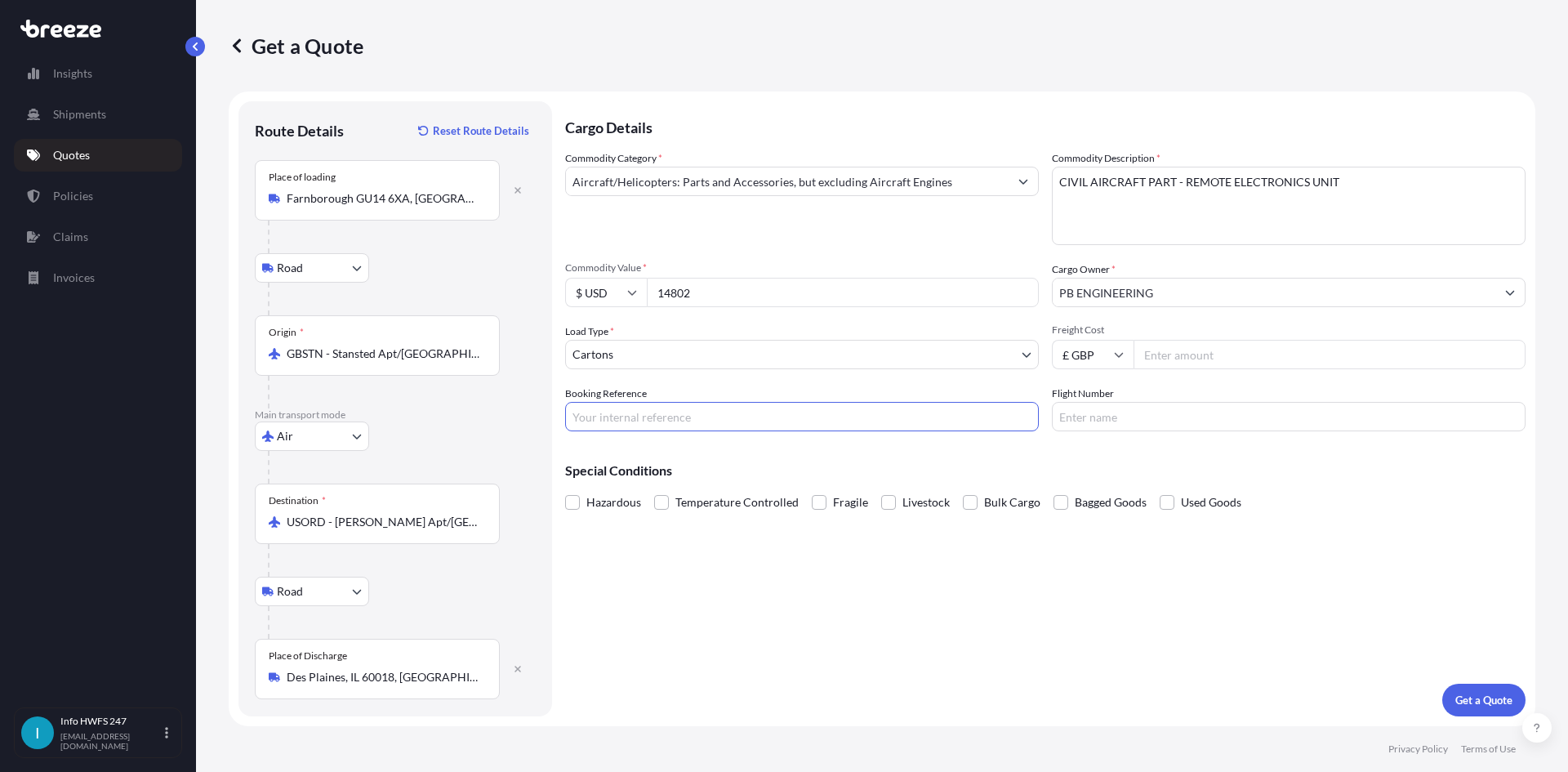
click at [626, 416] on input "Booking Reference" at bounding box center [802, 416] width 474 height 29
type input "HE168207"
drag, startPoint x: 1241, startPoint y: 607, endPoint x: 1309, endPoint y: 631, distance: 72.1
click at [1241, 609] on div "Cargo Details Commodity Category * Aircraft/Helicopters: Parts and Accessories,…" at bounding box center [1045, 409] width 960 height 616
click at [1474, 695] on p "Get a Quote" at bounding box center [1483, 700] width 57 height 17
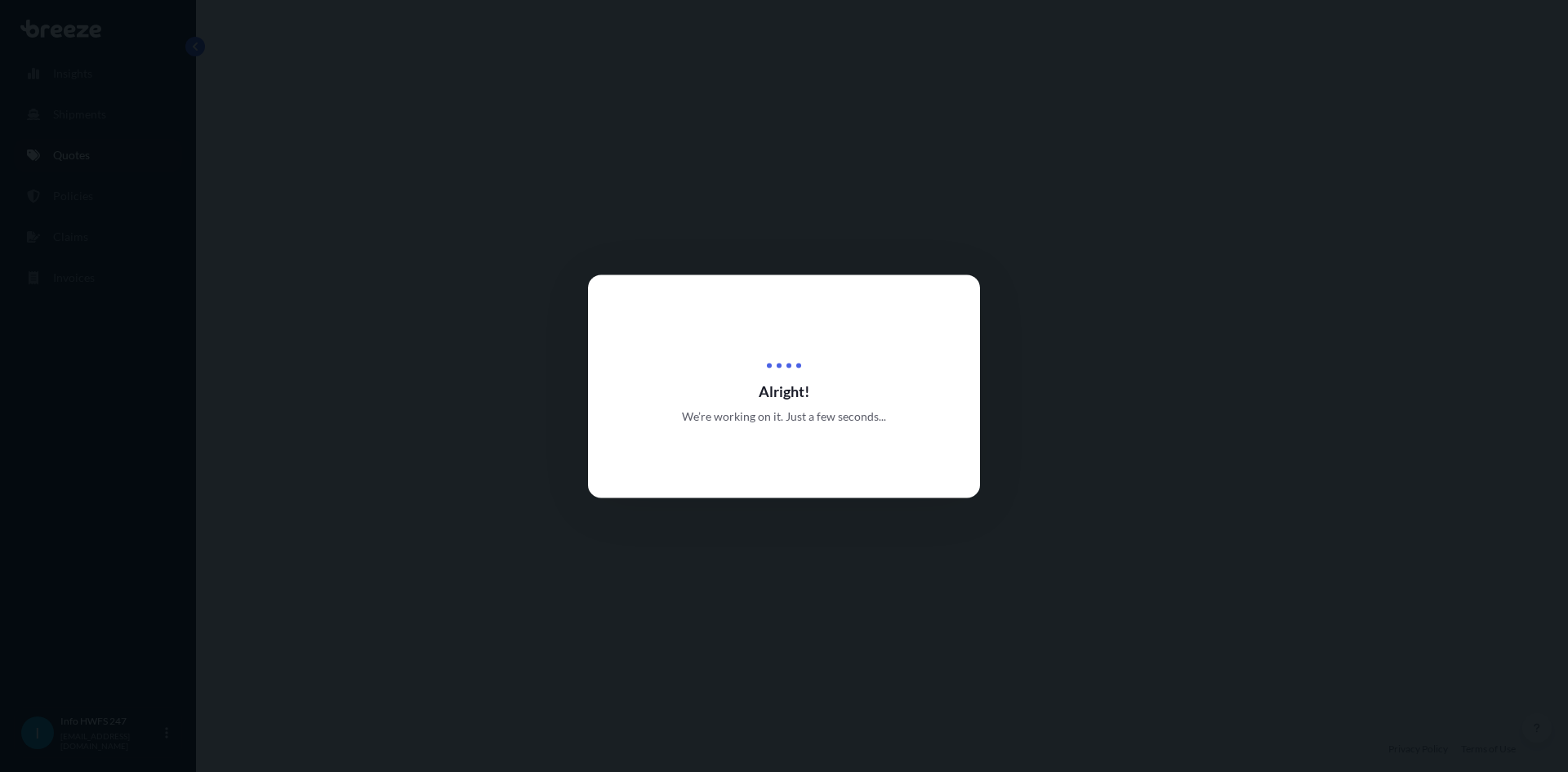
select select "Road"
select select "Air"
select select "Road"
select select "4"
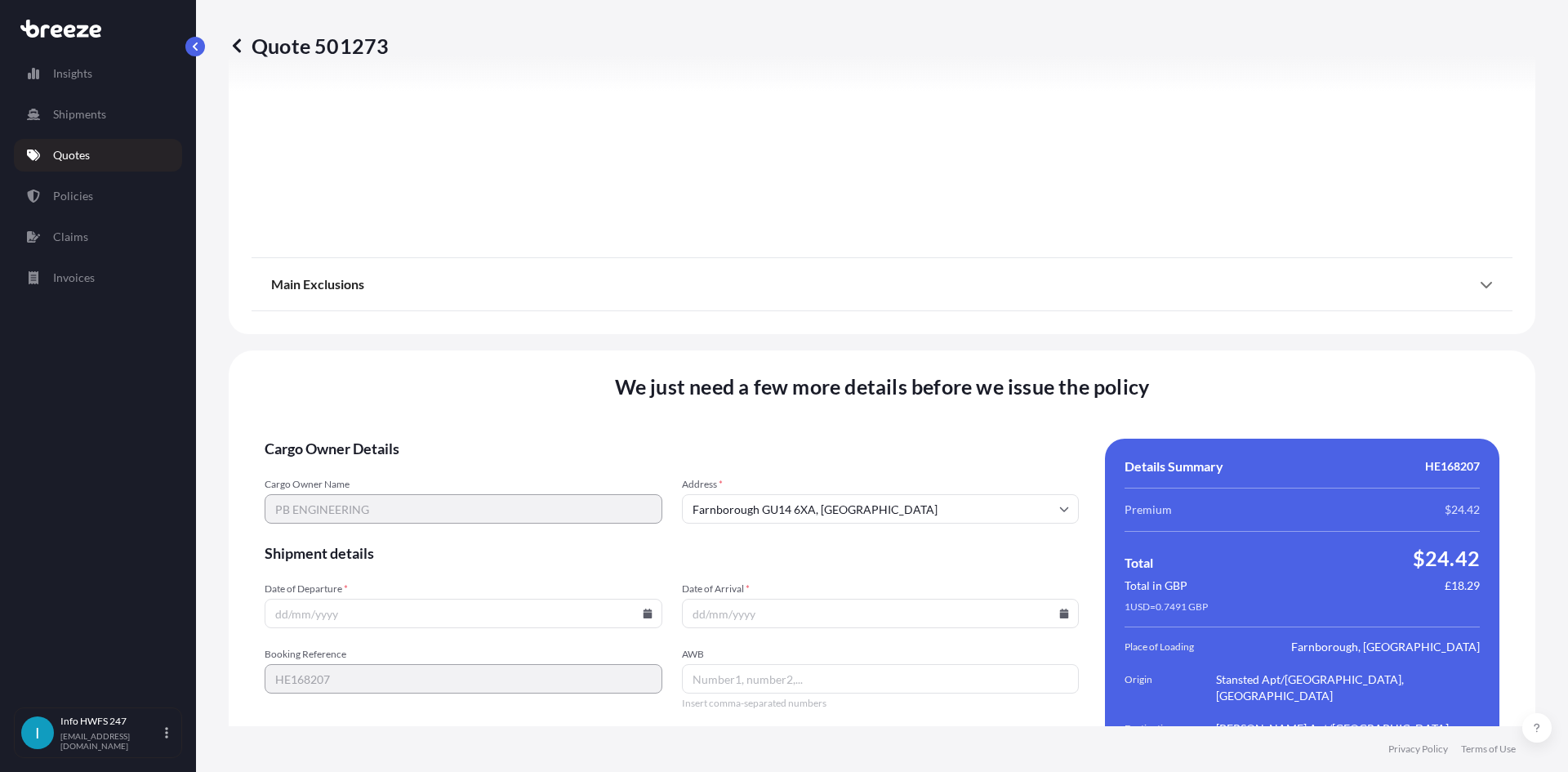
scroll to position [2130, 0]
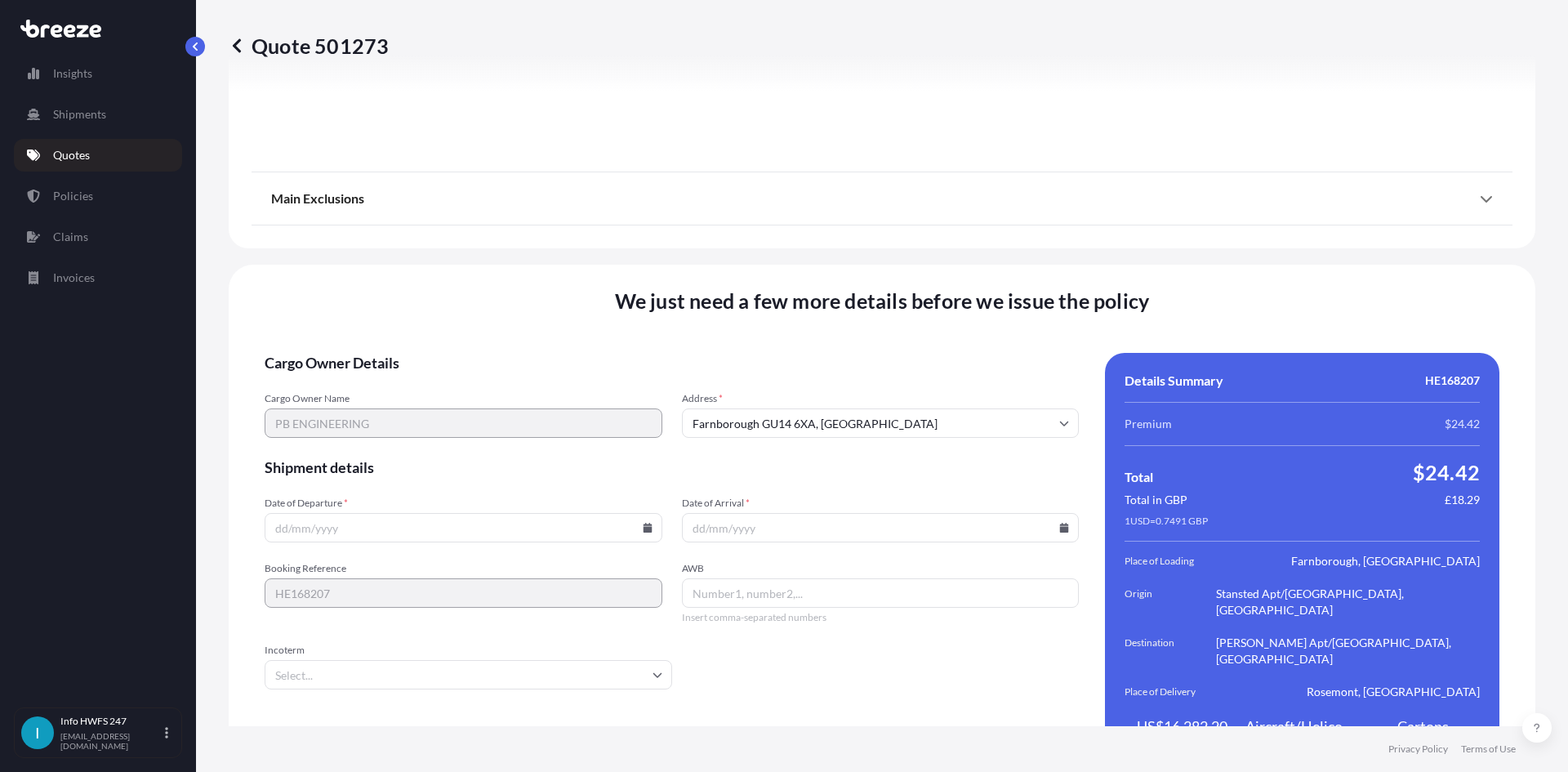
click at [631, 513] on input "Date of Departure *" at bounding box center [463, 527] width 397 height 29
click at [643, 523] on icon at bounding box center [648, 528] width 10 height 10
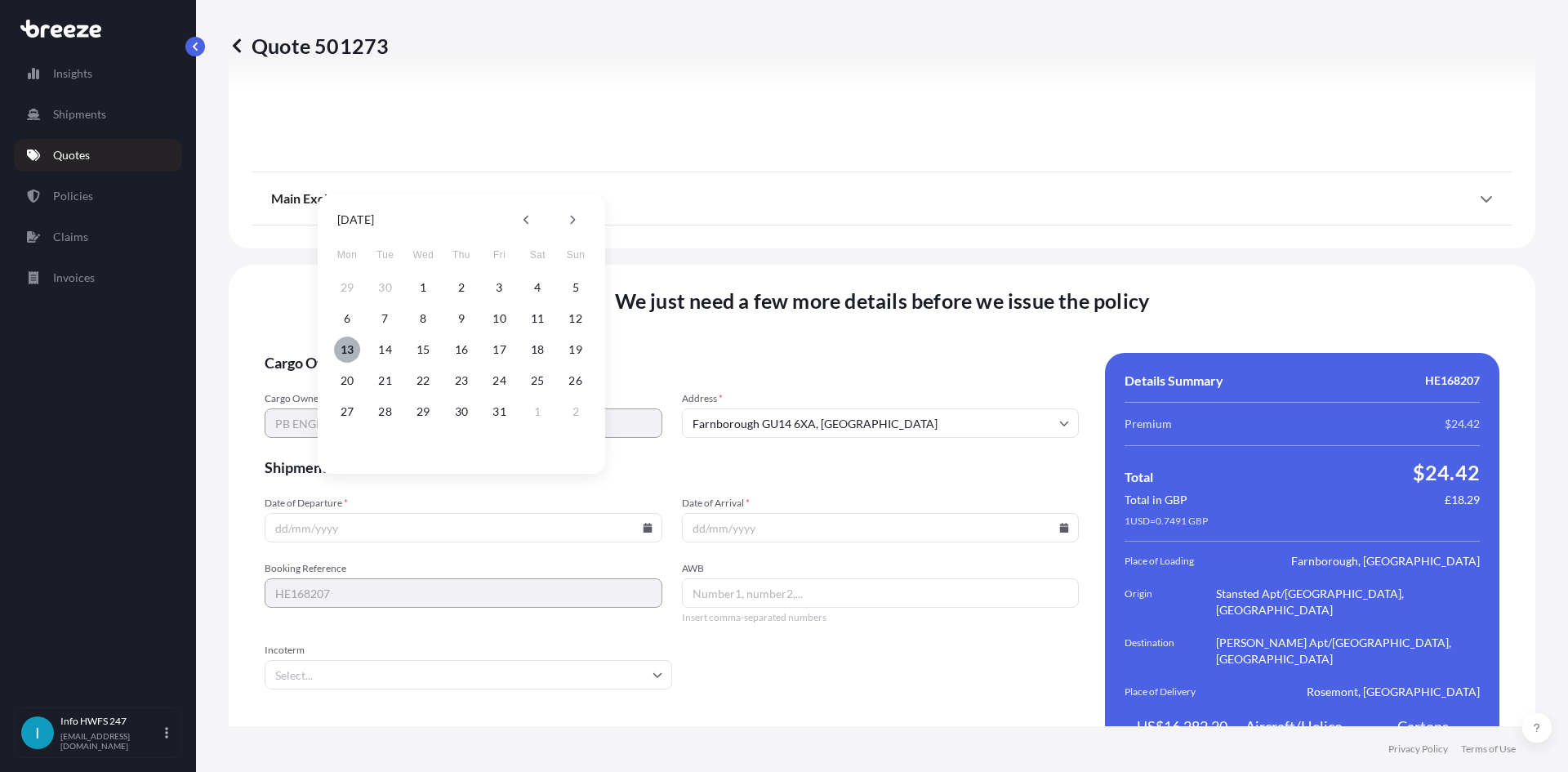
click at [354, 347] on button "13" at bounding box center [347, 349] width 26 height 26
type input "[DATE]"
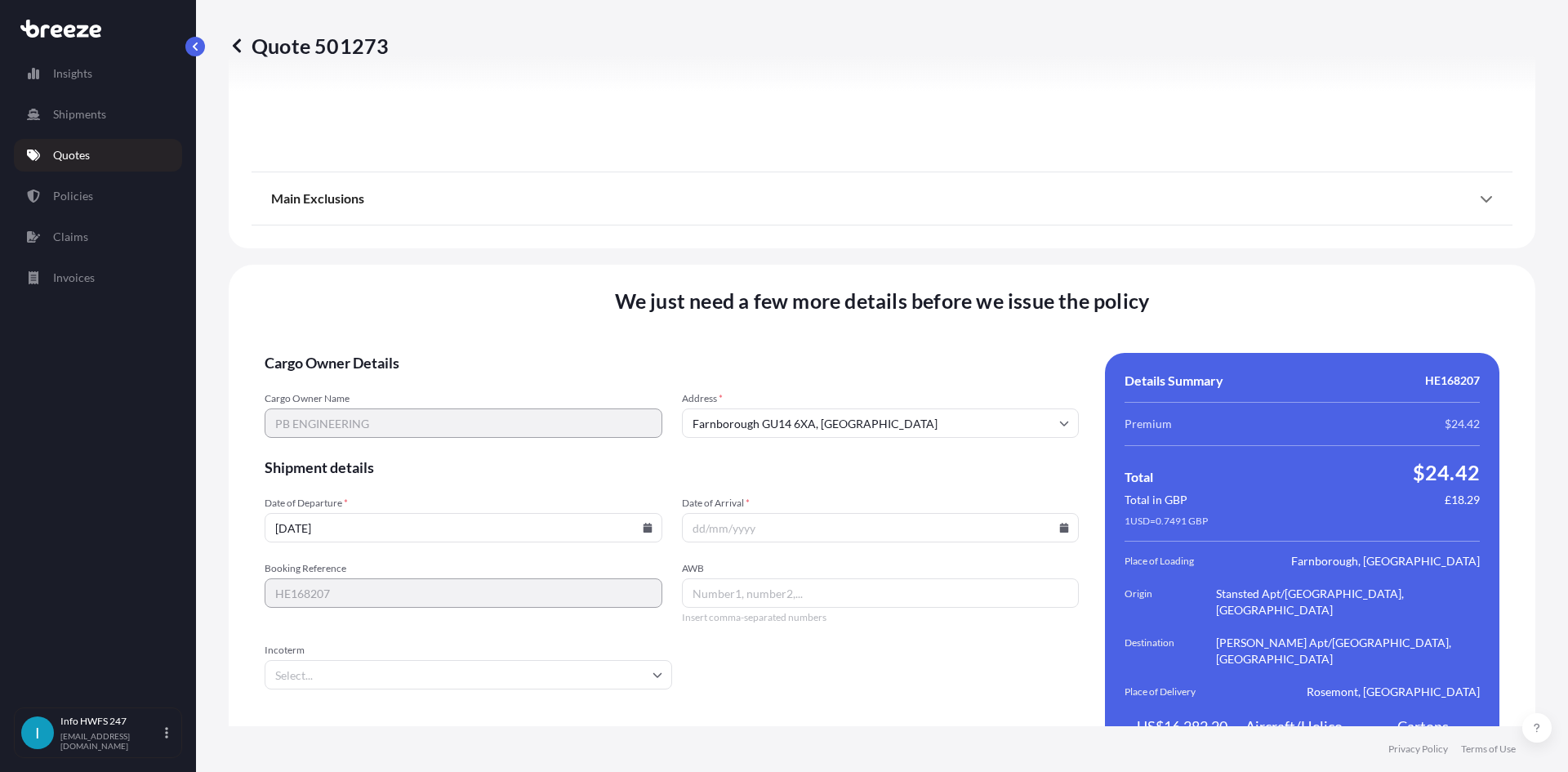
click at [1060, 523] on icon at bounding box center [1064, 528] width 9 height 10
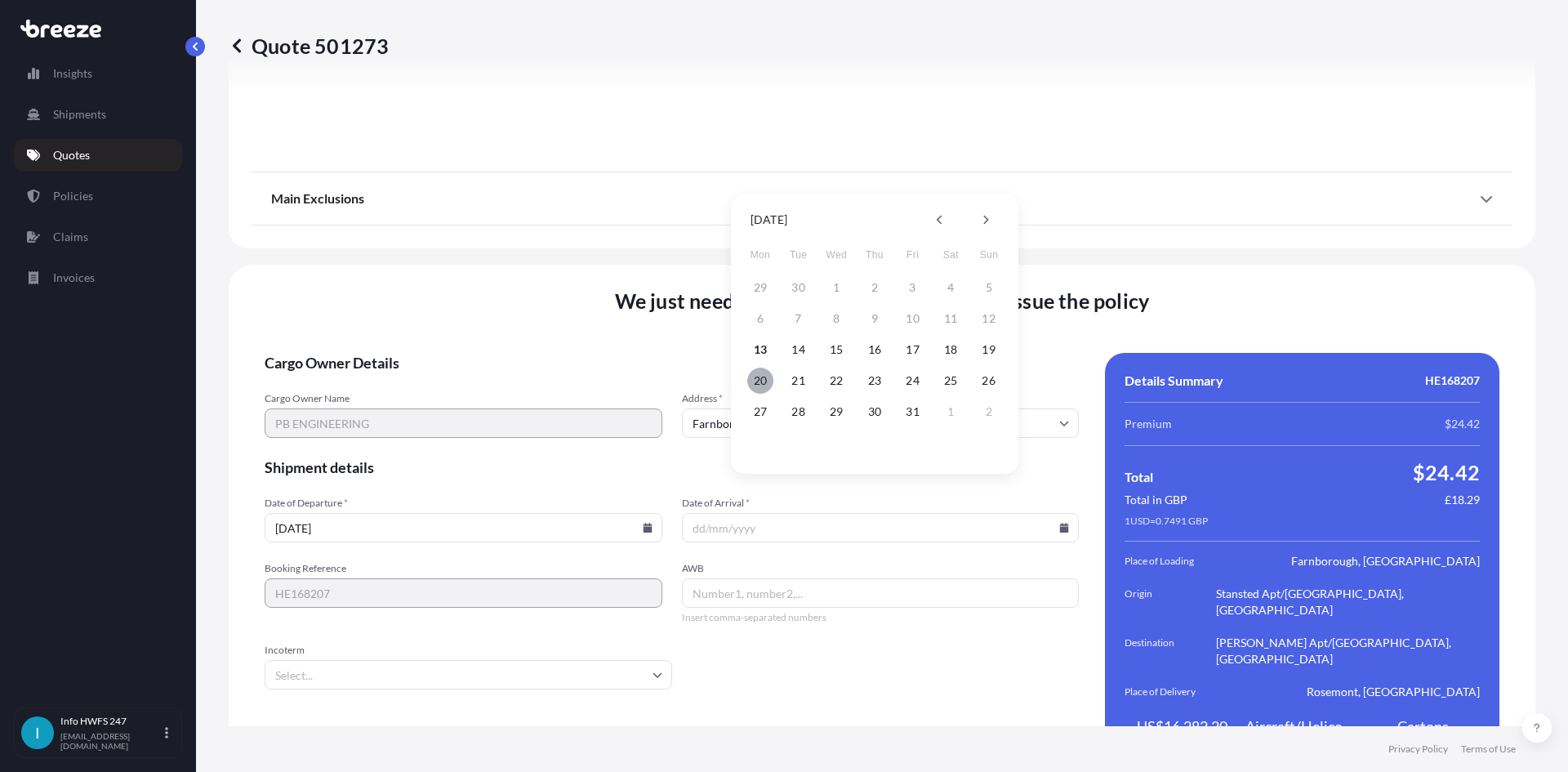
click at [763, 387] on button "20" at bounding box center [760, 380] width 26 height 26
type input "[DATE]"
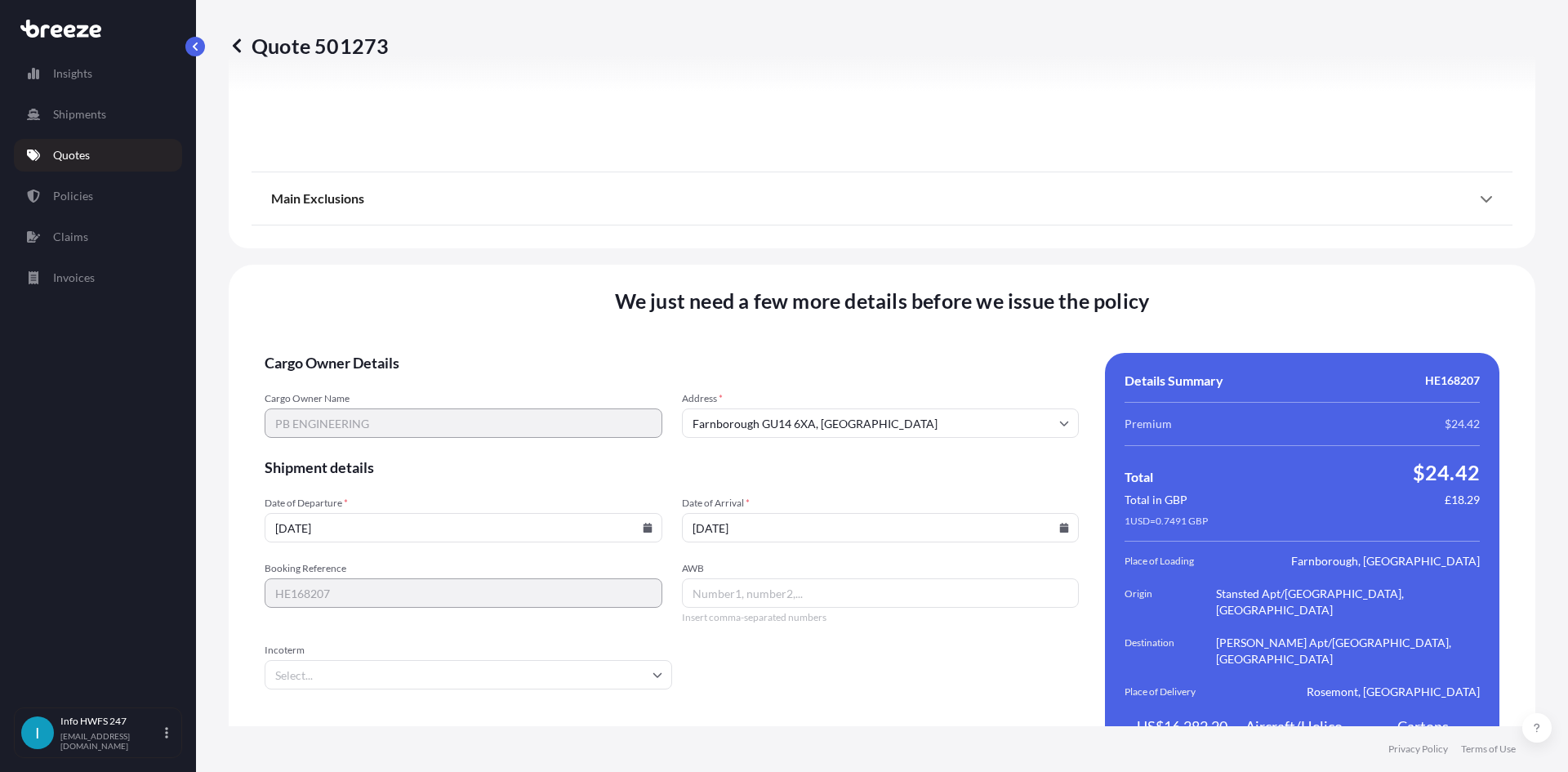
click at [757, 578] on input "AWB" at bounding box center [880, 592] width 397 height 29
paste input "885118700303"
type input "885118700303"
click at [561, 661] on input "Incoterm" at bounding box center [468, 675] width 407 height 29
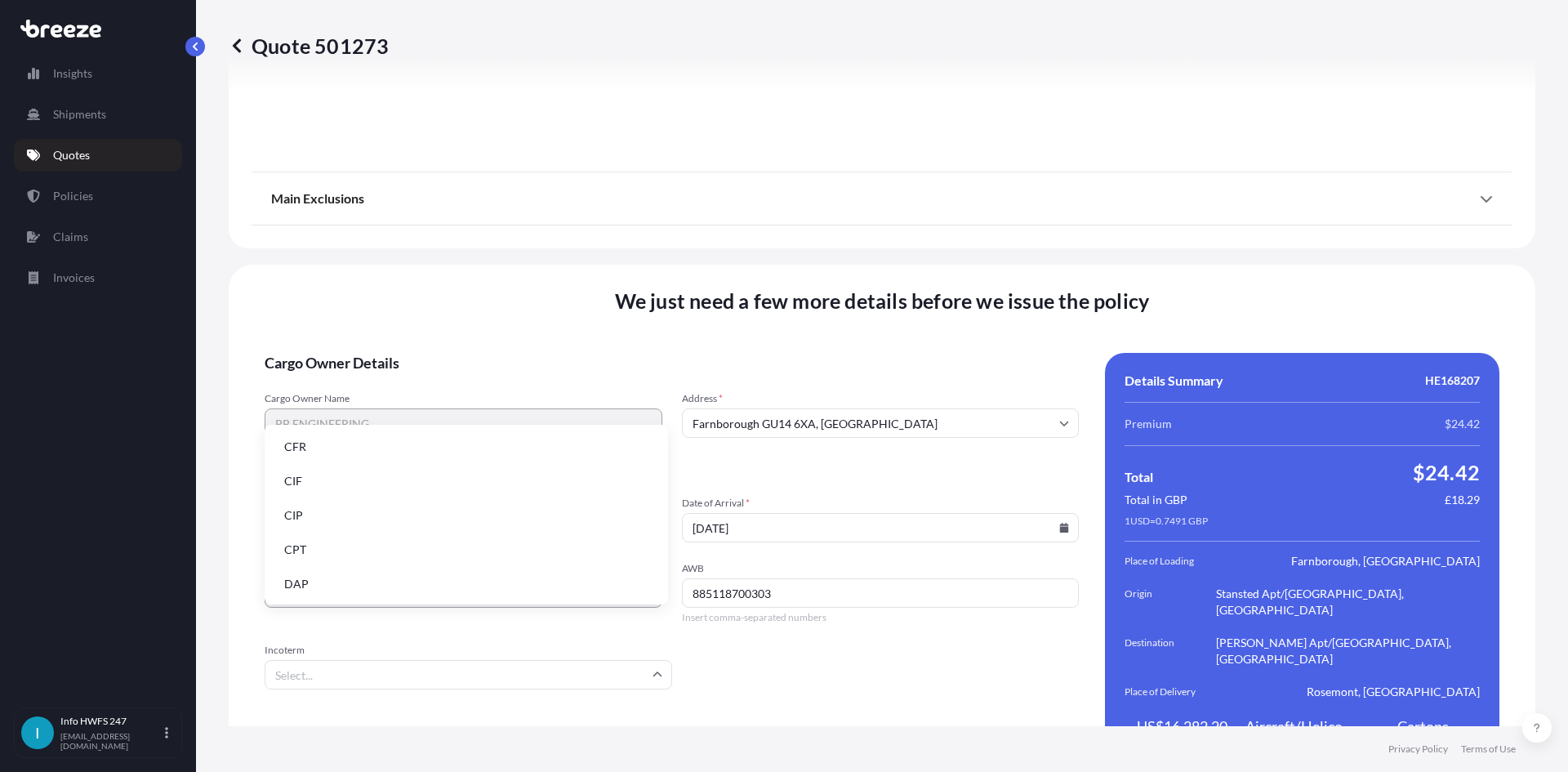
click at [373, 593] on li "DAP" at bounding box center [466, 584] width 390 height 31
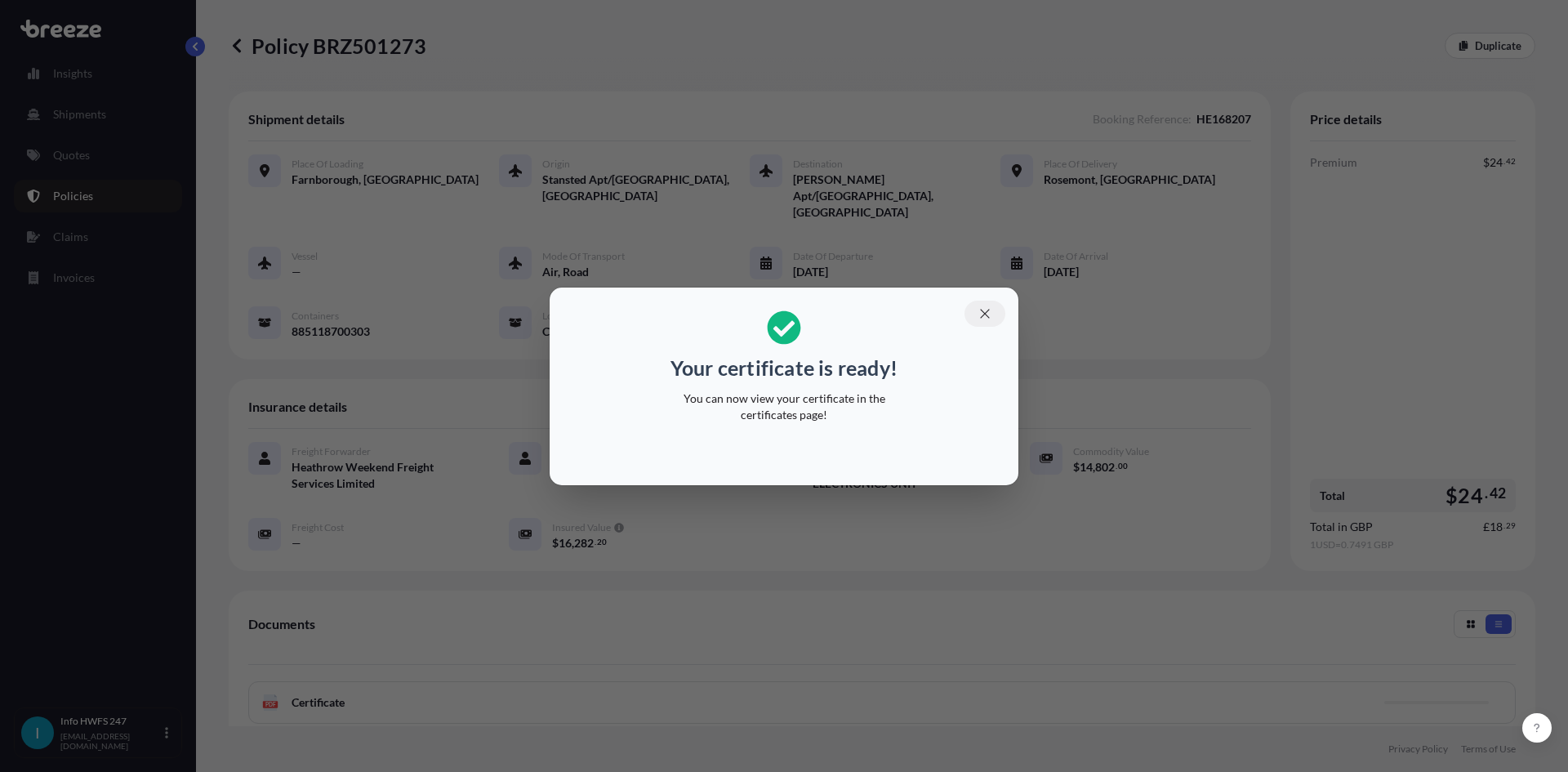
click at [983, 319] on icon "button" at bounding box center [985, 314] width 15 height 15
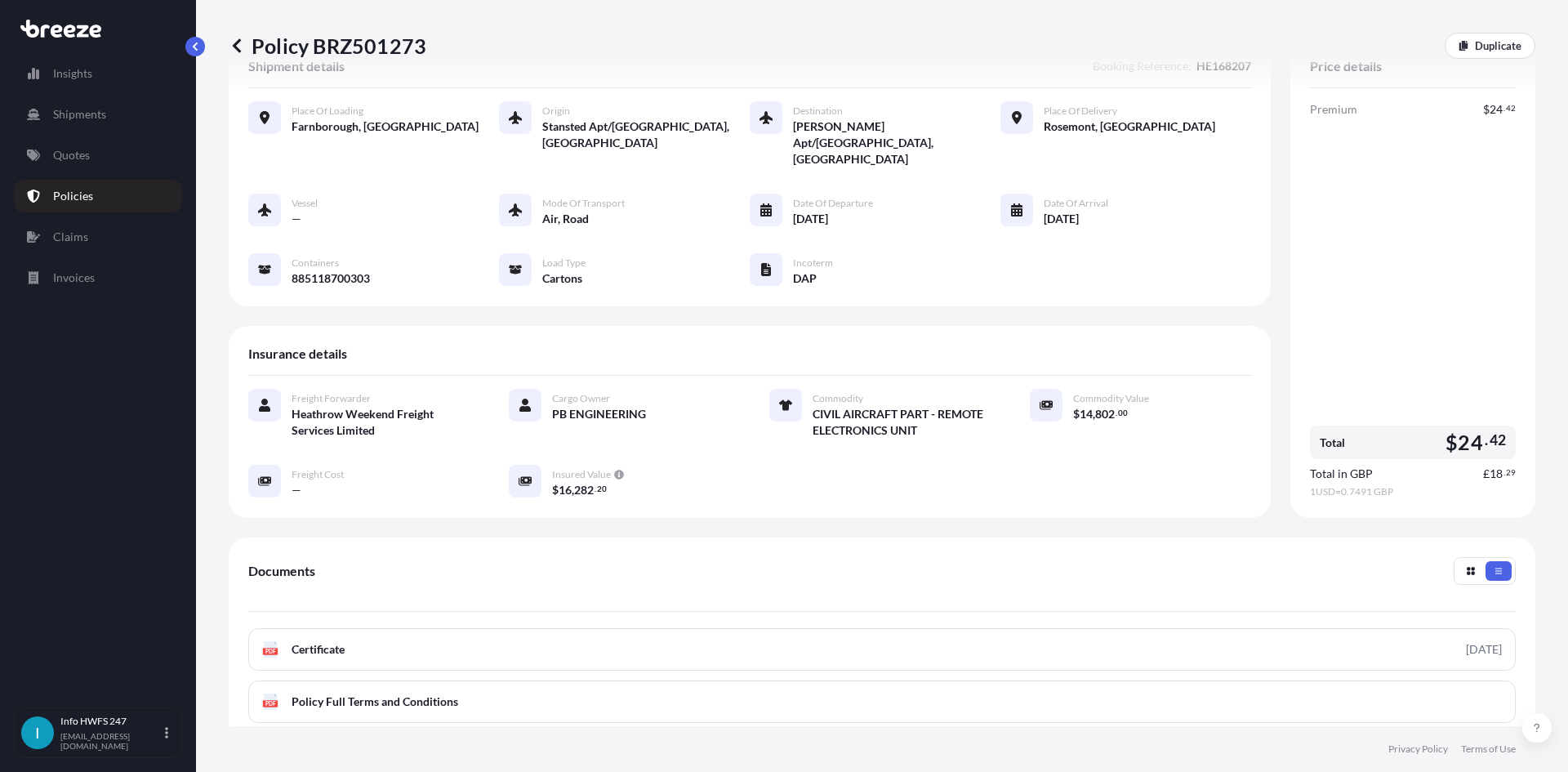
scroll to position [82, 0]
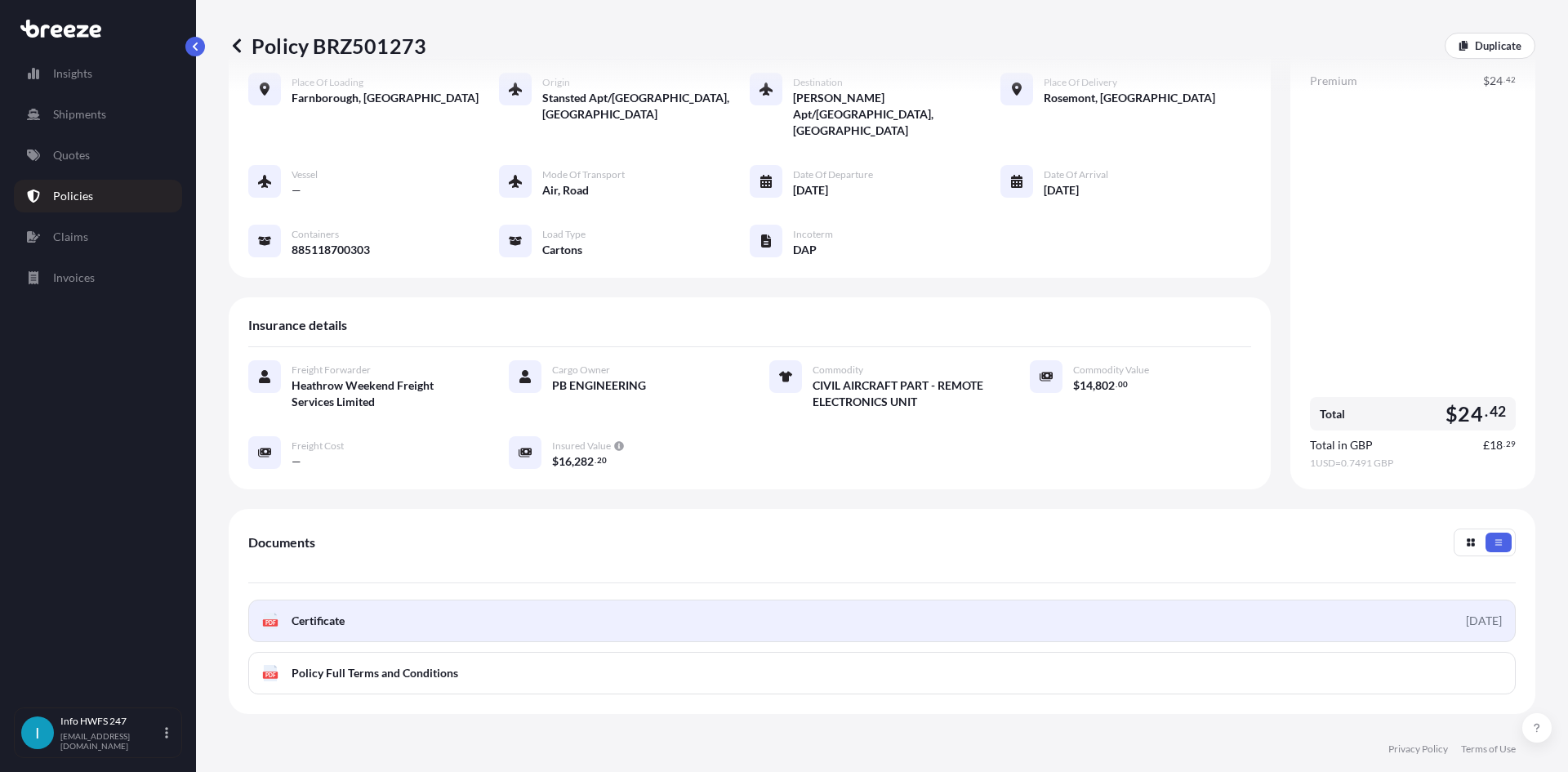
click at [583, 600] on link "PDF Certificate [DATE]" at bounding box center [882, 621] width 1267 height 42
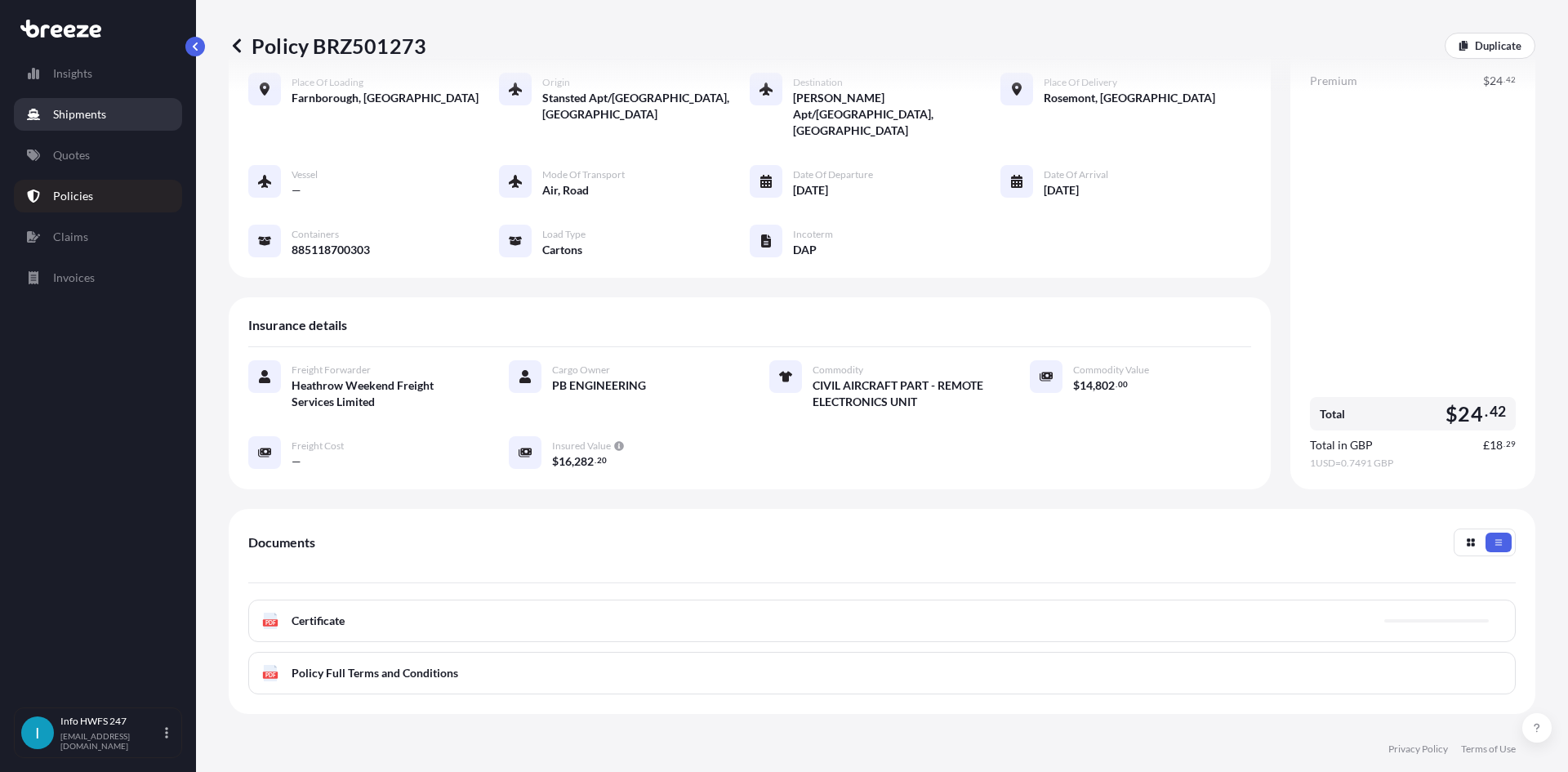
click at [90, 107] on p "Shipments" at bounding box center [80, 115] width 53 height 17
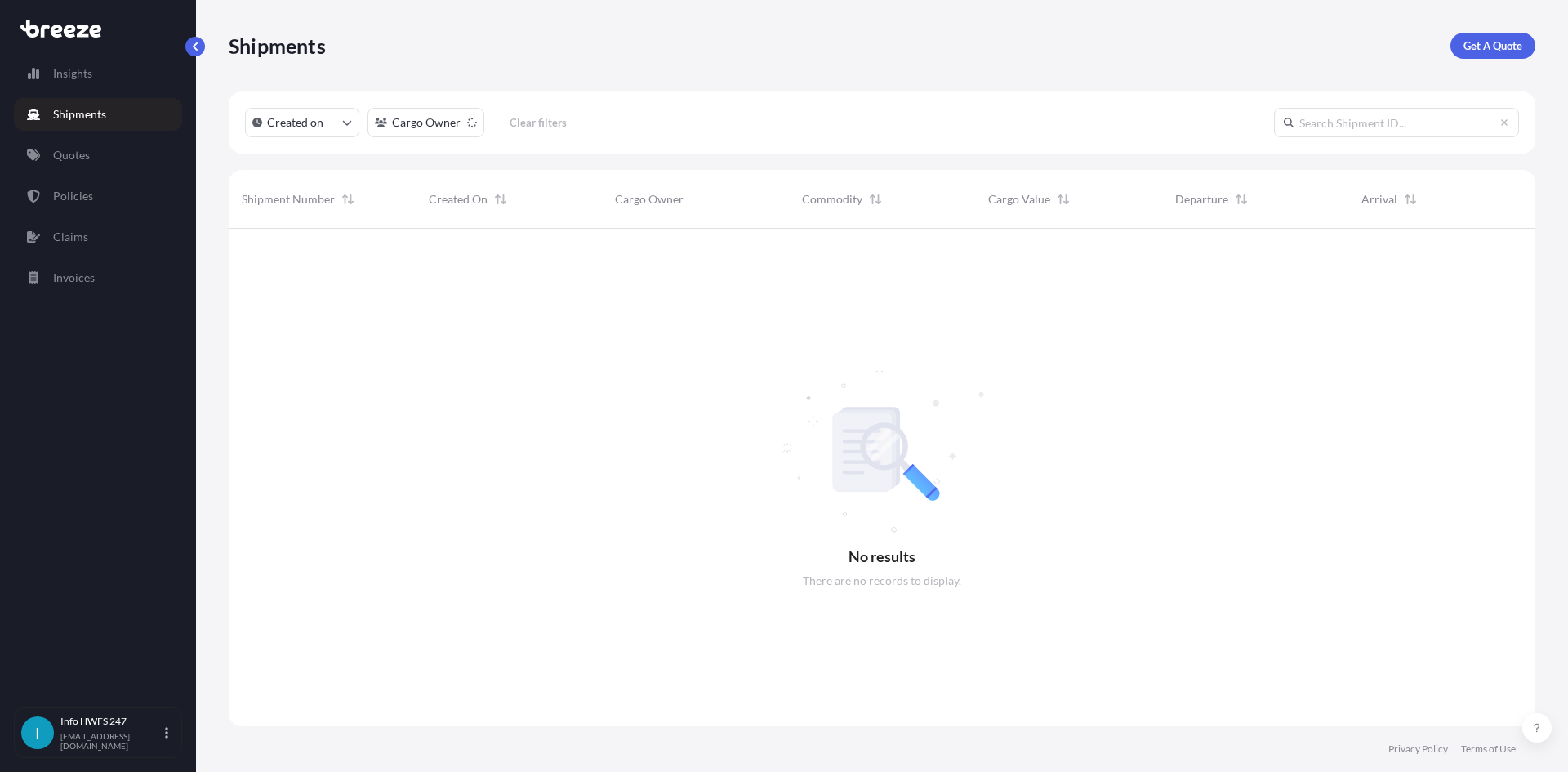
scroll to position [544, 1294]
click at [1487, 42] on p "Get A Quote" at bounding box center [1492, 46] width 59 height 17
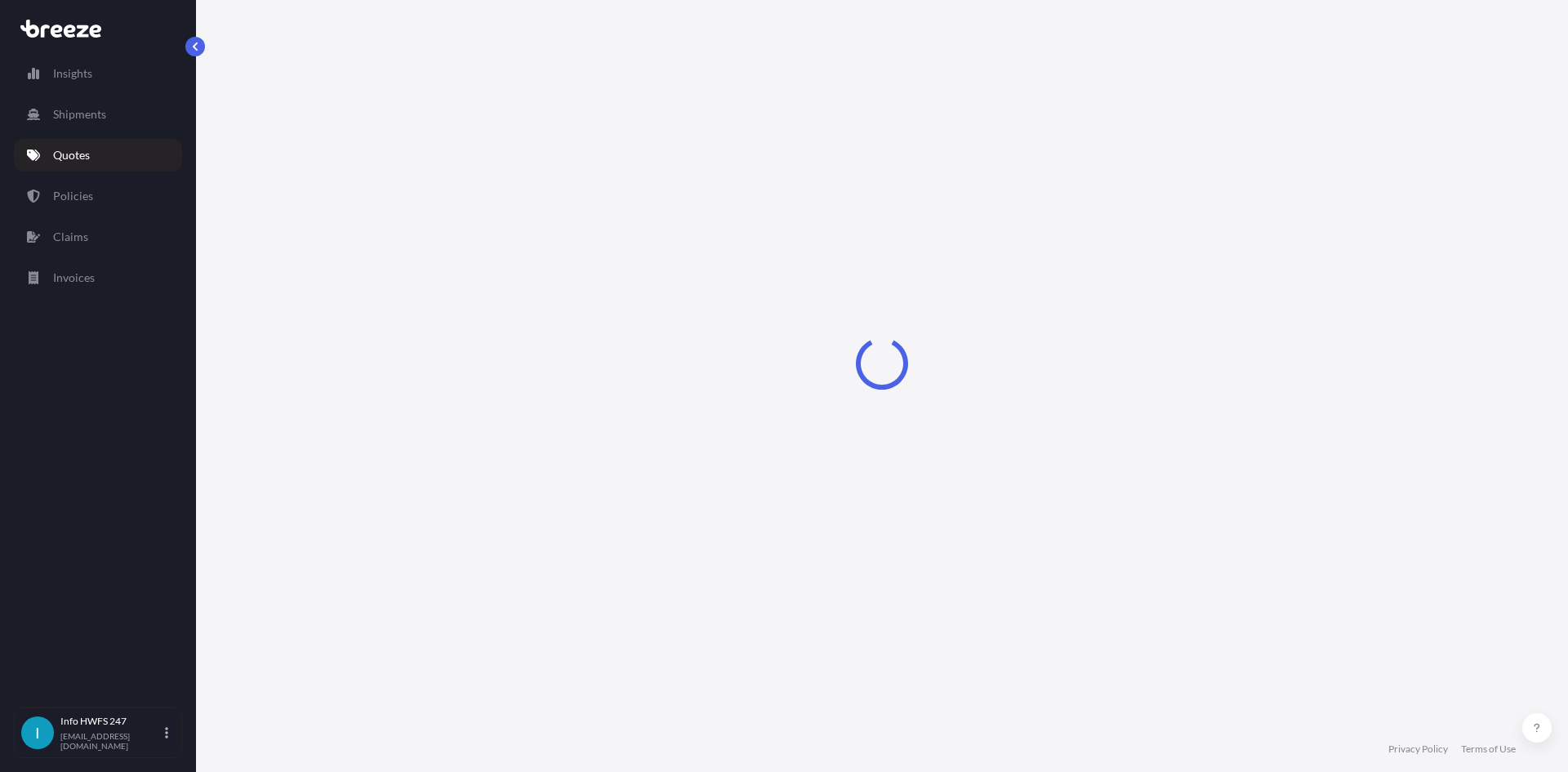
select select "Road"
select select "Air"
select select "1"
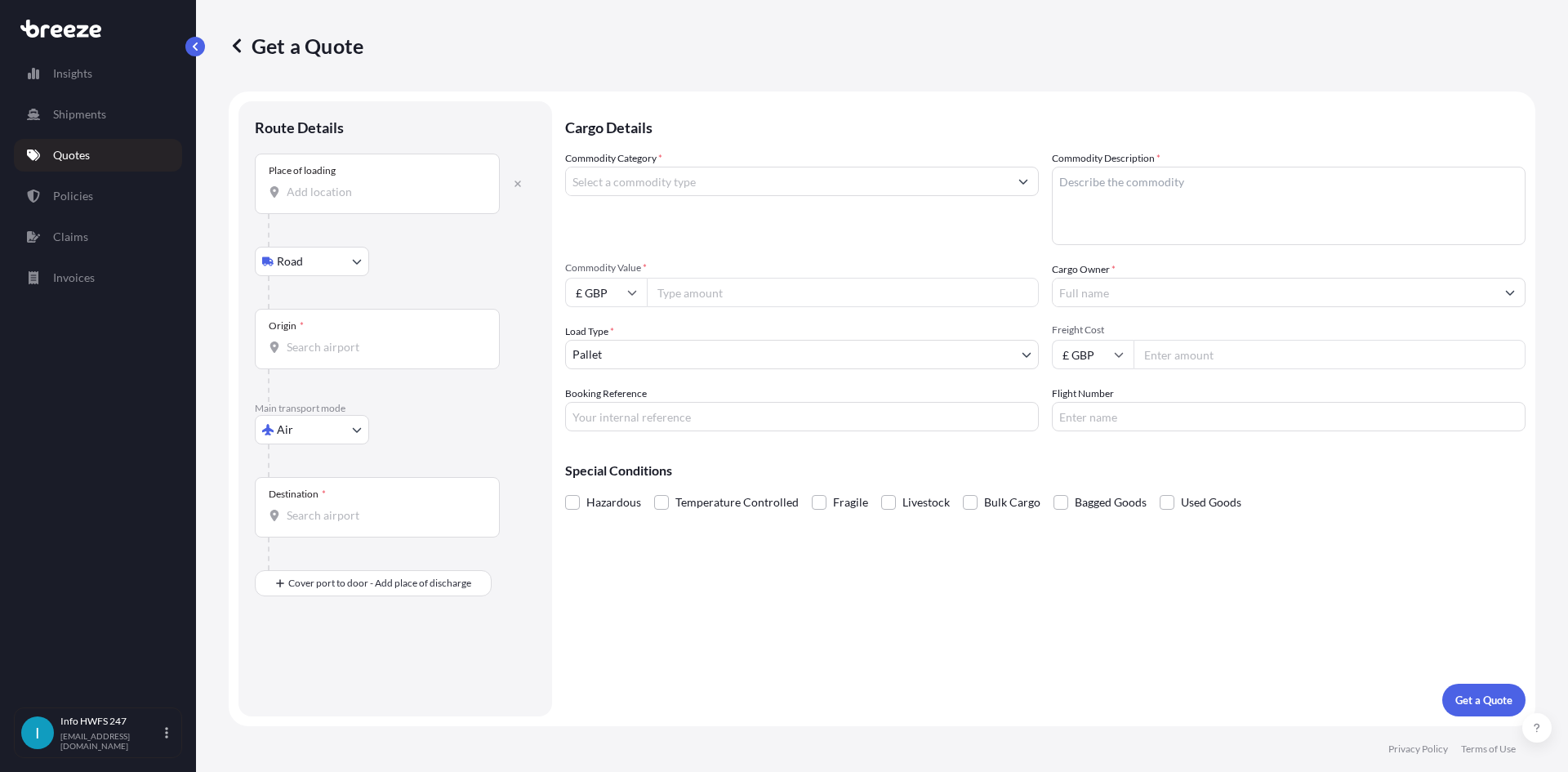
click at [372, 202] on div "Place of loading" at bounding box center [377, 184] width 245 height 61
click at [372, 200] on input "Place of loading" at bounding box center [383, 192] width 193 height 17
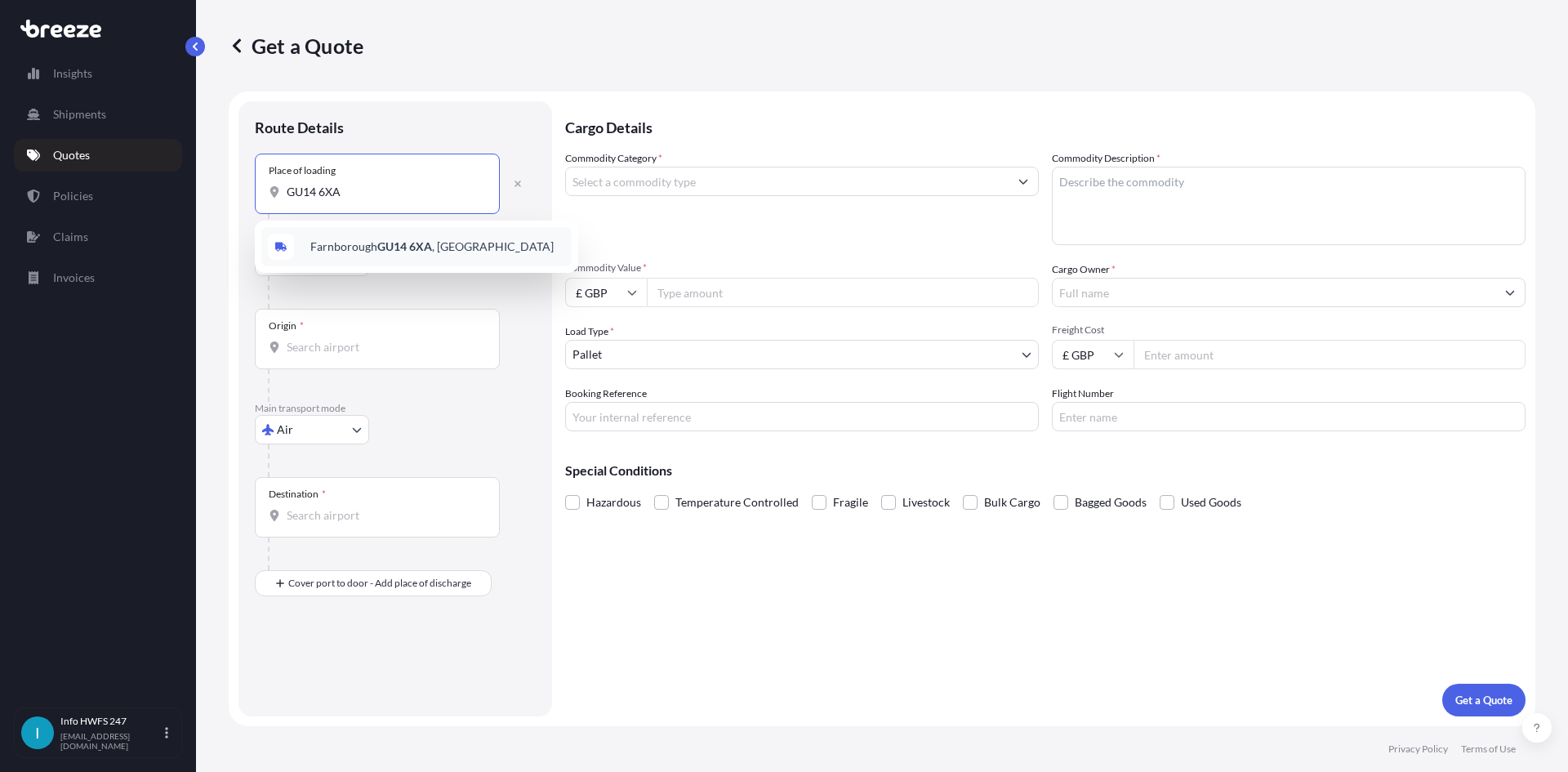
click at [359, 245] on span "Farnborough GU14 6XA , [GEOGRAPHIC_DATA]" at bounding box center [431, 247] width 244 height 17
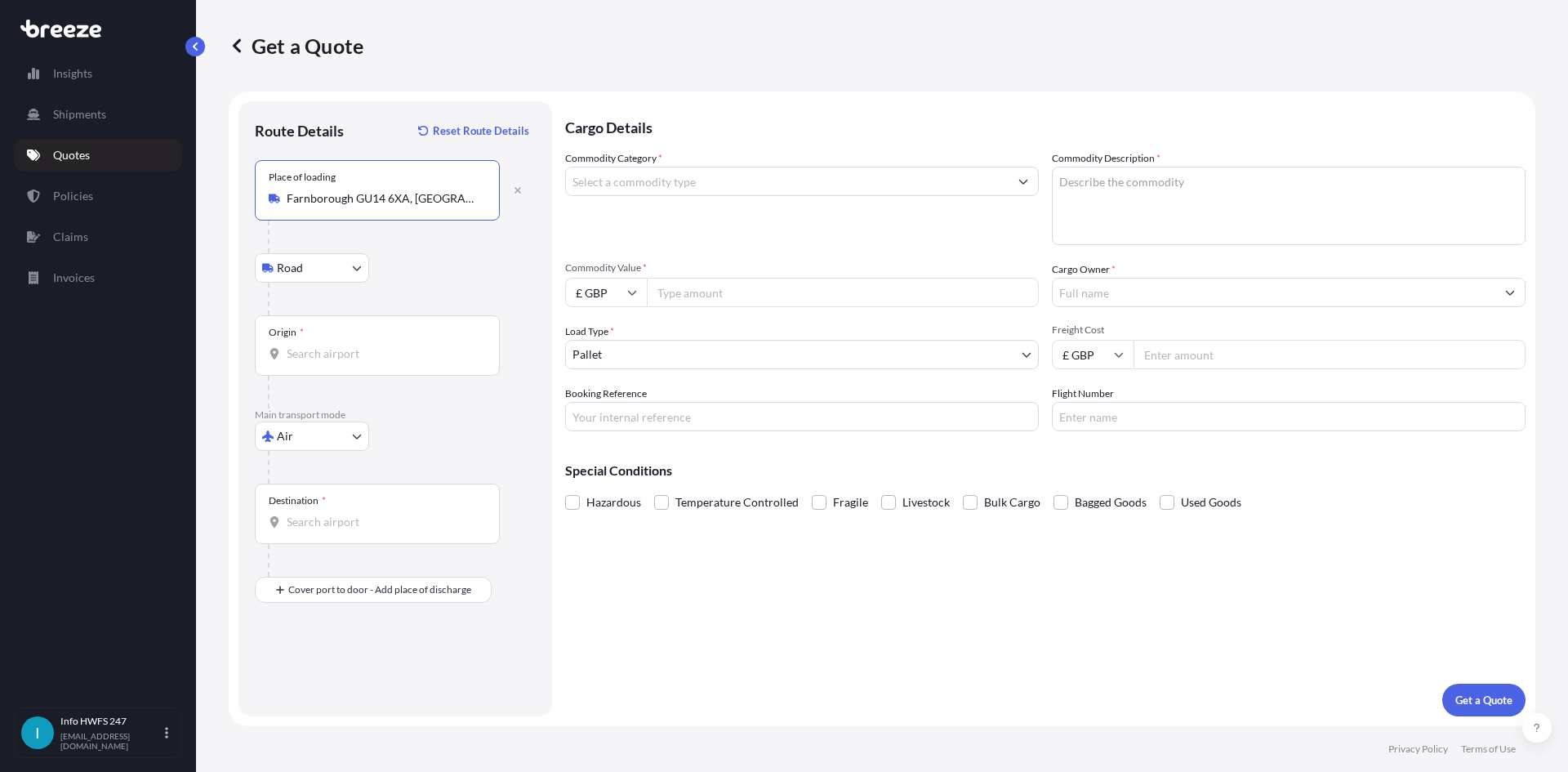
type input "Farnborough GU14 6XA, [GEOGRAPHIC_DATA]"
click at [377, 355] on input "Origin *" at bounding box center [383, 354] width 193 height 17
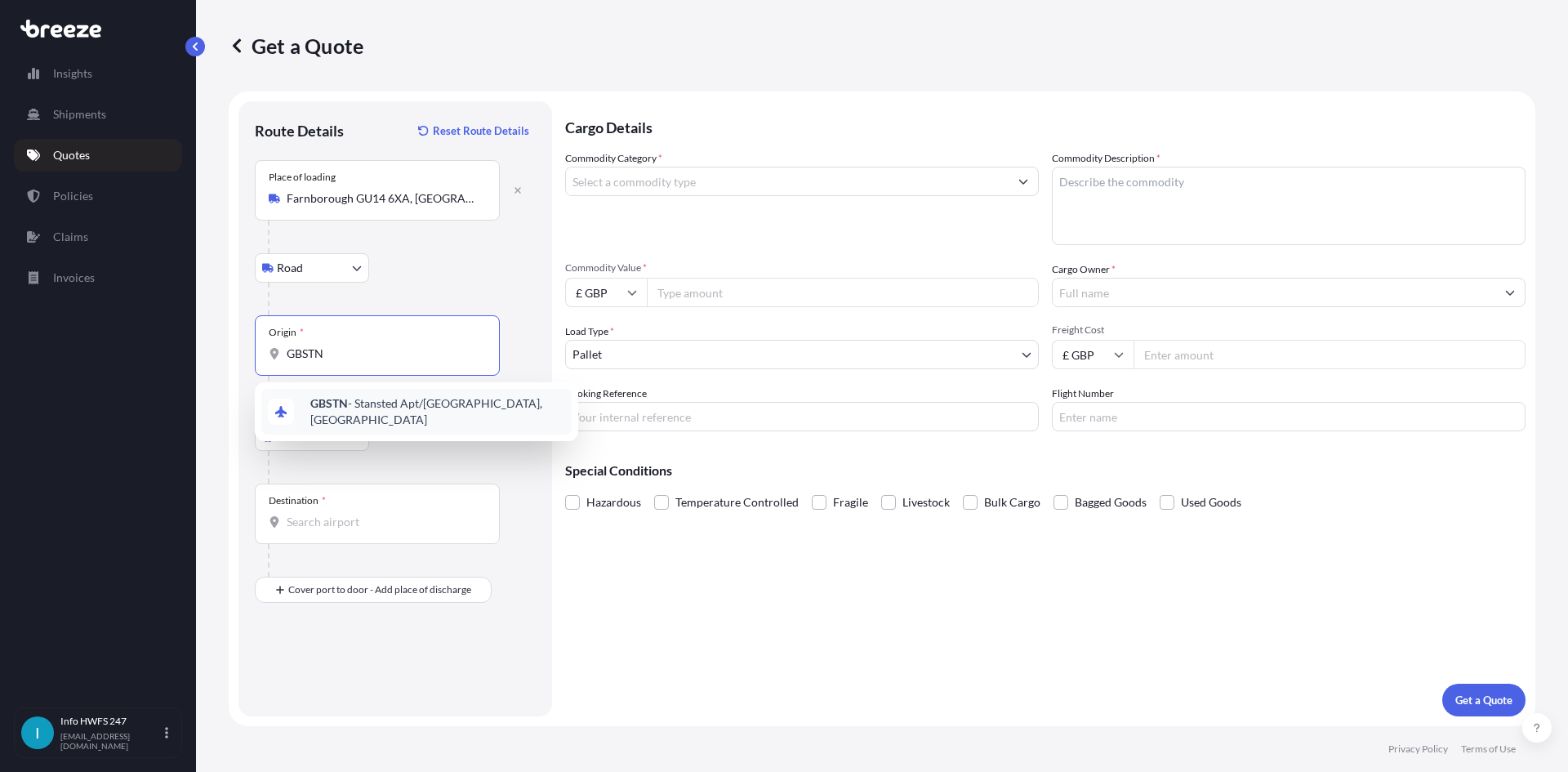
click at [387, 404] on span "GBSTN - Stansted Apt/[GEOGRAPHIC_DATA], [GEOGRAPHIC_DATA]" at bounding box center [437, 411] width 254 height 32
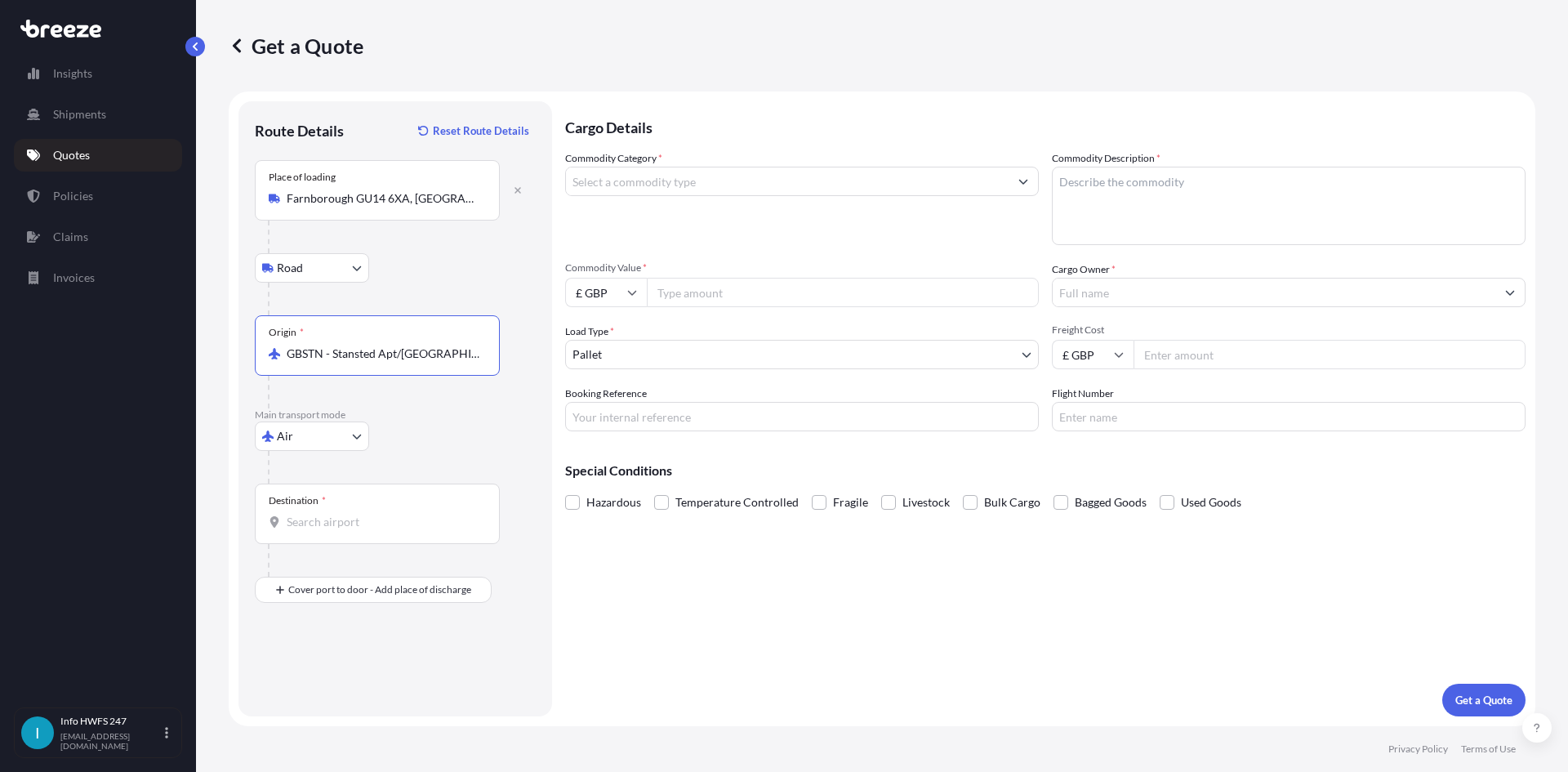
type input "GBSTN - Stansted Apt/[GEOGRAPHIC_DATA], [GEOGRAPHIC_DATA]"
click at [328, 527] on input "Destination *" at bounding box center [383, 522] width 193 height 17
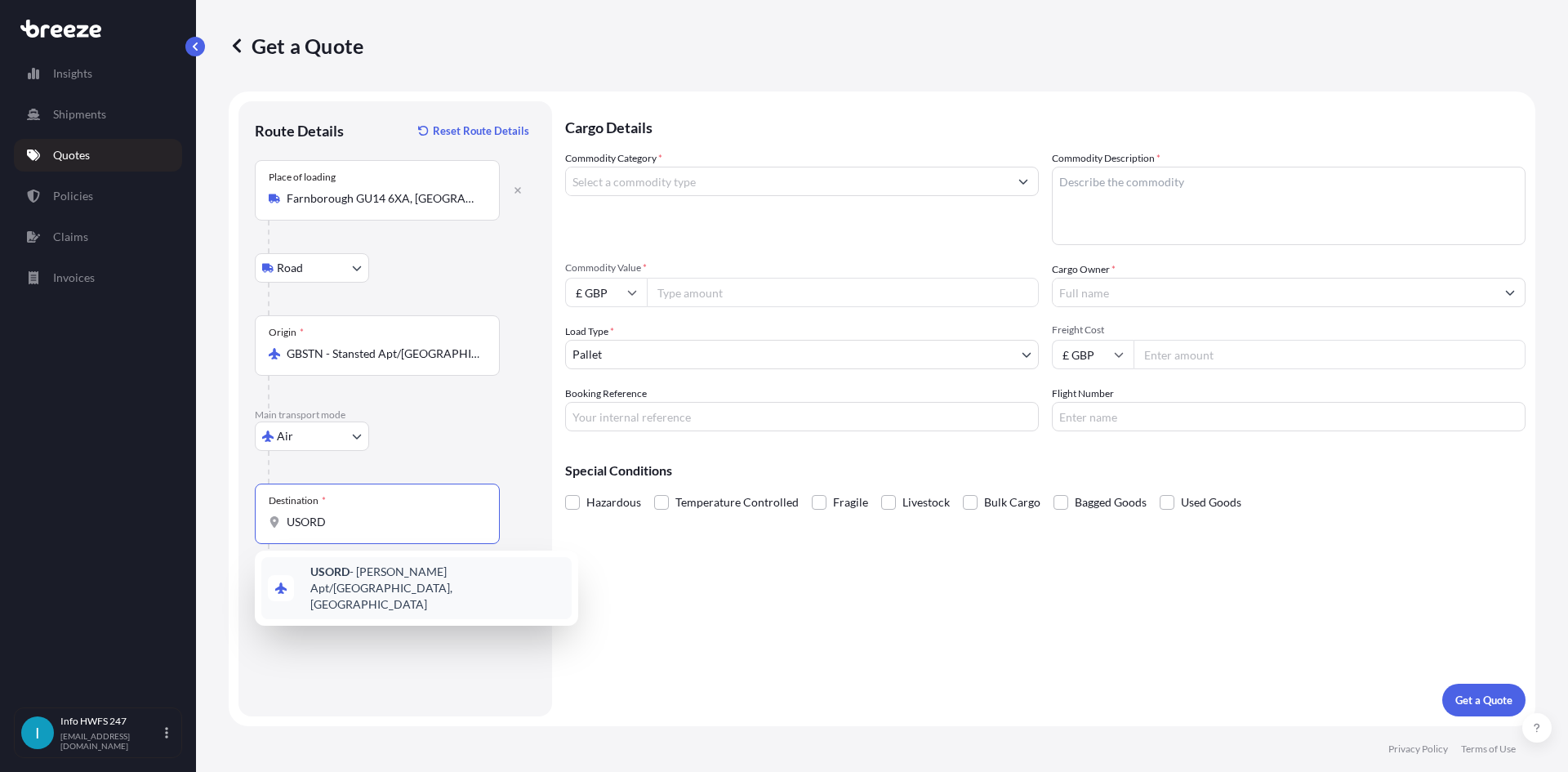
click at [412, 573] on span "USORD - [PERSON_NAME] Apt/[GEOGRAPHIC_DATA], [GEOGRAPHIC_DATA]" at bounding box center [437, 588] width 254 height 49
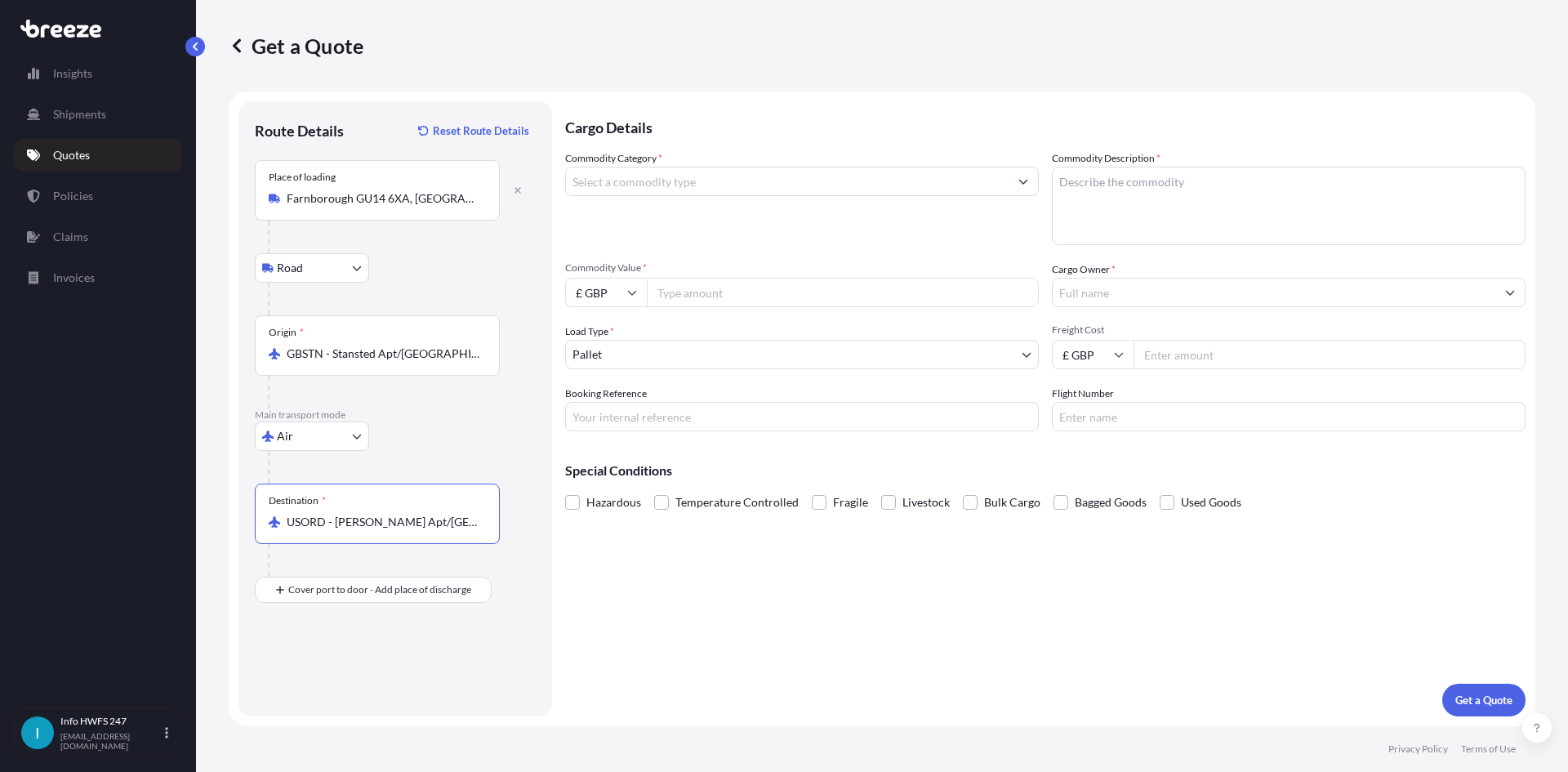
type input "USORD - [PERSON_NAME] Apt/[GEOGRAPHIC_DATA], [GEOGRAPHIC_DATA]"
click at [348, 672] on input "Place of Discharge" at bounding box center [383, 677] width 193 height 17
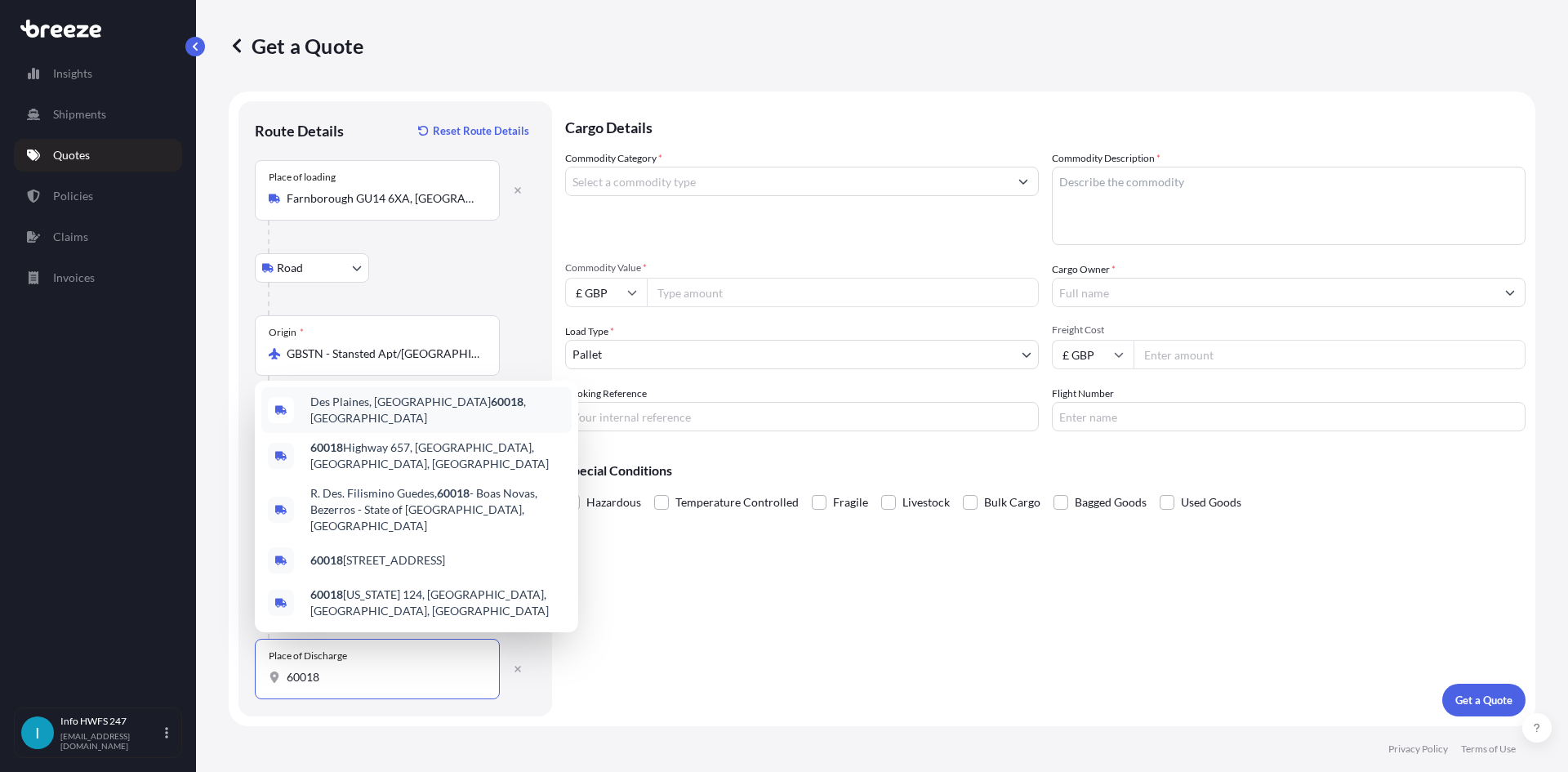
click at [413, 427] on span "Des Plaines, IL 60018 , [GEOGRAPHIC_DATA]" at bounding box center [437, 409] width 254 height 32
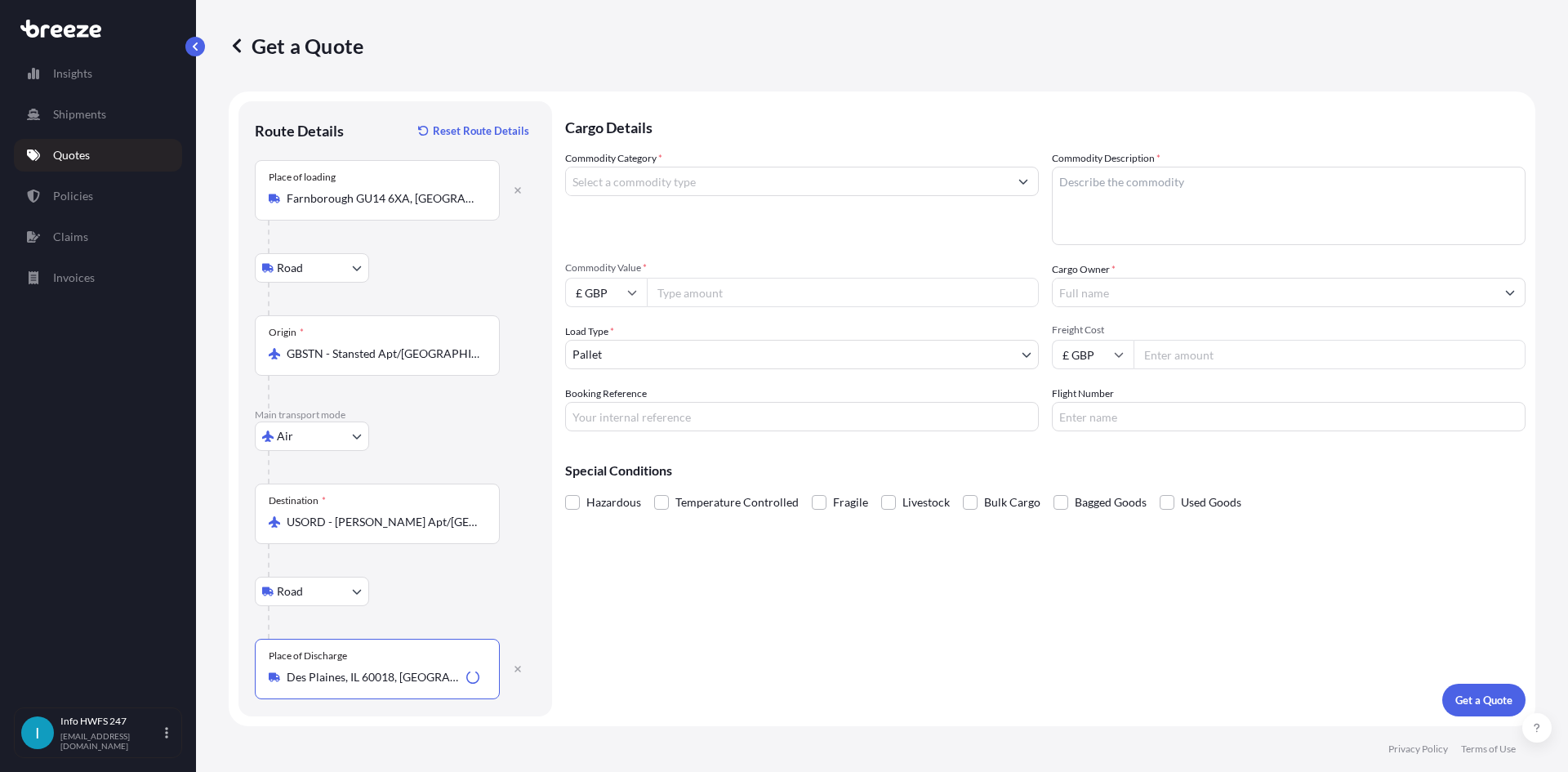
type input "Des Plaines, IL 60018, [GEOGRAPHIC_DATA]"
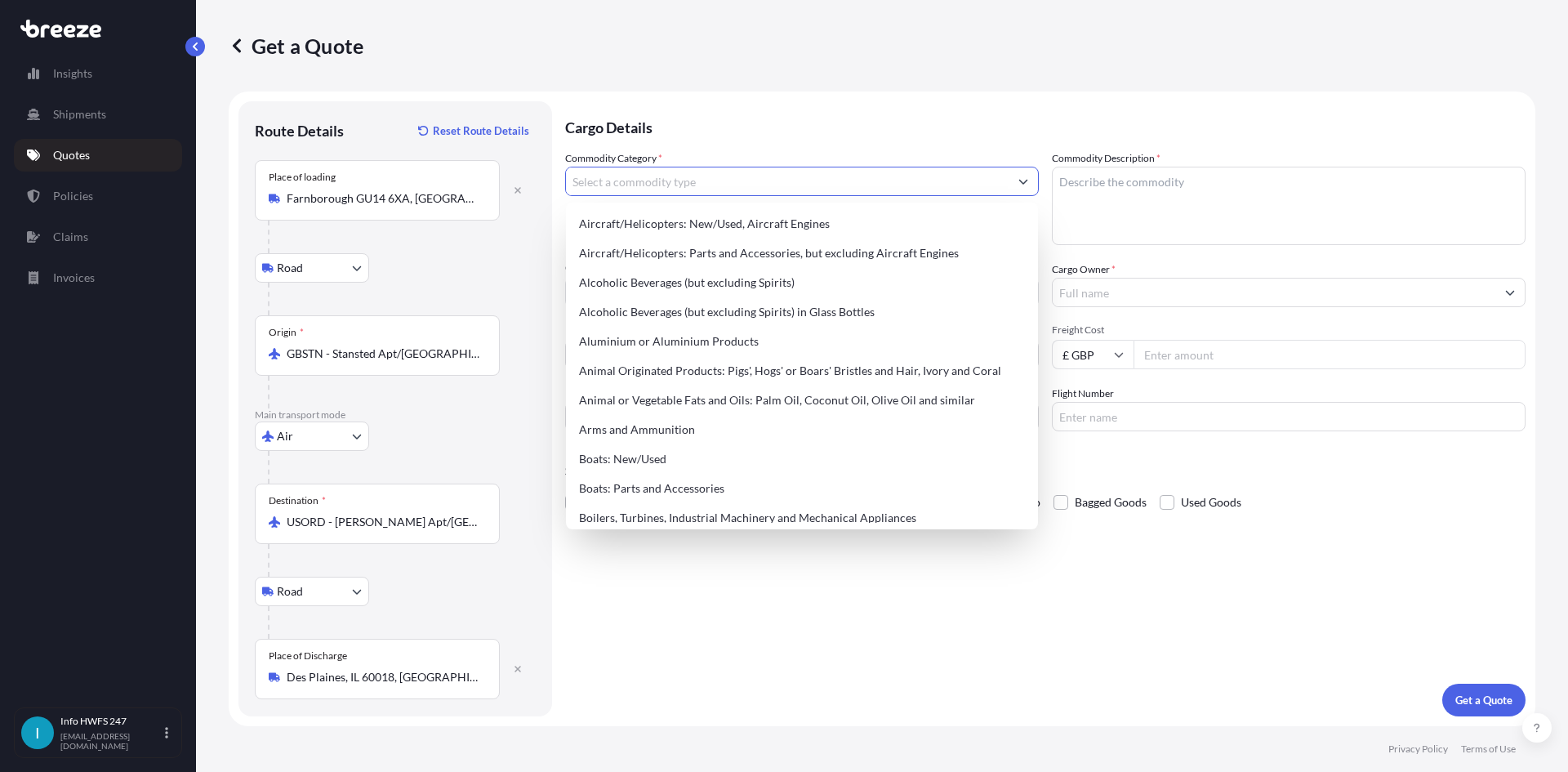
click at [642, 183] on input "Commodity Category *" at bounding box center [787, 181] width 442 height 29
click at [683, 252] on div "Aircraft/Helicopters: Parts and Accessories, but excluding Aircraft Engines" at bounding box center [801, 253] width 459 height 29
type input "Aircraft/Helicopters: Parts and Accessories, but excluding Aircraft Engines"
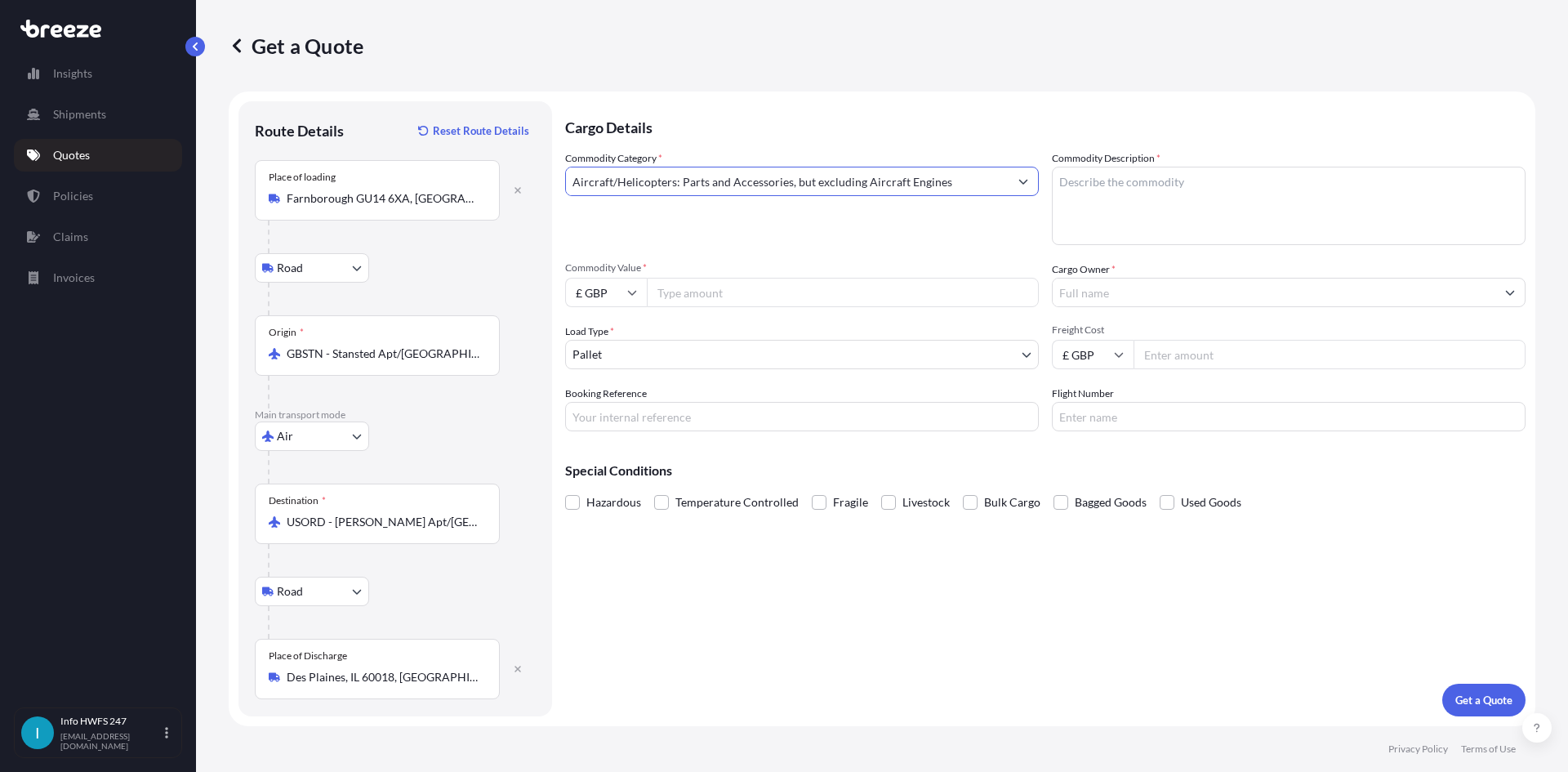
click at [1198, 204] on textarea "Commodity Description *" at bounding box center [1289, 205] width 474 height 78
type textarea "CIVIL AIRCRAFT PART - KETTLE"
click at [612, 298] on input "£ GBP" at bounding box center [606, 292] width 81 height 29
click at [617, 396] on div "$ USD" at bounding box center [606, 405] width 69 height 31
type input "$ USD"
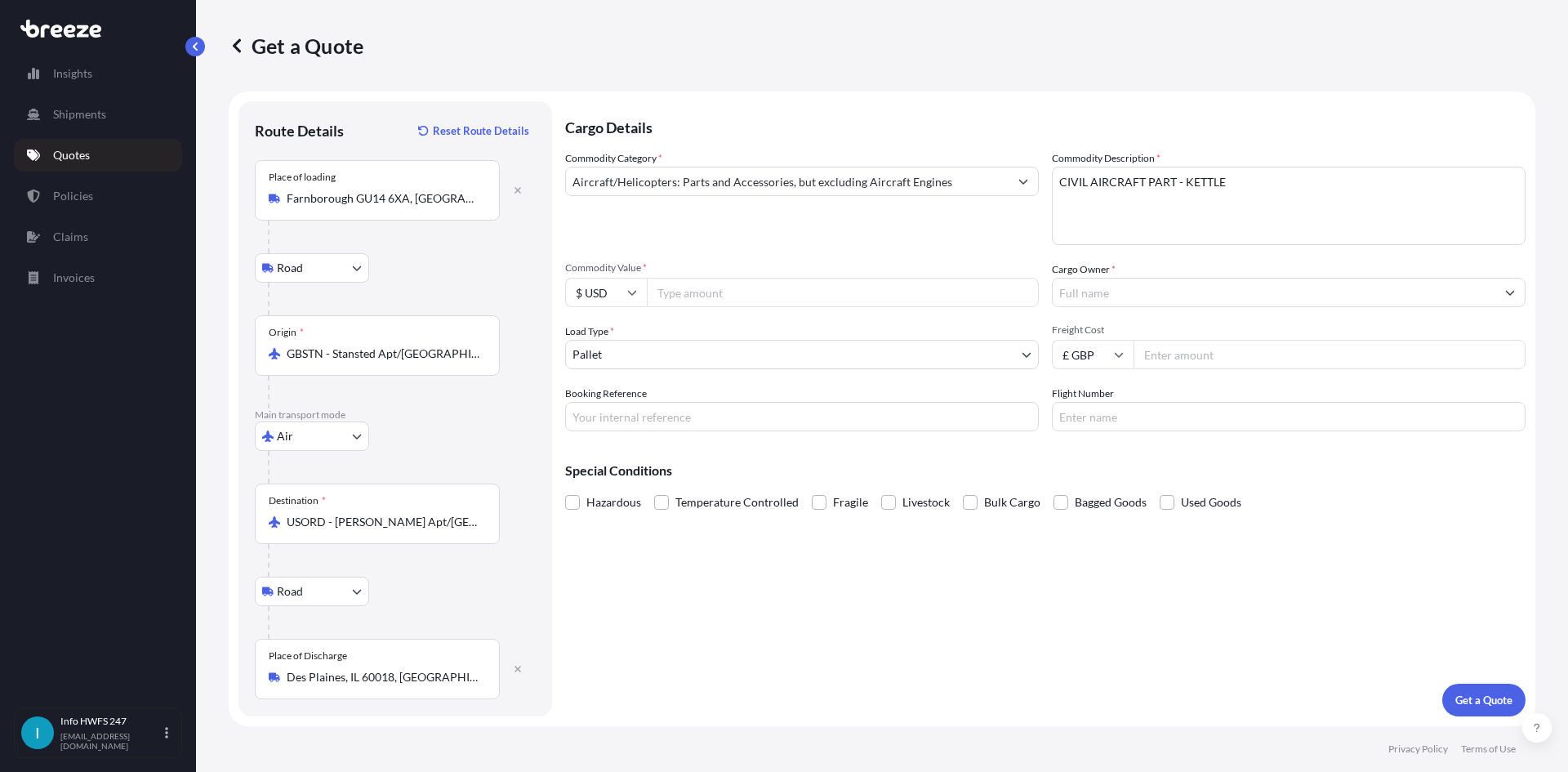
click at [694, 302] on input "Commodity Value *" at bounding box center [842, 292] width 392 height 29
type input "7076"
click at [1160, 292] on input "Cargo Owner *" at bounding box center [1274, 292] width 442 height 29
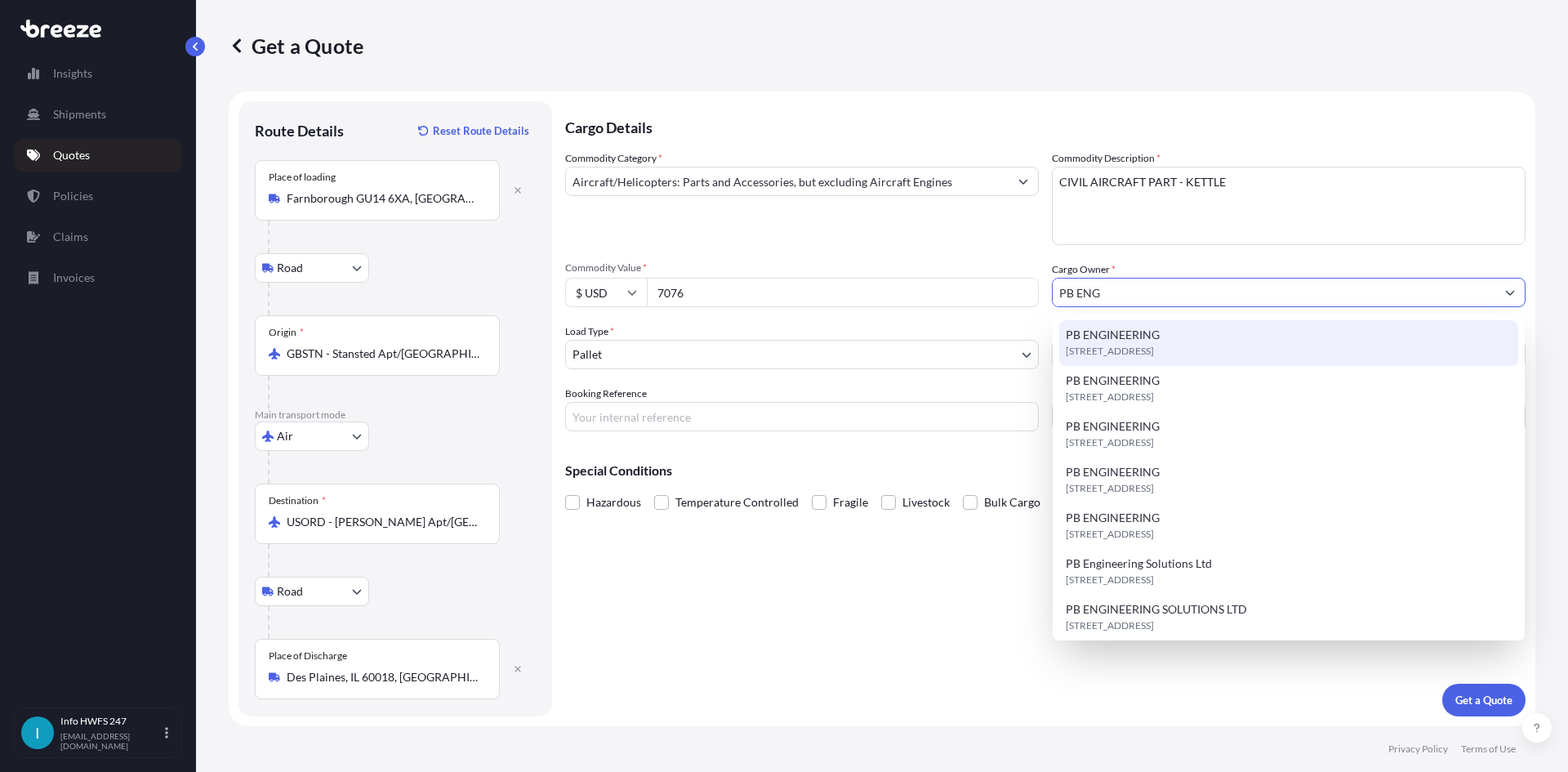
click at [1130, 339] on span "PB ENGINEERING" at bounding box center [1112, 335] width 94 height 17
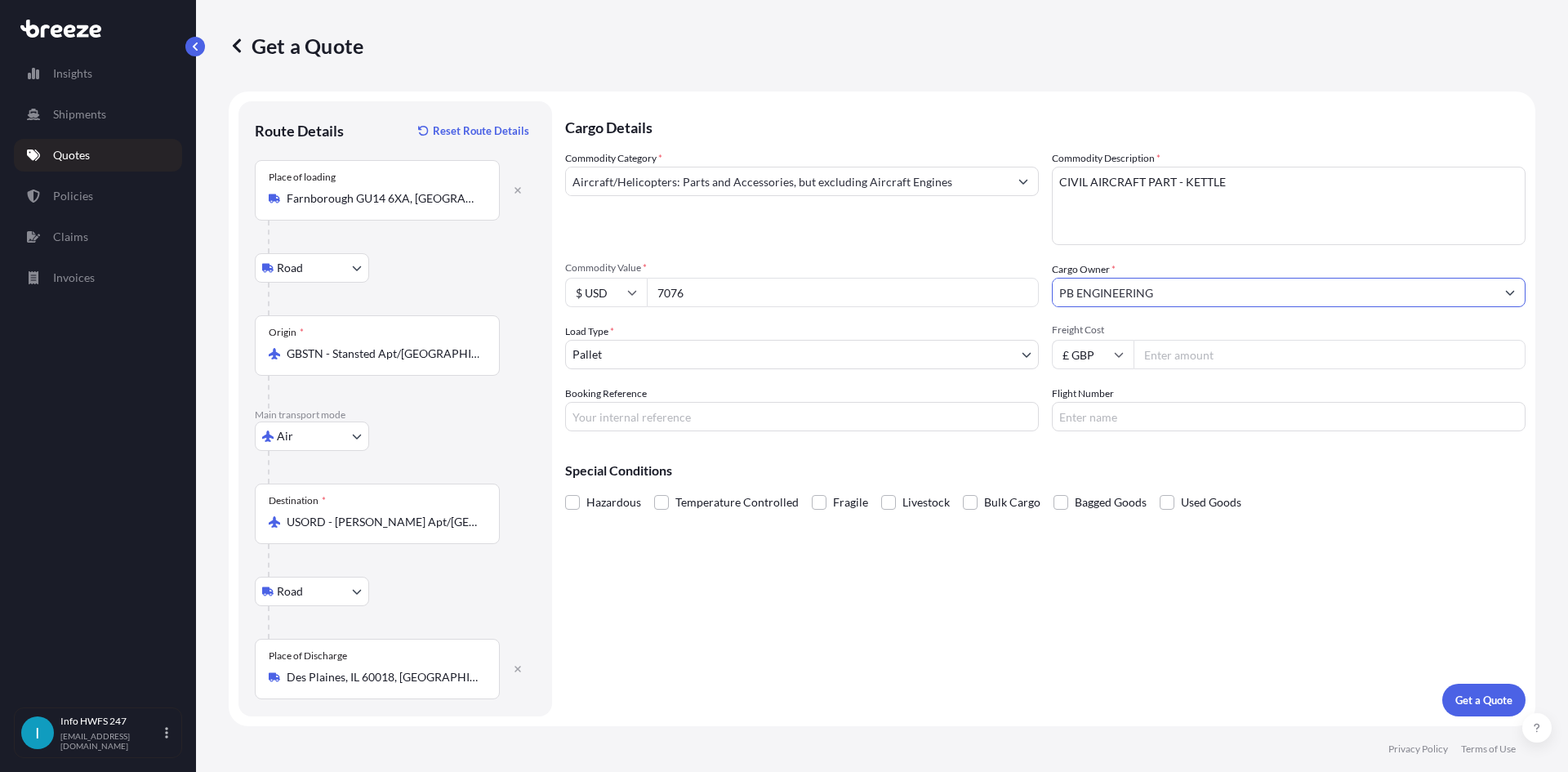
type input "PB ENGINEERING"
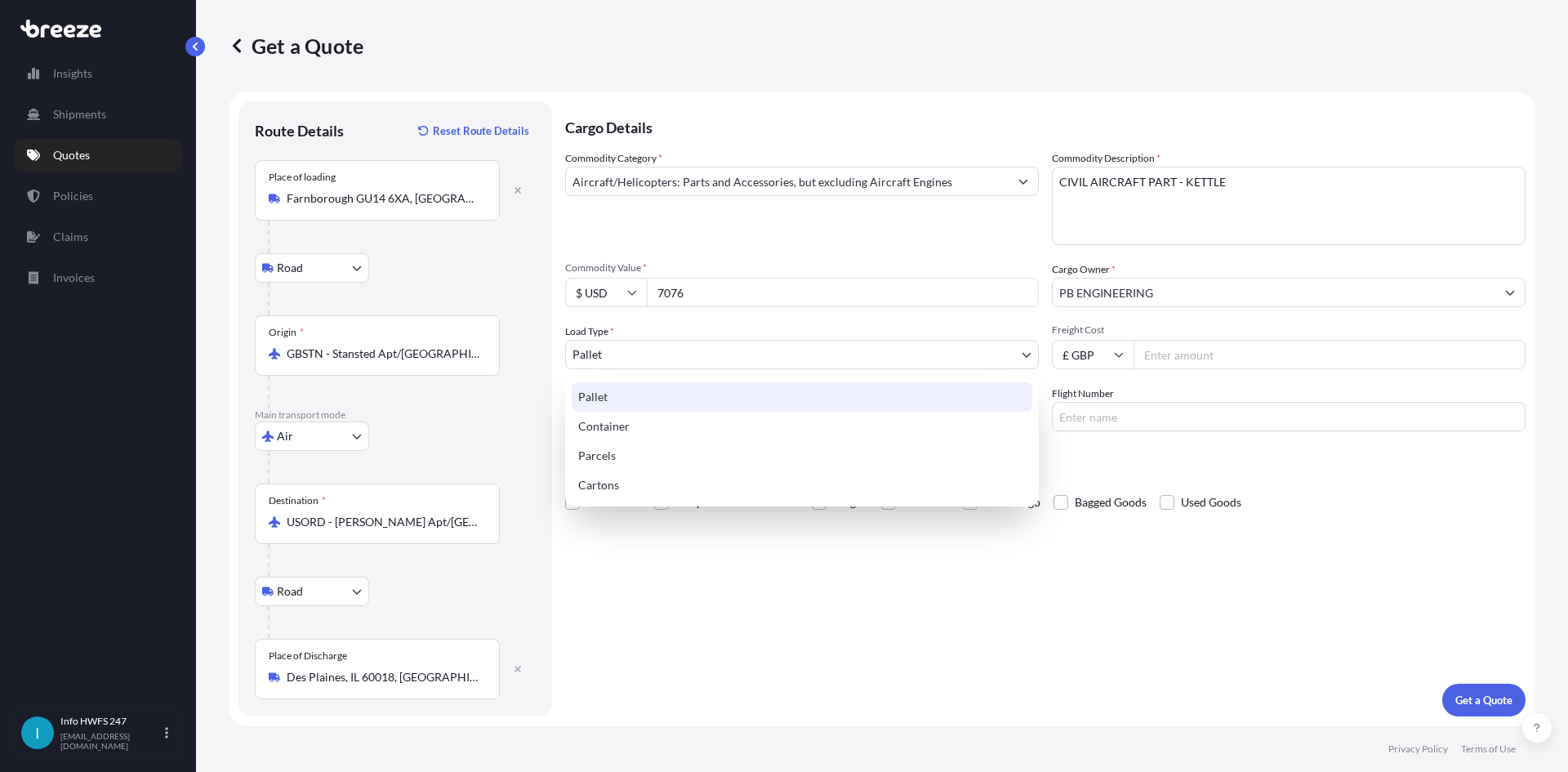
click at [762, 359] on body "15 options available. 3 options available. 0 options available. 7 options avail…" at bounding box center [784, 386] width 1568 height 772
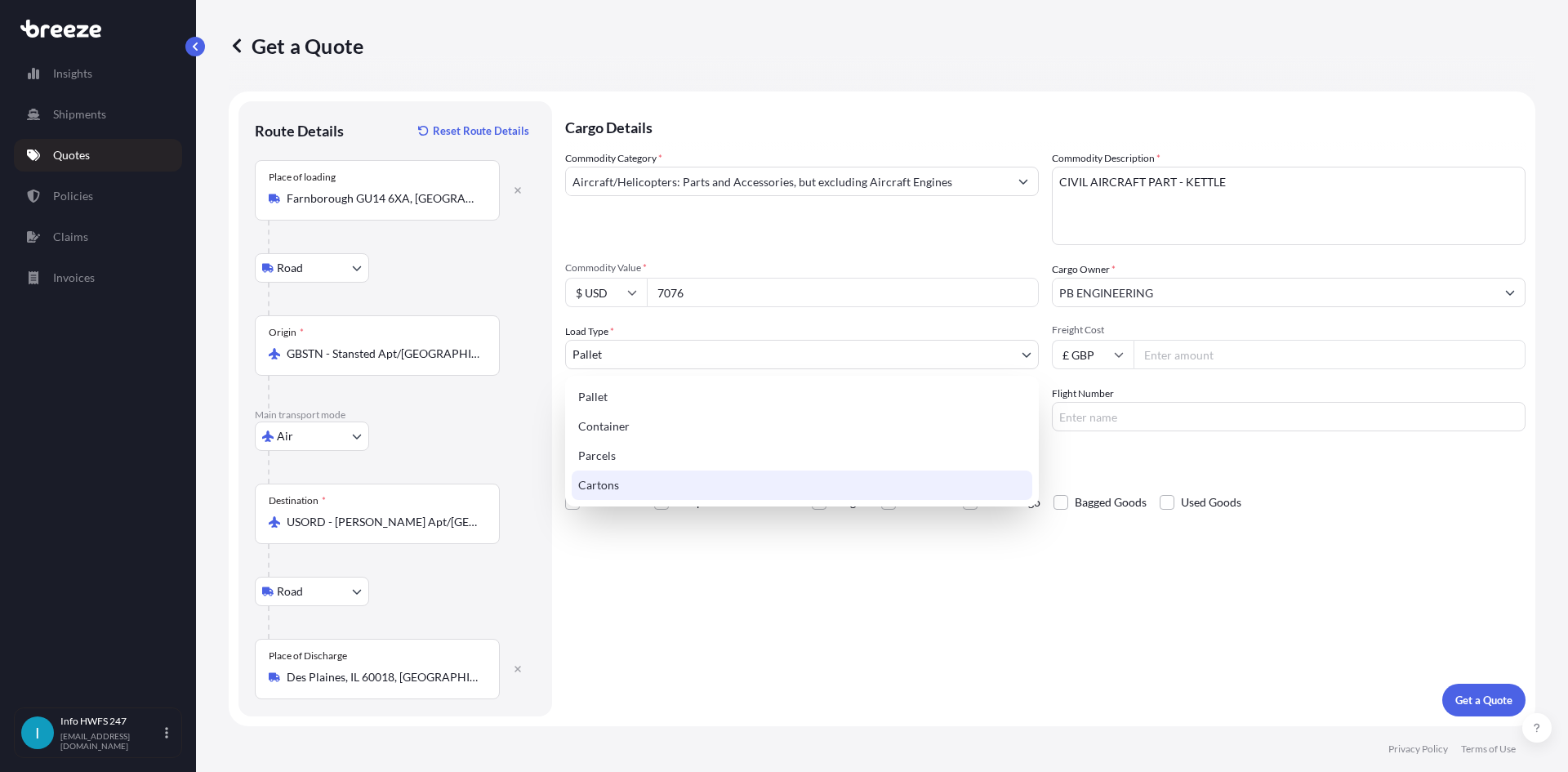
click at [671, 485] on div "Cartons" at bounding box center [802, 485] width 461 height 29
select select "4"
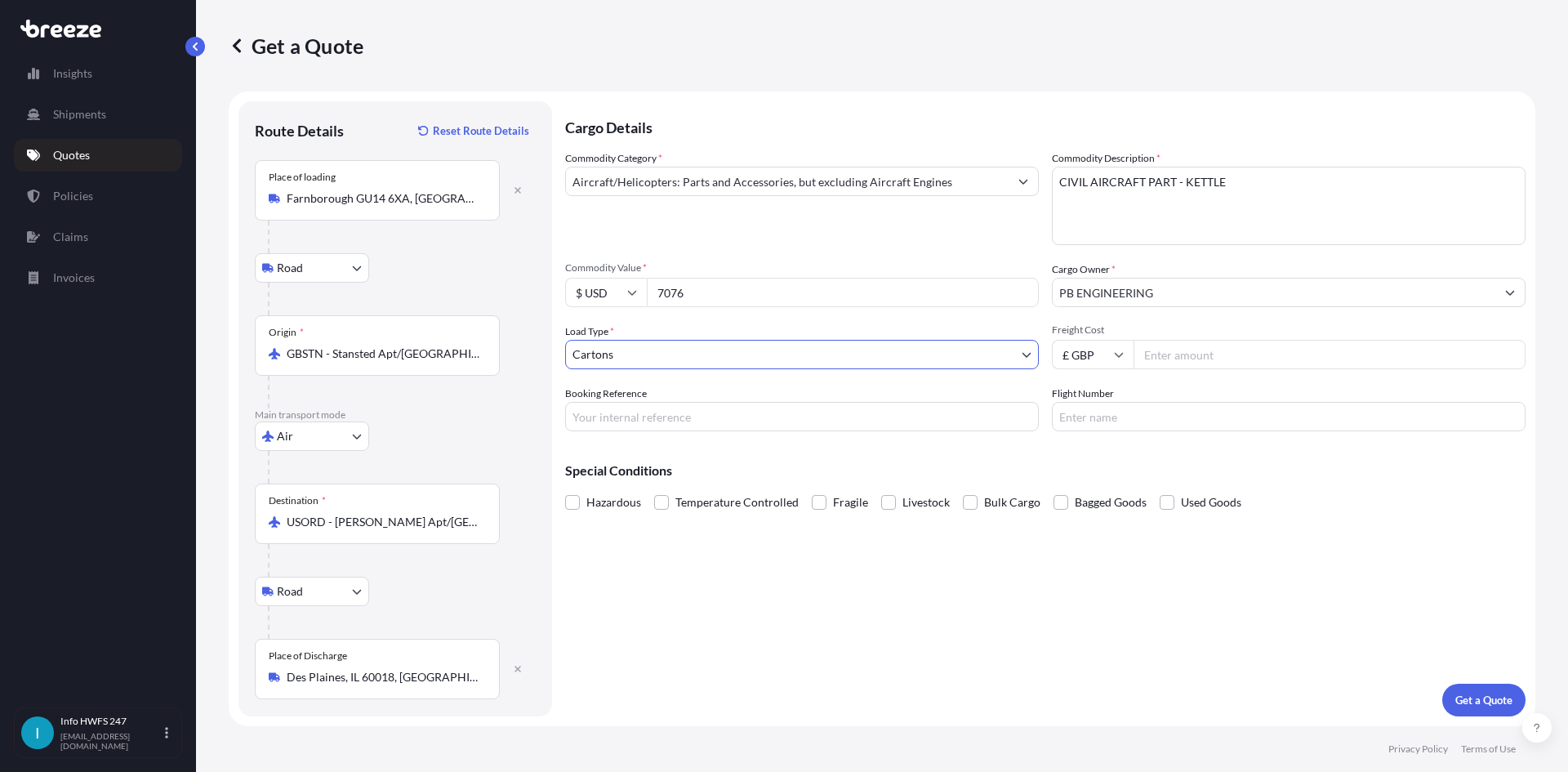
click at [645, 421] on input "Booking Reference" at bounding box center [802, 416] width 474 height 29
type input "HE168209"
click at [1463, 693] on p "Get a Quote" at bounding box center [1483, 700] width 57 height 17
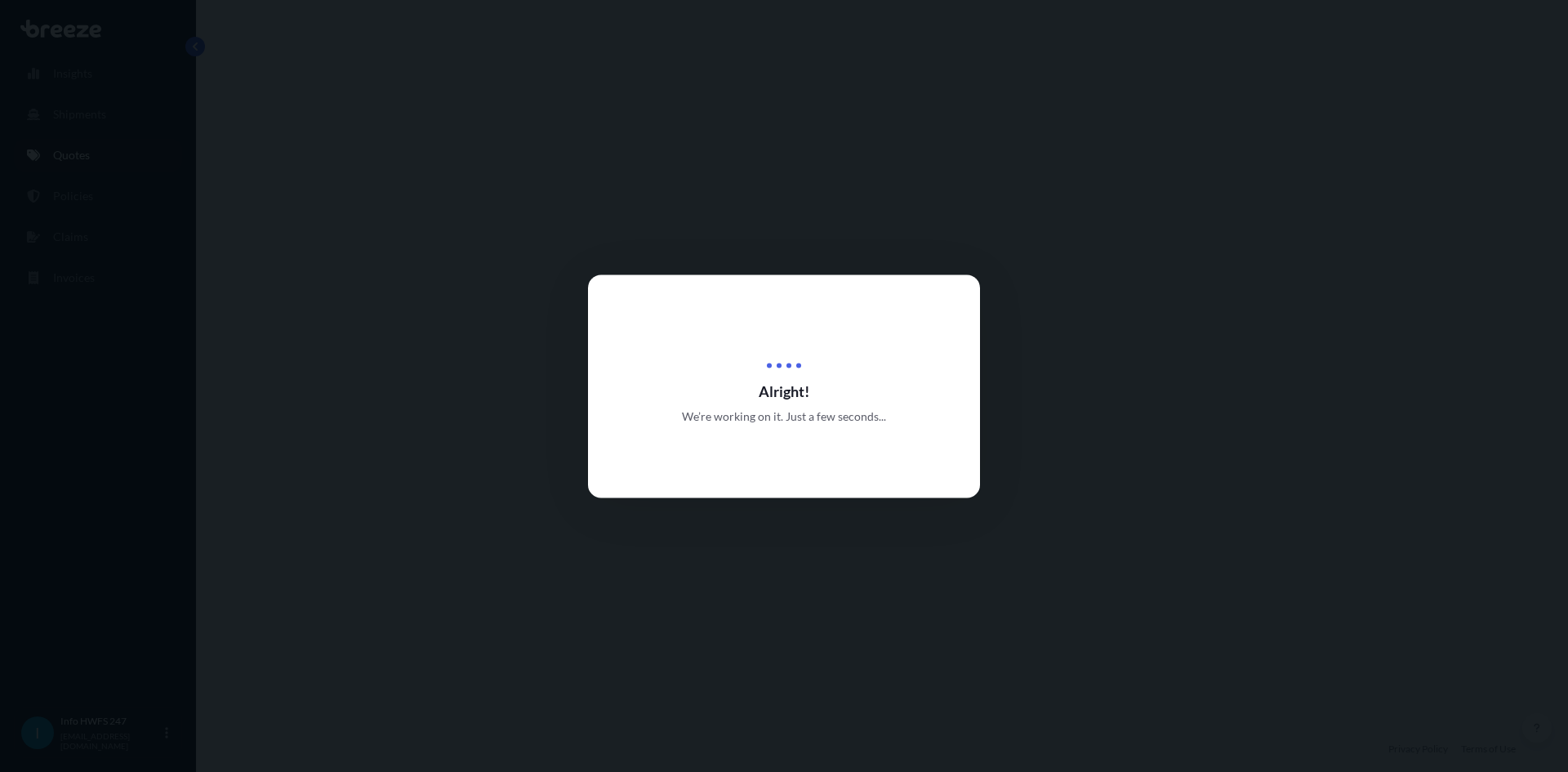
select select "Road"
select select "Air"
select select "Road"
select select "4"
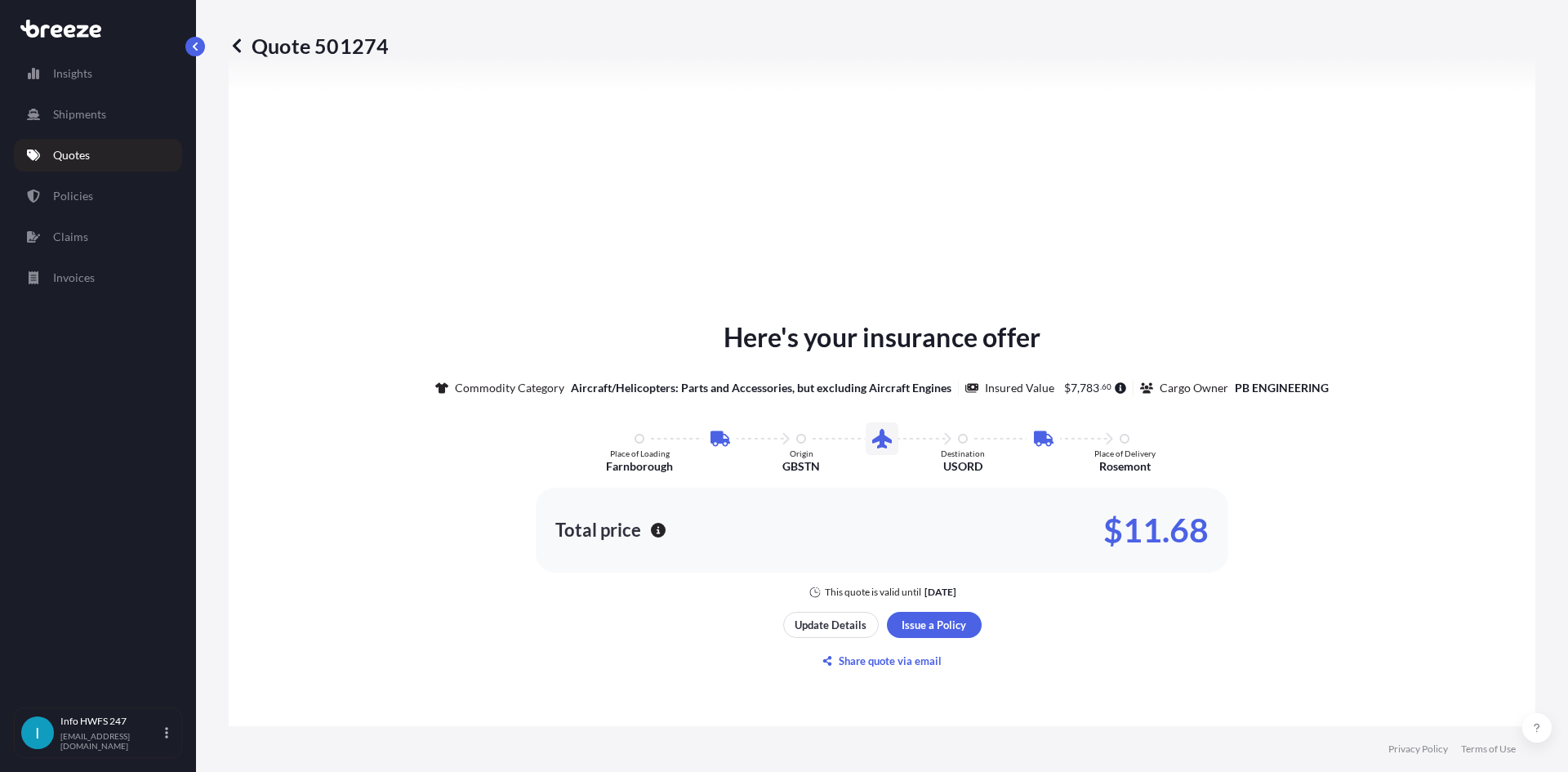
scroll to position [981, 0]
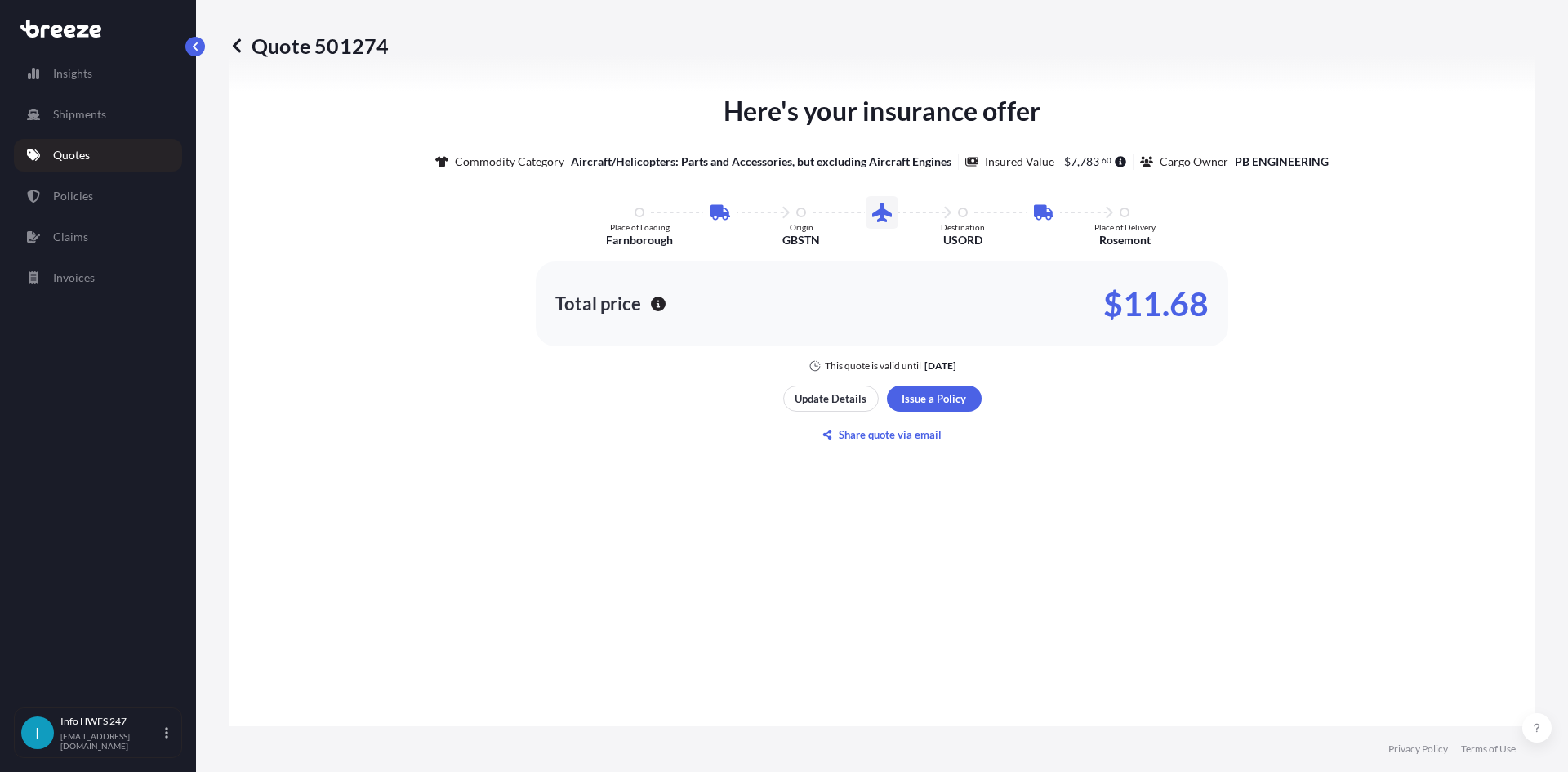
click at [934, 383] on div "Here's your insurance offer Commodity Category Aircraft/Helicopters: Parts and …" at bounding box center [882, 270] width 1260 height 984
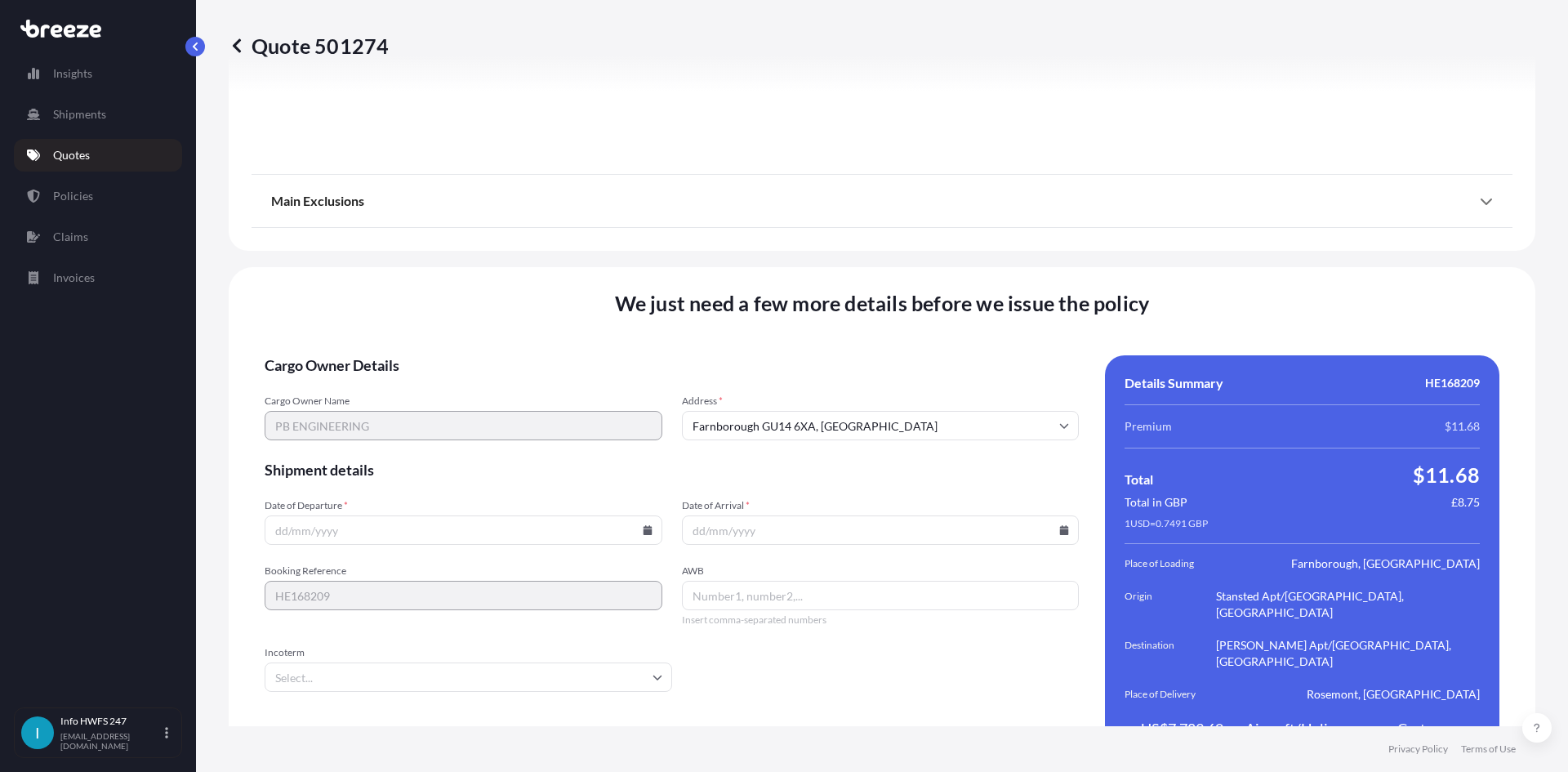
scroll to position [2130, 0]
click at [643, 523] on icon at bounding box center [648, 528] width 10 height 10
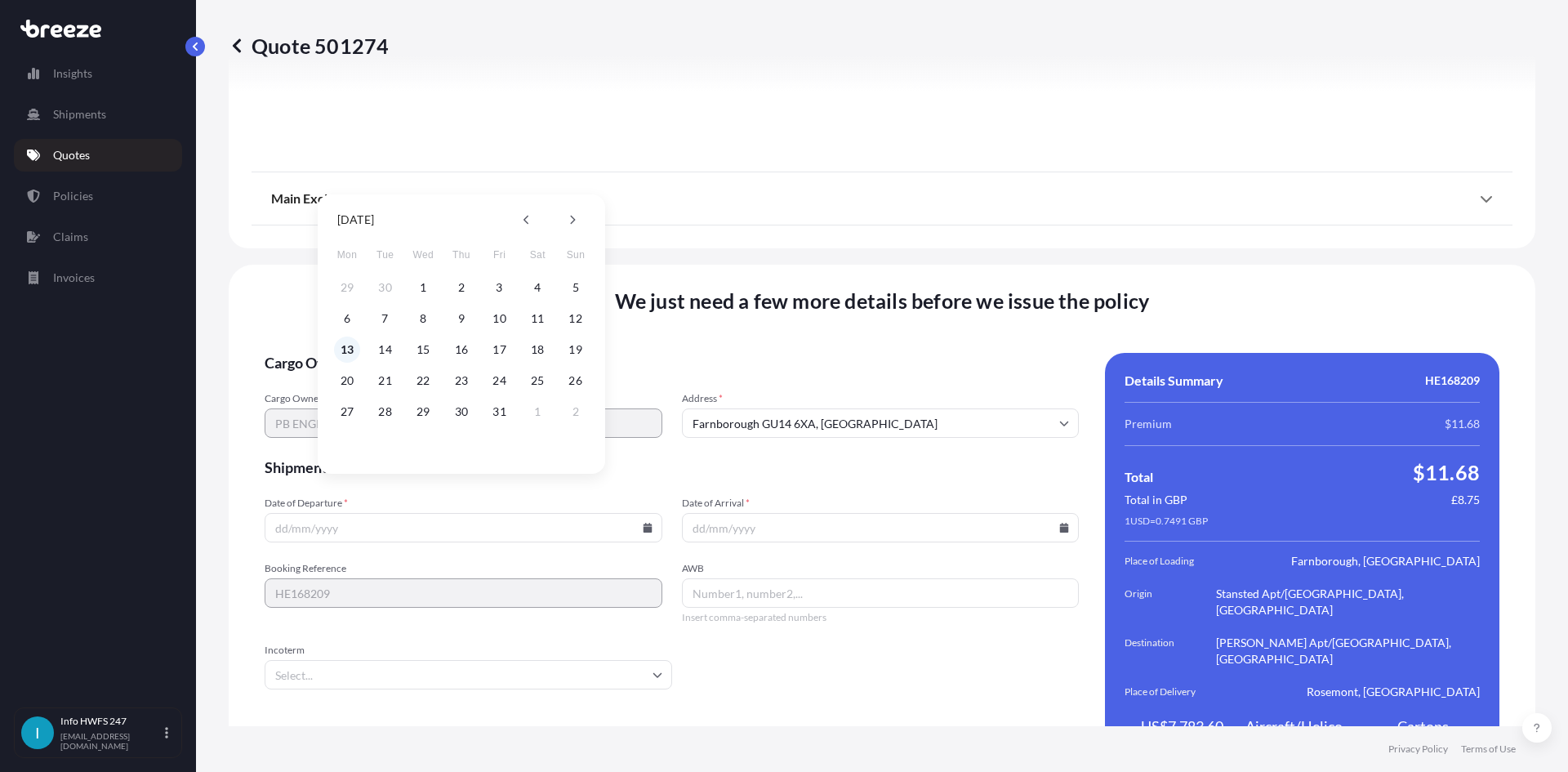
click at [346, 344] on button "13" at bounding box center [347, 349] width 26 height 26
type input "[DATE]"
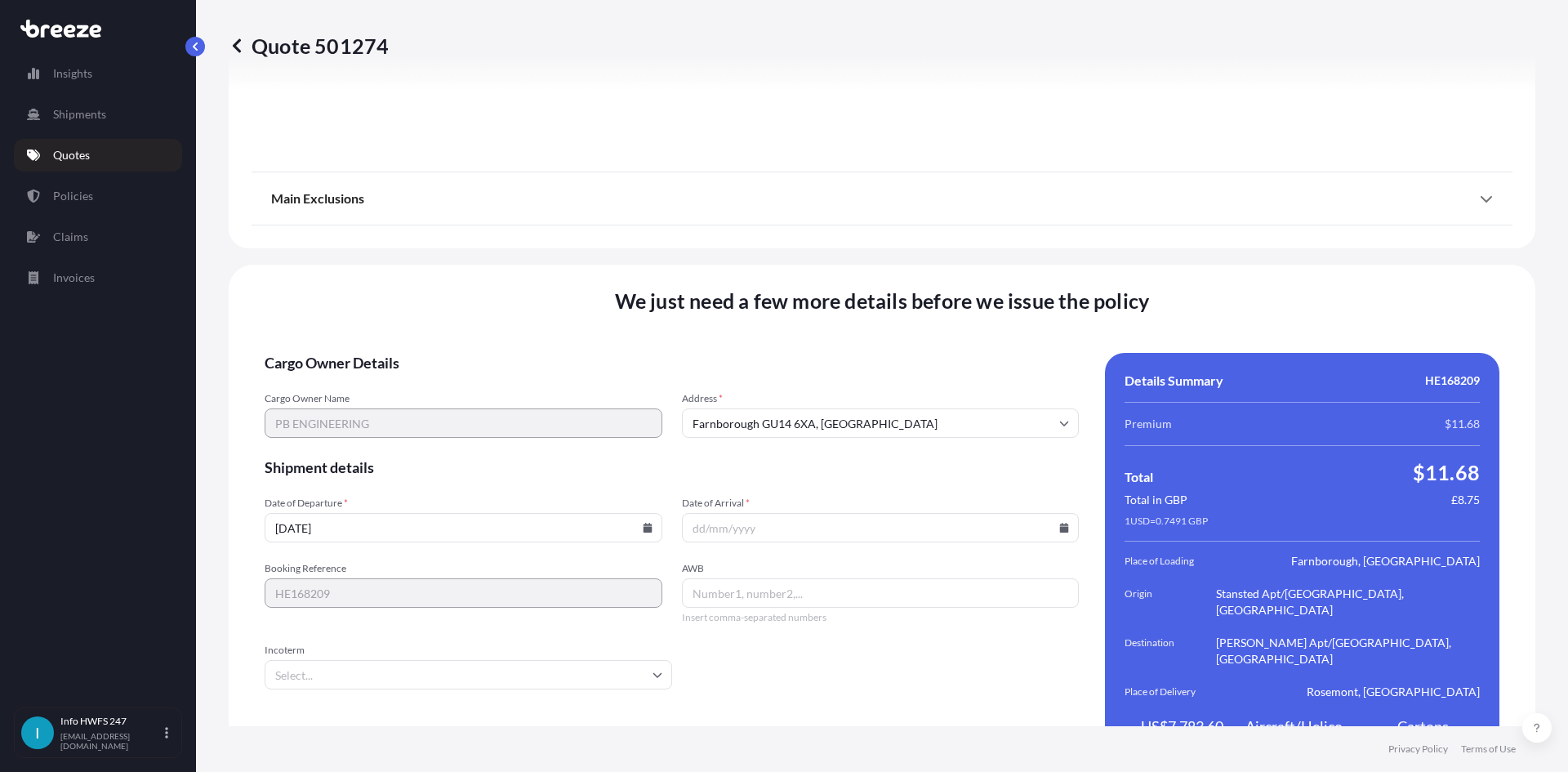
drag, startPoint x: 1052, startPoint y: 493, endPoint x: 976, endPoint y: 491, distance: 76.0
click at [1059, 523] on icon at bounding box center [1064, 528] width 10 height 10
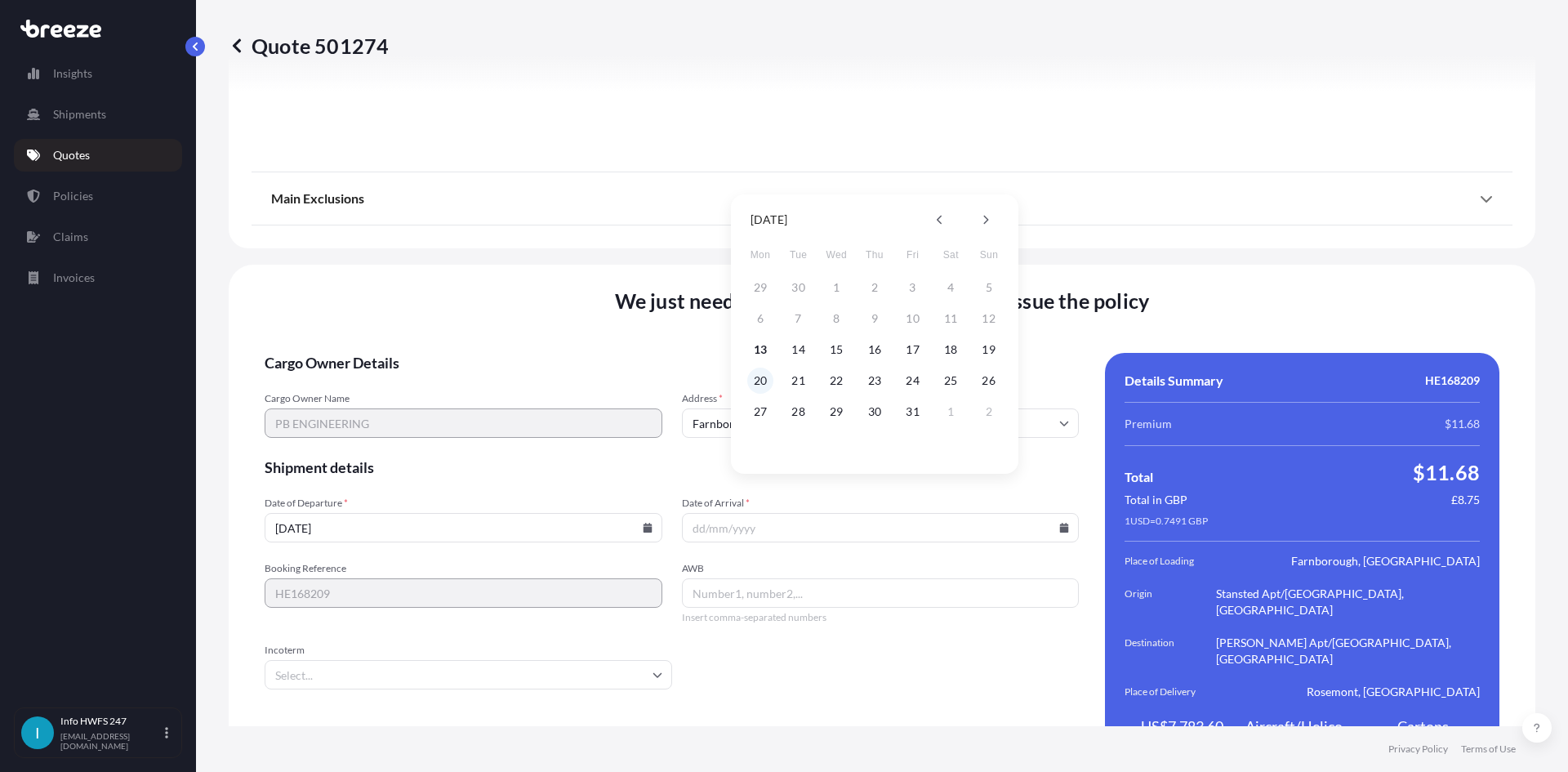
click at [758, 374] on button "20" at bounding box center [760, 380] width 26 height 26
type input "[DATE]"
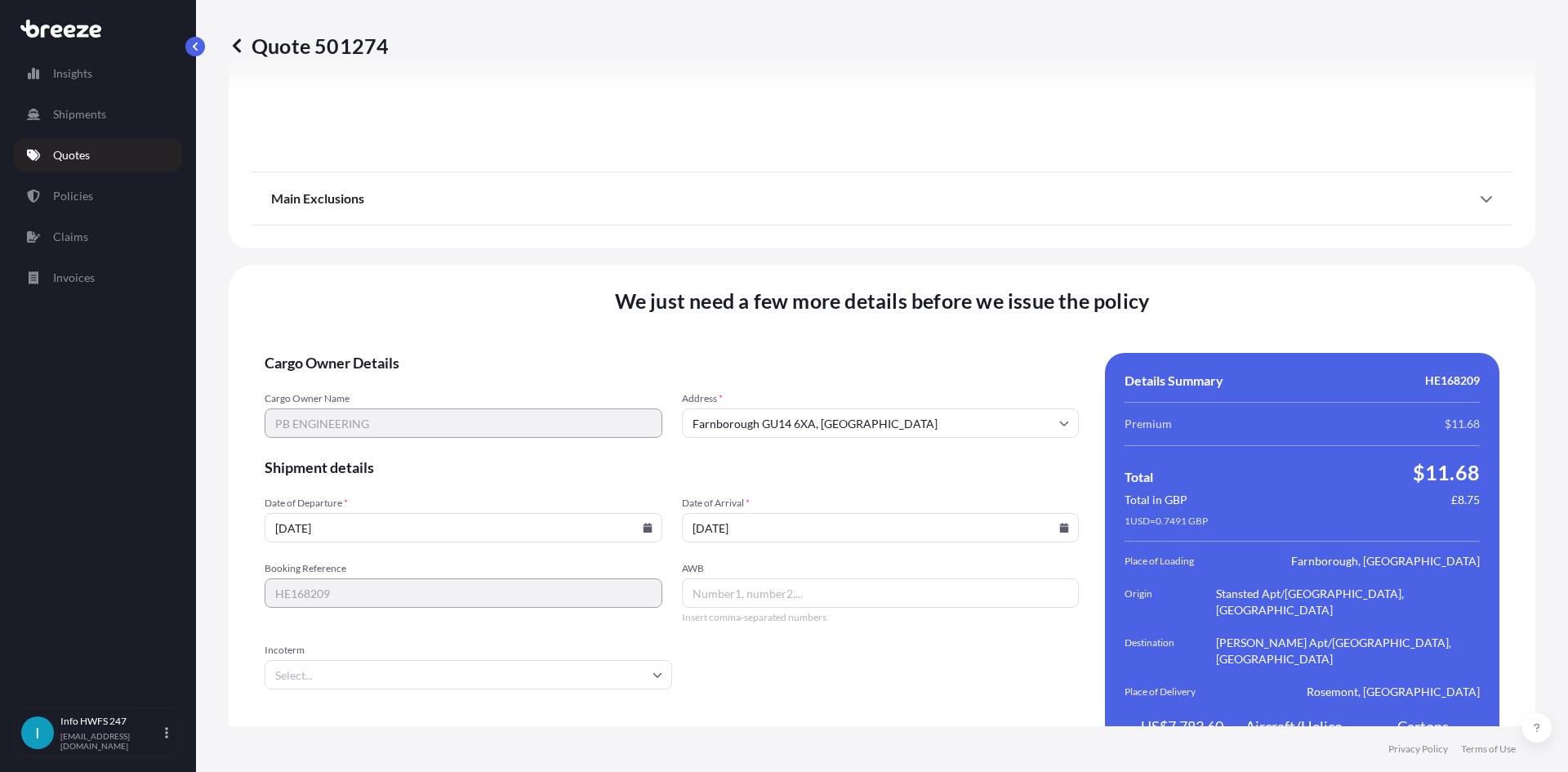
click at [746, 578] on input "AWB" at bounding box center [880, 592] width 397 height 29
paste input "885119025598"
type input "885119025598"
click at [357, 661] on input "Incoterm" at bounding box center [468, 675] width 407 height 29
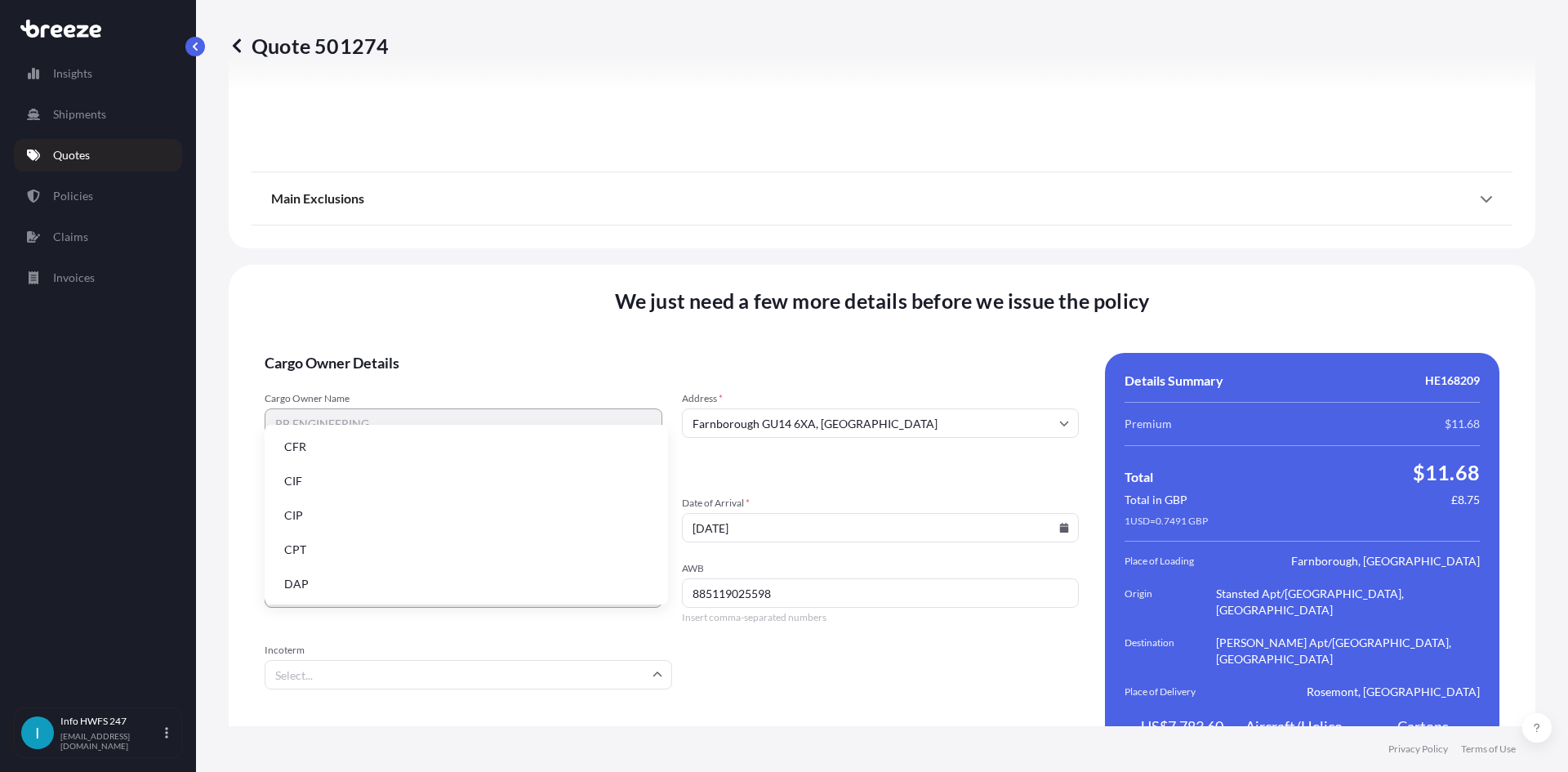
click at [303, 586] on li "DAP" at bounding box center [466, 584] width 390 height 31
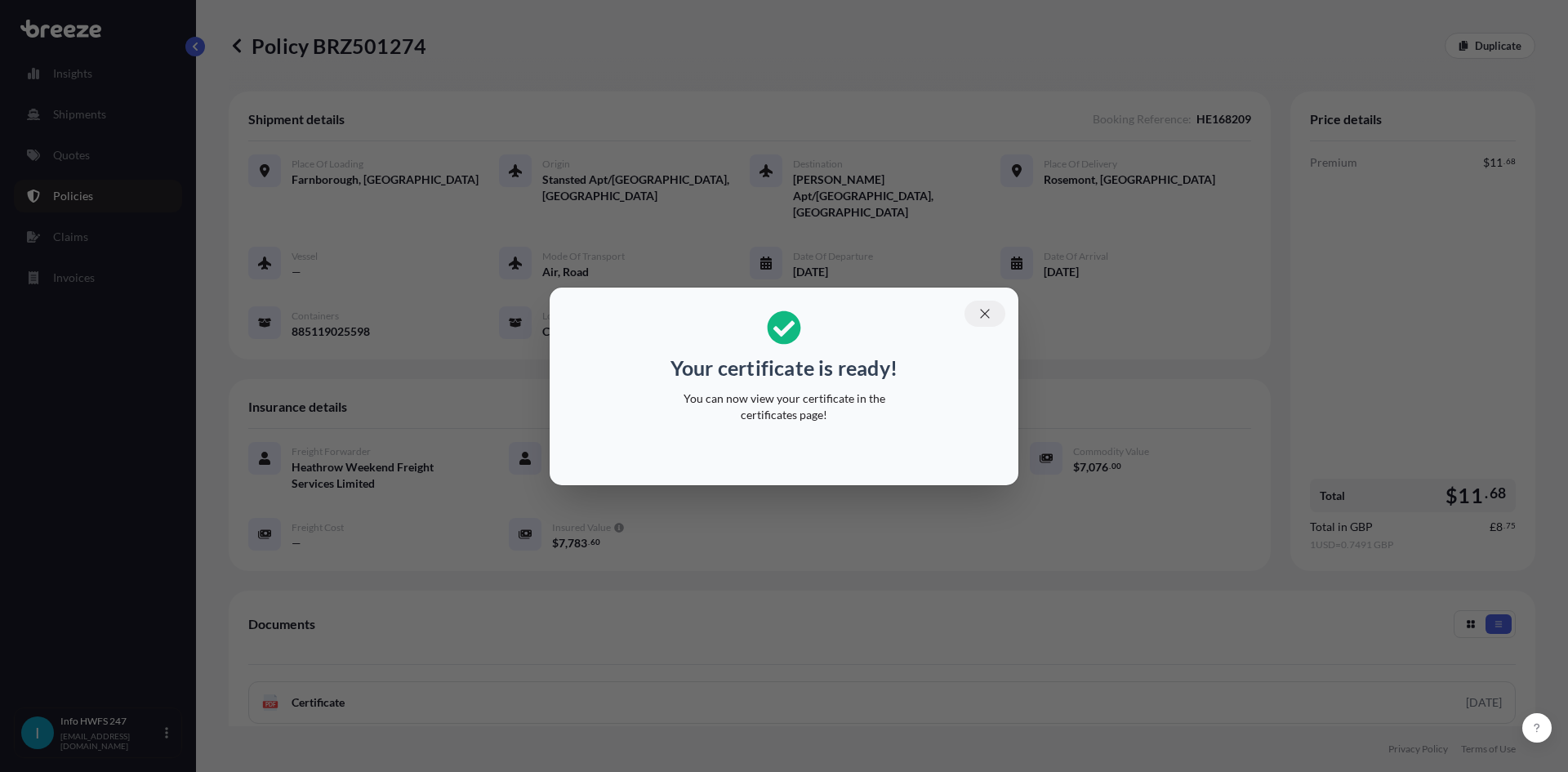
click at [982, 308] on icon "button" at bounding box center [985, 314] width 15 height 15
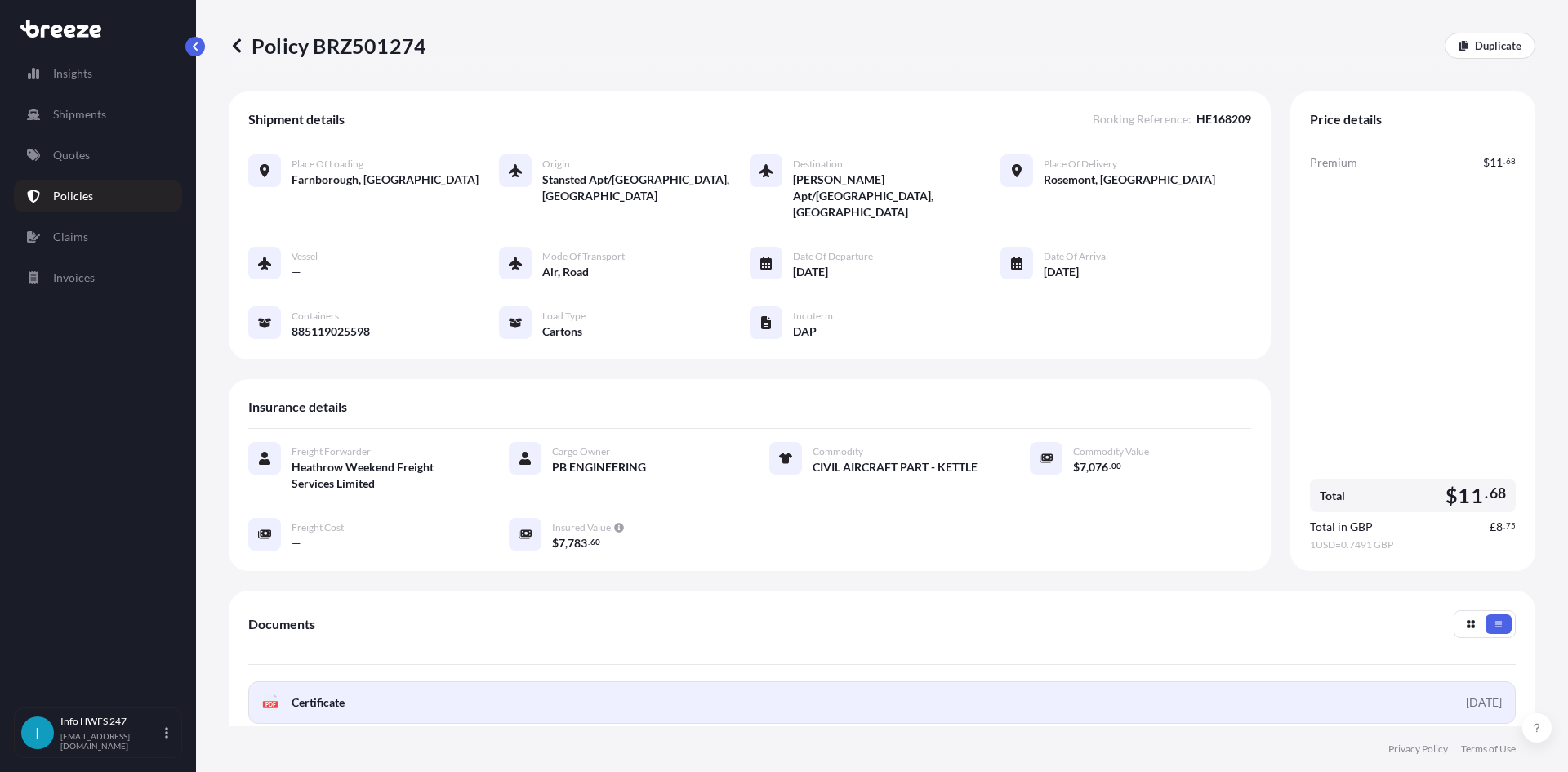
click at [1139, 681] on link "PDF Certificate [DATE]" at bounding box center [882, 702] width 1267 height 42
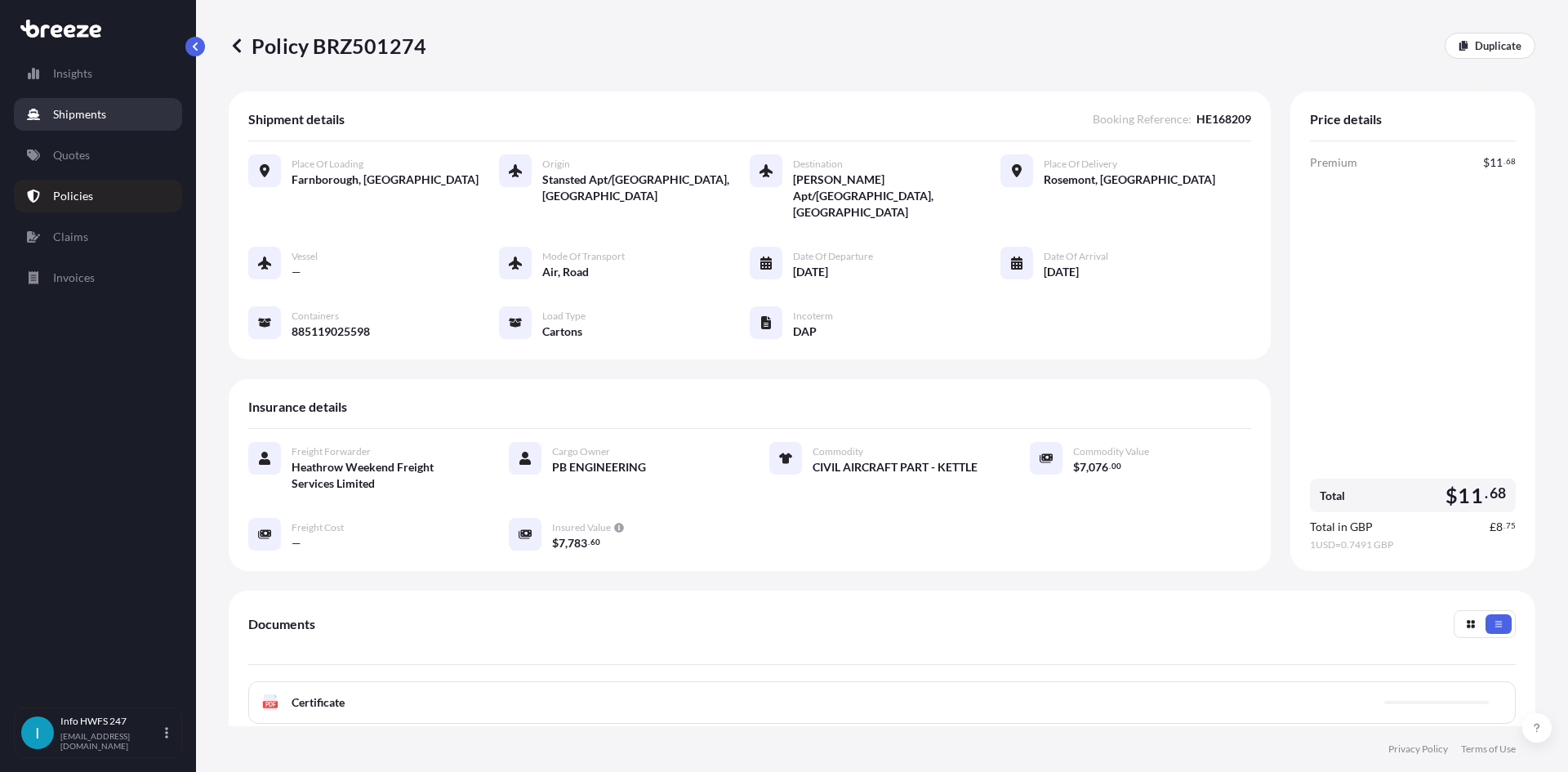
click at [106, 116] on p "Shipments" at bounding box center [80, 115] width 53 height 17
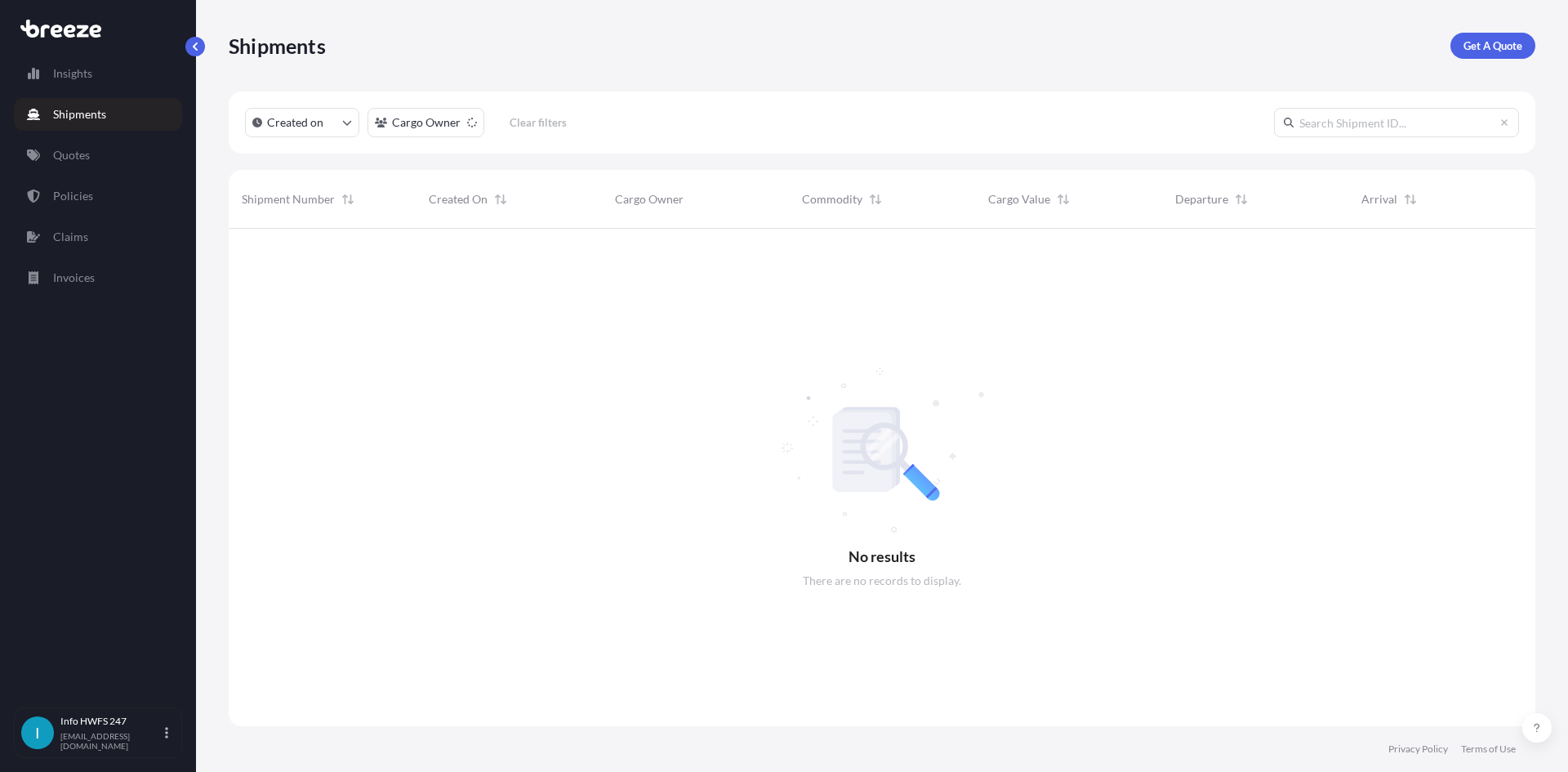
scroll to position [544, 1294]
click at [1514, 54] on link "Get A Quote" at bounding box center [1492, 45] width 85 height 26
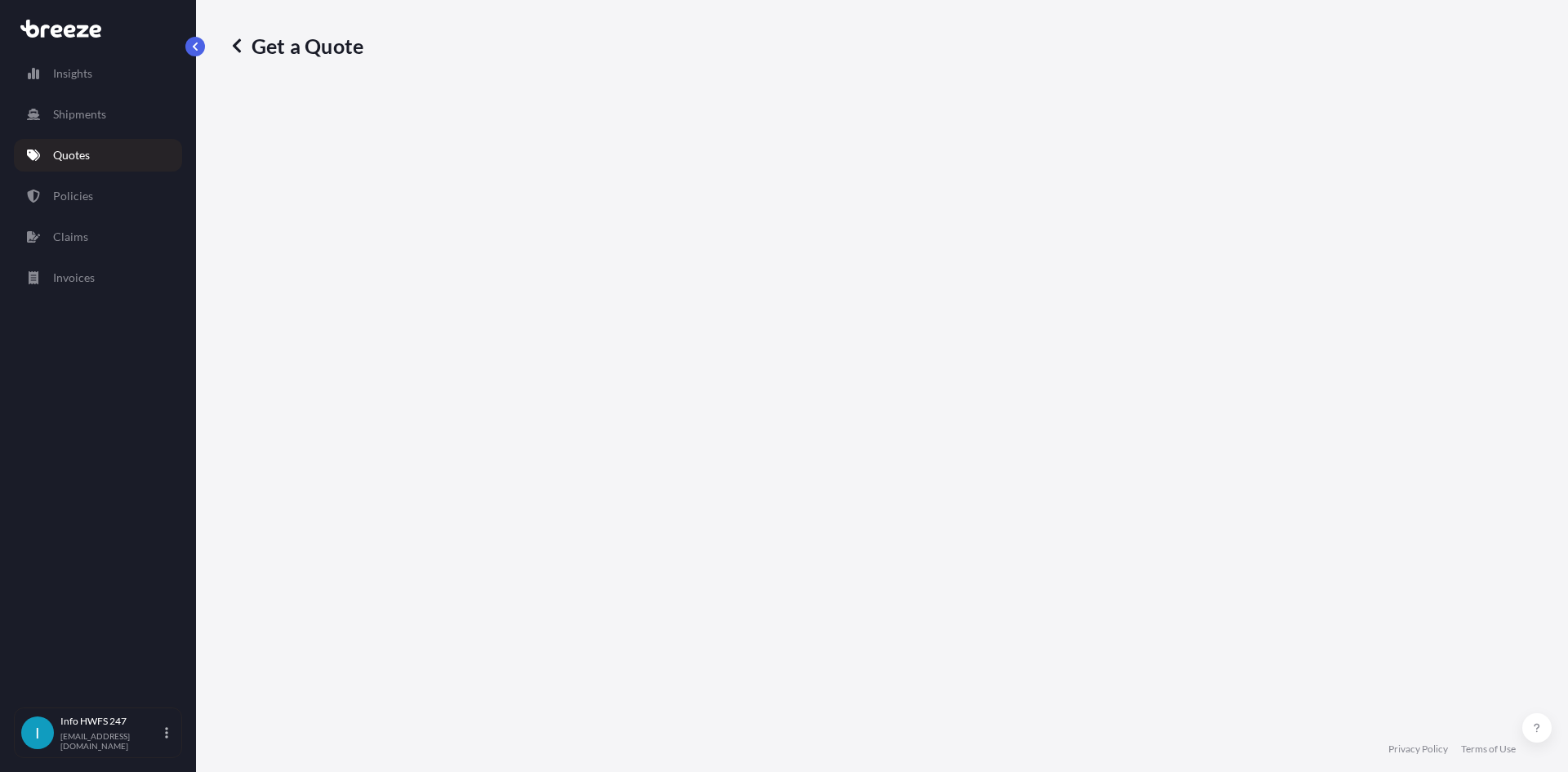
select select "Road"
select select "Air"
select select "1"
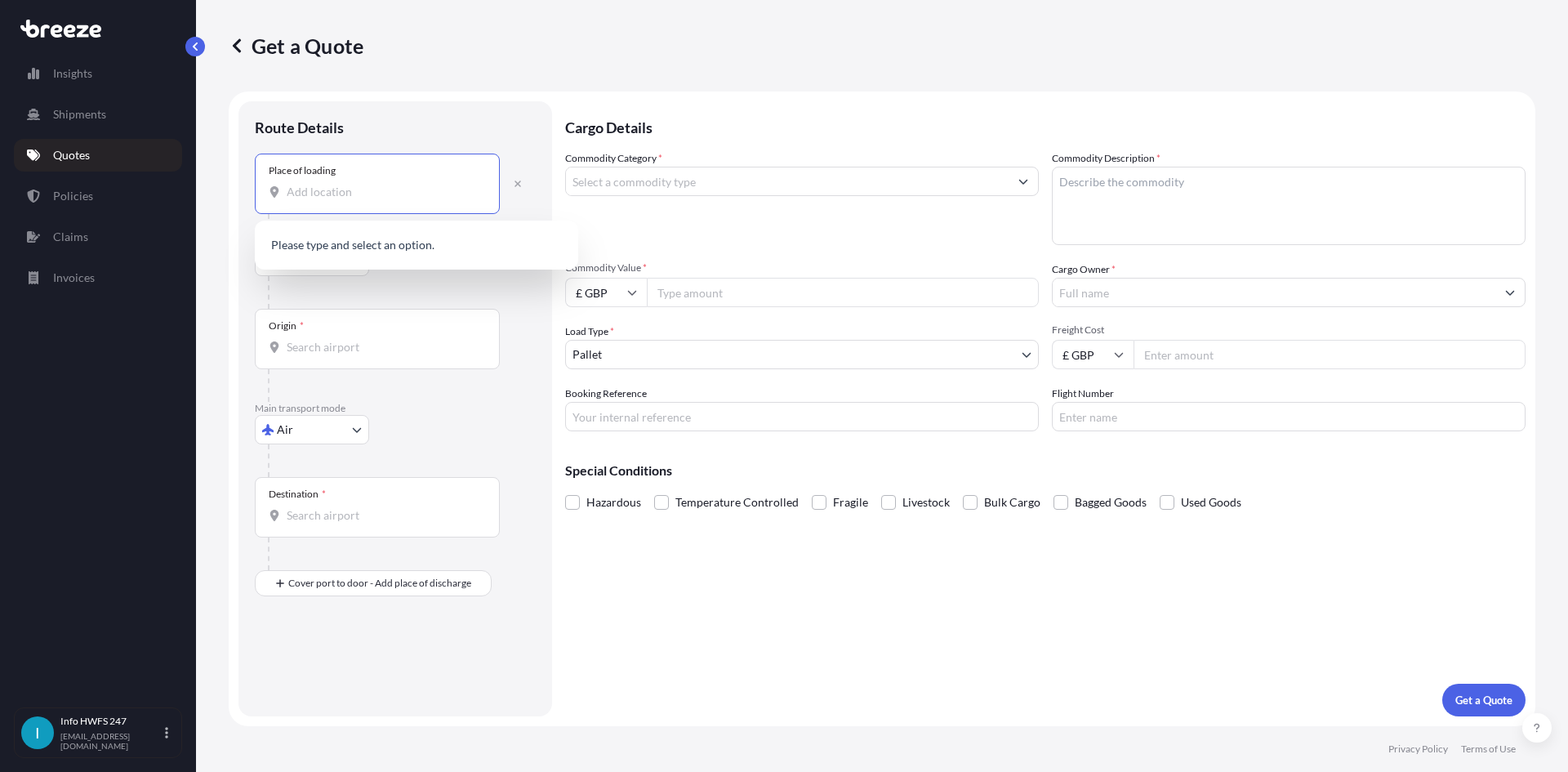
click at [379, 199] on input "Place of loading" at bounding box center [383, 192] width 193 height 17
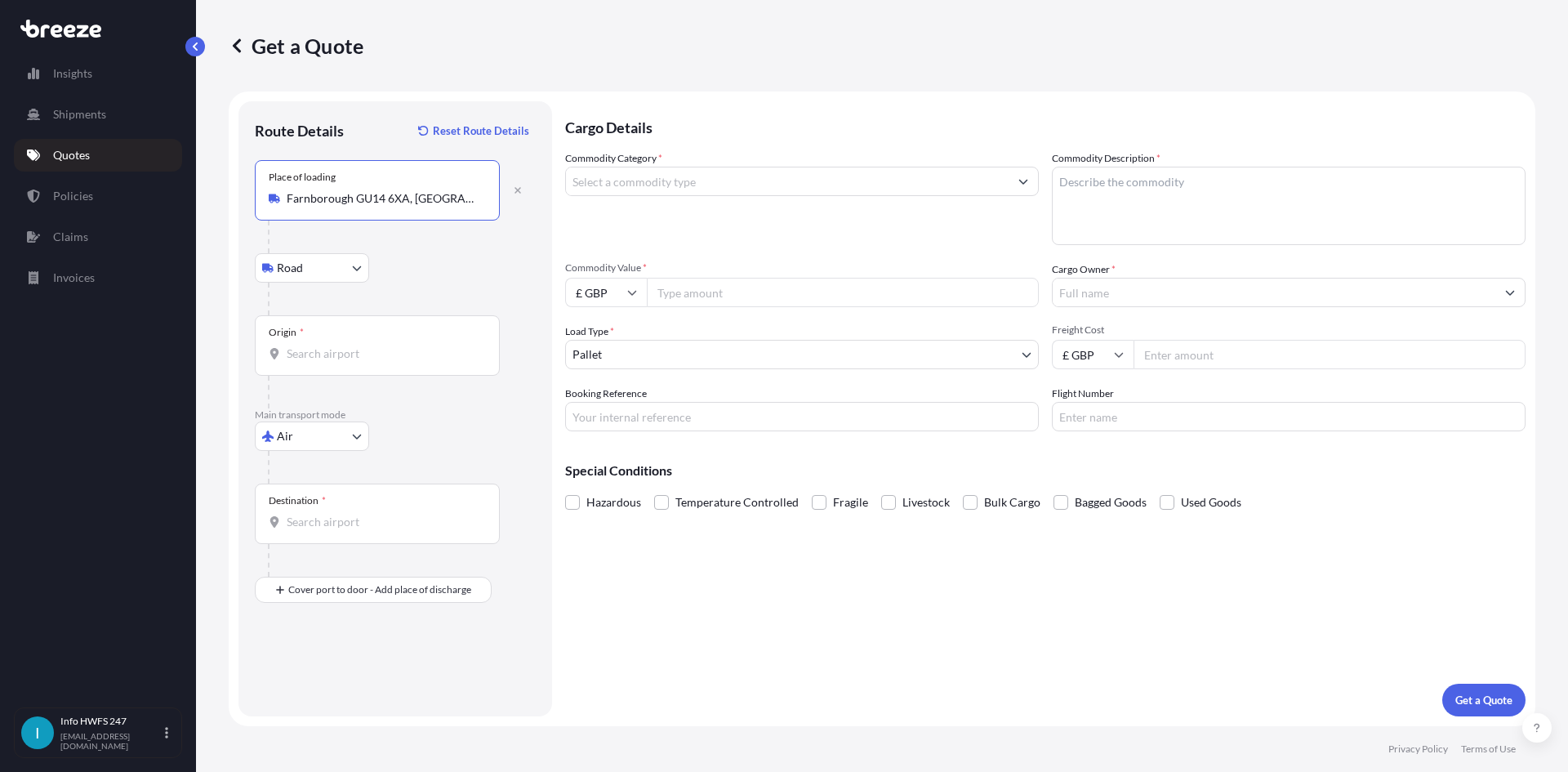
type input "Farnborough GU14 6XA, [GEOGRAPHIC_DATA]"
click at [332, 349] on input "Origin *" at bounding box center [383, 354] width 193 height 17
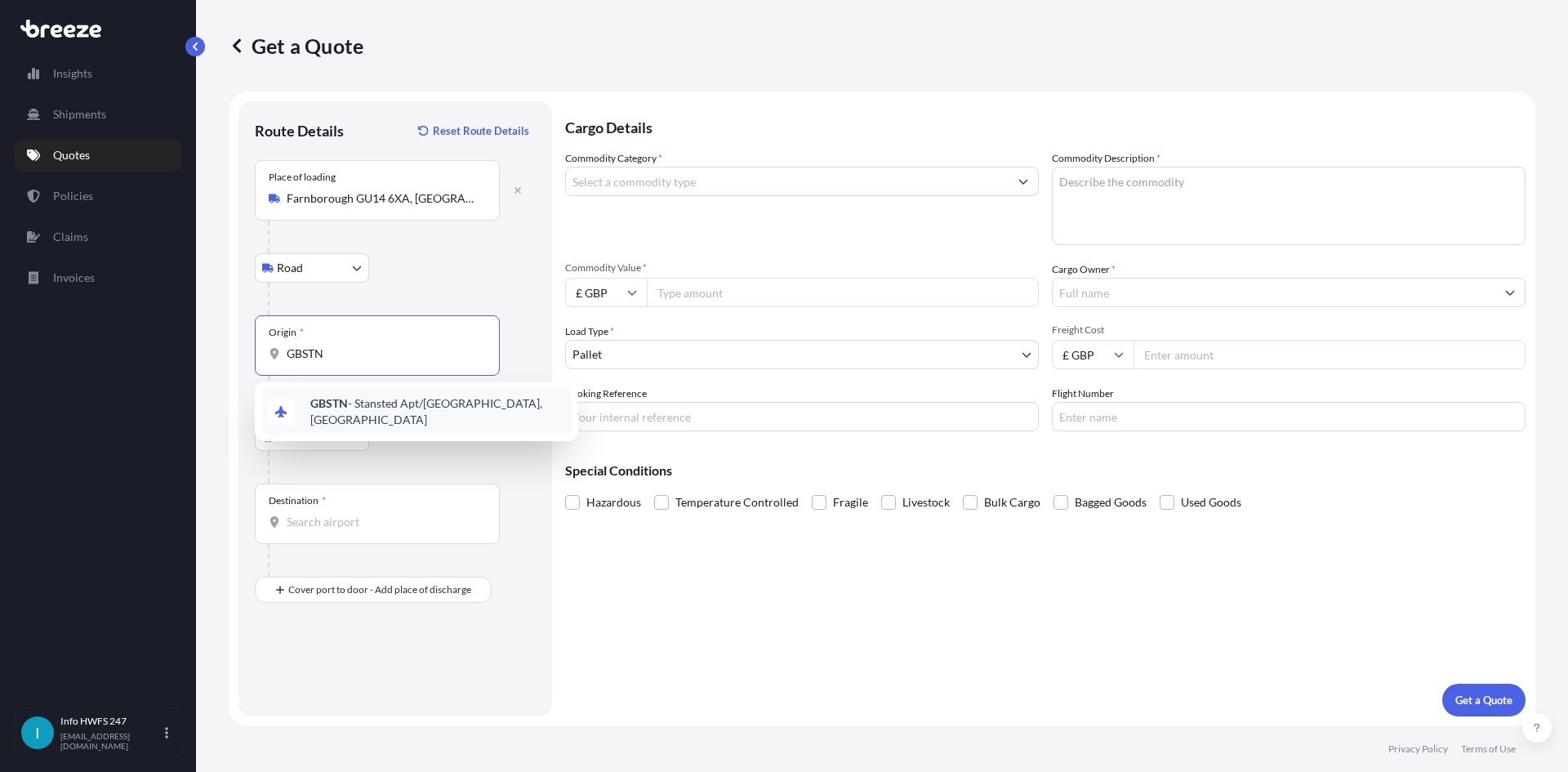
click at [324, 405] on b "GBSTN" at bounding box center [328, 403] width 37 height 14
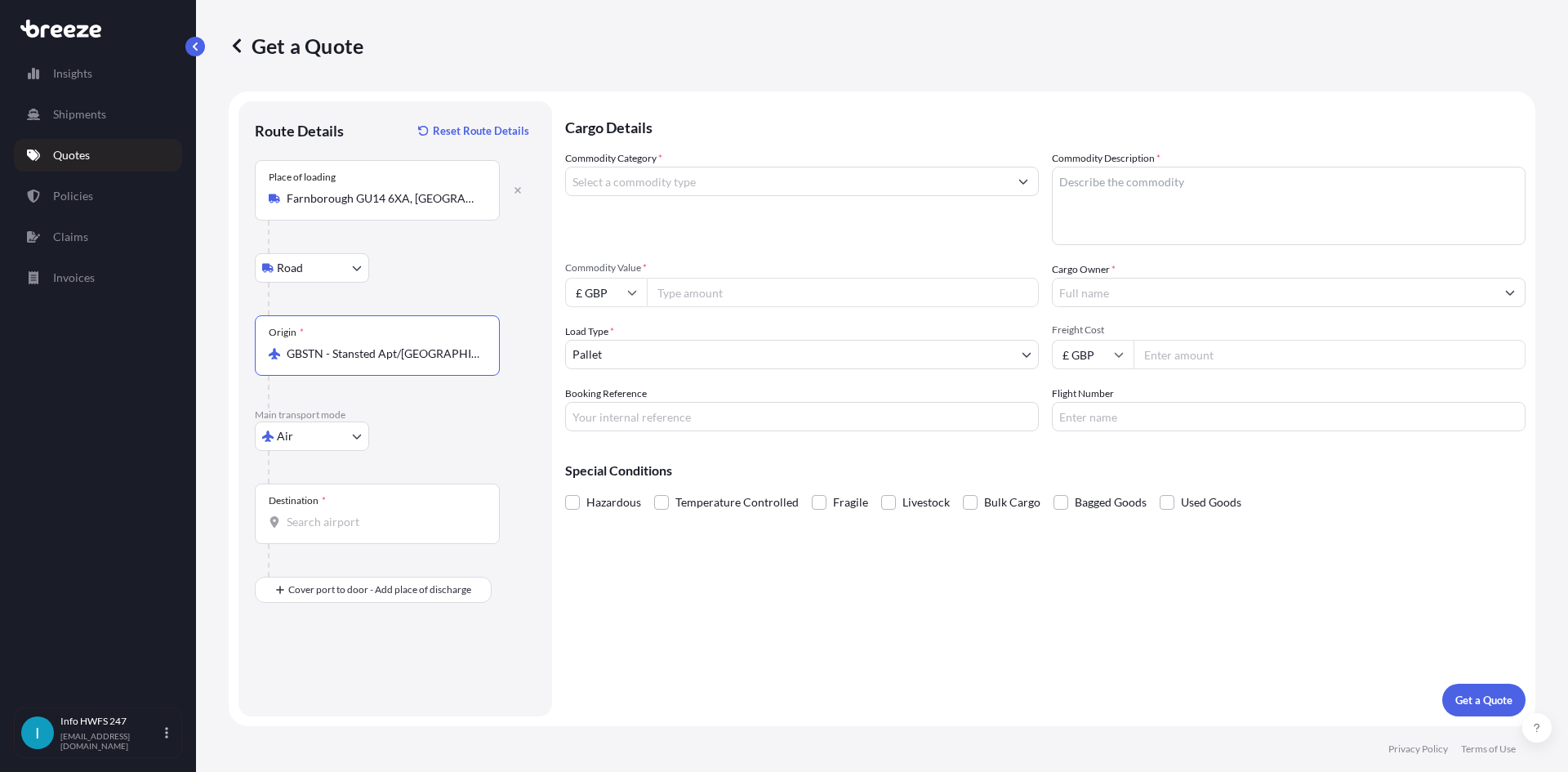
type input "GBSTN - Stansted Apt/[GEOGRAPHIC_DATA], [GEOGRAPHIC_DATA]"
click at [320, 520] on input "Destination *" at bounding box center [383, 522] width 193 height 17
click at [382, 575] on span "USSAV - [GEOGRAPHIC_DATA], [GEOGRAPHIC_DATA]" at bounding box center [437, 580] width 254 height 32
type input "USSAV - [GEOGRAPHIC_DATA], [GEOGRAPHIC_DATA]"
click at [370, 660] on div "Place of Discharge" at bounding box center [377, 669] width 245 height 61
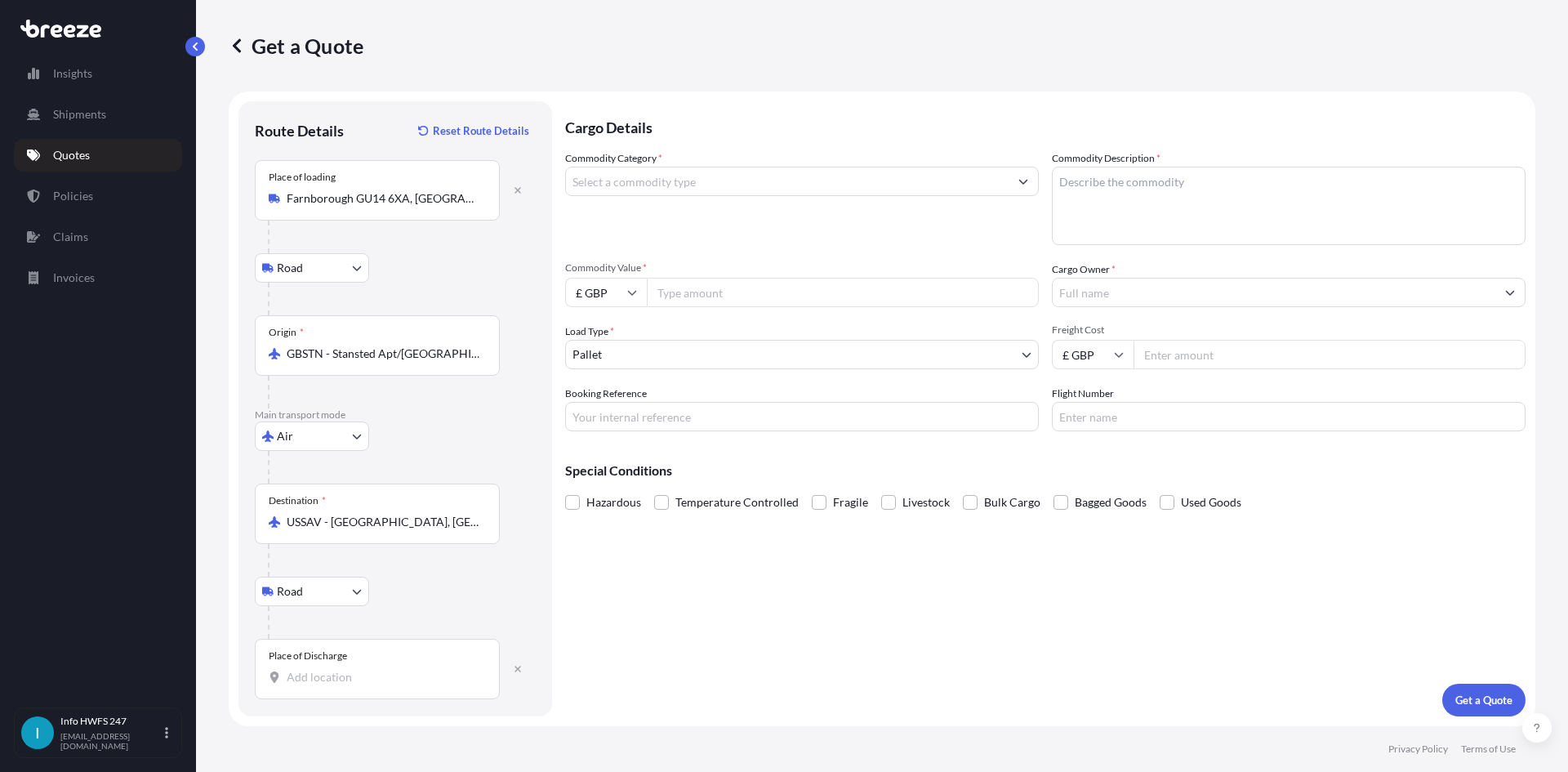
click at [370, 669] on input "Place of Discharge" at bounding box center [383, 677] width 193 height 17
click at [444, 737] on div "[GEOGRAPHIC_DATA] , [GEOGRAPHIC_DATA]" at bounding box center [416, 743] width 310 height 62
type input "[GEOGRAPHIC_DATA], [GEOGRAPHIC_DATA]"
click at [710, 180] on input "Commodity Category *" at bounding box center [787, 181] width 442 height 29
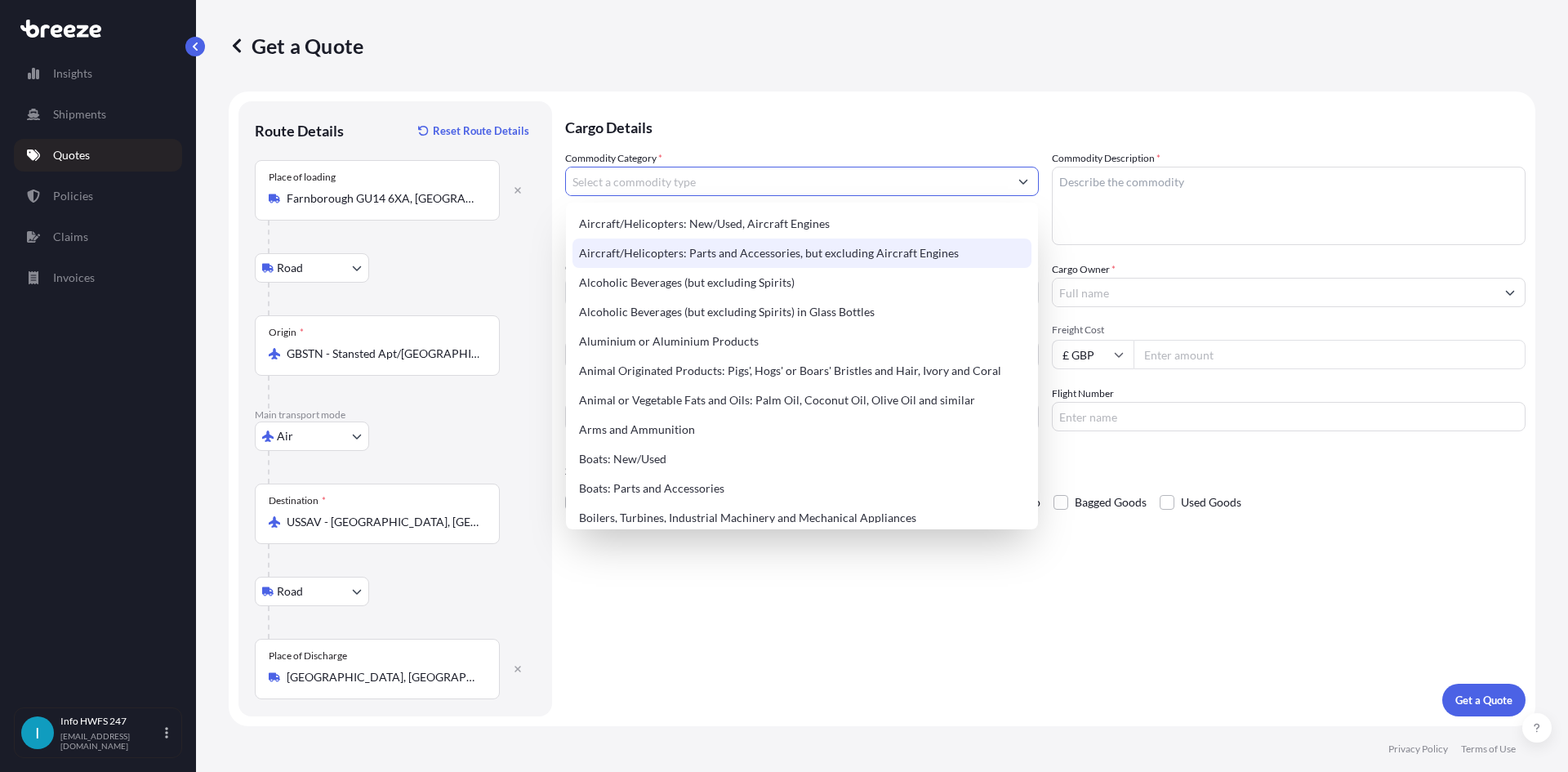
click at [718, 246] on div "Aircraft/Helicopters: Parts and Accessories, but excluding Aircraft Engines" at bounding box center [801, 253] width 459 height 29
type input "Aircraft/Helicopters: Parts and Accessories, but excluding Aircraft Engines"
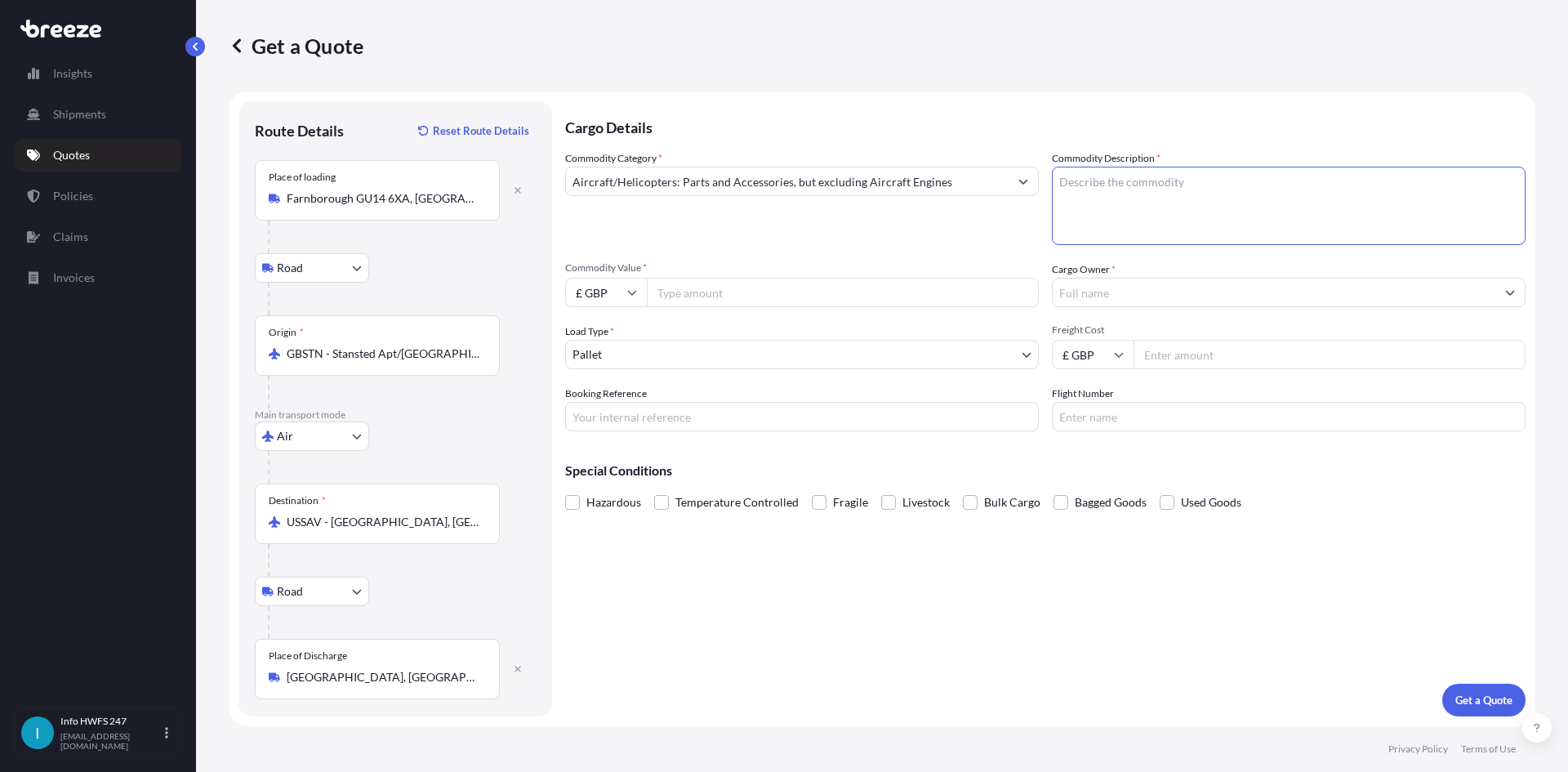
click at [1126, 188] on textarea "Commodity Description *" at bounding box center [1289, 205] width 474 height 78
type textarea "CIVIL AIRCRAFT PARTS - TURBINE COOLING CONTRO VALVE"
click at [751, 299] on input "Commodity Value *" at bounding box center [842, 292] width 392 height 29
drag, startPoint x: 618, startPoint y: 294, endPoint x: 617, endPoint y: 306, distance: 12.0
click at [617, 294] on input "£ GBP" at bounding box center [606, 292] width 81 height 29
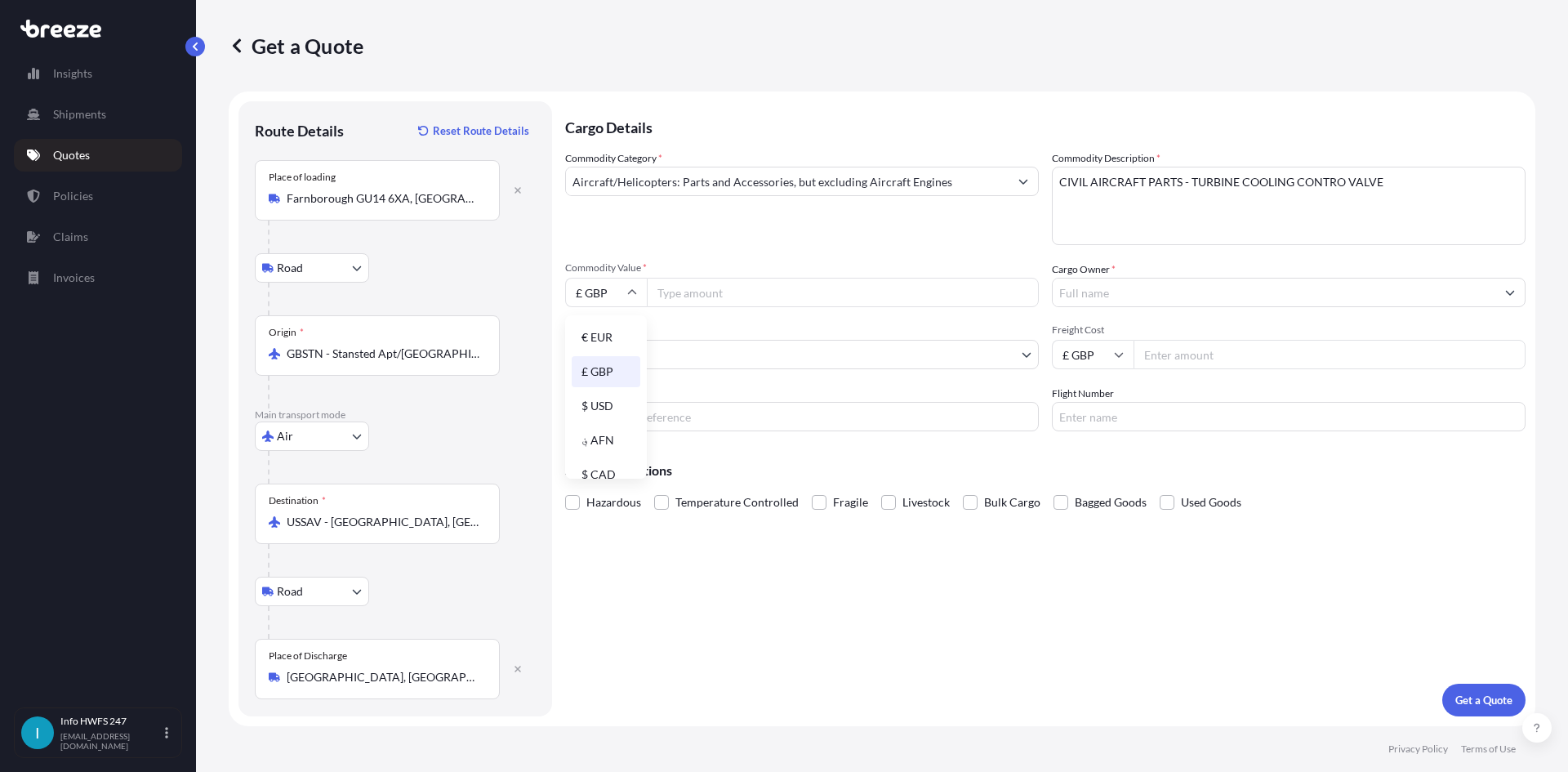
drag, startPoint x: 624, startPoint y: 406, endPoint x: 653, endPoint y: 369, distance: 47.0
click at [623, 406] on div "$ USD" at bounding box center [606, 405] width 69 height 31
type input "$ USD"
click at [715, 298] on input "Commodity Value *" at bounding box center [842, 292] width 392 height 29
type input "442200.00"
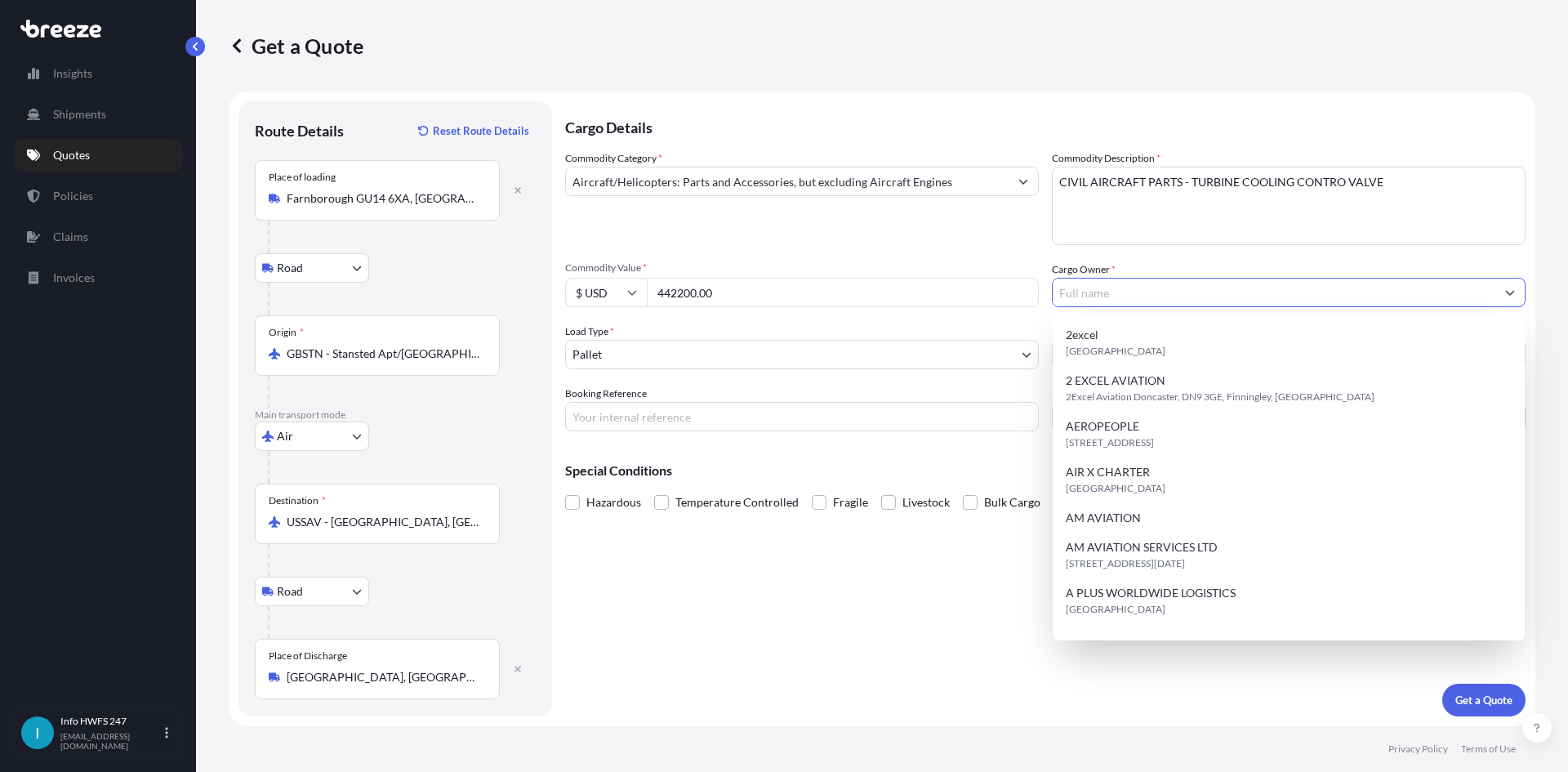
click at [1096, 293] on input "Cargo Owner *" at bounding box center [1274, 292] width 442 height 29
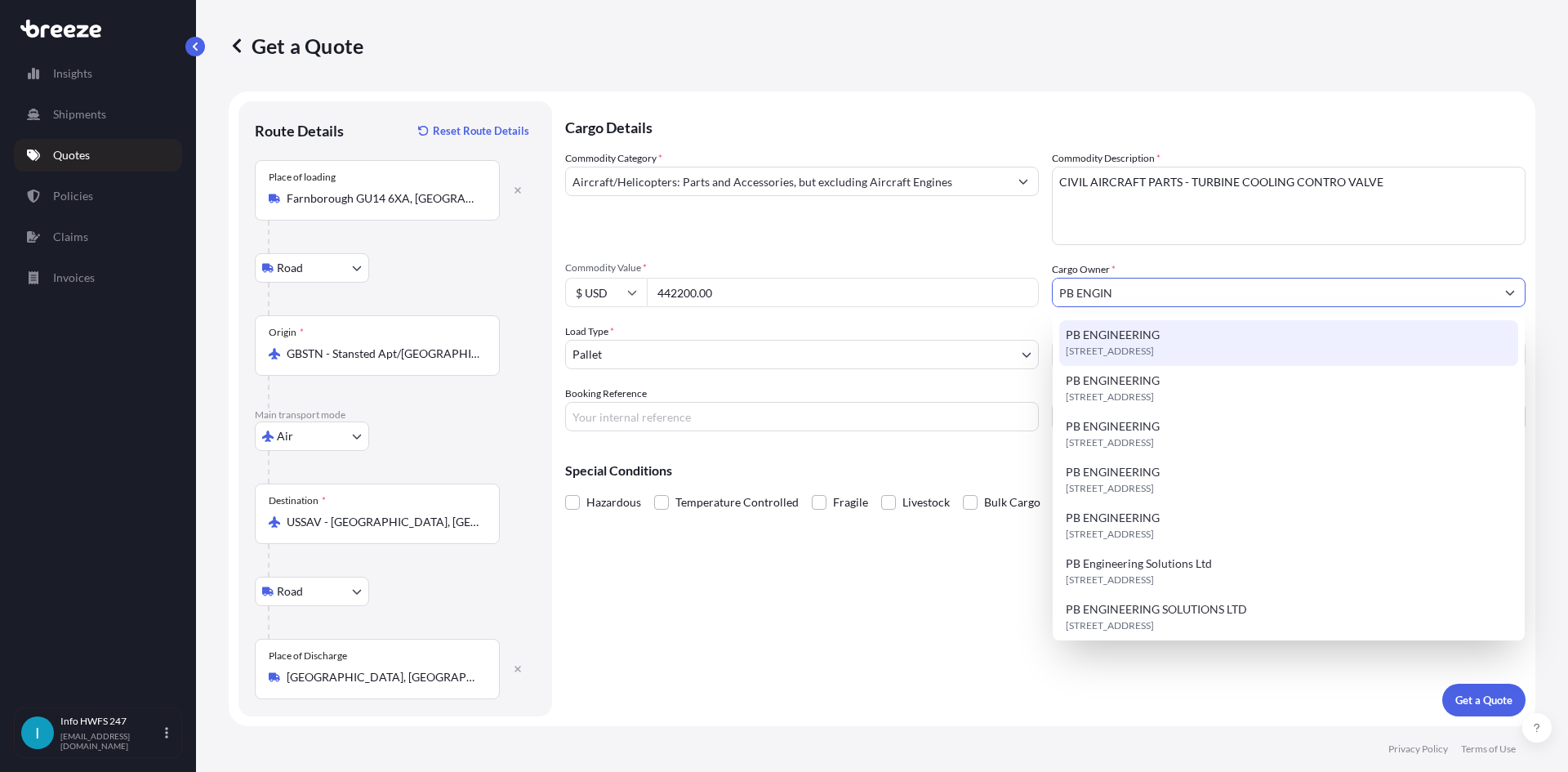
click at [1151, 342] on span "PB ENGINEERING" at bounding box center [1112, 335] width 94 height 17
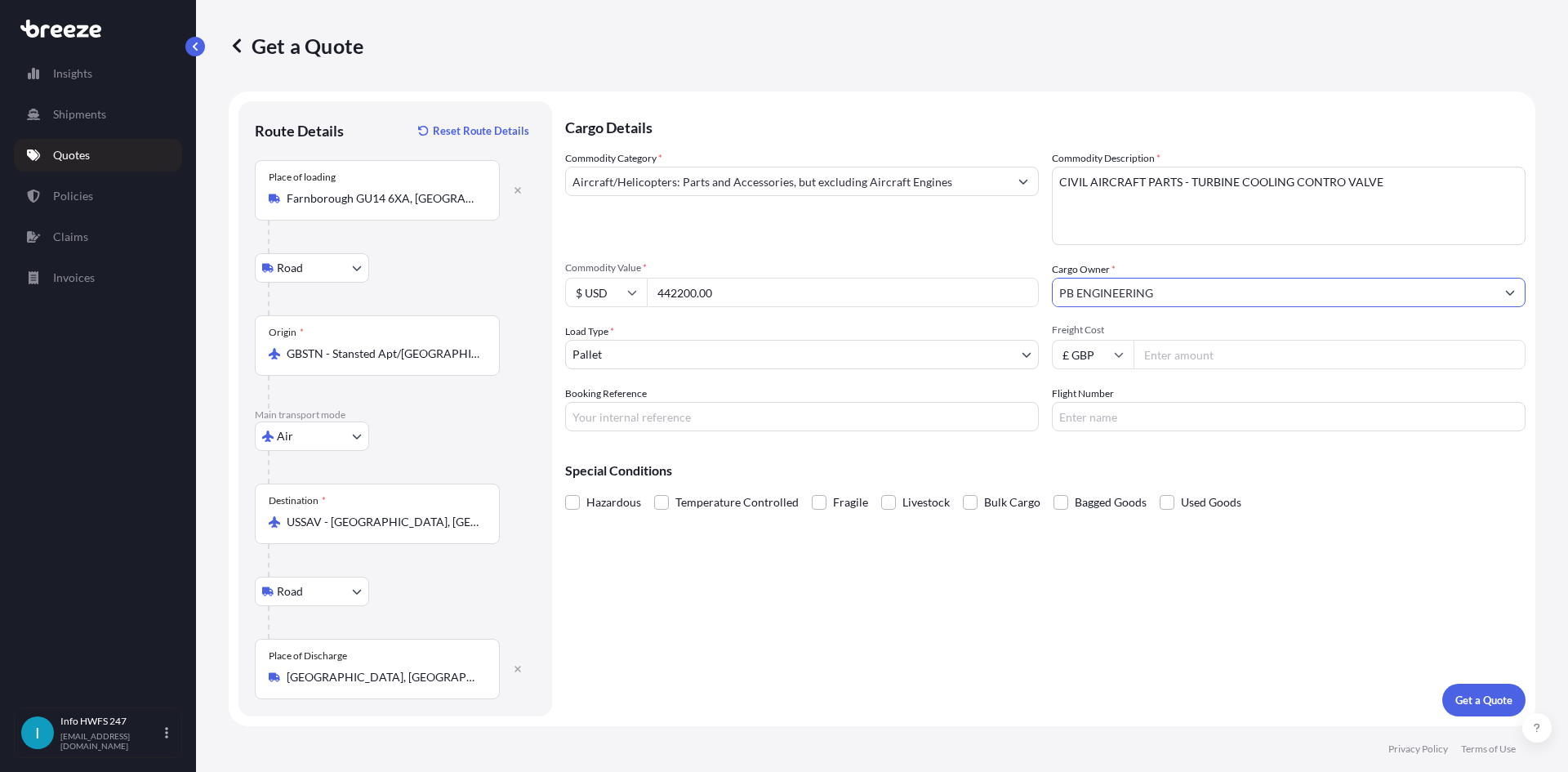
type input "PB ENGINEERING"
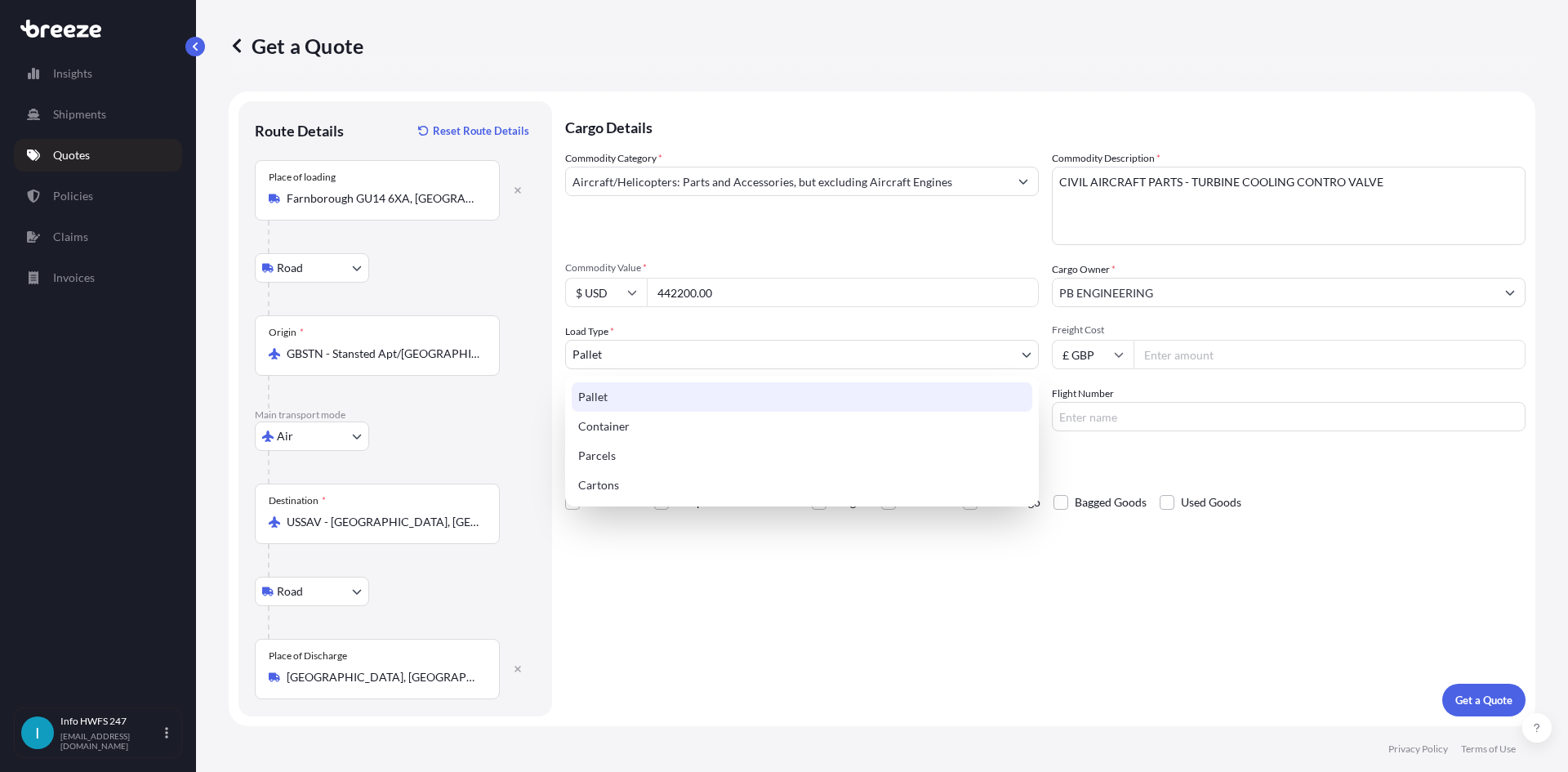
click at [737, 354] on body "3 options available. 0 options available. 7 options available. Insights Shipmen…" at bounding box center [784, 386] width 1568 height 772
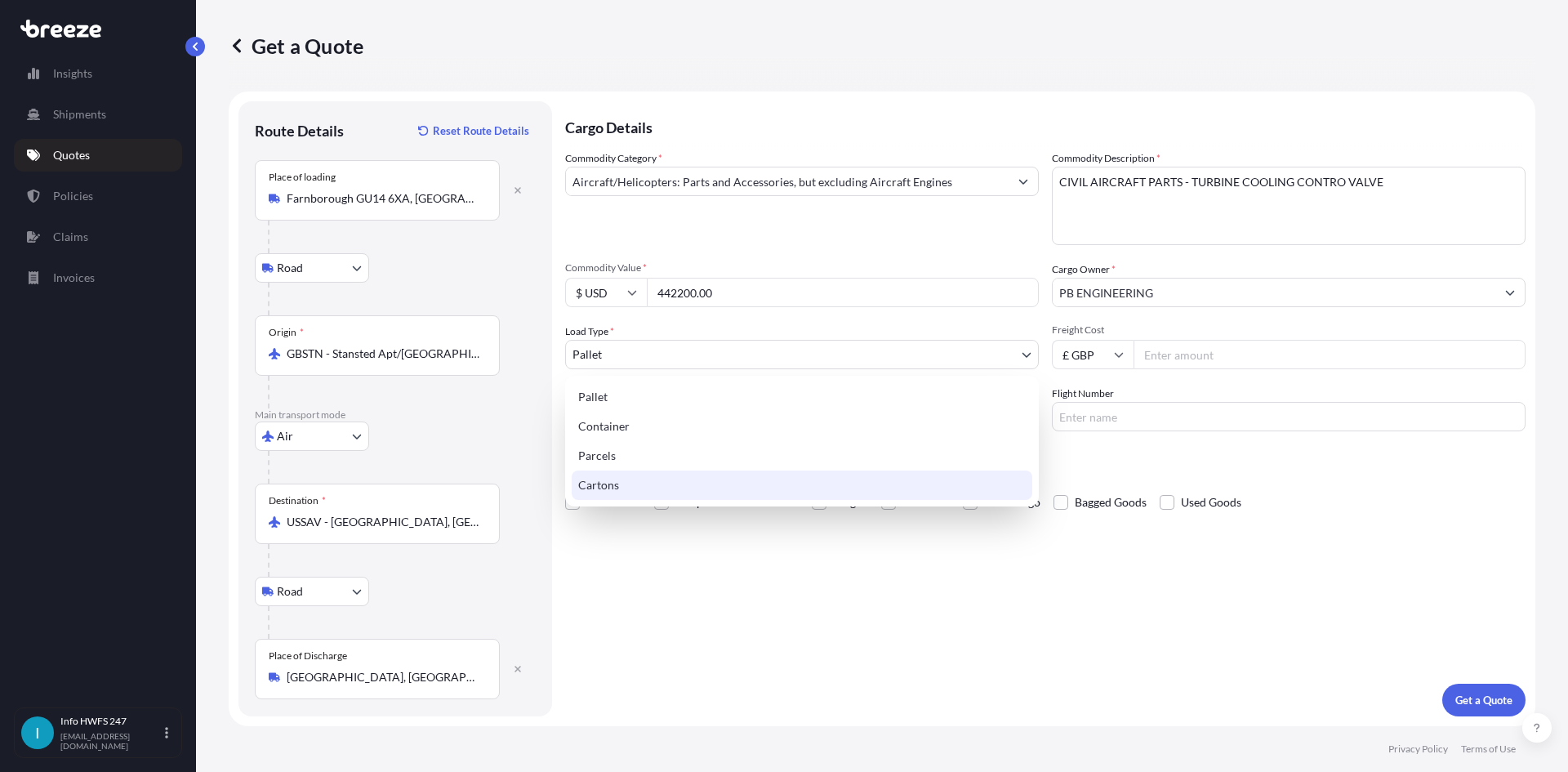
click at [643, 482] on div "Cartons" at bounding box center [802, 485] width 461 height 29
select select "4"
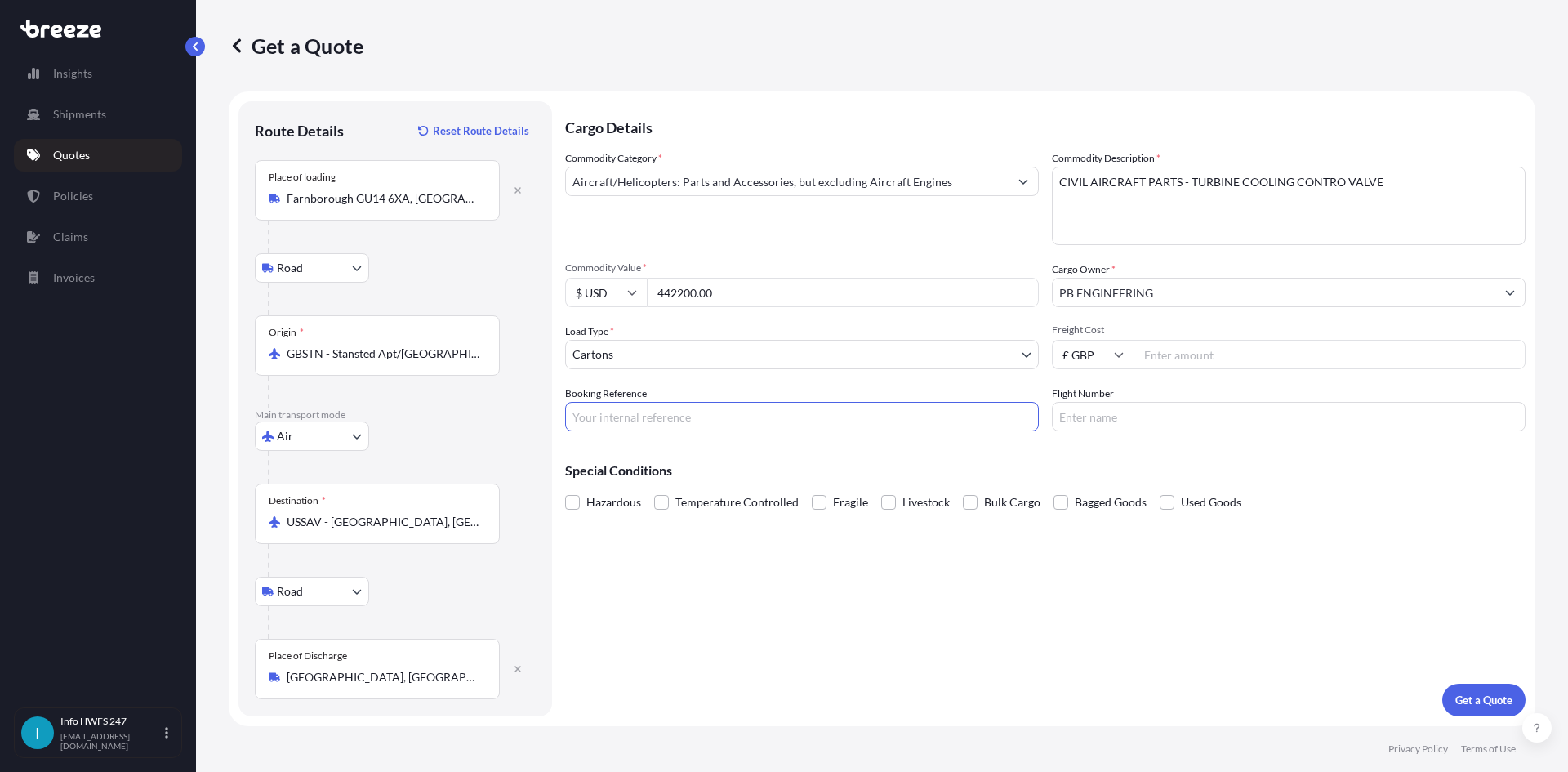
click at [622, 413] on input "Booking Reference" at bounding box center [802, 416] width 474 height 29
type input "HE168211"
click at [1461, 696] on p "Get a Quote" at bounding box center [1483, 700] width 57 height 17
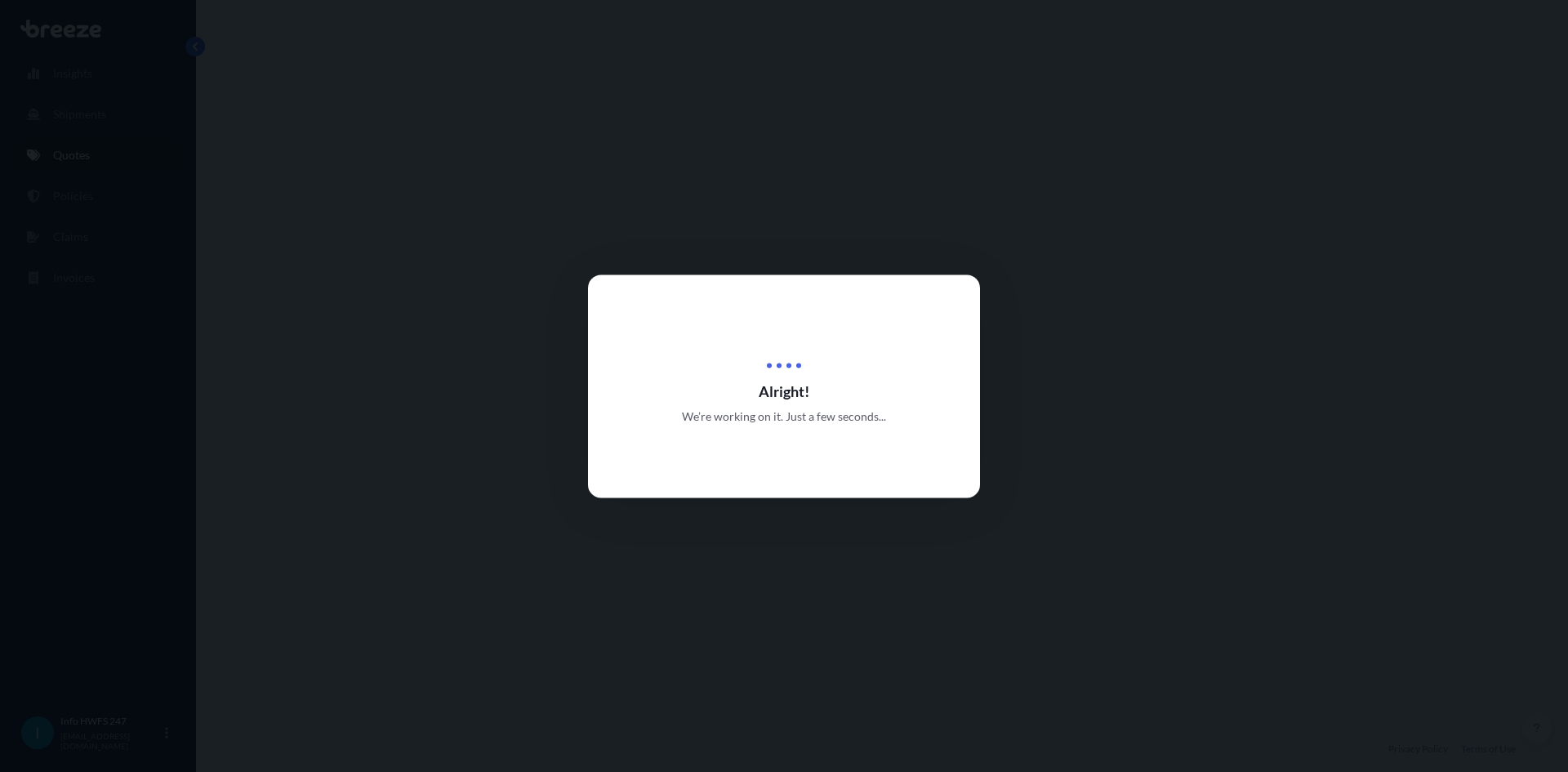
select select "Road"
select select "Air"
select select "Road"
select select "4"
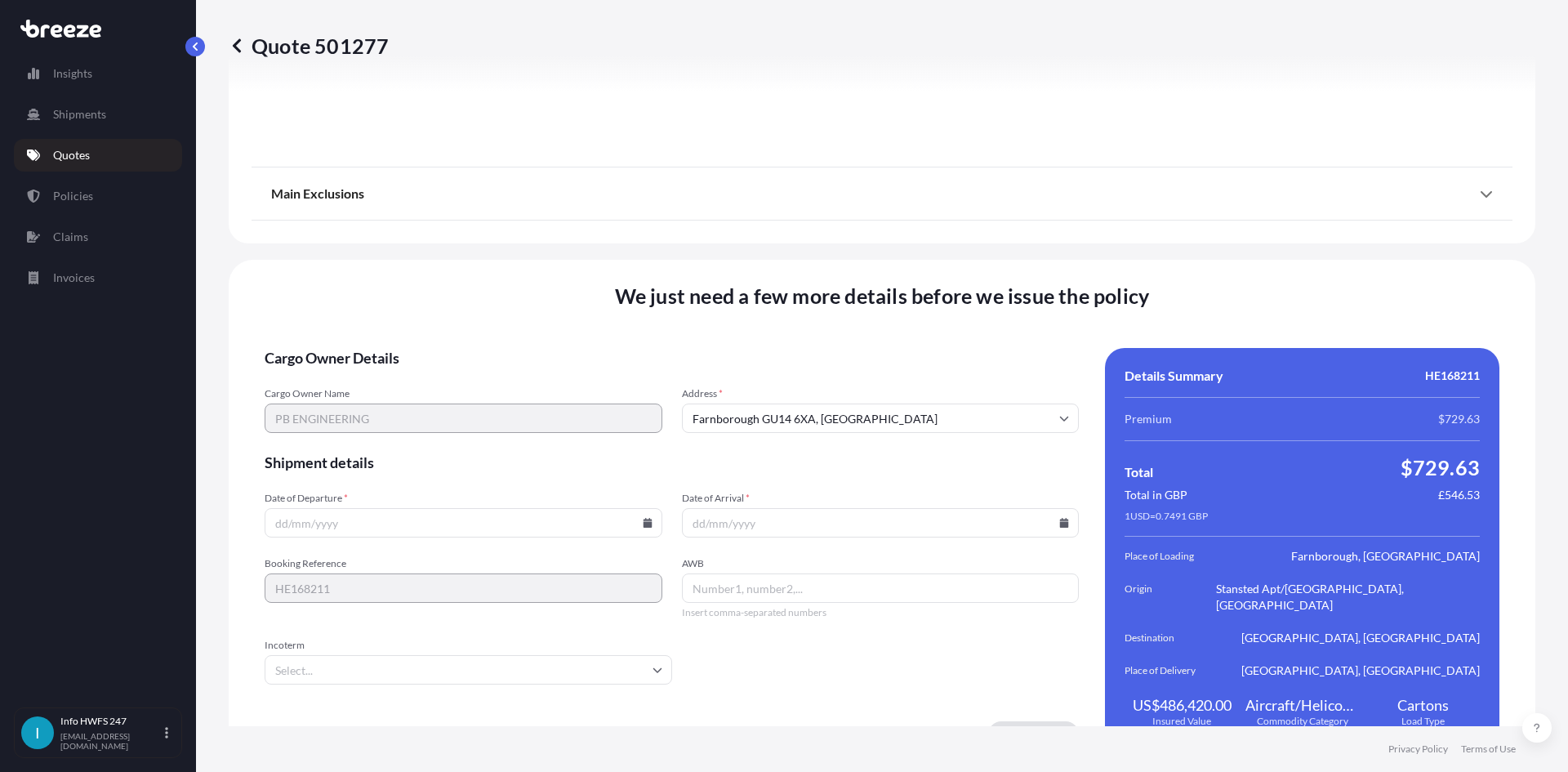
scroll to position [2130, 0]
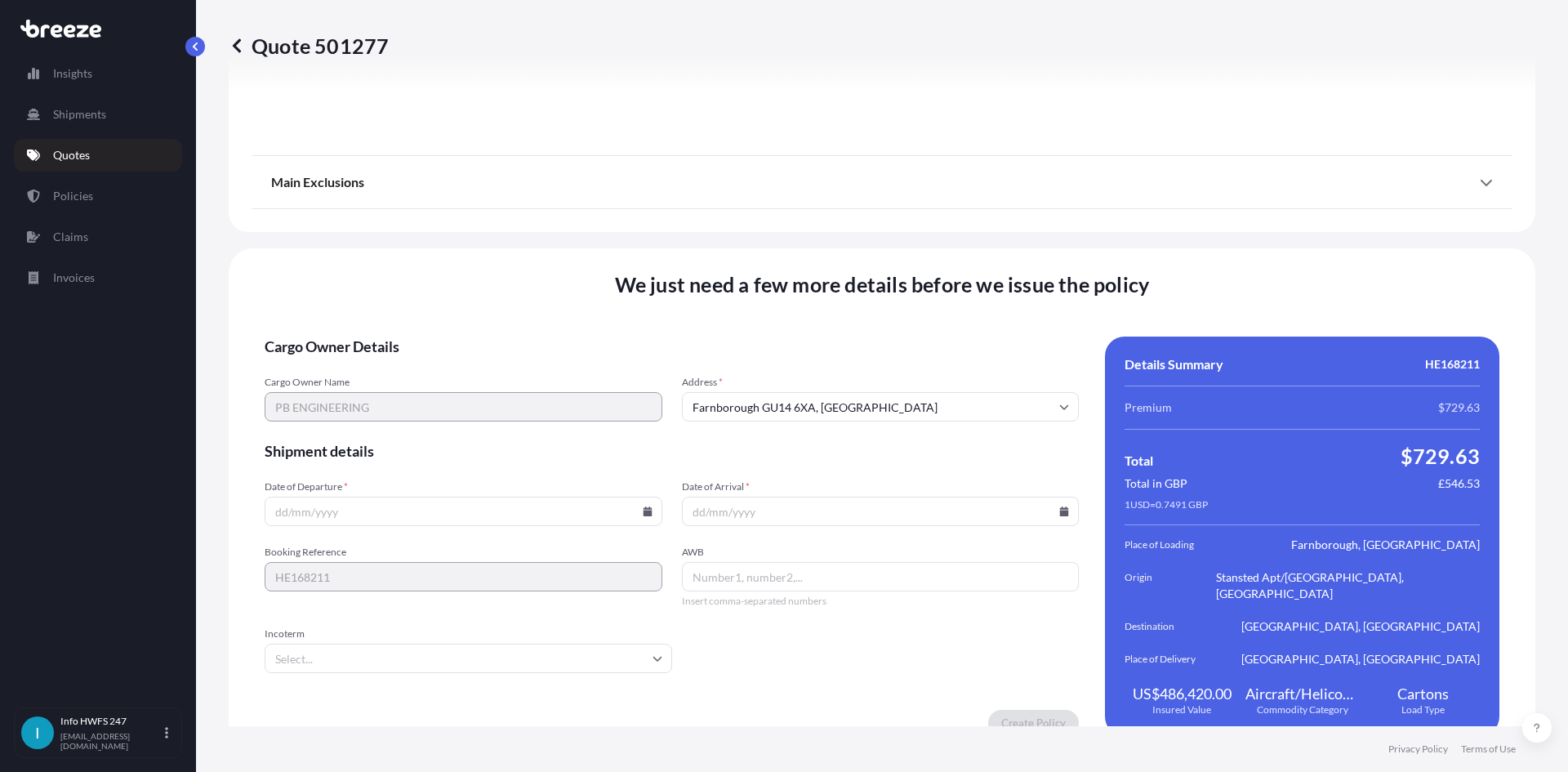
click at [643, 507] on icon at bounding box center [648, 512] width 10 height 10
click at [348, 346] on button "13" at bounding box center [347, 349] width 26 height 26
type input "[DATE]"
click at [1060, 507] on icon at bounding box center [1064, 512] width 9 height 10
click at [755, 380] on button "20" at bounding box center [760, 380] width 26 height 26
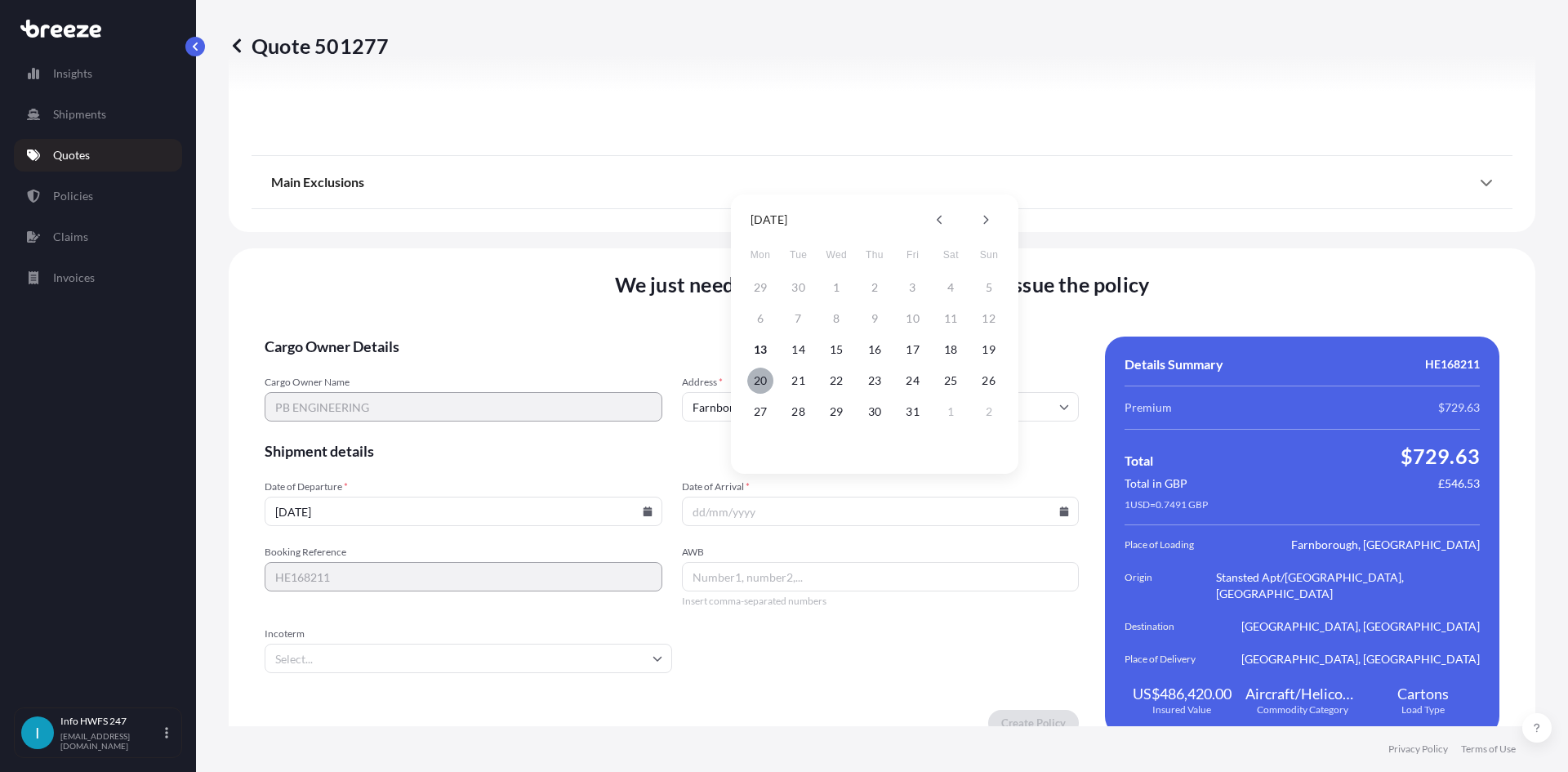
type input "[DATE]"
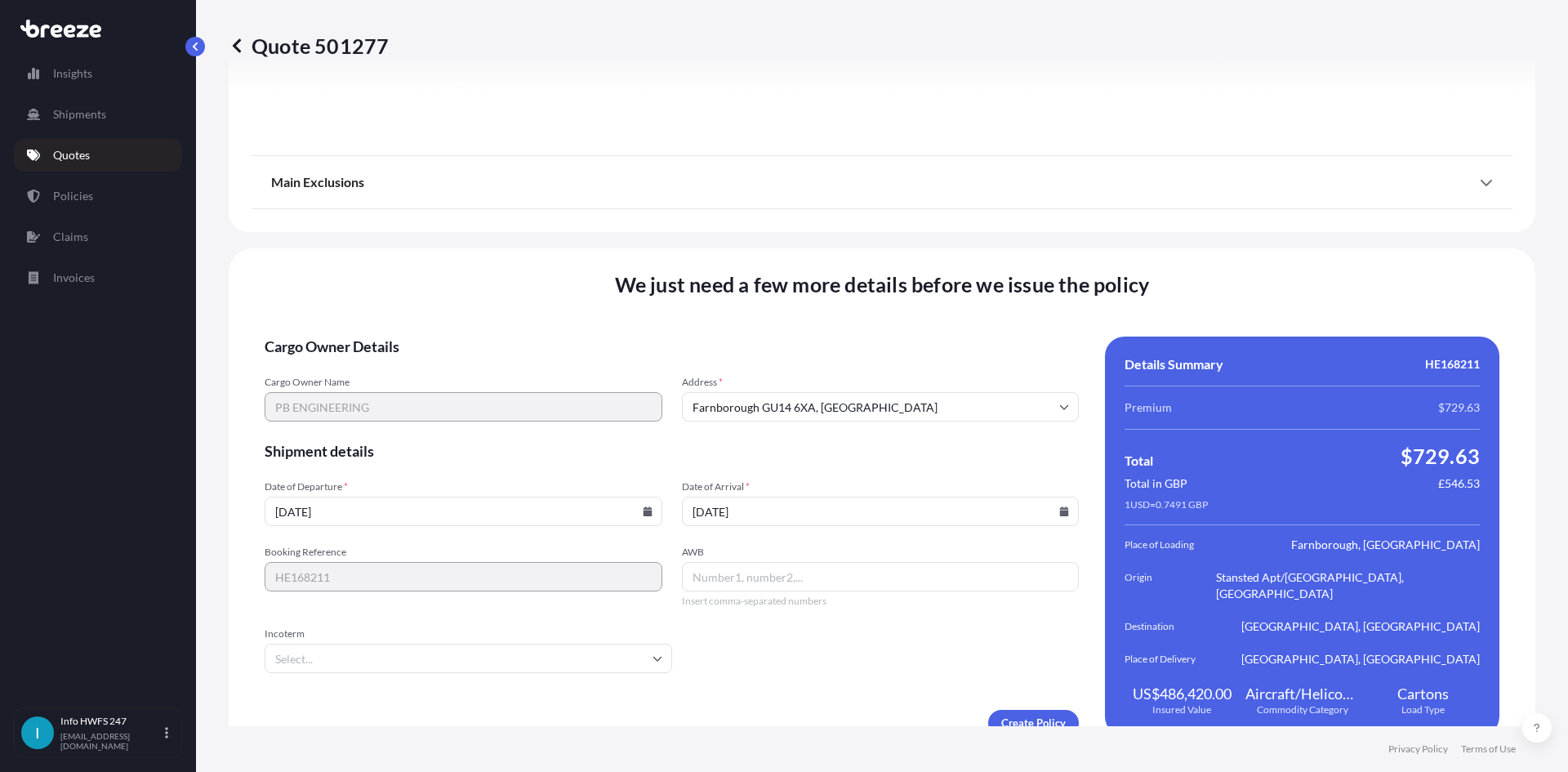
click at [782, 562] on input "AWB" at bounding box center [880, 577] width 397 height 29
paste input "885119399598"
type input "885119399598"
click at [653, 646] on div at bounding box center [468, 658] width 407 height 29
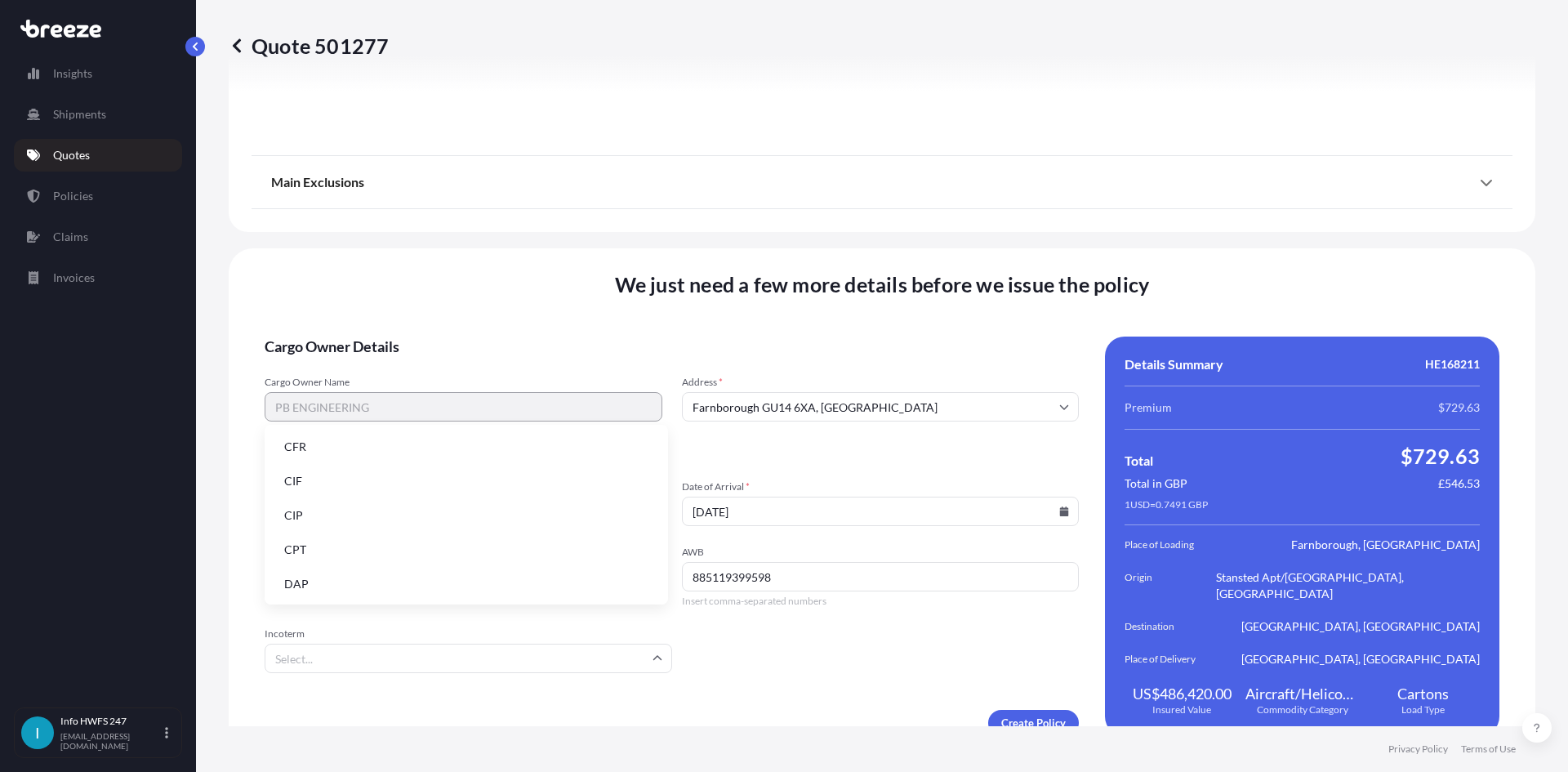
click at [427, 591] on li "DAP" at bounding box center [466, 584] width 390 height 31
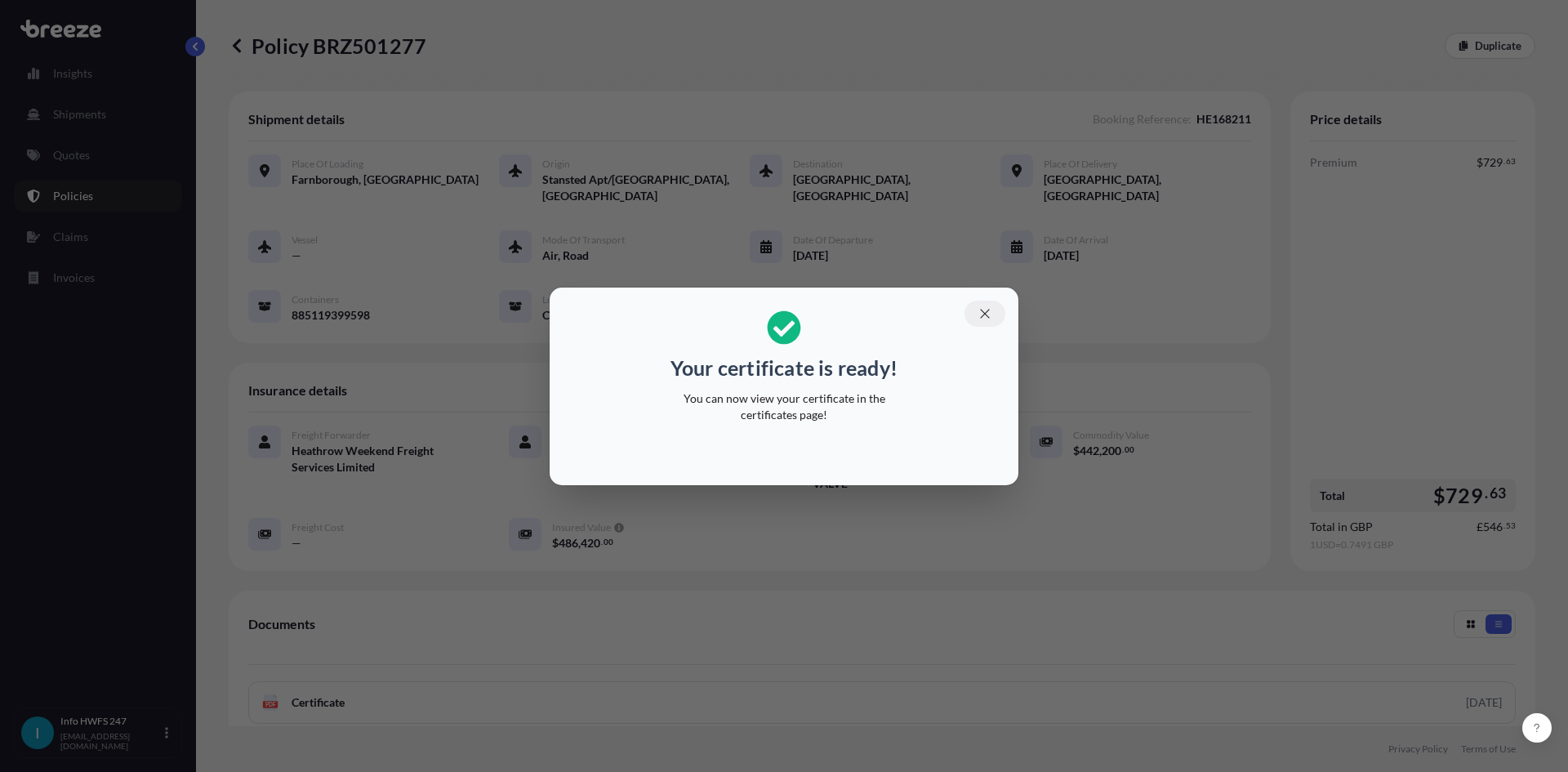
click at [986, 312] on icon "button" at bounding box center [984, 313] width 9 height 9
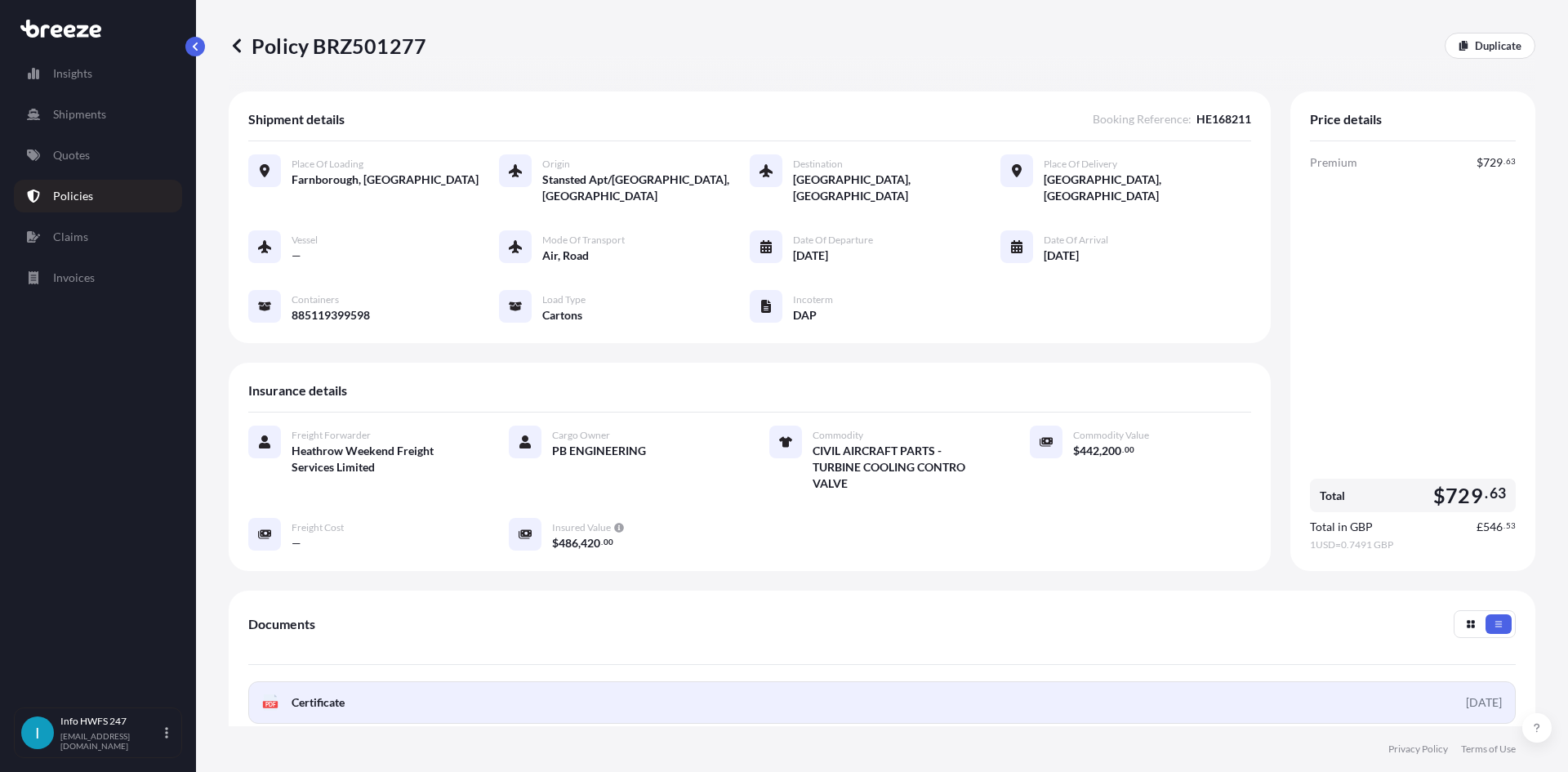
click at [682, 684] on link "PDF Certificate [DATE]" at bounding box center [882, 702] width 1267 height 42
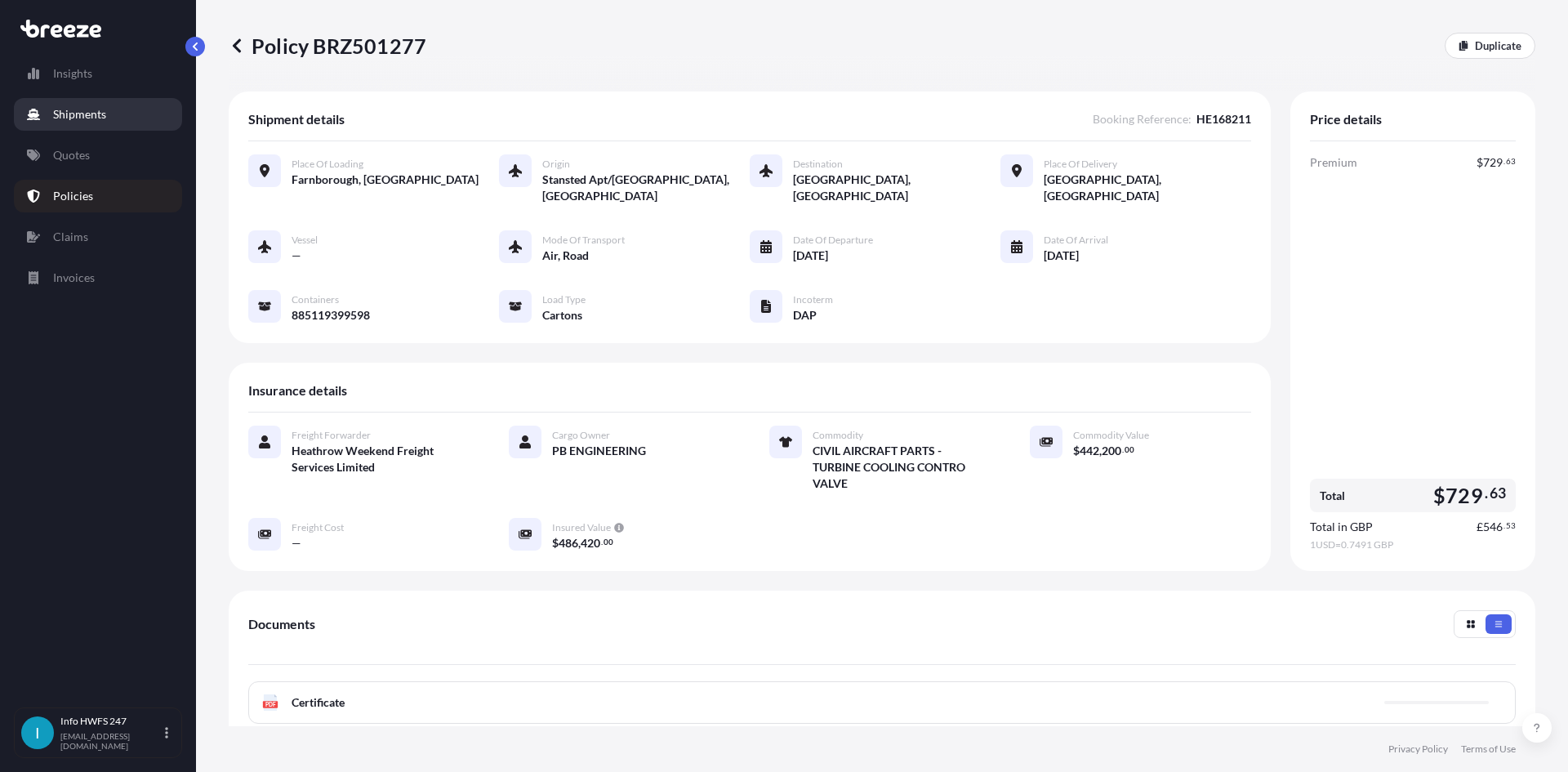
click at [71, 104] on link "Shipments" at bounding box center [98, 114] width 168 height 32
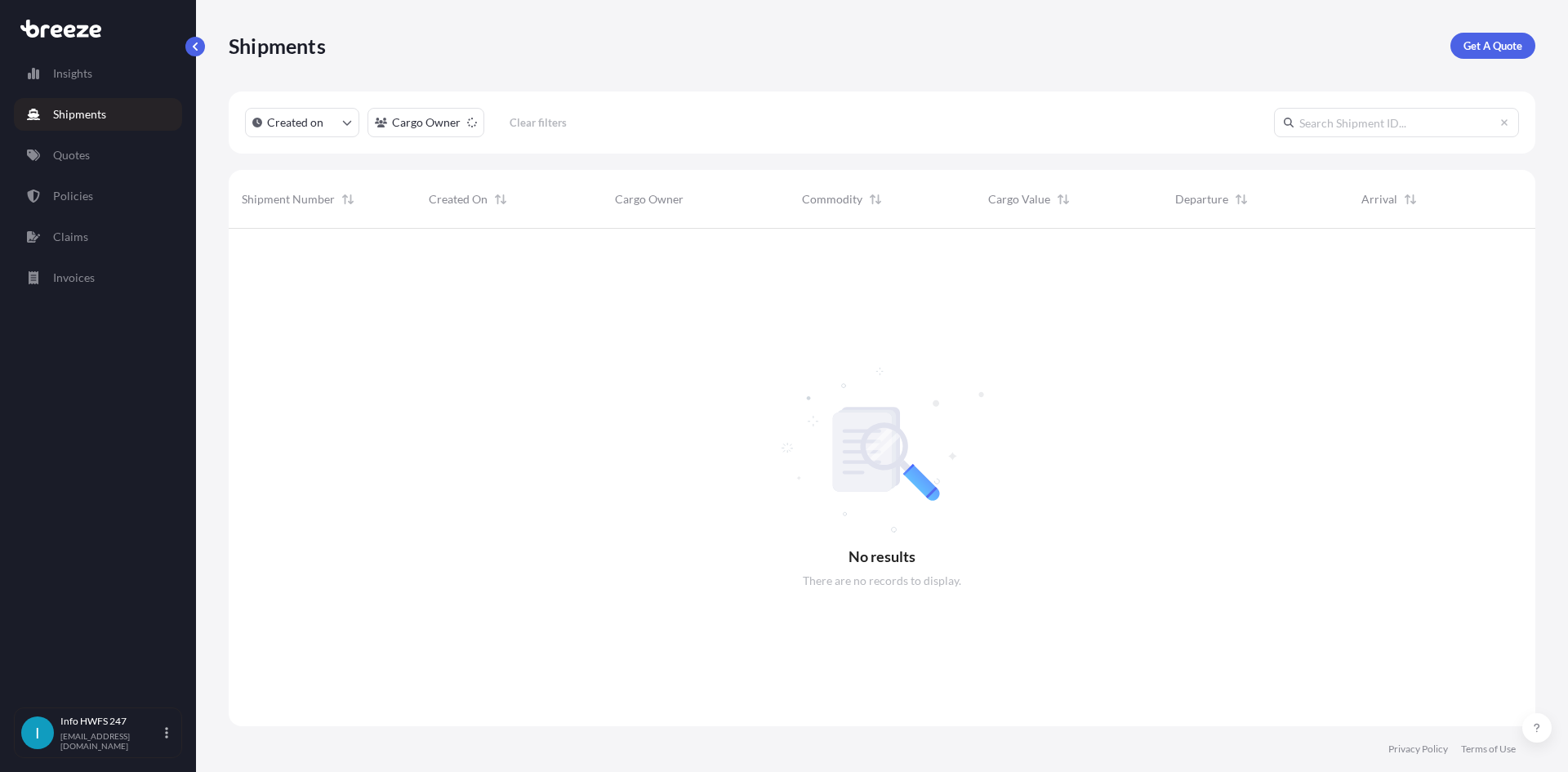
scroll to position [544, 1294]
click at [1479, 38] on p "Get A Quote" at bounding box center [1492, 46] width 59 height 17
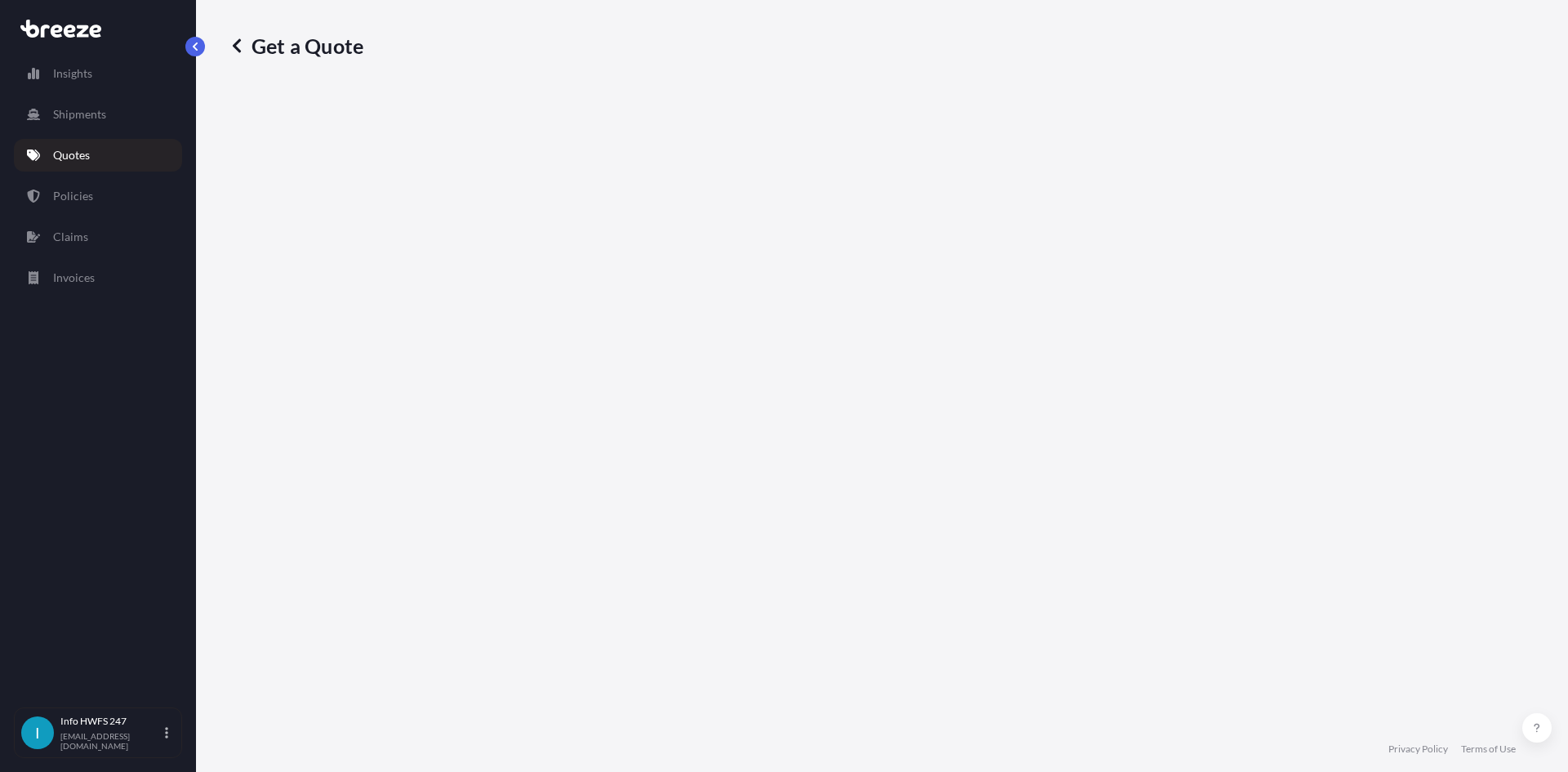
select select "Road"
select select "Air"
select select "1"
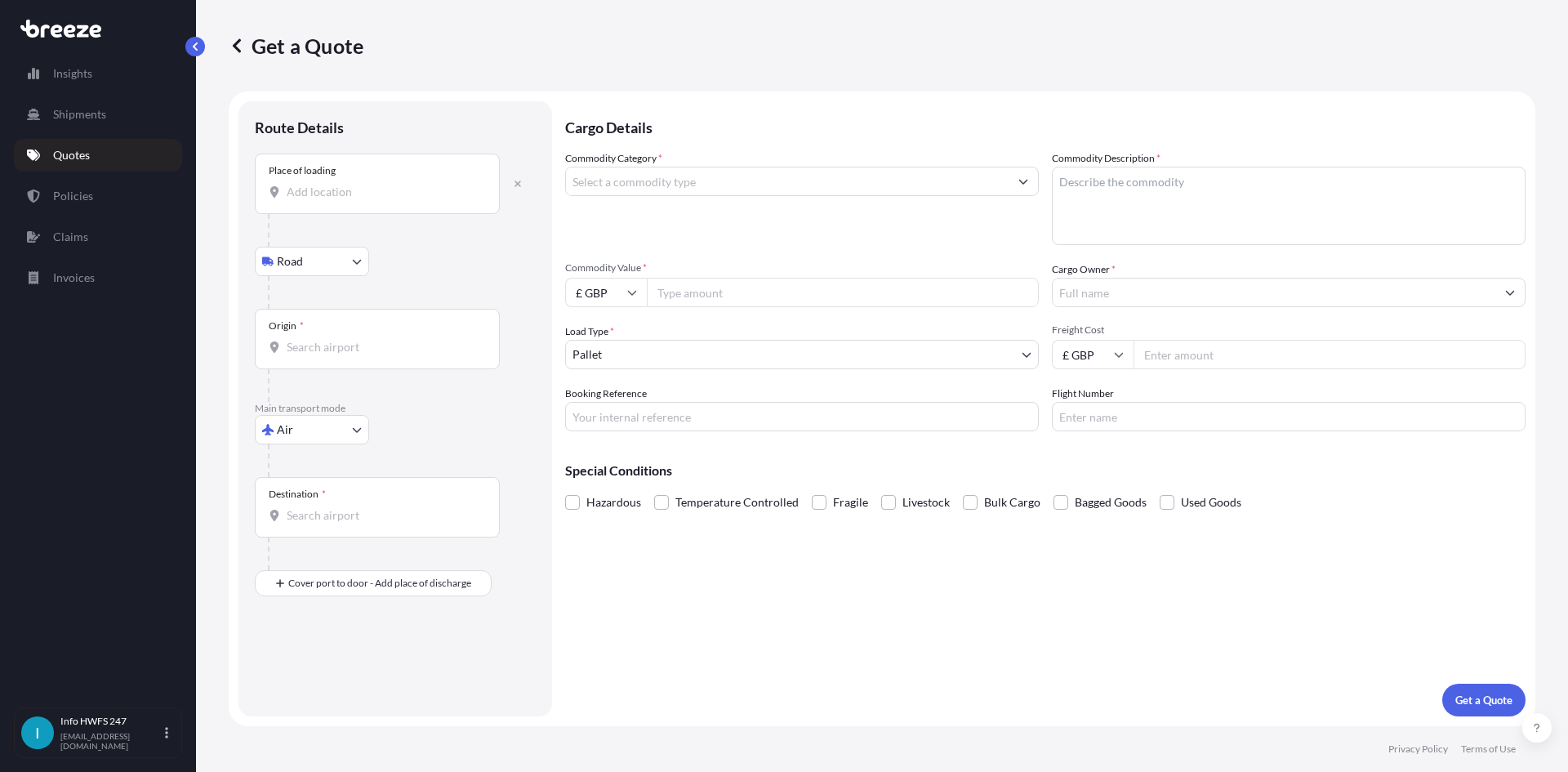
click at [317, 194] on input "Place of loading" at bounding box center [383, 192] width 193 height 17
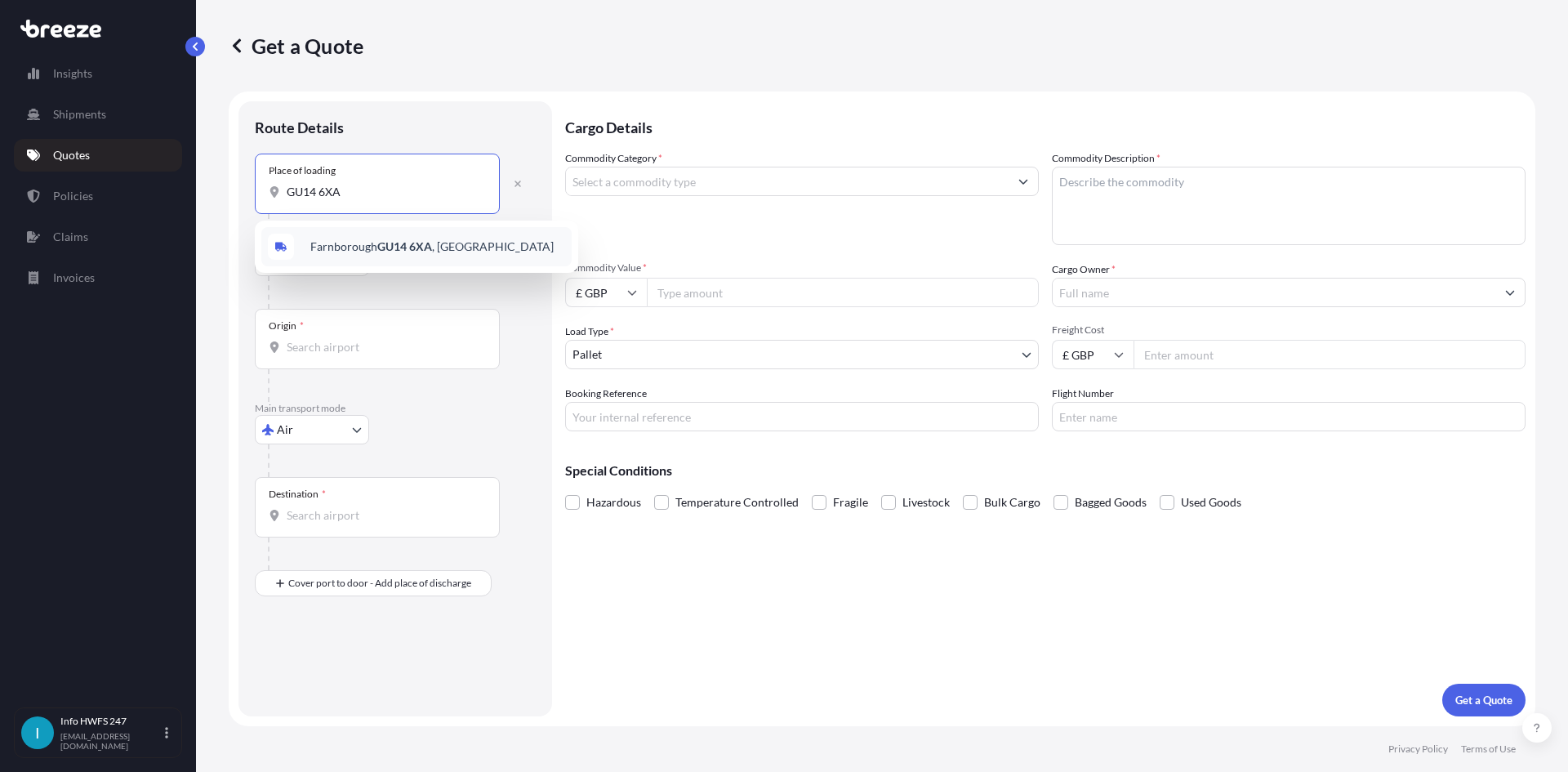
click at [367, 260] on div "Farnborough GU14 6XA , [GEOGRAPHIC_DATA]" at bounding box center [416, 246] width 310 height 39
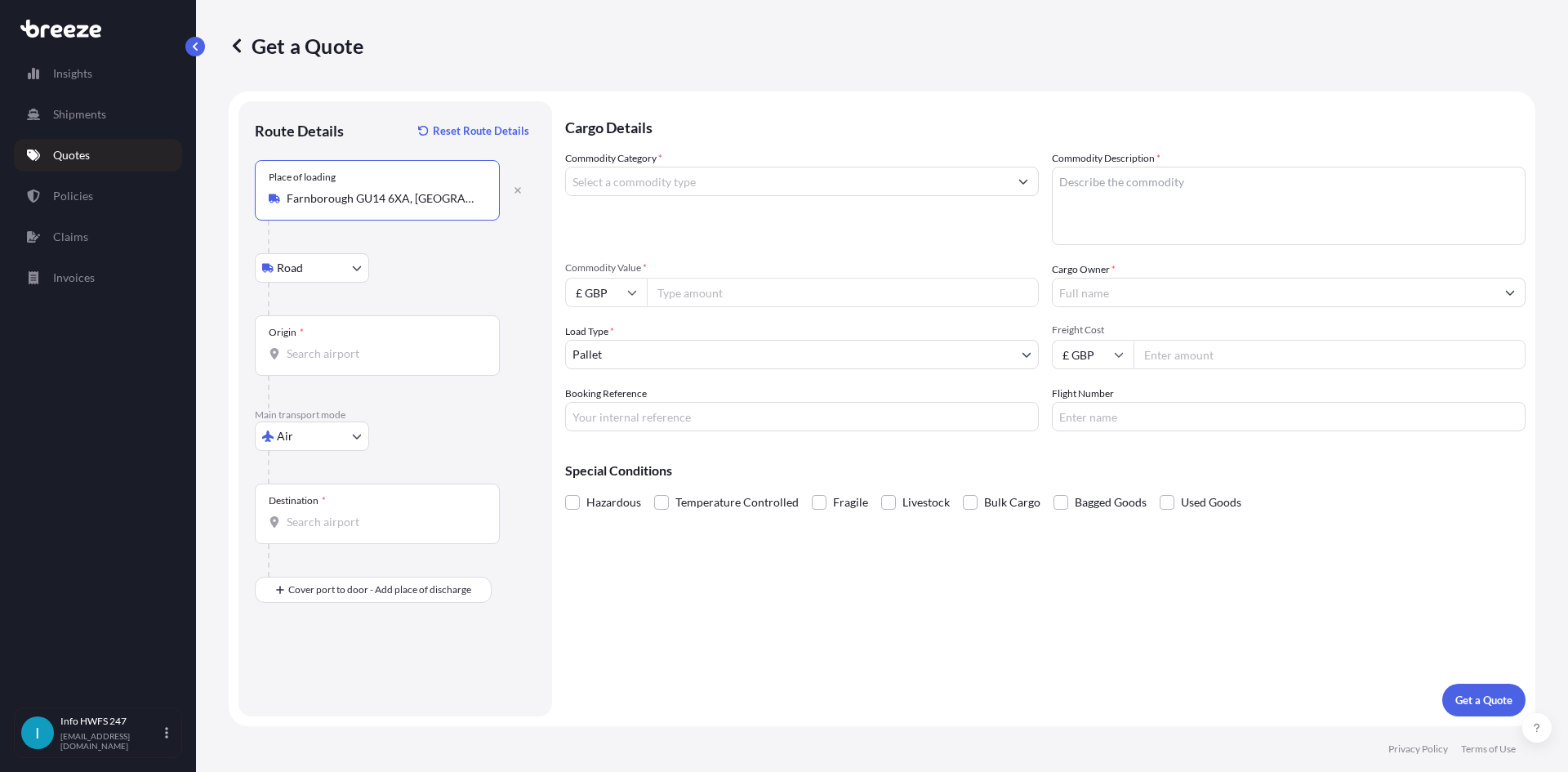
type input "Farnborough GU14 6XA, [GEOGRAPHIC_DATA]"
click at [357, 346] on input "Origin *" at bounding box center [383, 354] width 193 height 17
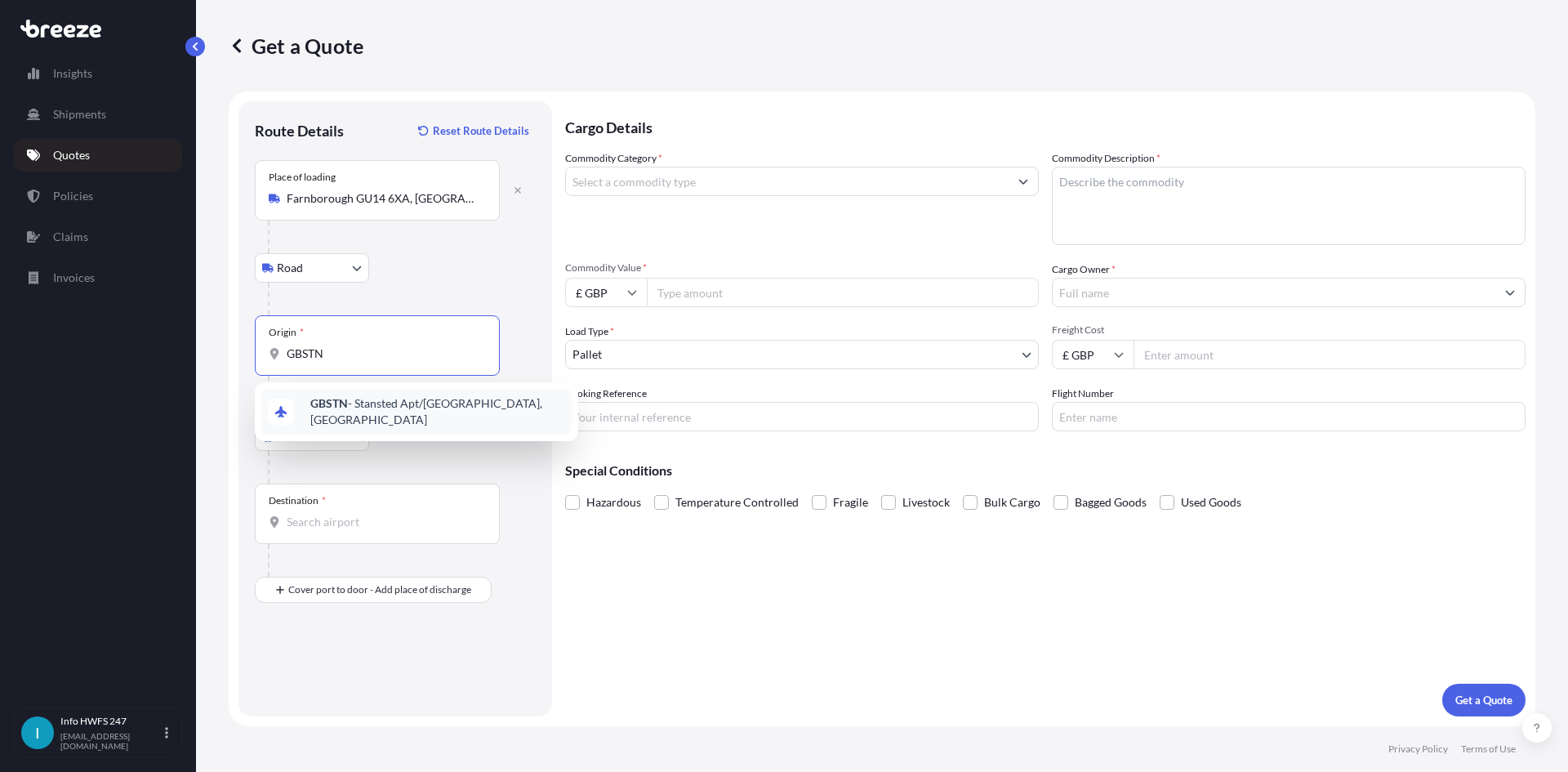
click at [353, 398] on div "GBSTN - Stansted Apt/[GEOGRAPHIC_DATA], [GEOGRAPHIC_DATA]" at bounding box center [416, 412] width 310 height 46
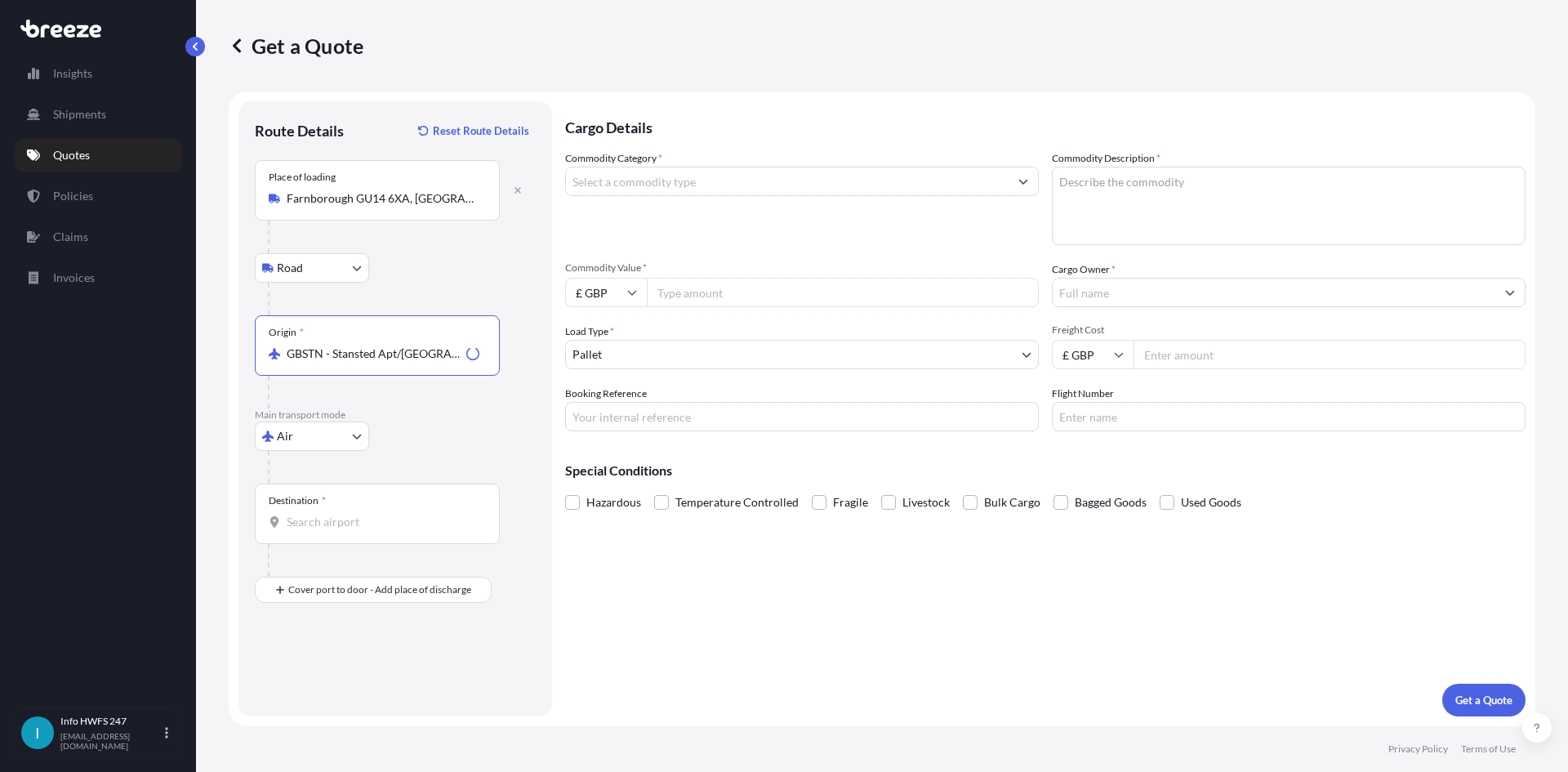
type input "GBSTN - Stansted Apt/[GEOGRAPHIC_DATA], [GEOGRAPHIC_DATA]"
click at [368, 522] on input "Destination *" at bounding box center [383, 522] width 193 height 17
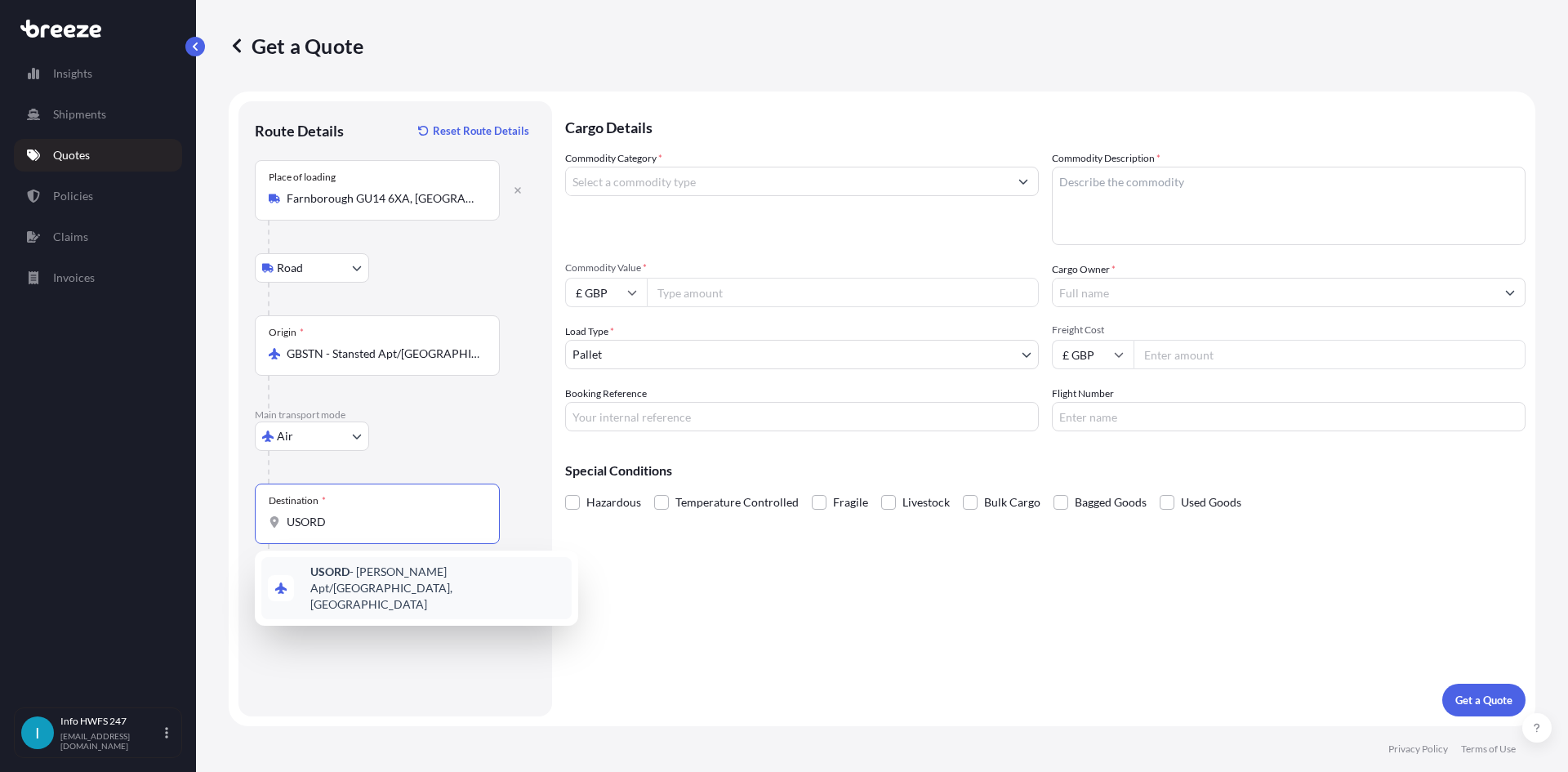
click at [353, 570] on span "USORD - [PERSON_NAME] Apt/[GEOGRAPHIC_DATA], [GEOGRAPHIC_DATA]" at bounding box center [437, 588] width 254 height 49
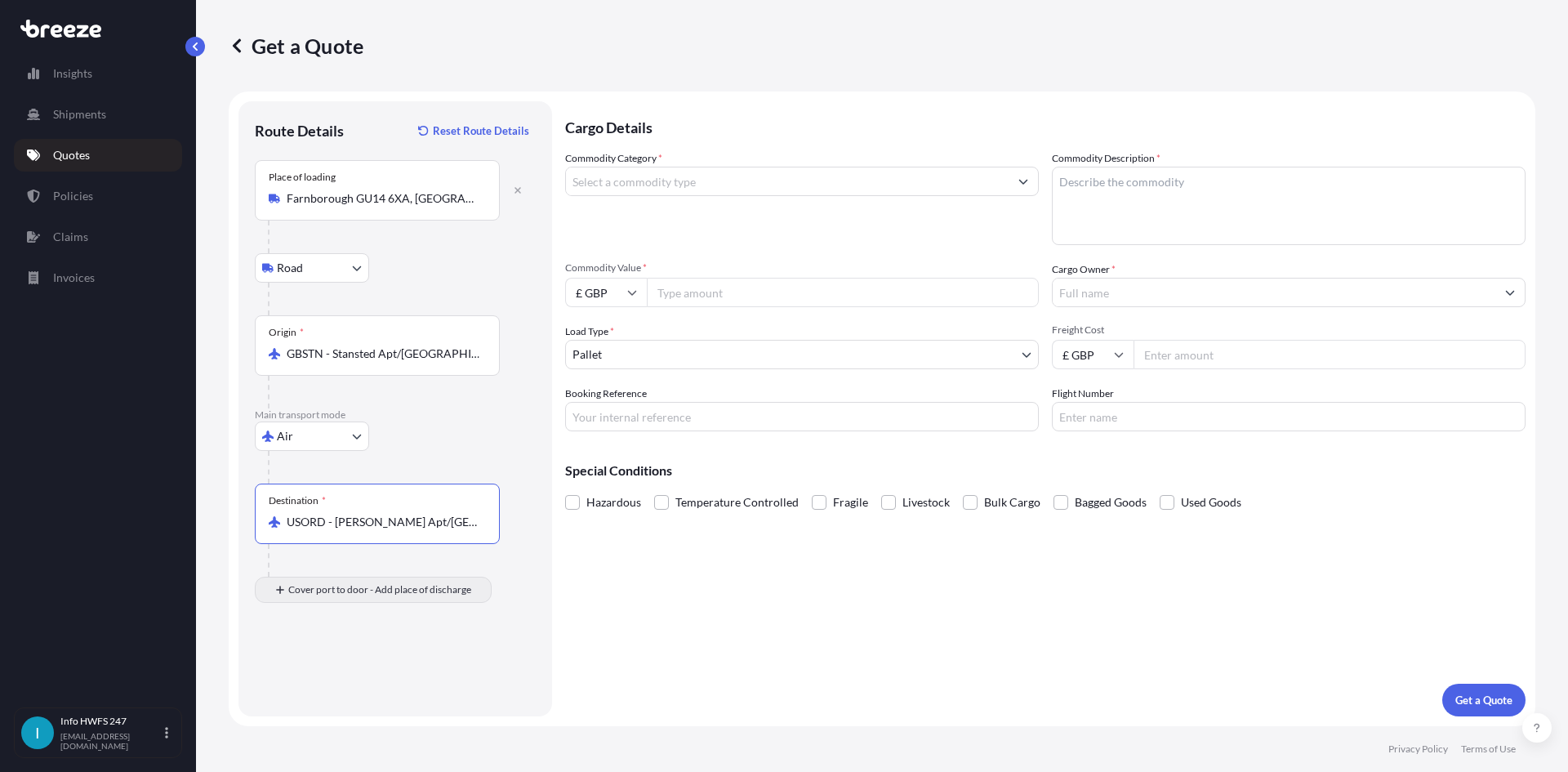
type input "USORD - [PERSON_NAME] Apt/[GEOGRAPHIC_DATA], [GEOGRAPHIC_DATA]"
click at [359, 664] on div "Place of Discharge" at bounding box center [377, 669] width 245 height 61
click at [359, 669] on input "Place of Discharge" at bounding box center [383, 677] width 193 height 17
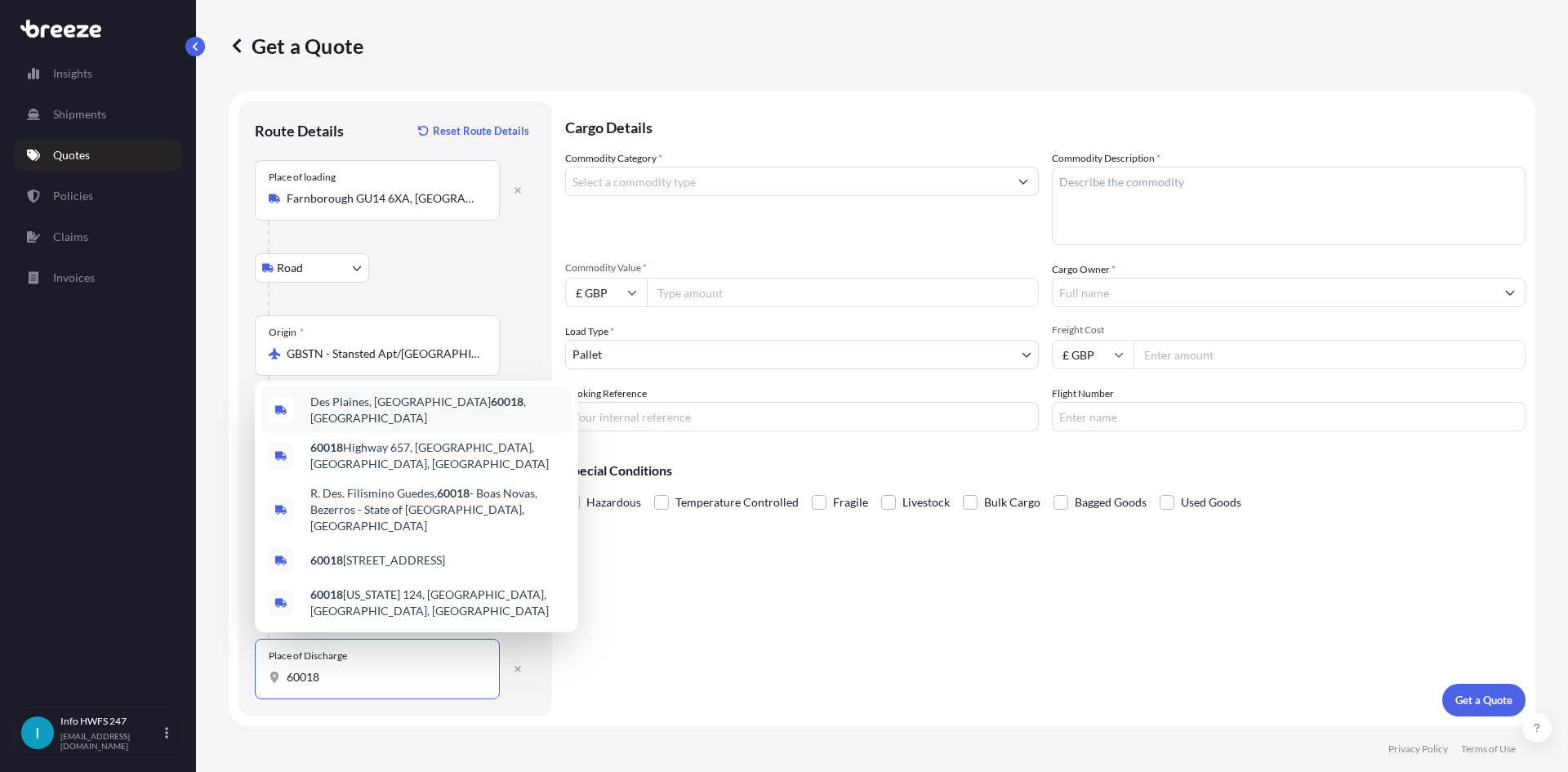
click at [369, 427] on span "Des Plaines, IL 60018 , [GEOGRAPHIC_DATA]" at bounding box center [437, 409] width 254 height 32
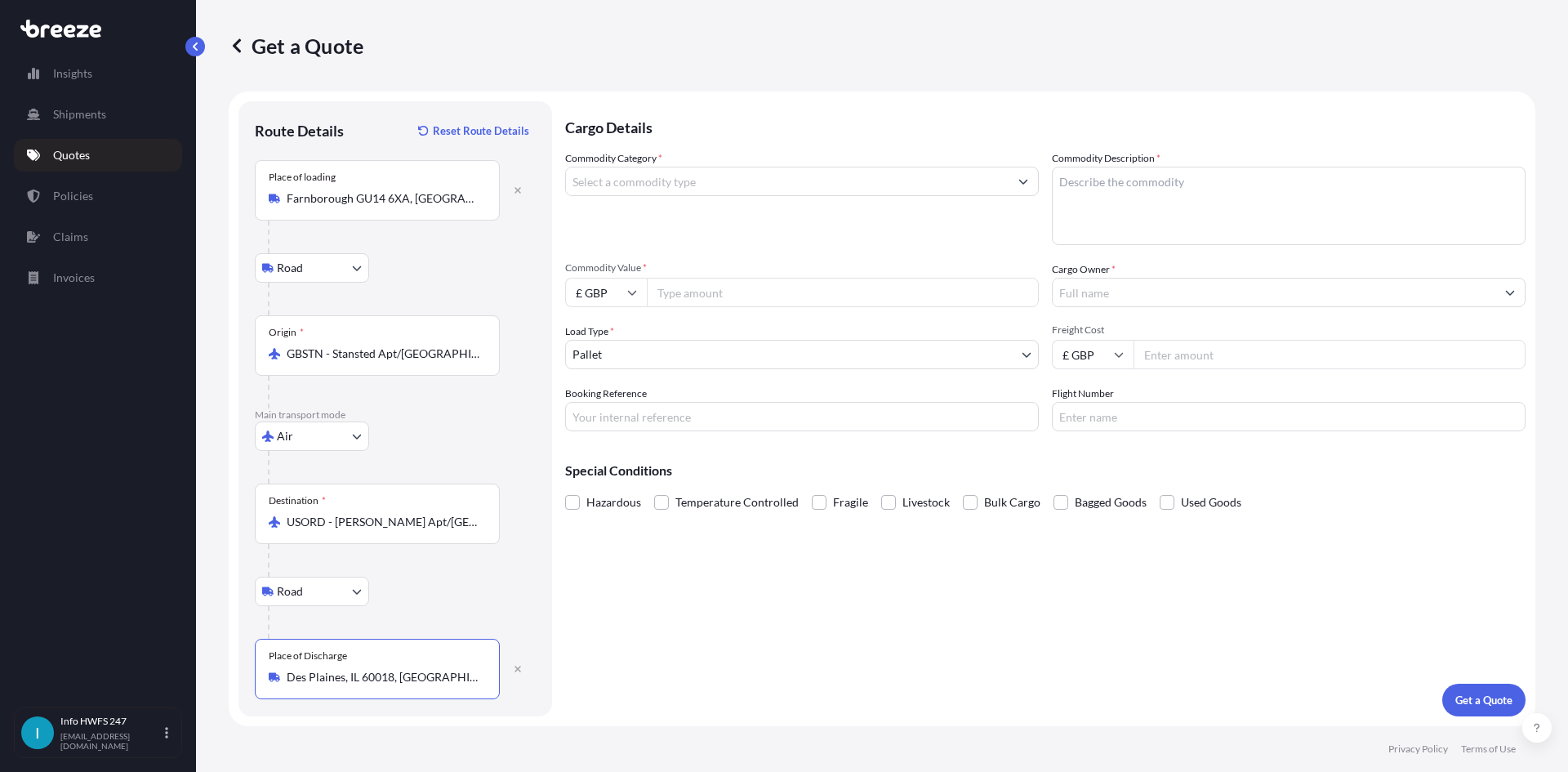
type input "Des Plaines, IL 60018, [GEOGRAPHIC_DATA]"
click at [709, 191] on input "Commodity Category *" at bounding box center [787, 181] width 442 height 29
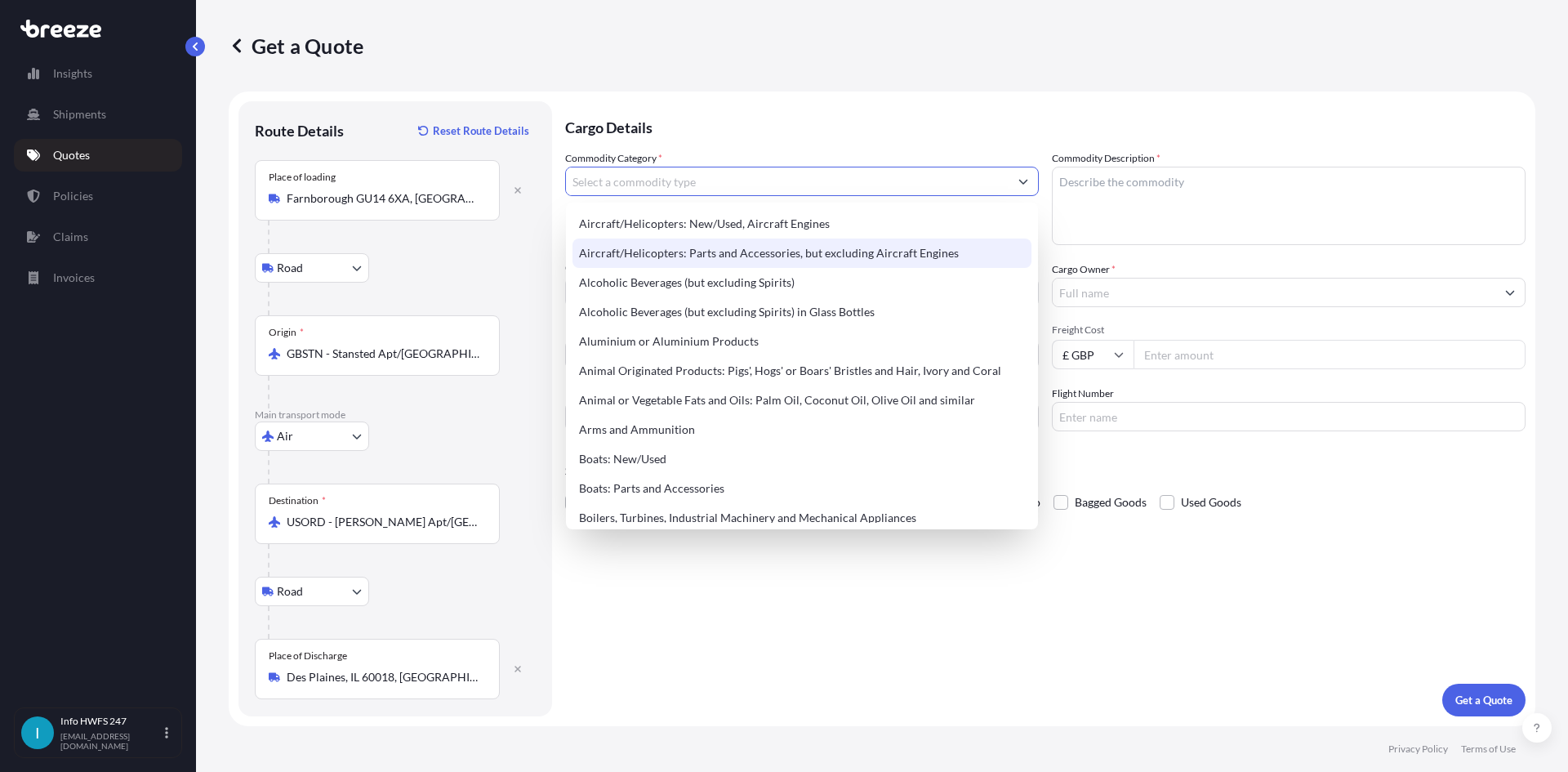
click at [894, 250] on div "Aircraft/Helicopters: Parts and Accessories, but excluding Aircraft Engines" at bounding box center [801, 253] width 459 height 29
type input "Aircraft/Helicopters: Parts and Accessories, but excluding Aircraft Engines"
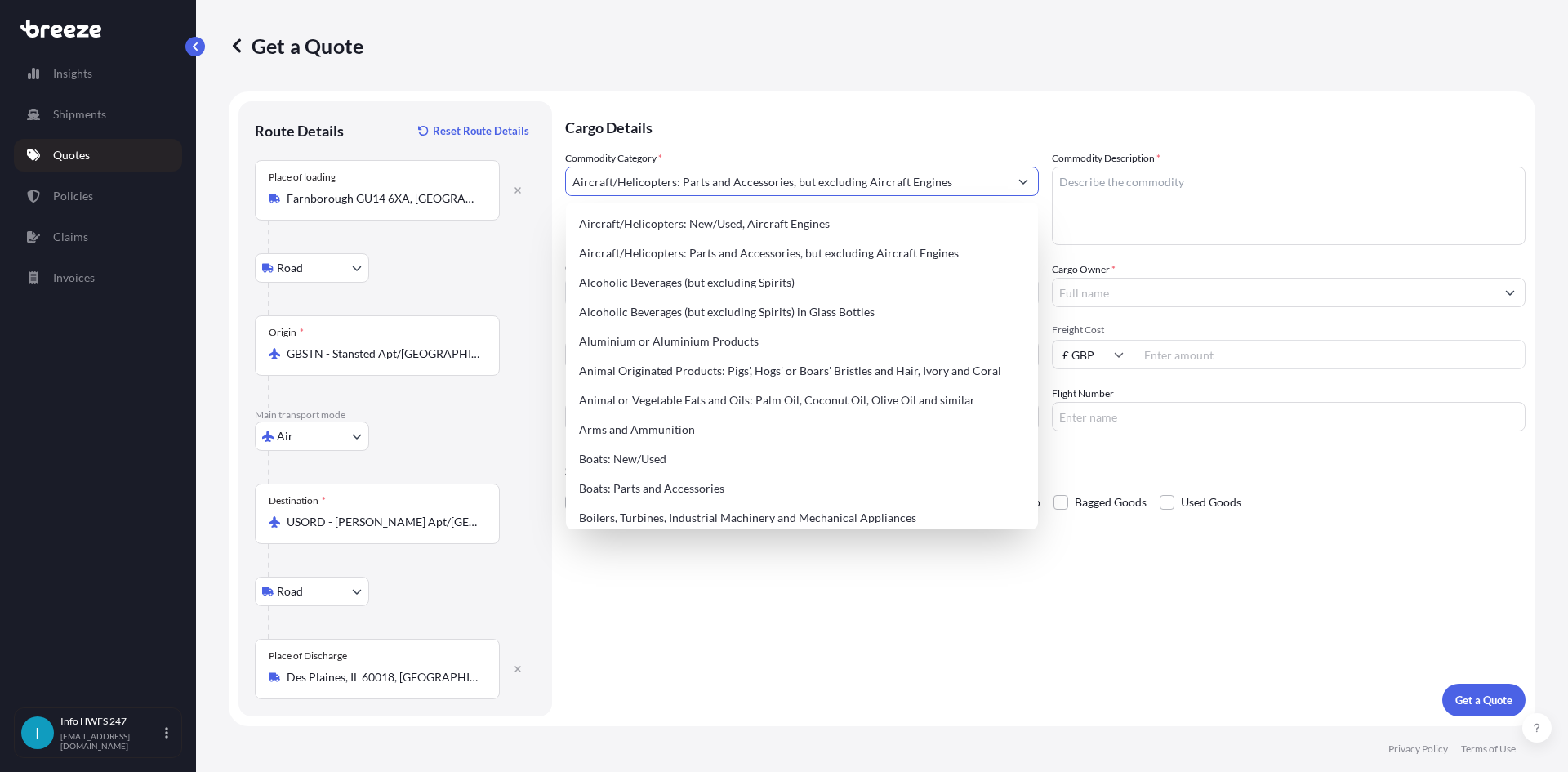
click at [1159, 206] on textarea "Commodity Description *" at bounding box center [1289, 205] width 474 height 78
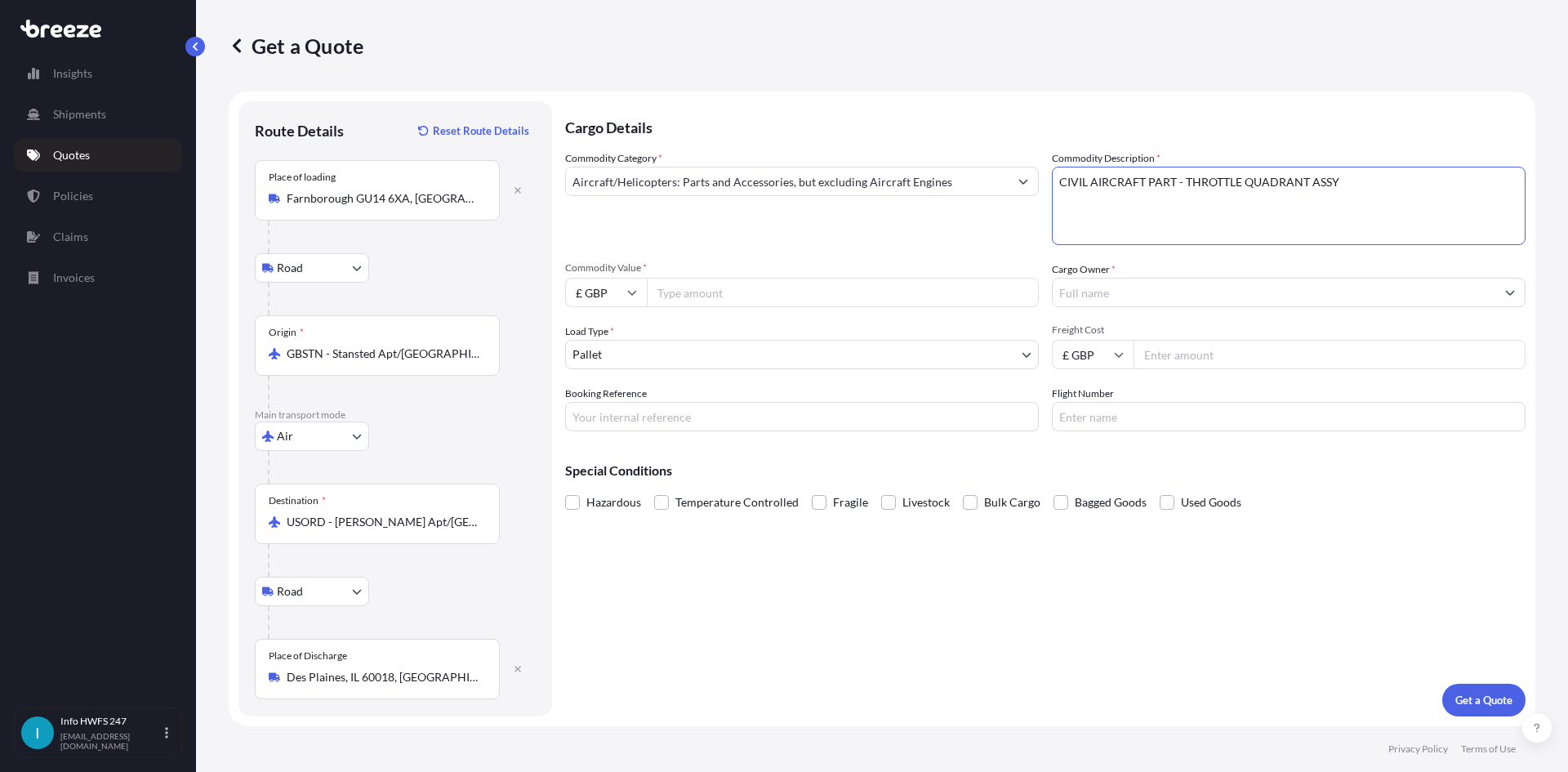
type textarea "CIVIL AIRCRAFT PART - THROTTLE QUADRANT ASSY"
drag, startPoint x: 614, startPoint y: 282, endPoint x: 618, endPoint y: 307, distance: 25.3
click at [613, 284] on input "£ GBP" at bounding box center [606, 292] width 81 height 29
click at [619, 401] on div "$ USD" at bounding box center [606, 405] width 69 height 31
type input "$ USD"
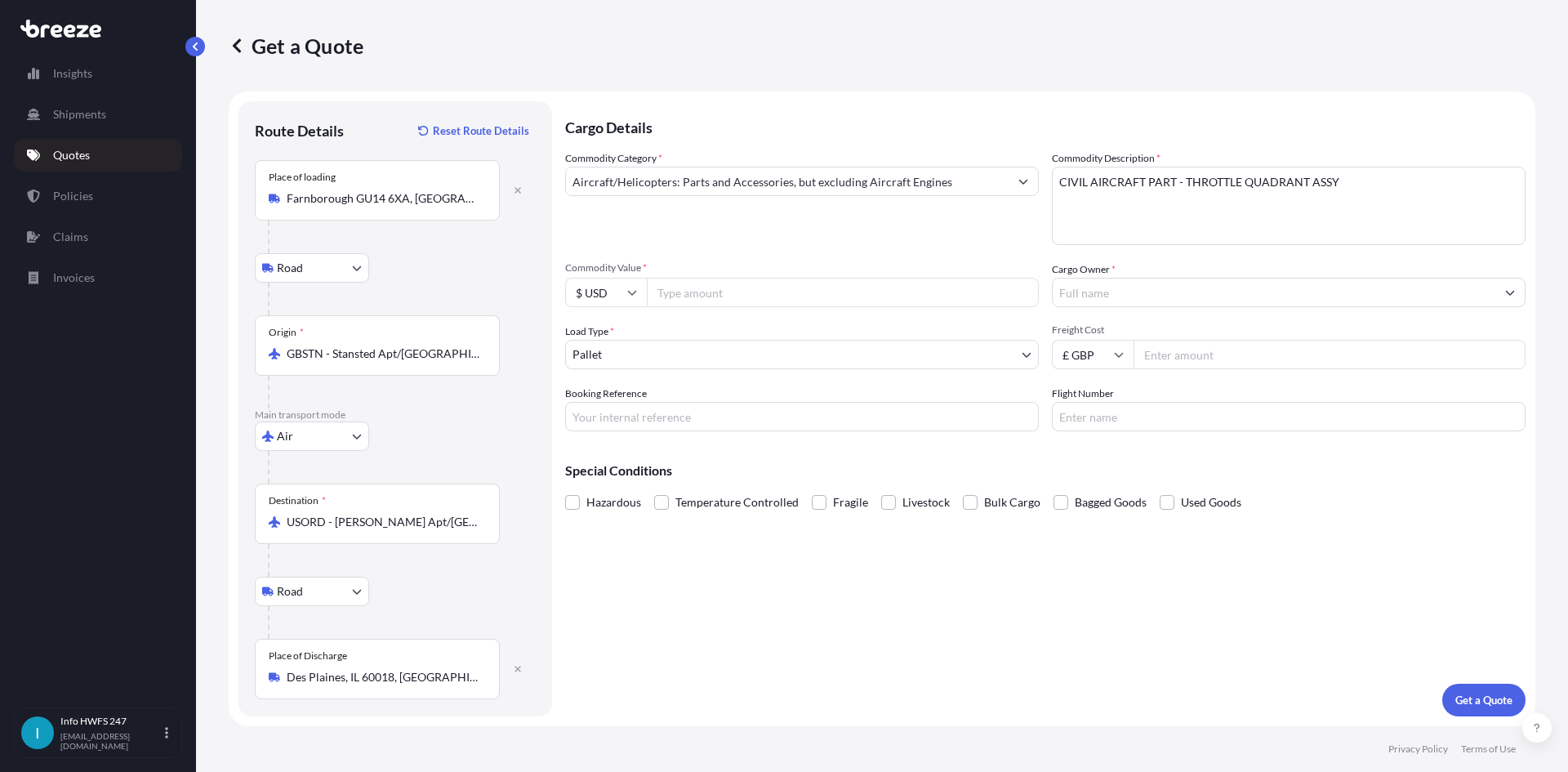
click at [684, 298] on input "Commodity Value *" at bounding box center [842, 292] width 392 height 29
type input "137250"
click at [1124, 284] on input "Cargo Owner *" at bounding box center [1274, 292] width 442 height 29
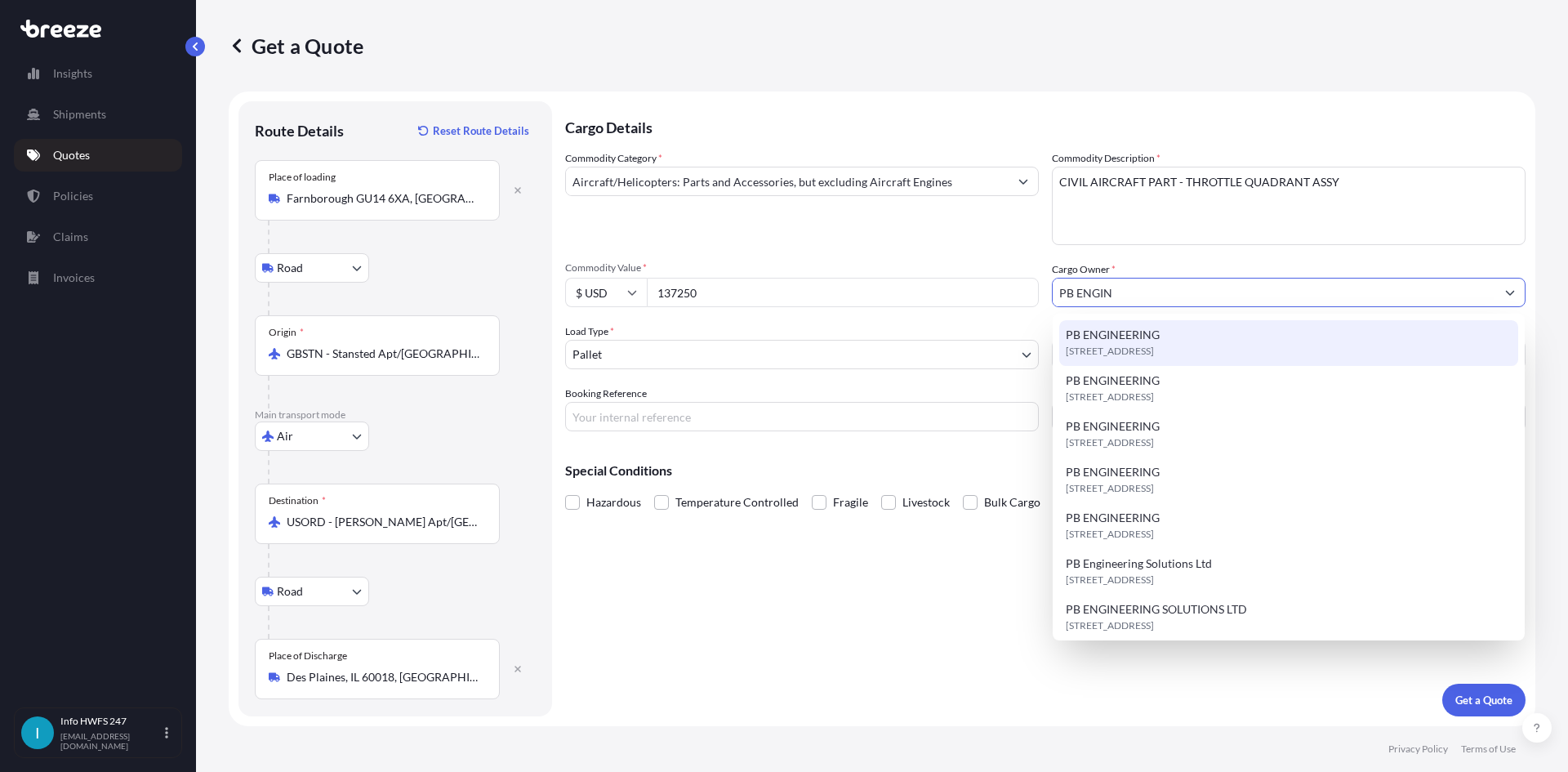
click at [1110, 345] on span "[STREET_ADDRESS]" at bounding box center [1110, 352] width 88 height 17
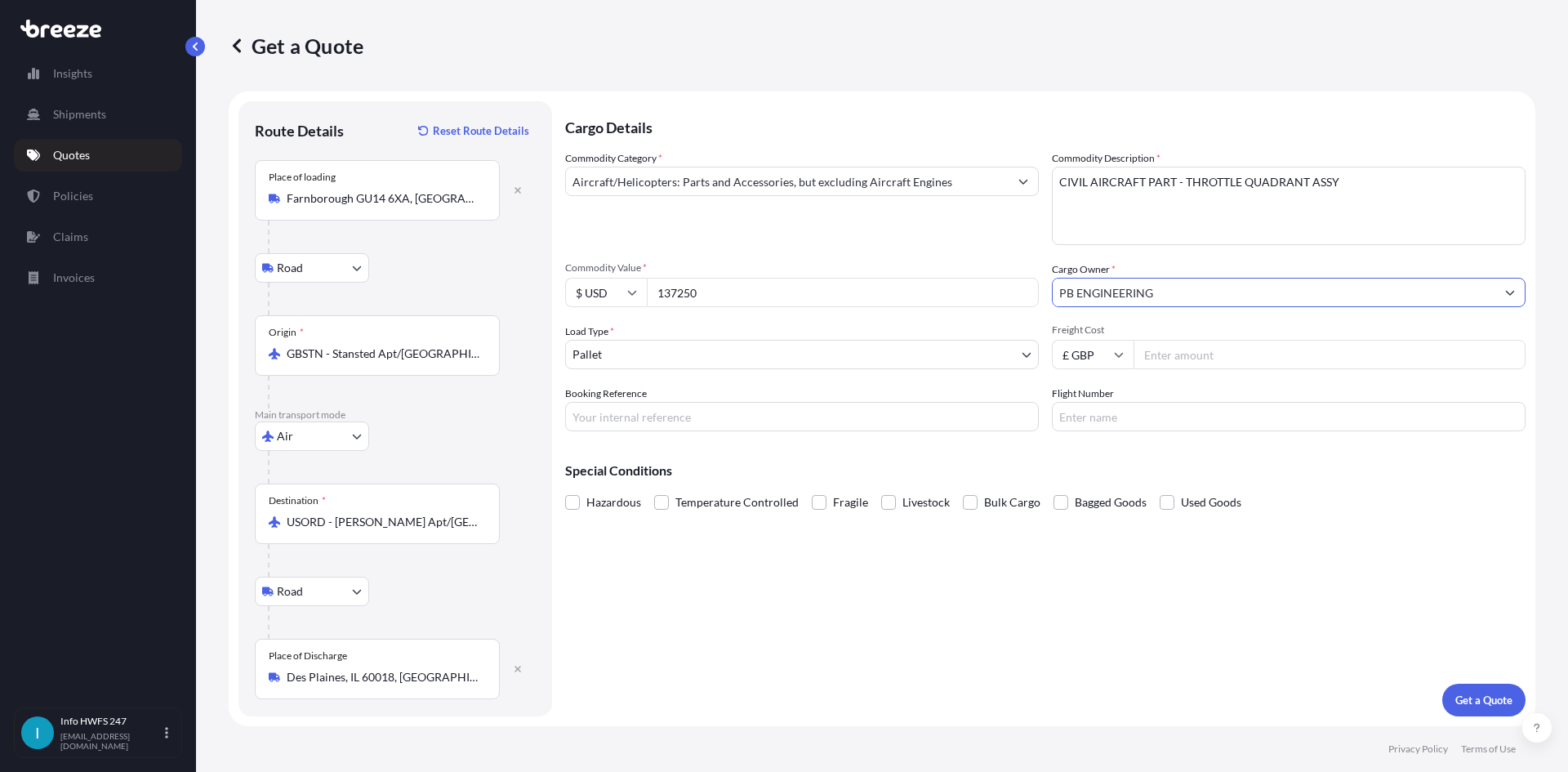
type input "PB ENGINEERING"
click at [738, 351] on body "15 options available. 3 options available. 0 options available. 7 options avail…" at bounding box center [784, 386] width 1568 height 772
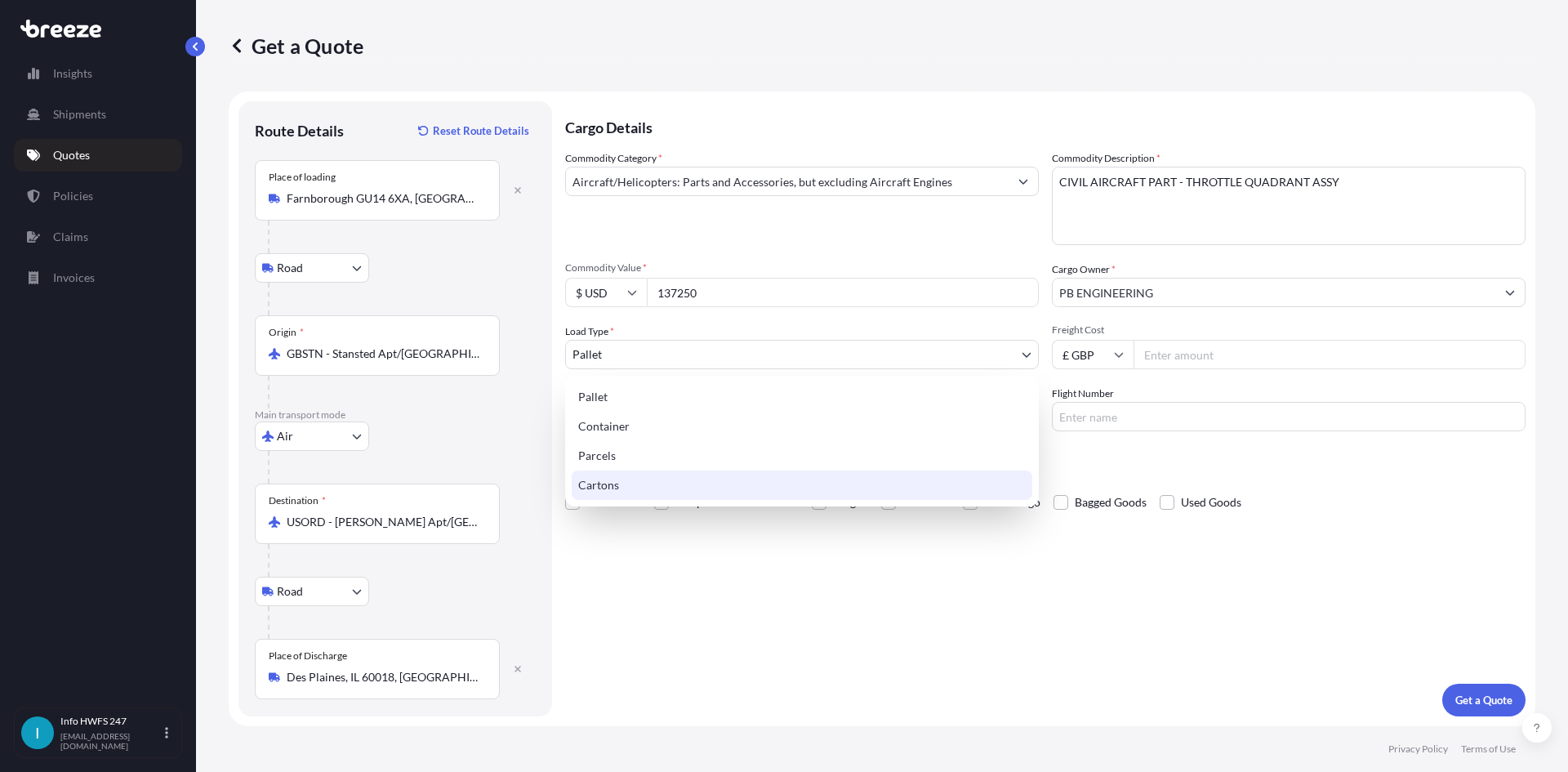
click at [682, 485] on div "Cartons" at bounding box center [802, 485] width 461 height 29
select select "4"
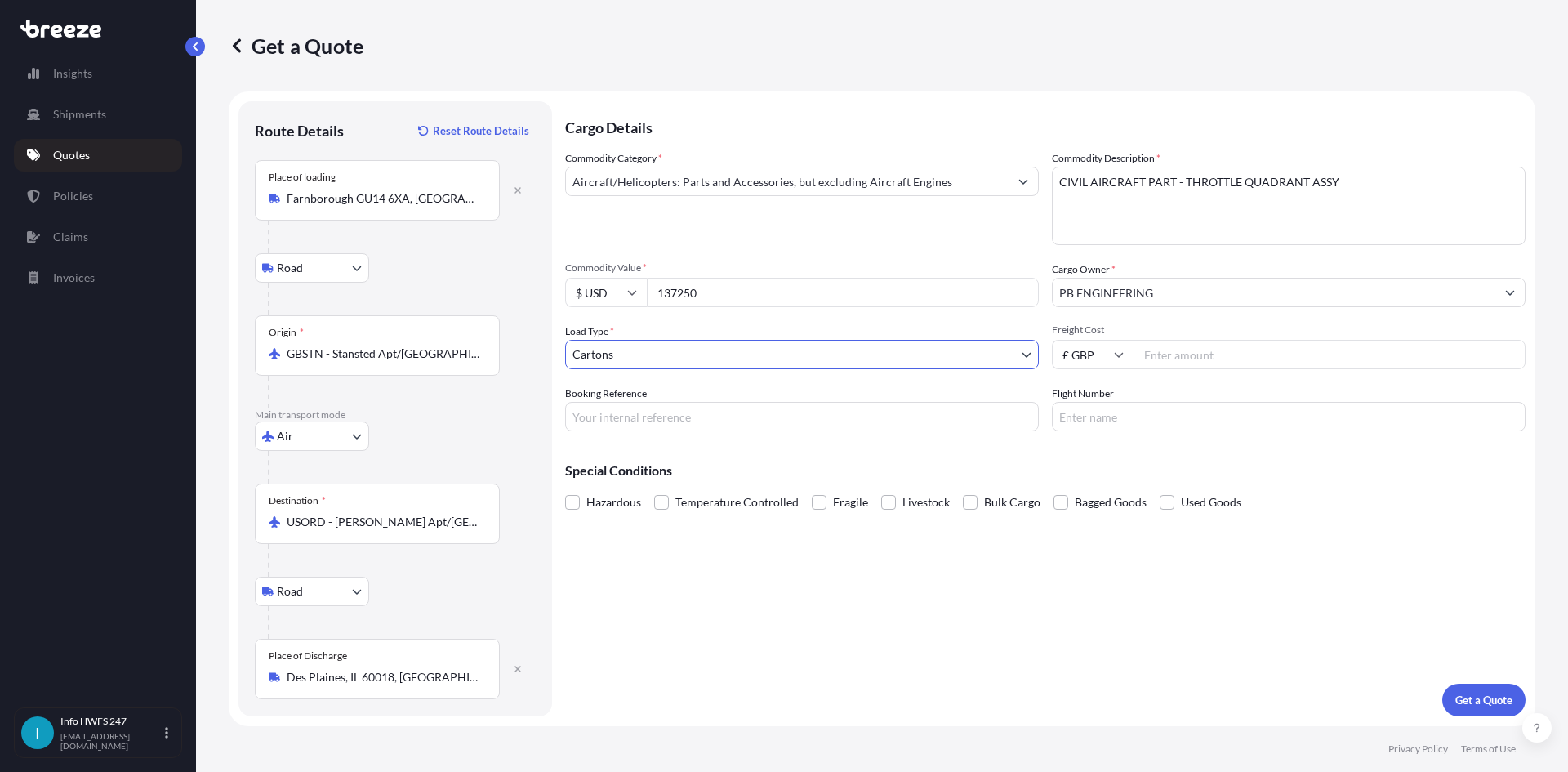
click at [755, 419] on input "Booking Reference" at bounding box center [802, 416] width 474 height 29
type input "HE168213"
click at [1491, 700] on p "Get a Quote" at bounding box center [1483, 700] width 57 height 17
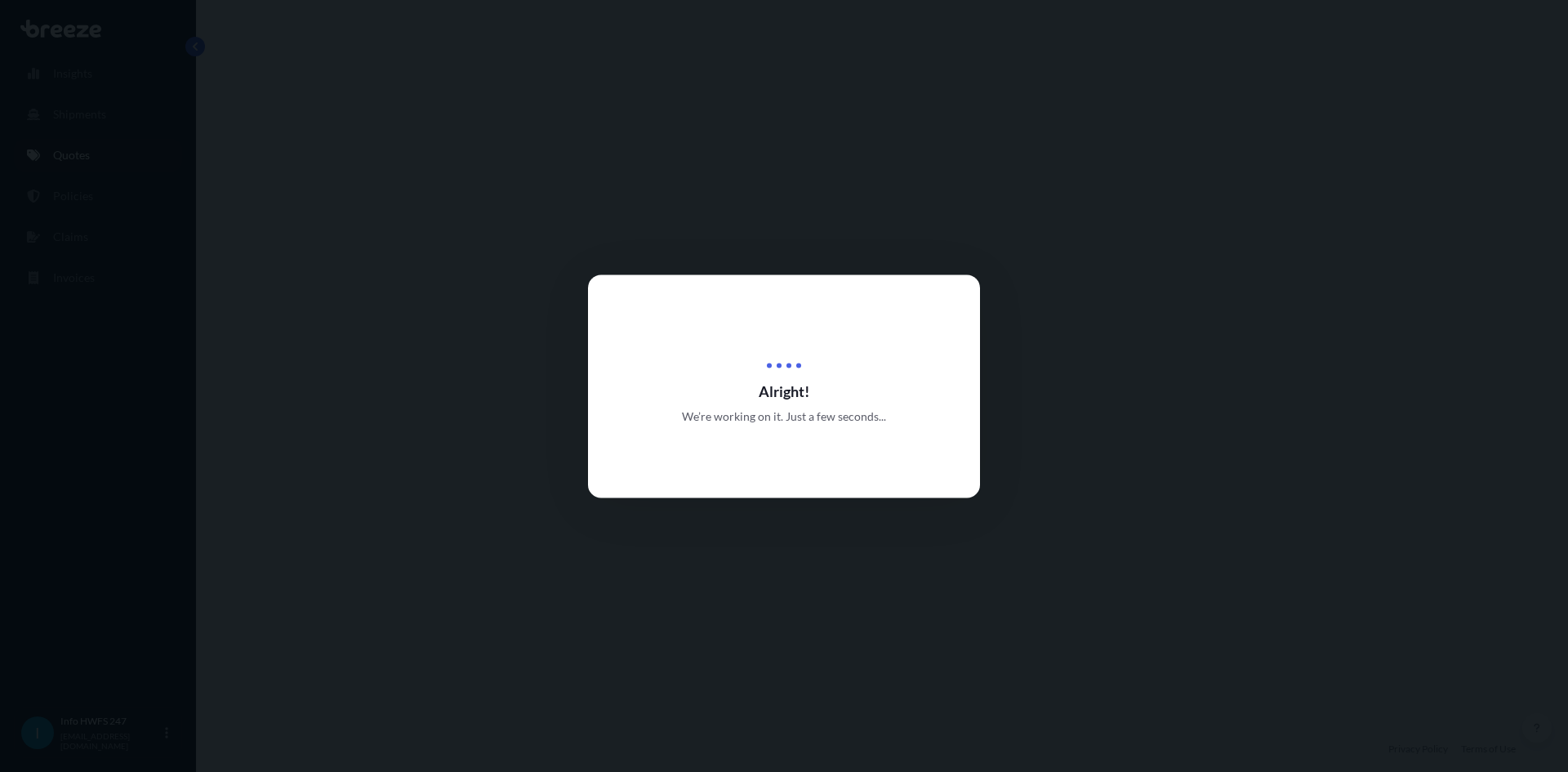
select select "Road"
select select "Air"
select select "Road"
select select "4"
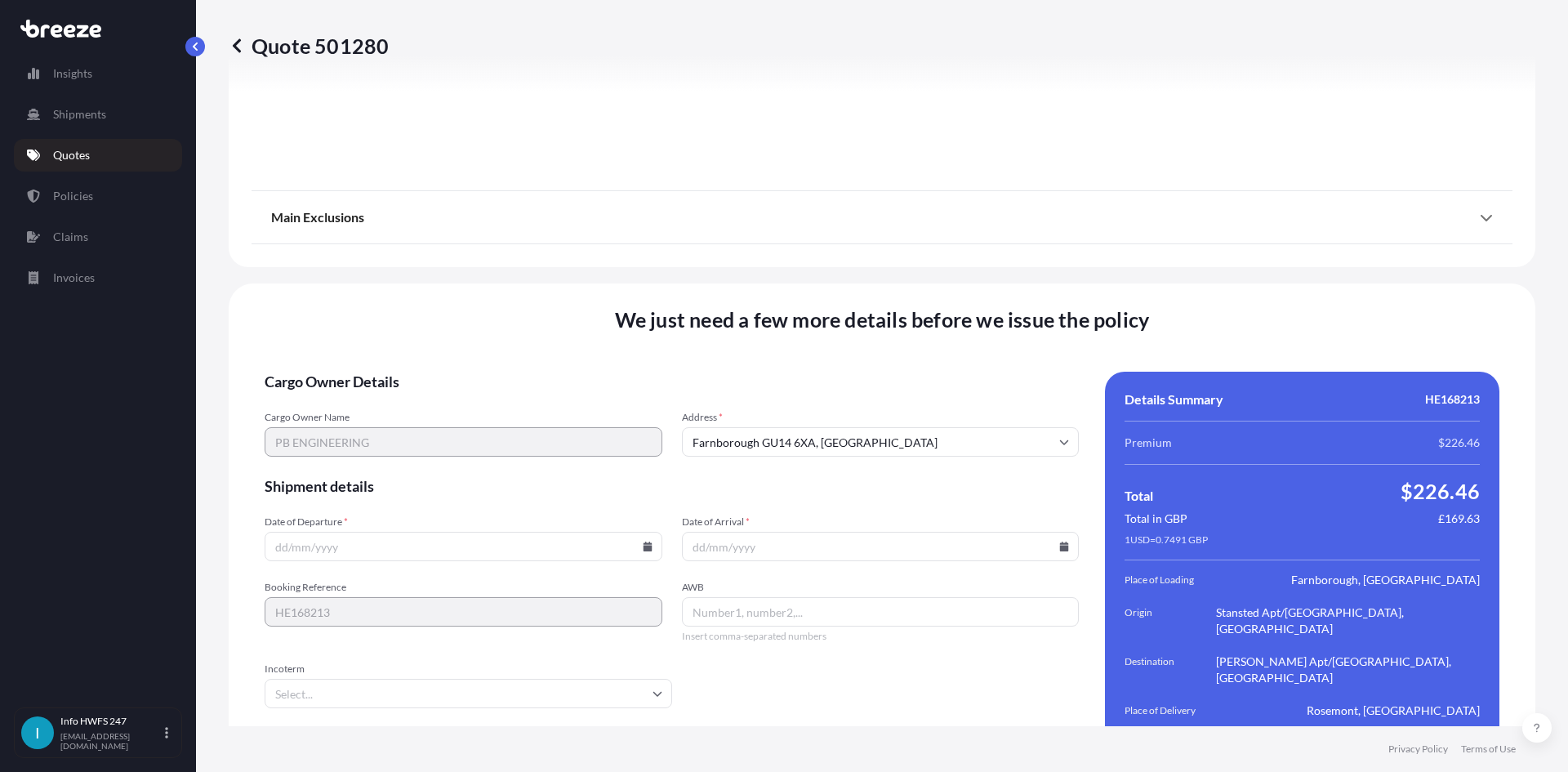
scroll to position [2130, 0]
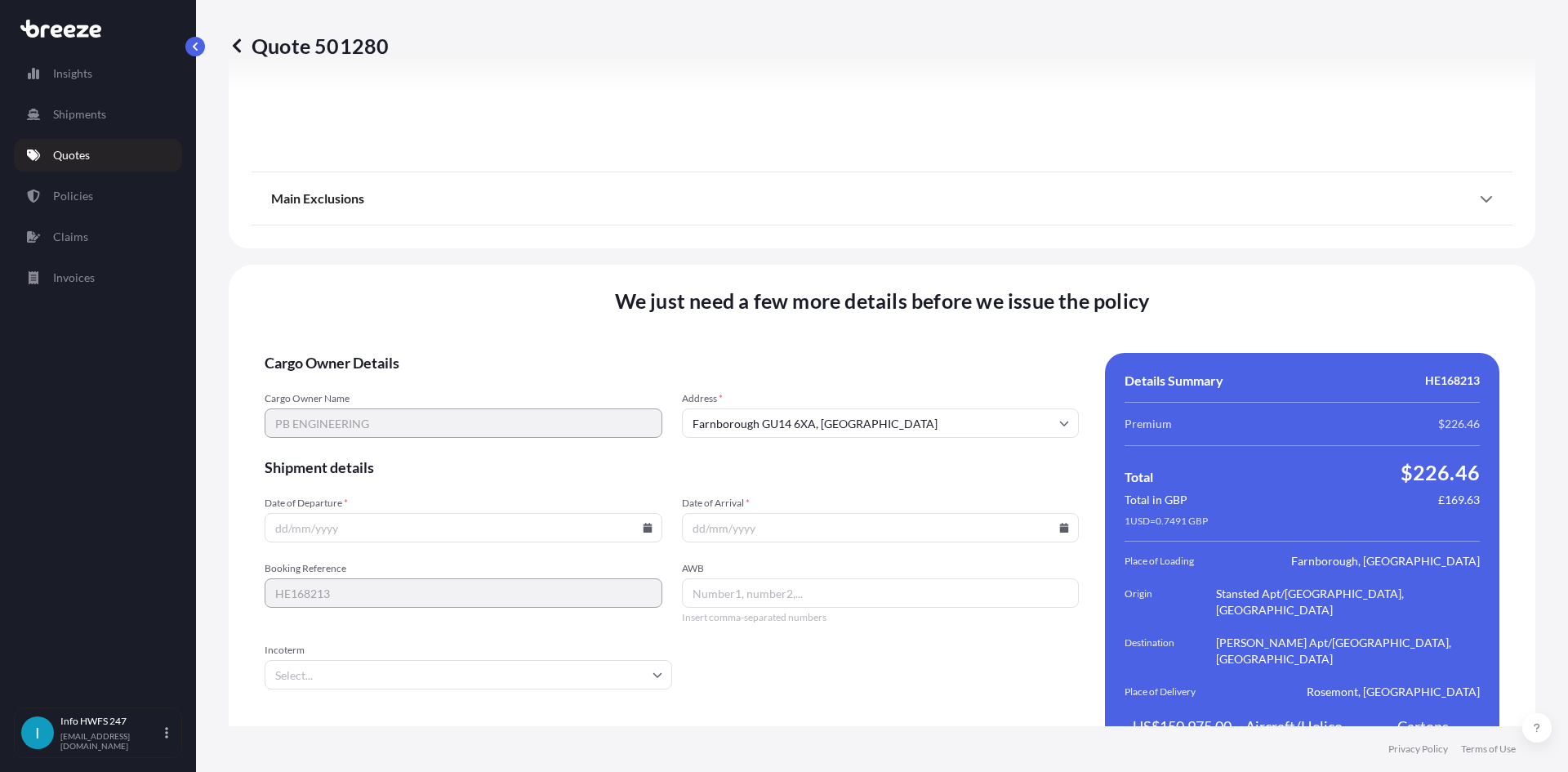
drag, startPoint x: 642, startPoint y: 492, endPoint x: 624, endPoint y: 497, distance: 18.7
click at [643, 523] on icon at bounding box center [647, 528] width 9 height 10
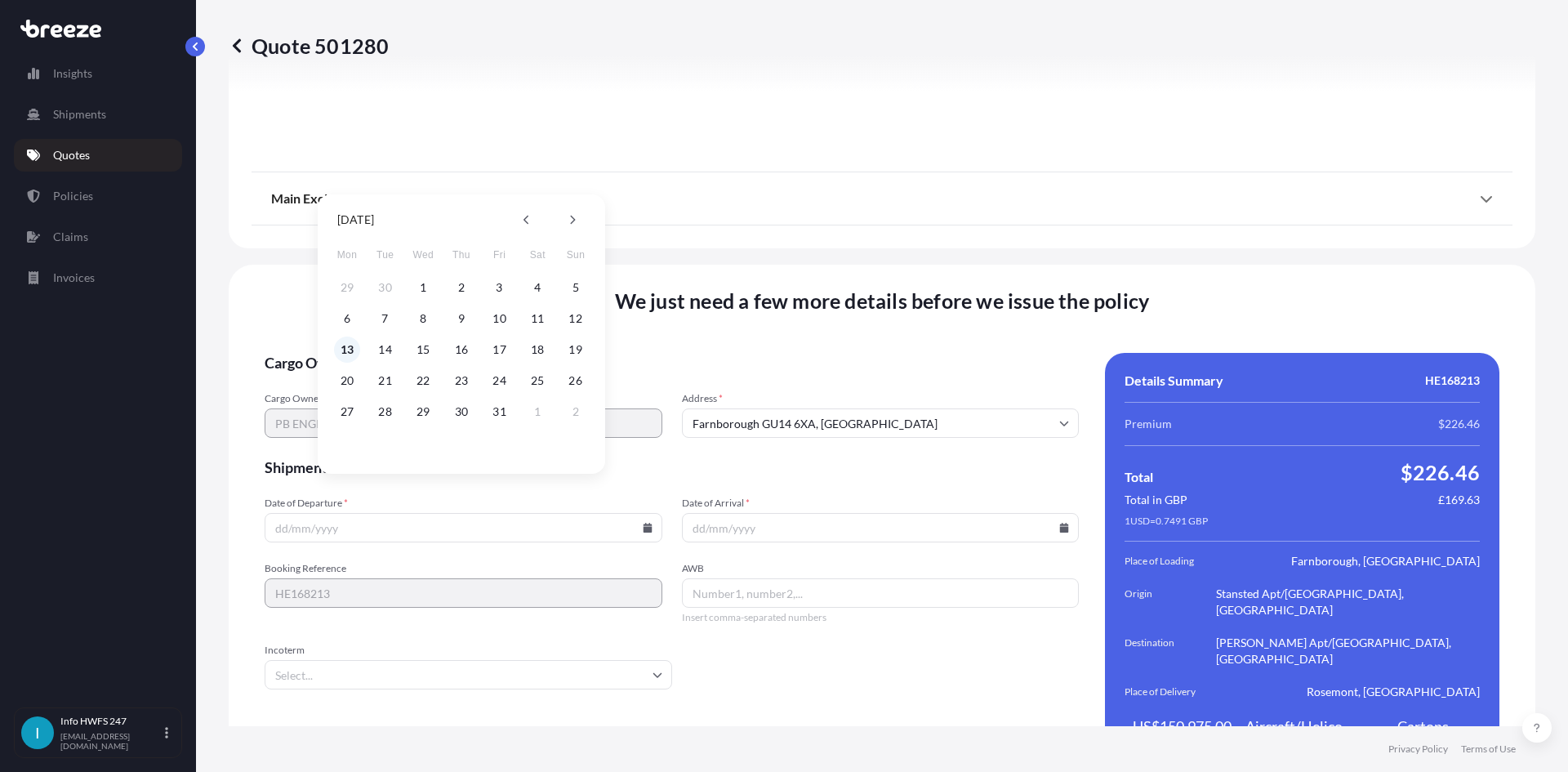
click at [348, 349] on button "13" at bounding box center [347, 349] width 26 height 26
type input "[DATE]"
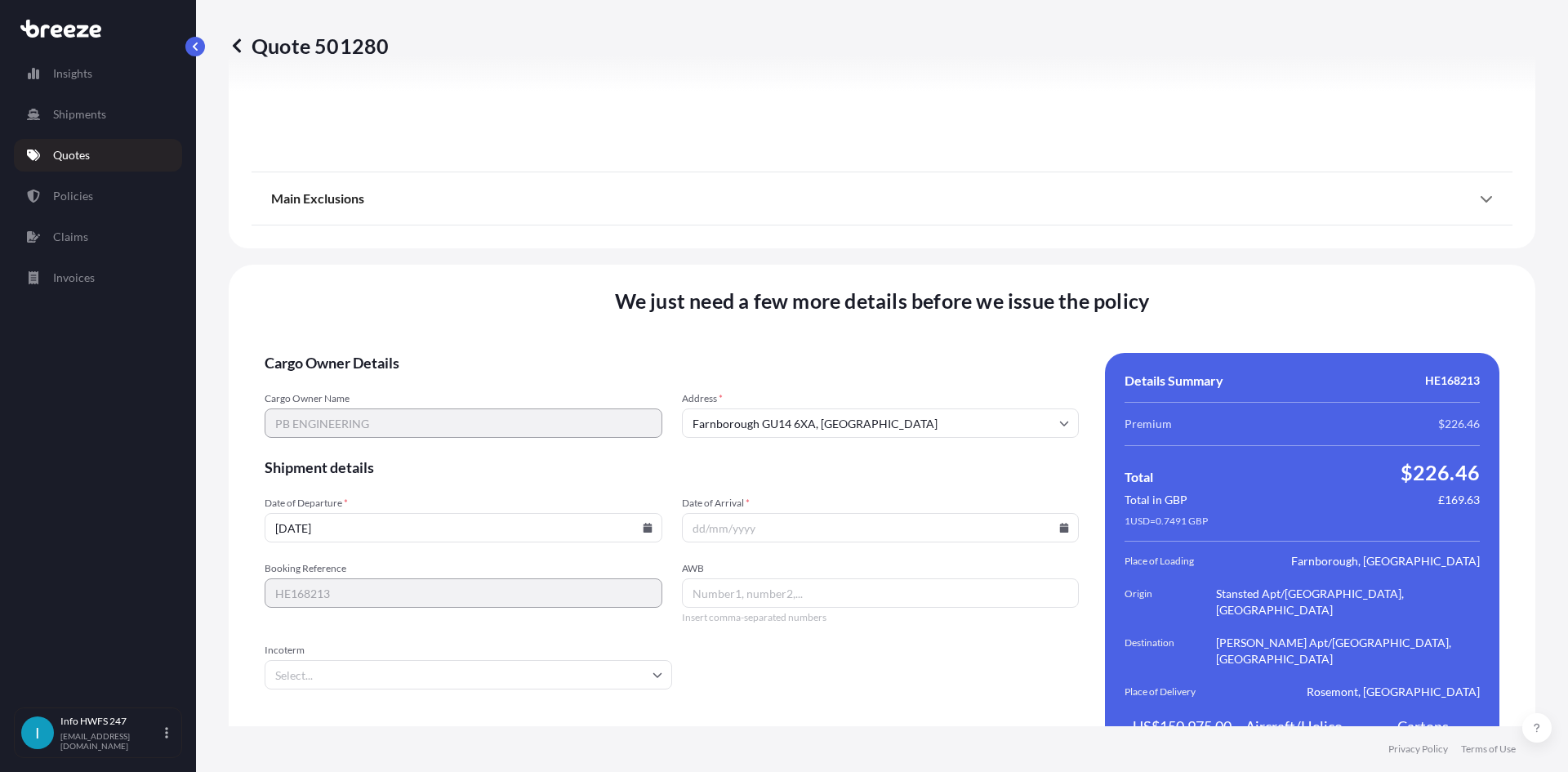
click at [1060, 523] on icon at bounding box center [1064, 528] width 9 height 10
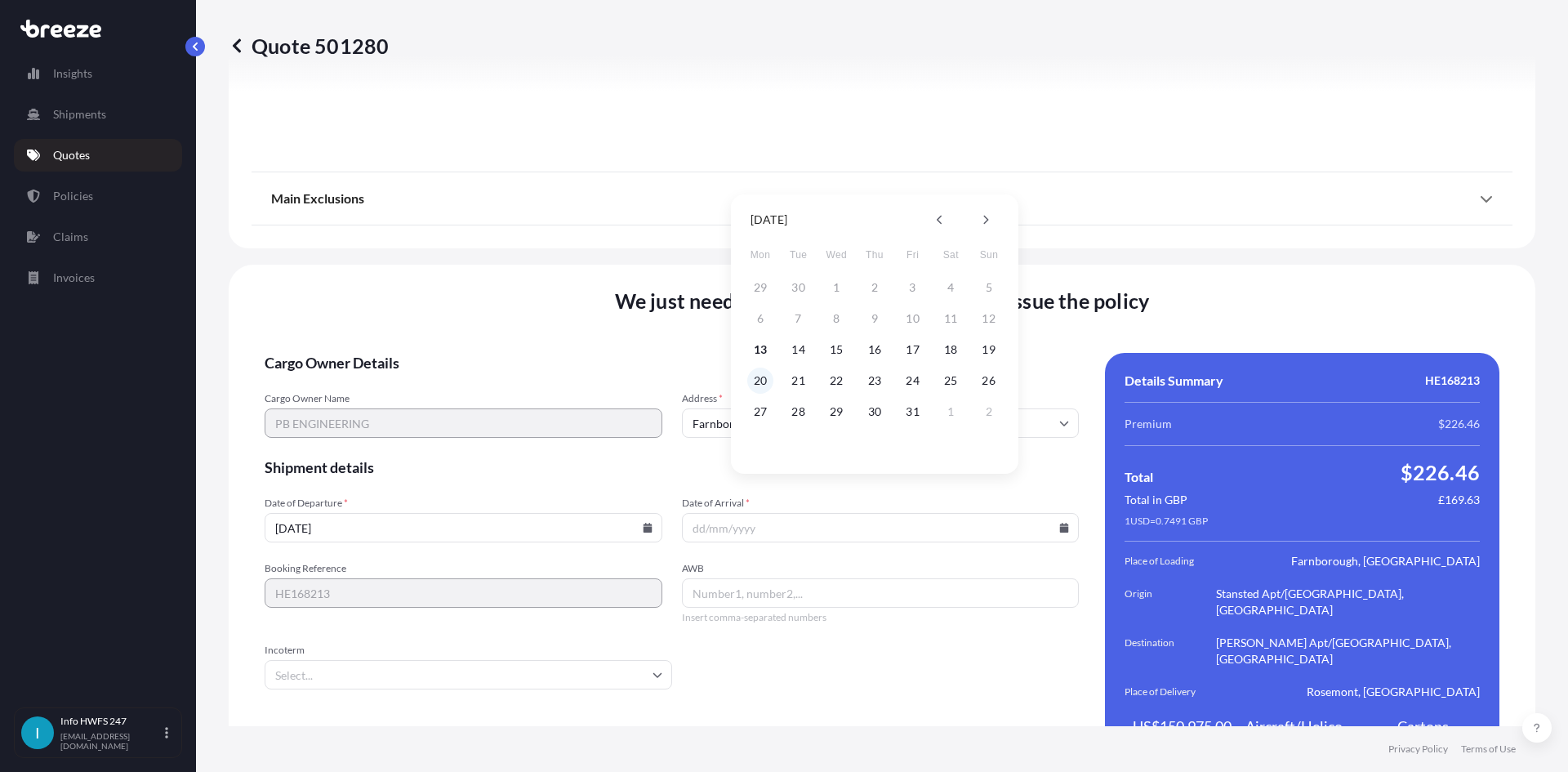
click at [764, 379] on button "20" at bounding box center [760, 380] width 26 height 26
type input "[DATE]"
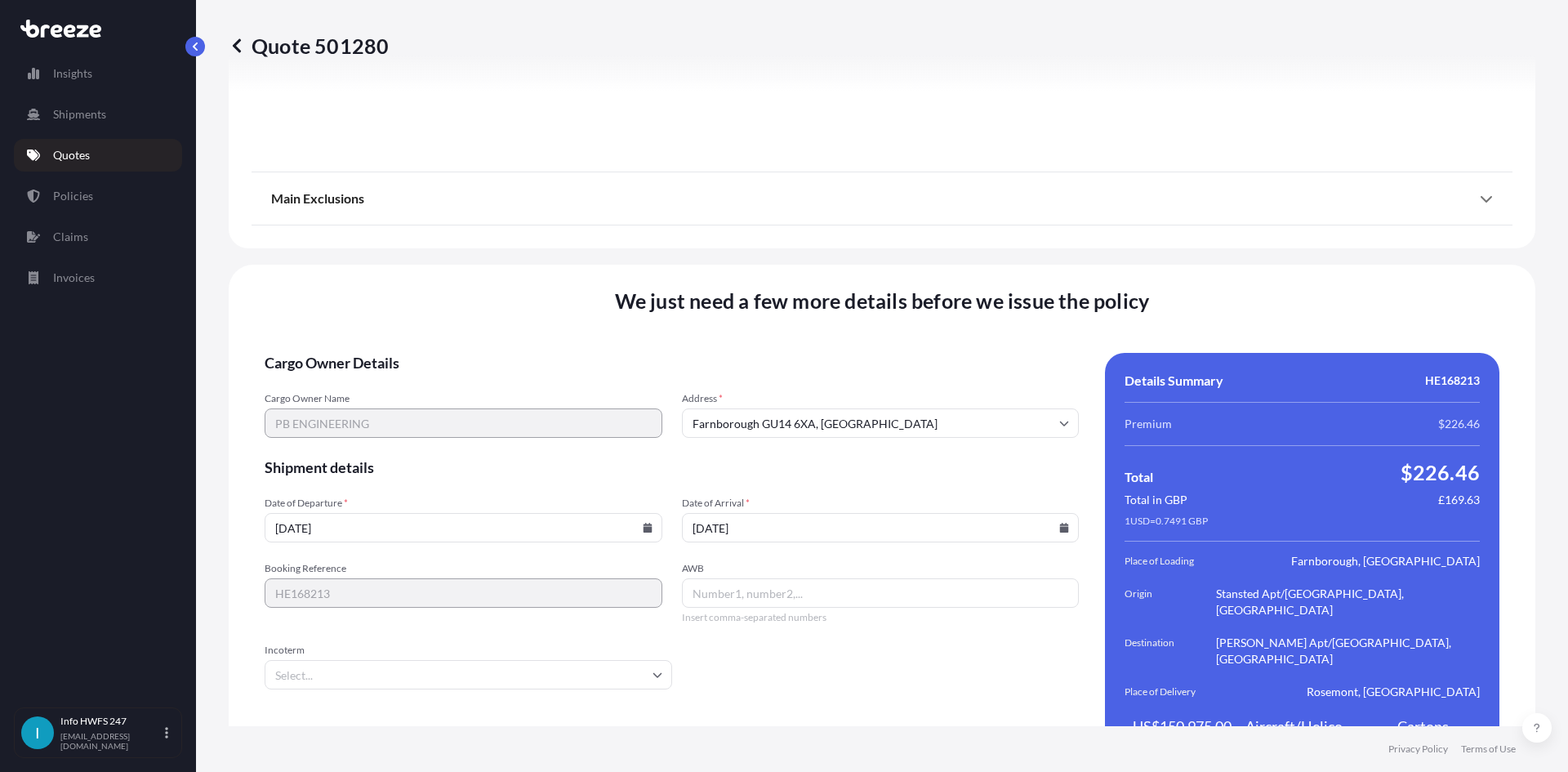
click at [736, 578] on input "AWB" at bounding box center [880, 592] width 397 height 29
paste input "885119760691"
type input "885119760691"
click at [620, 661] on input "Incoterm" at bounding box center [468, 675] width 407 height 29
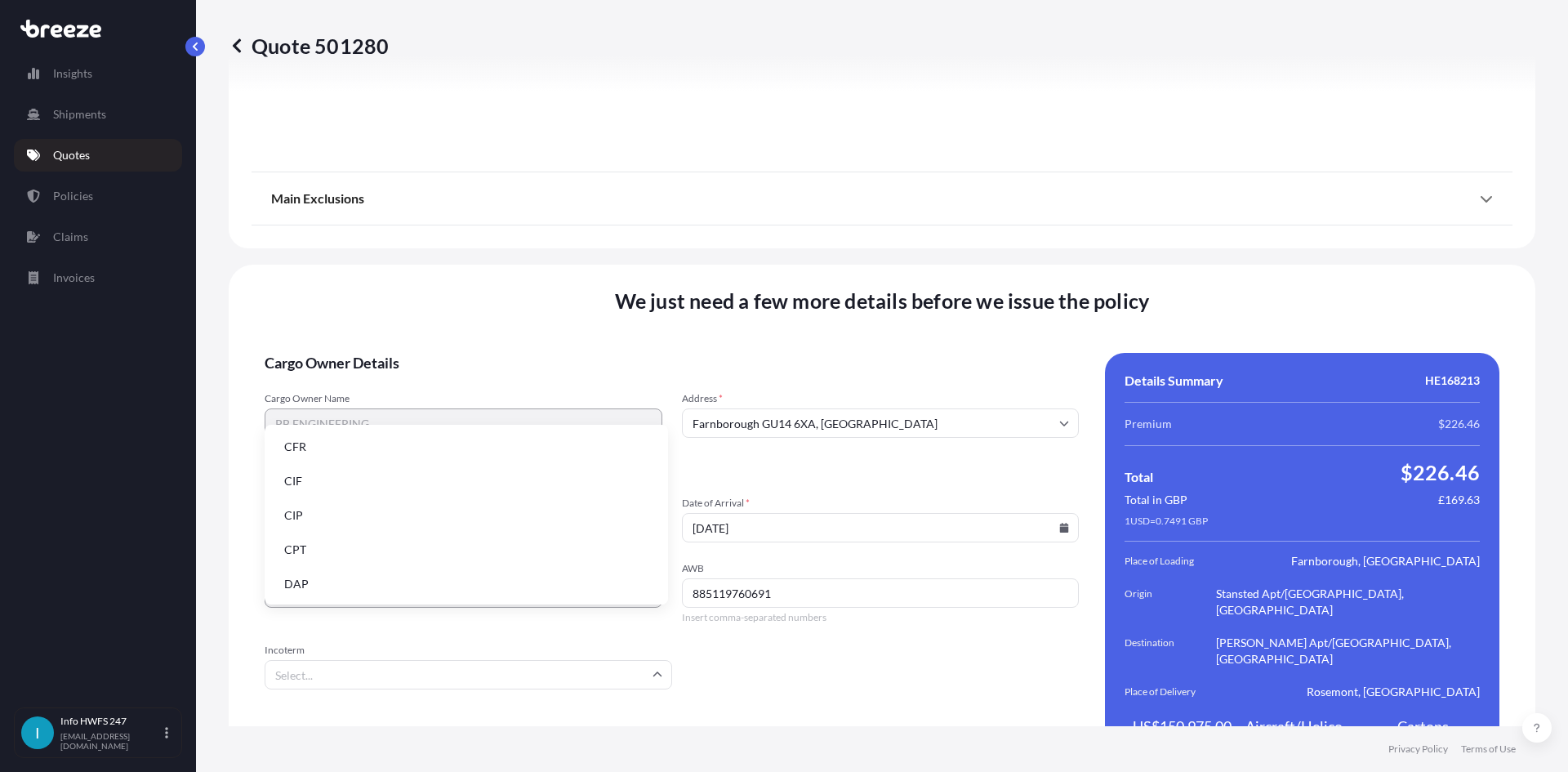
click at [392, 584] on li "DAP" at bounding box center [466, 584] width 390 height 31
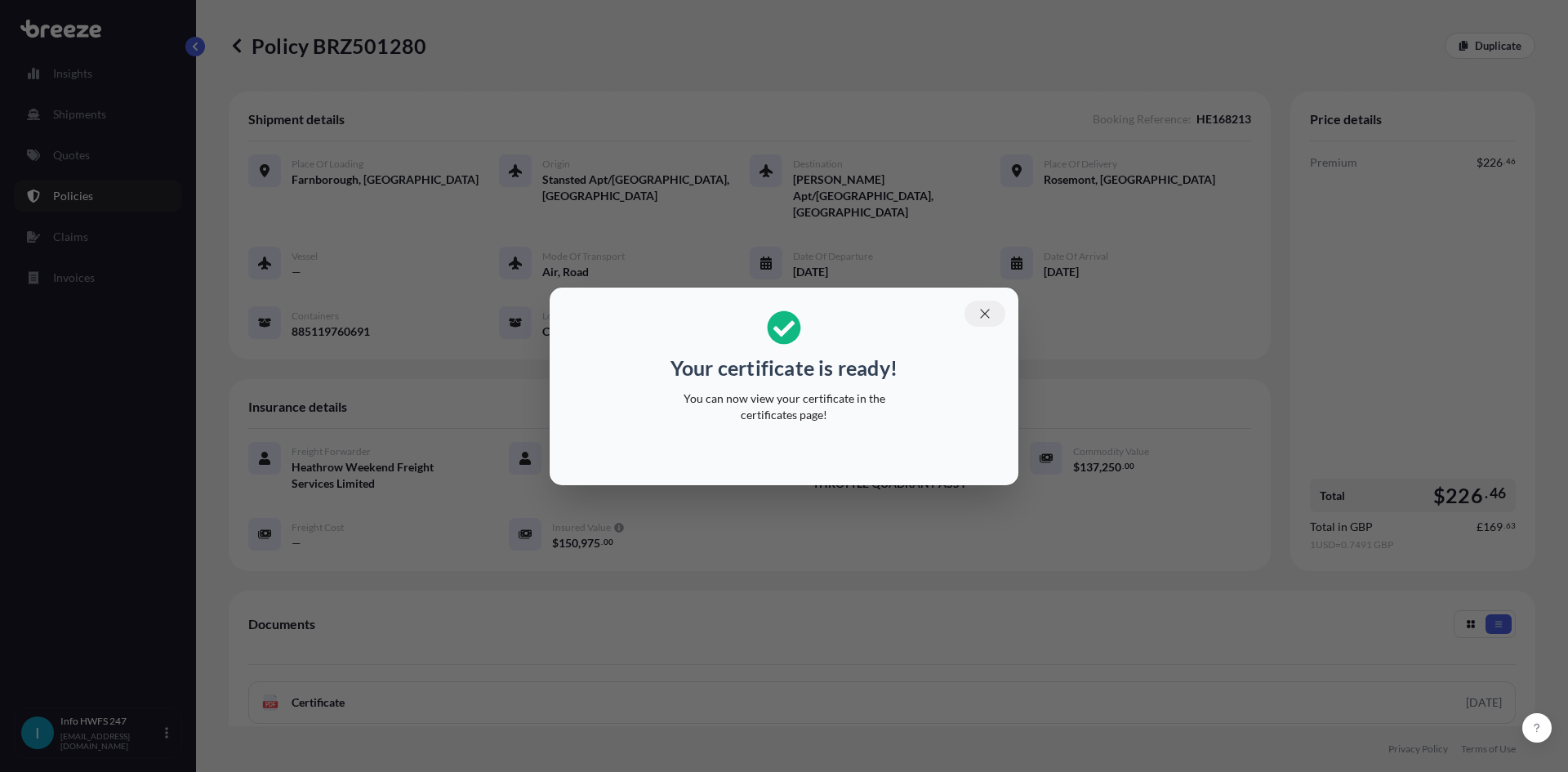
click at [988, 316] on icon "button" at bounding box center [984, 313] width 9 height 9
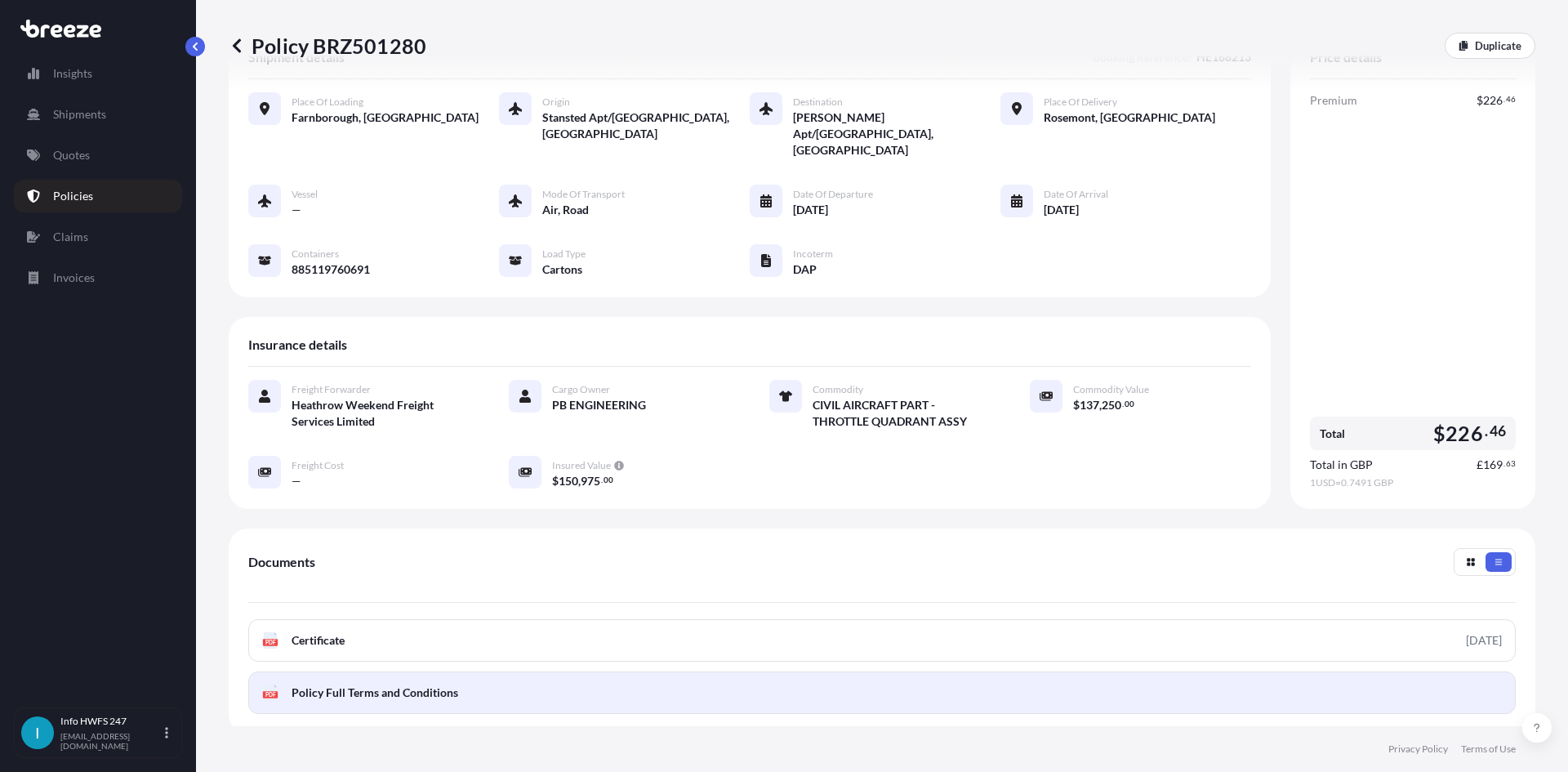
scroll to position [163, 0]
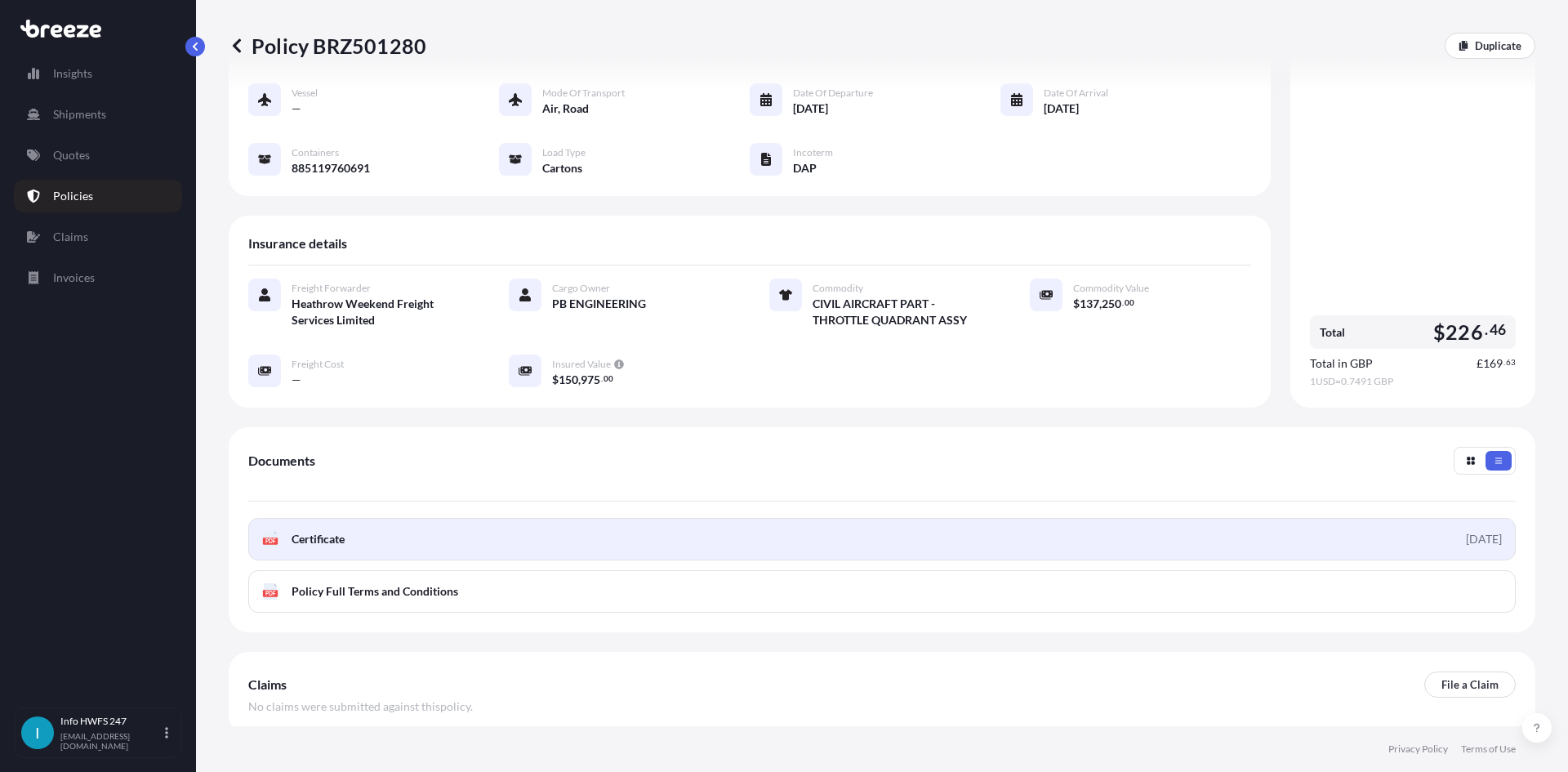
click at [1101, 518] on link "PDF Certificate [DATE]" at bounding box center [882, 539] width 1267 height 42
